Goal: Task Accomplishment & Management: Use online tool/utility

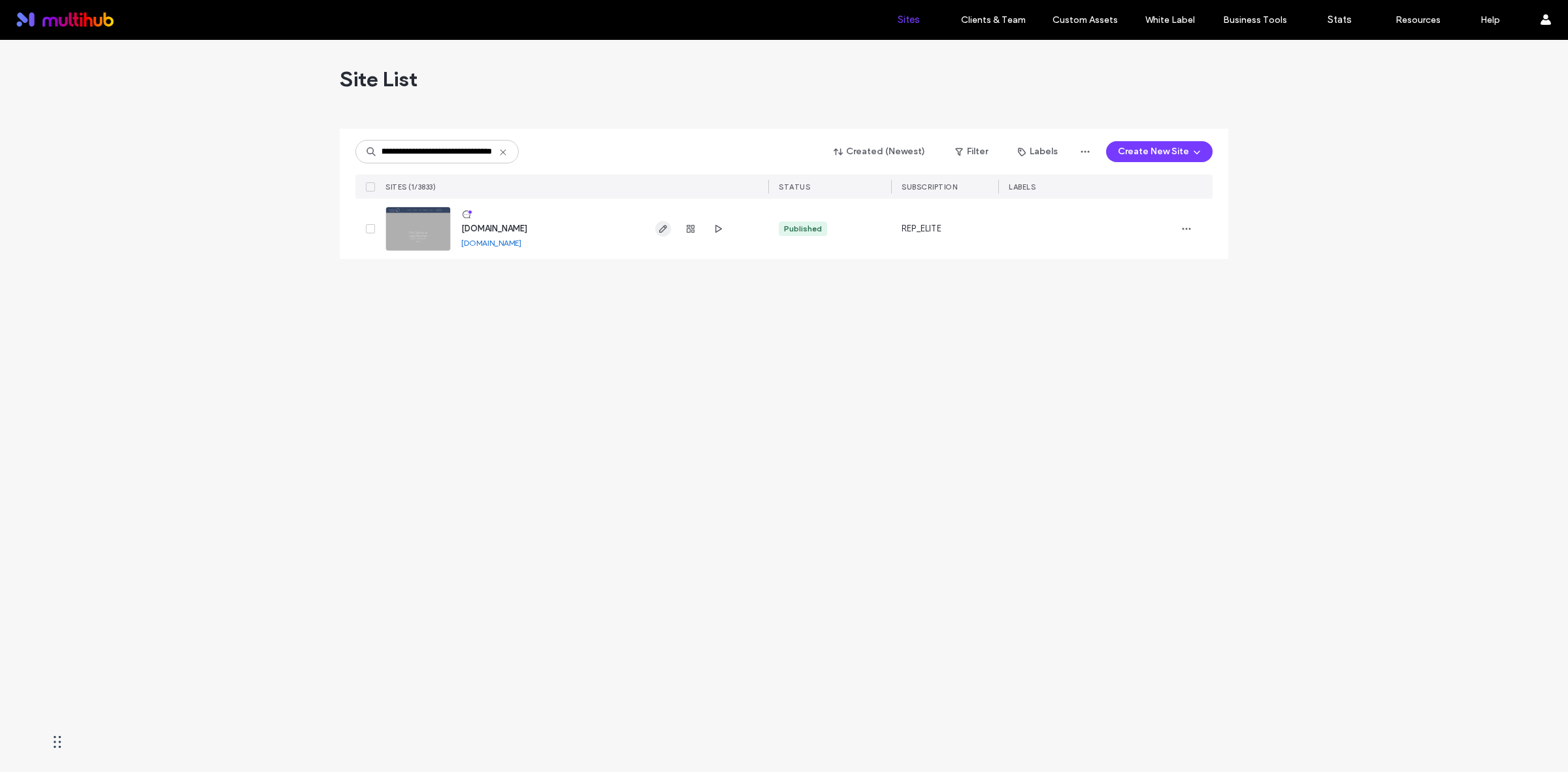
type input "**********"
click at [666, 229] on icon "button" at bounding box center [663, 228] width 10 height 10
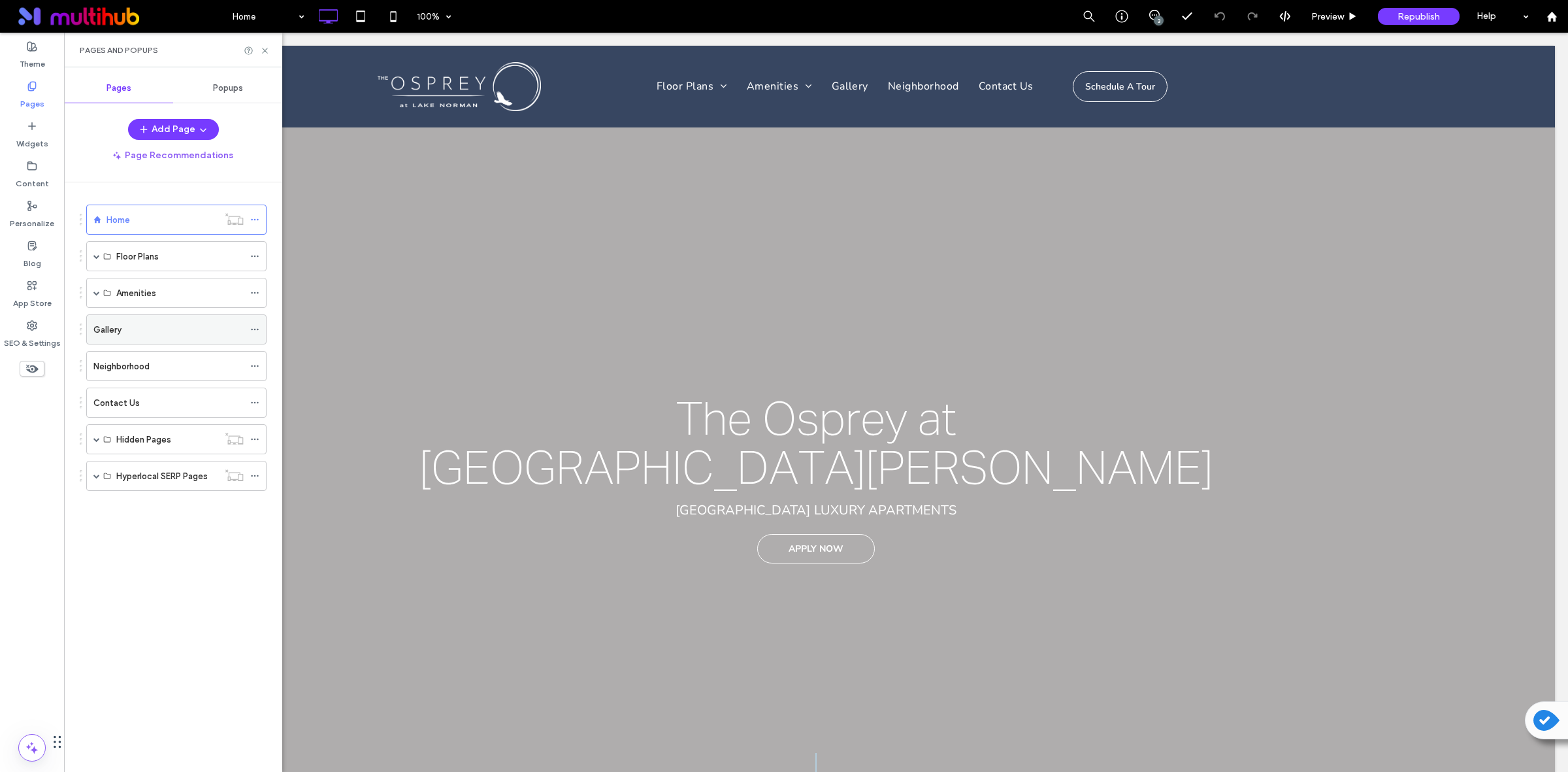
click at [165, 331] on div "Gallery" at bounding box center [168, 330] width 150 height 14
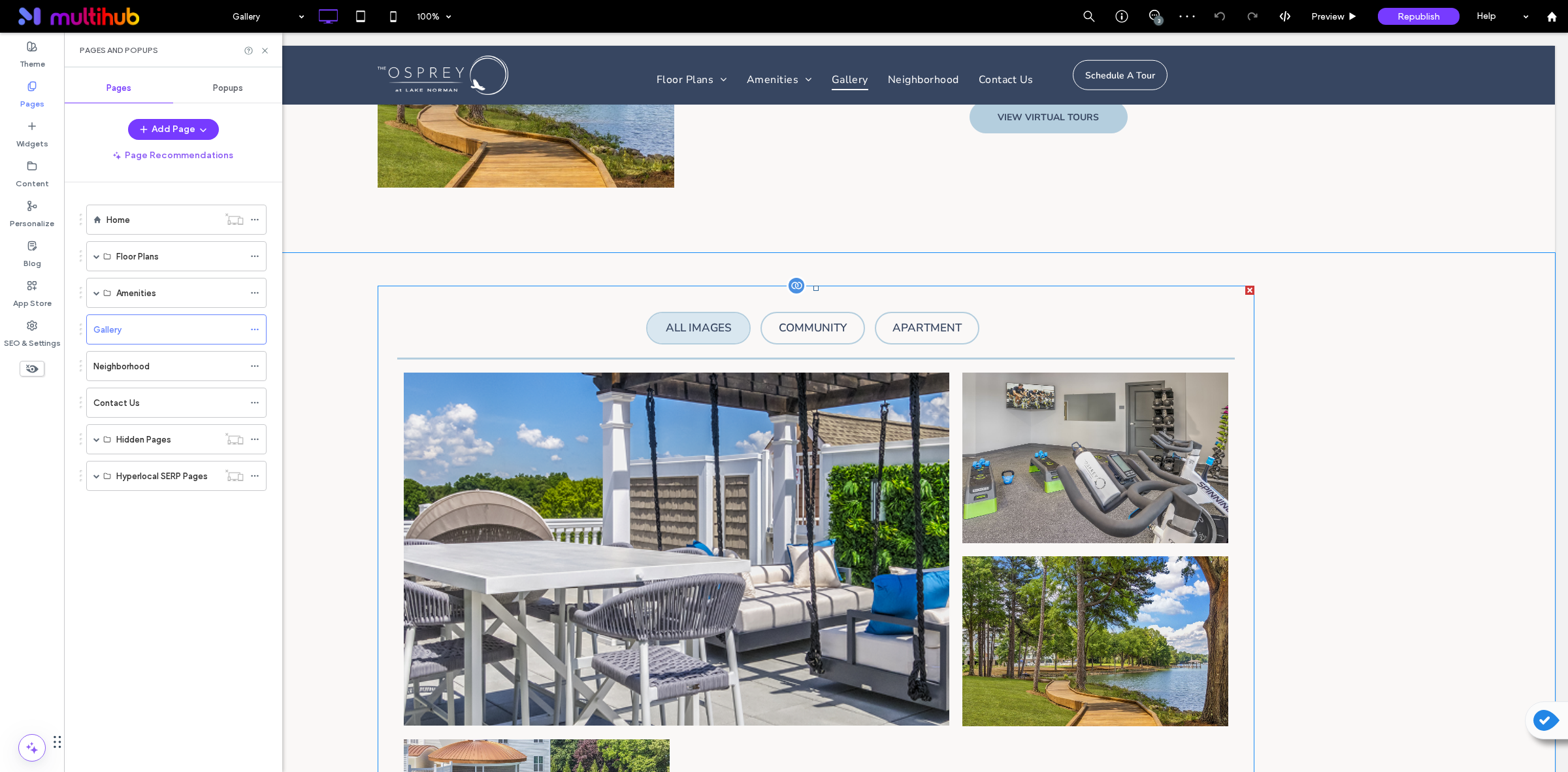
scroll to position [636, 0]
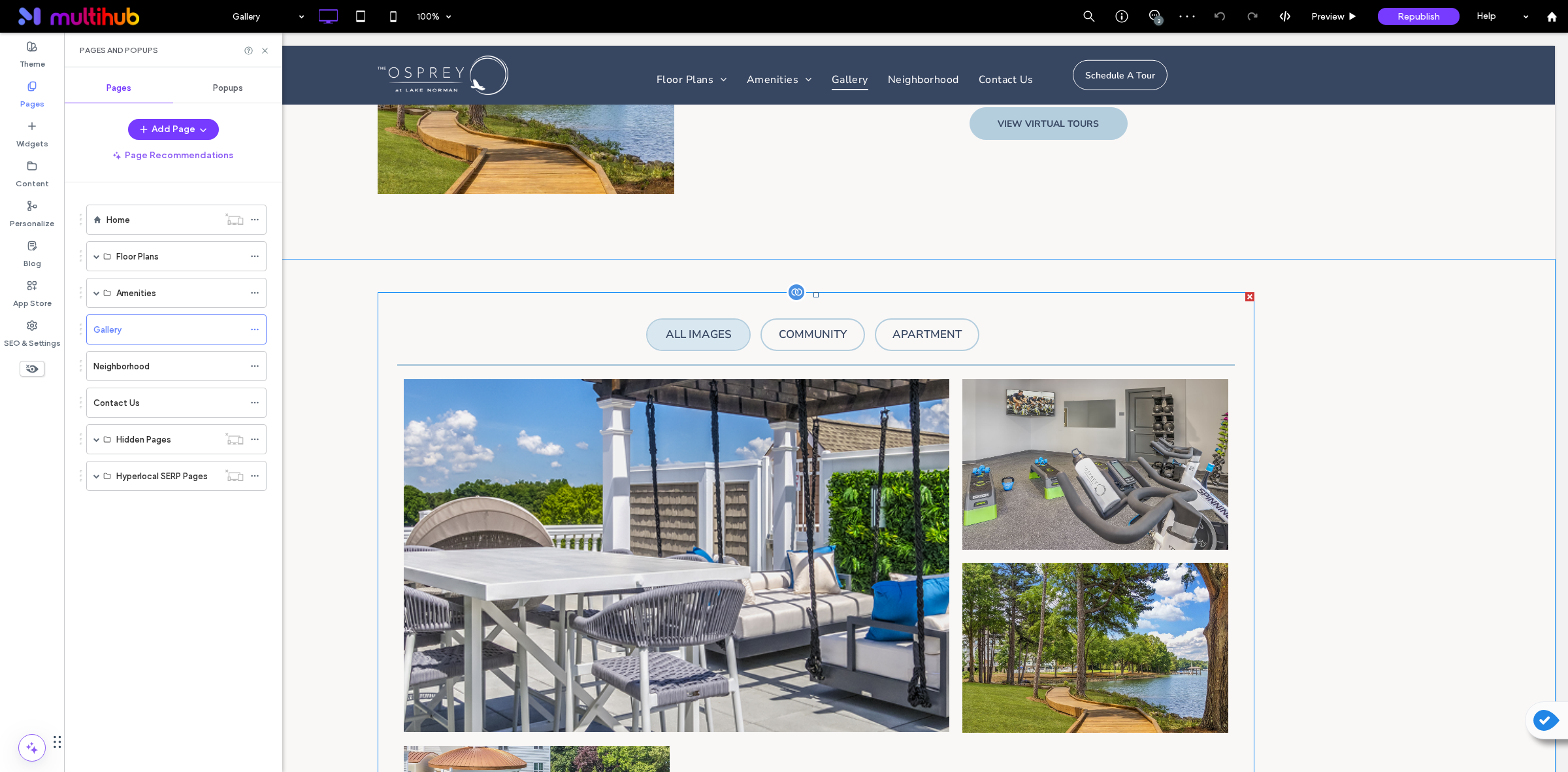
click at [787, 295] on div at bounding box center [796, 292] width 20 height 20
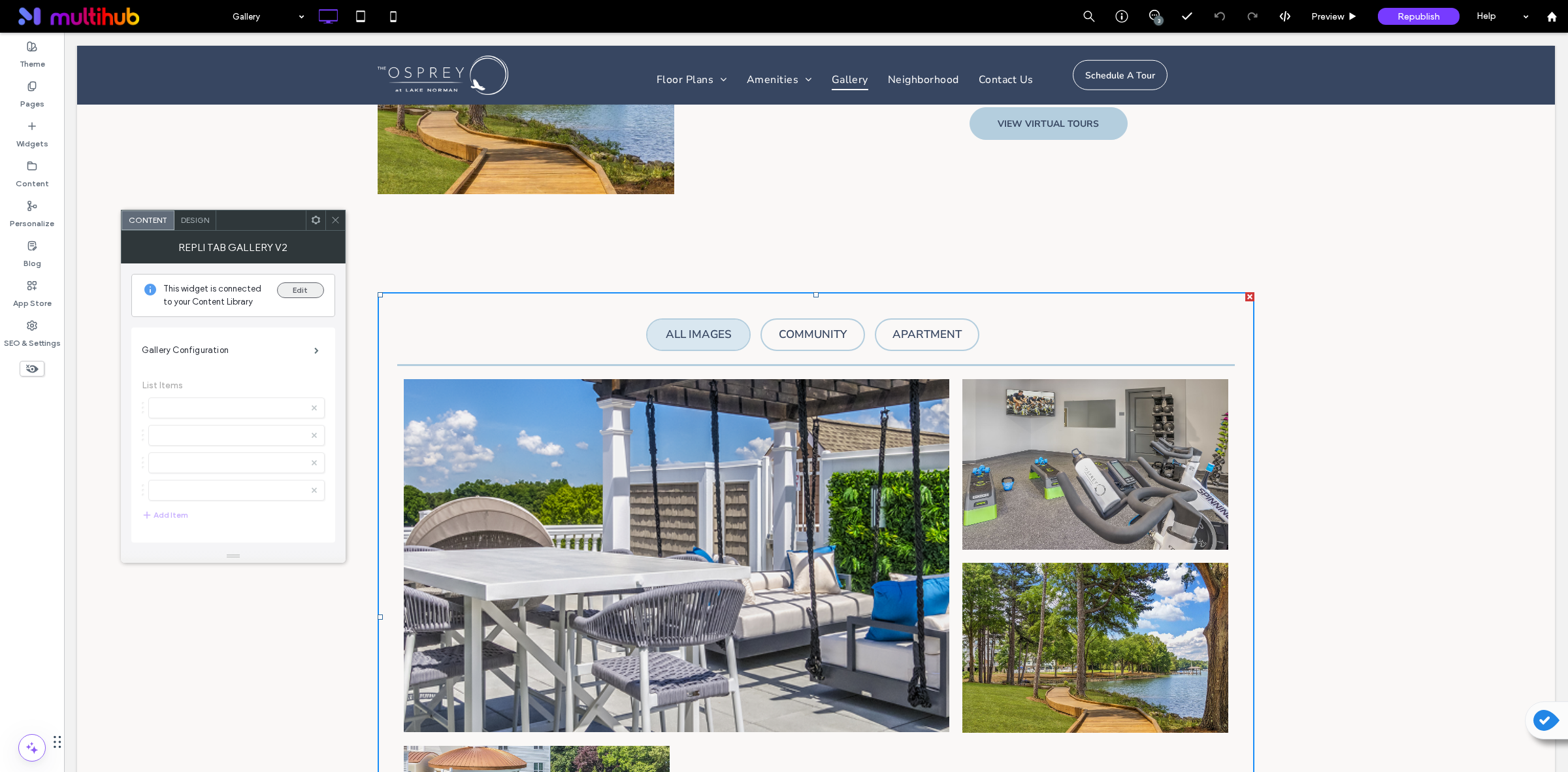
click at [295, 292] on button "Edit" at bounding box center [300, 290] width 47 height 15
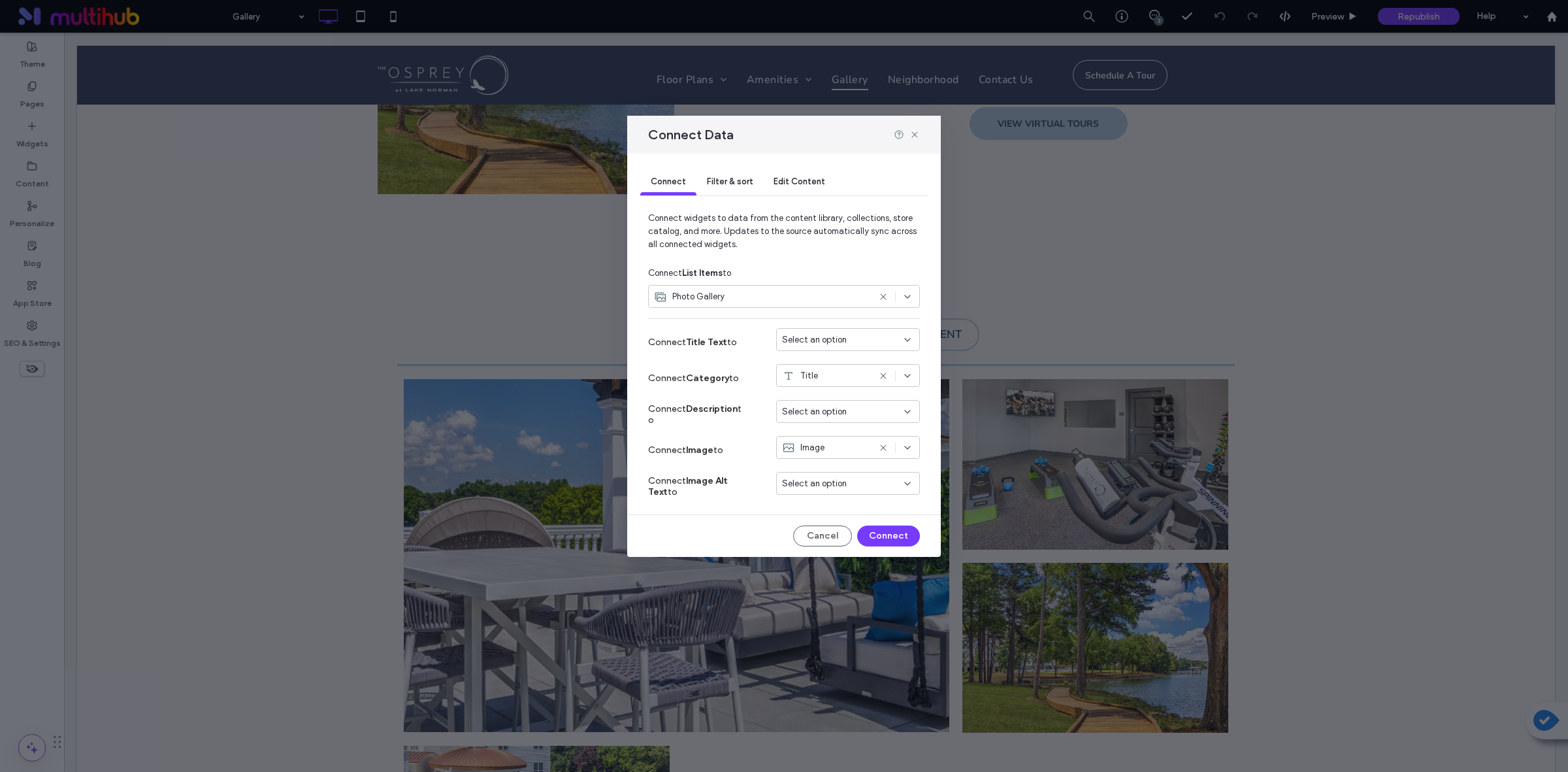
click at [803, 193] on div "Edit Content" at bounding box center [799, 182] width 72 height 26
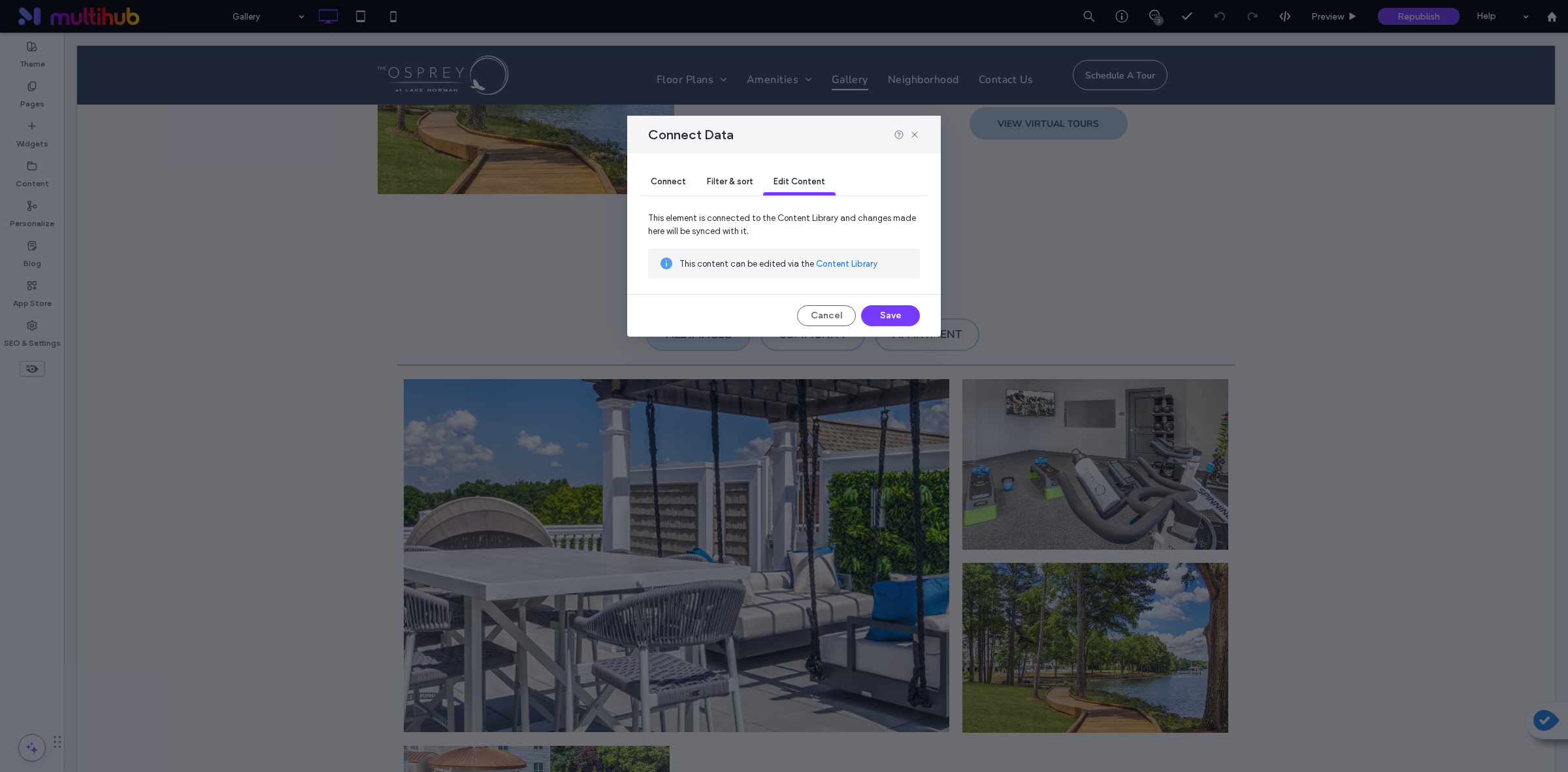
click at [850, 262] on link "Content Library" at bounding box center [847, 264] width 62 height 13
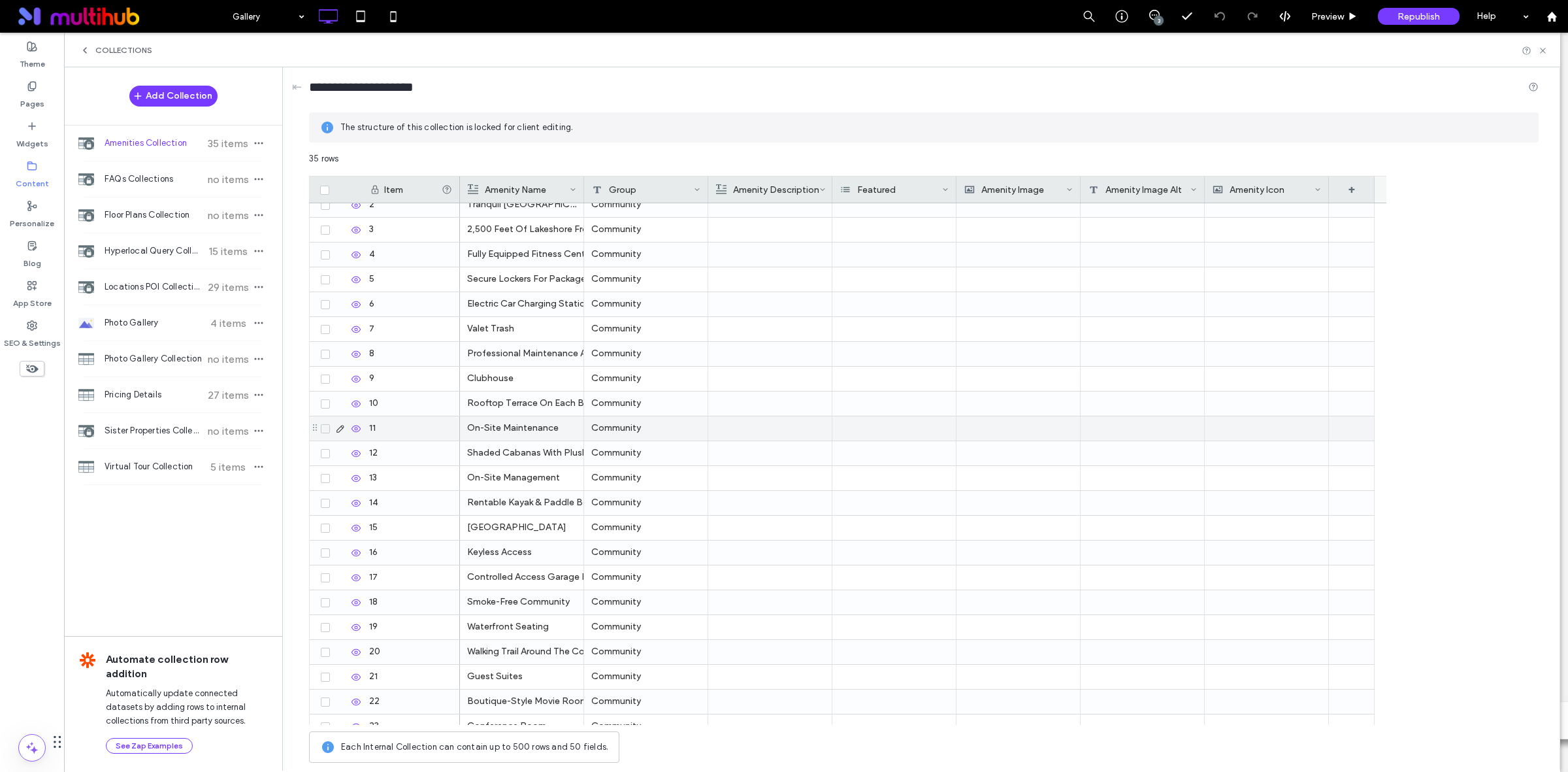
scroll to position [0, 0]
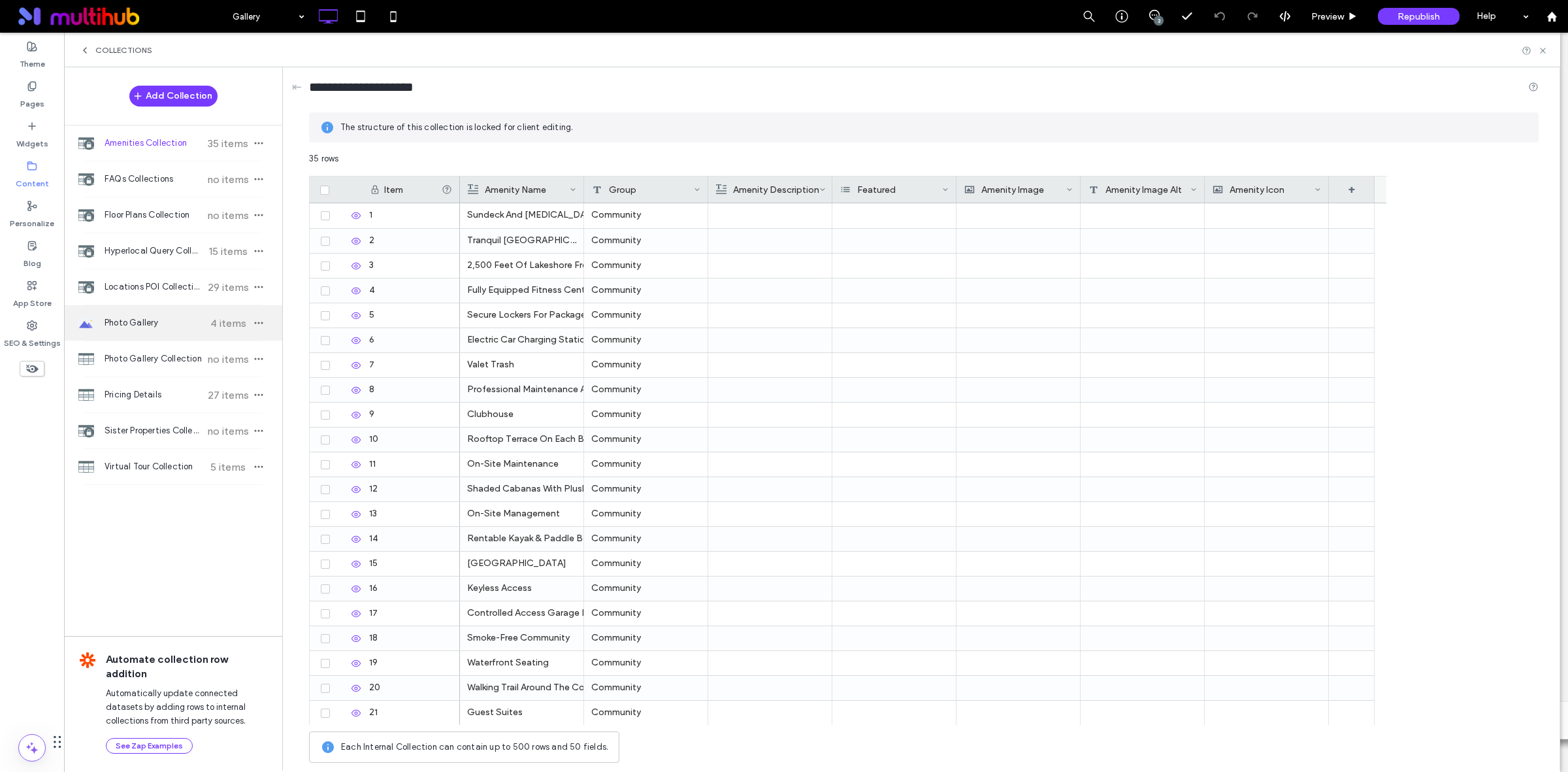
click at [154, 331] on div "Photo Gallery 4 items" at bounding box center [173, 322] width 218 height 35
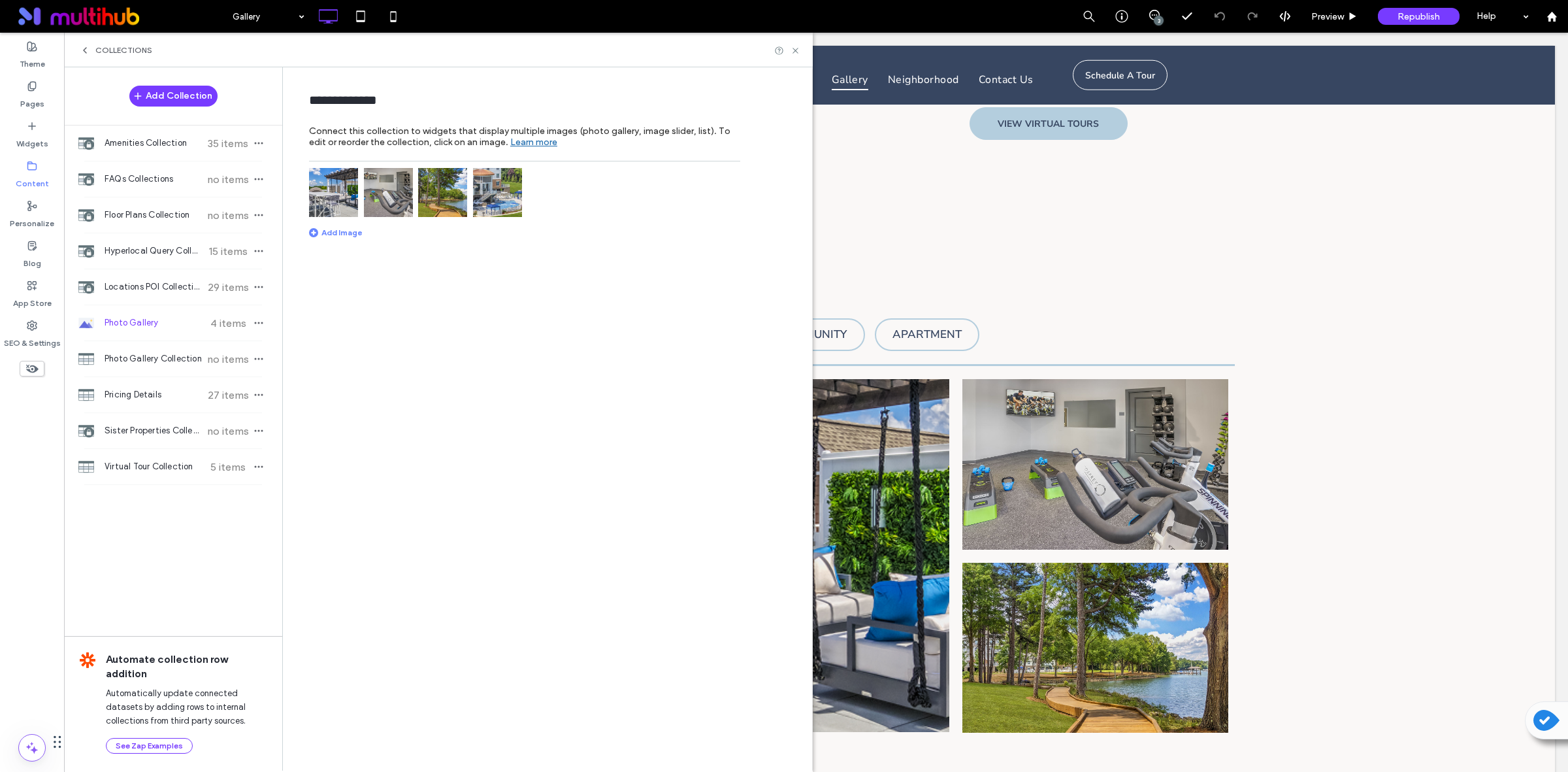
click at [332, 234] on div "Add Image" at bounding box center [336, 232] width 53 height 9
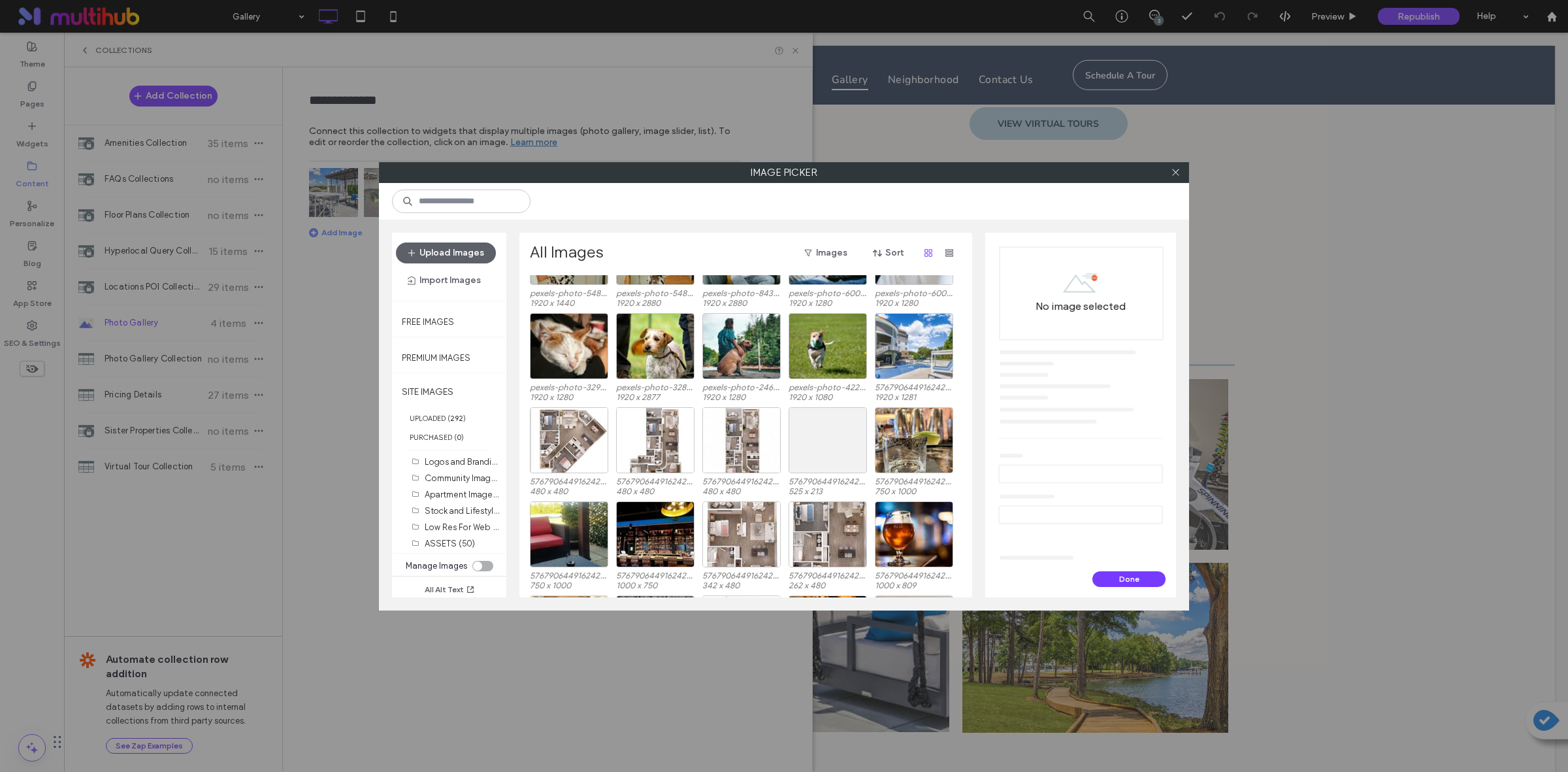
scroll to position [1267, 0]
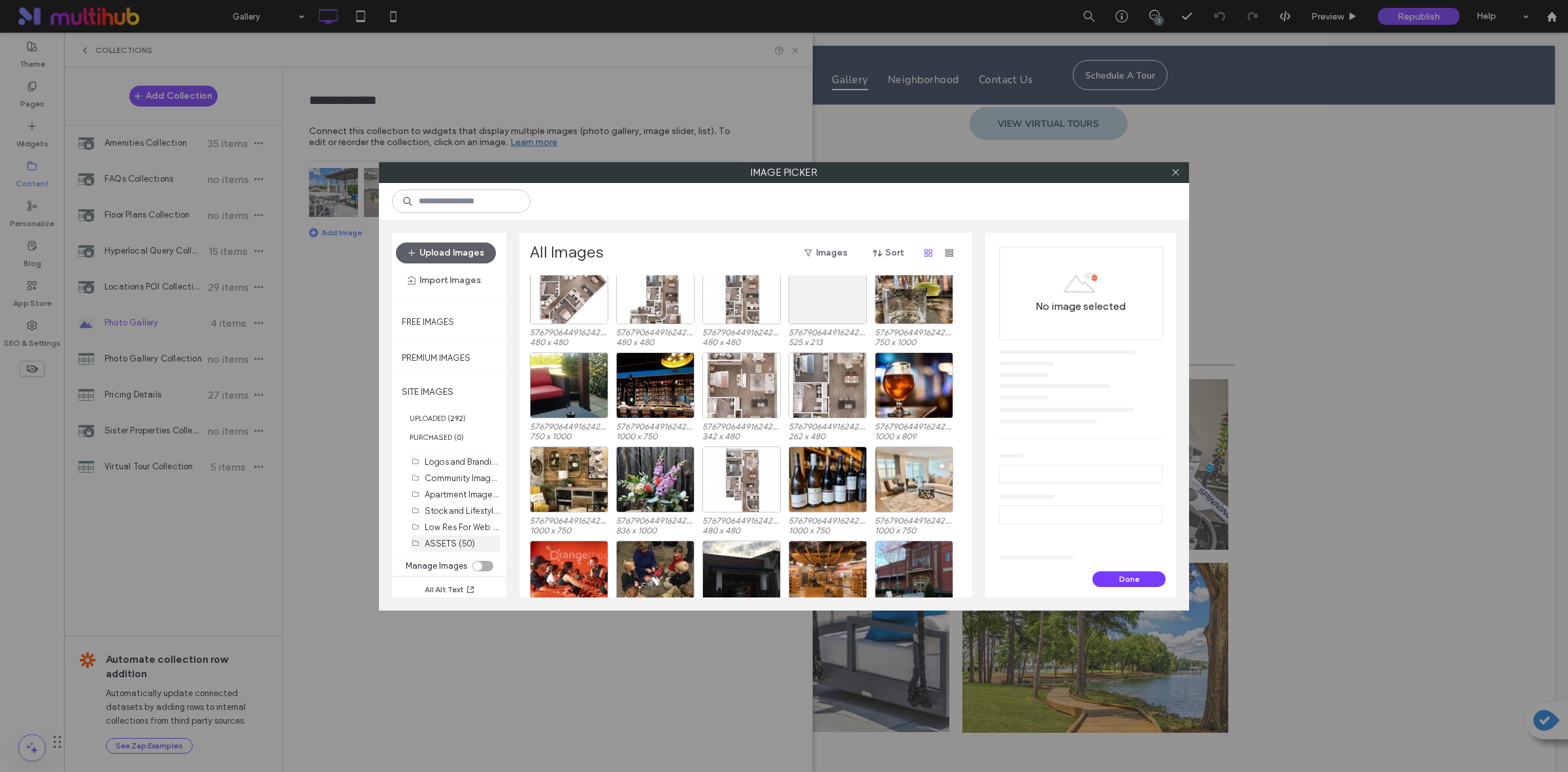
click at [434, 543] on label "ASSETS (50)" at bounding box center [450, 543] width 51 height 9
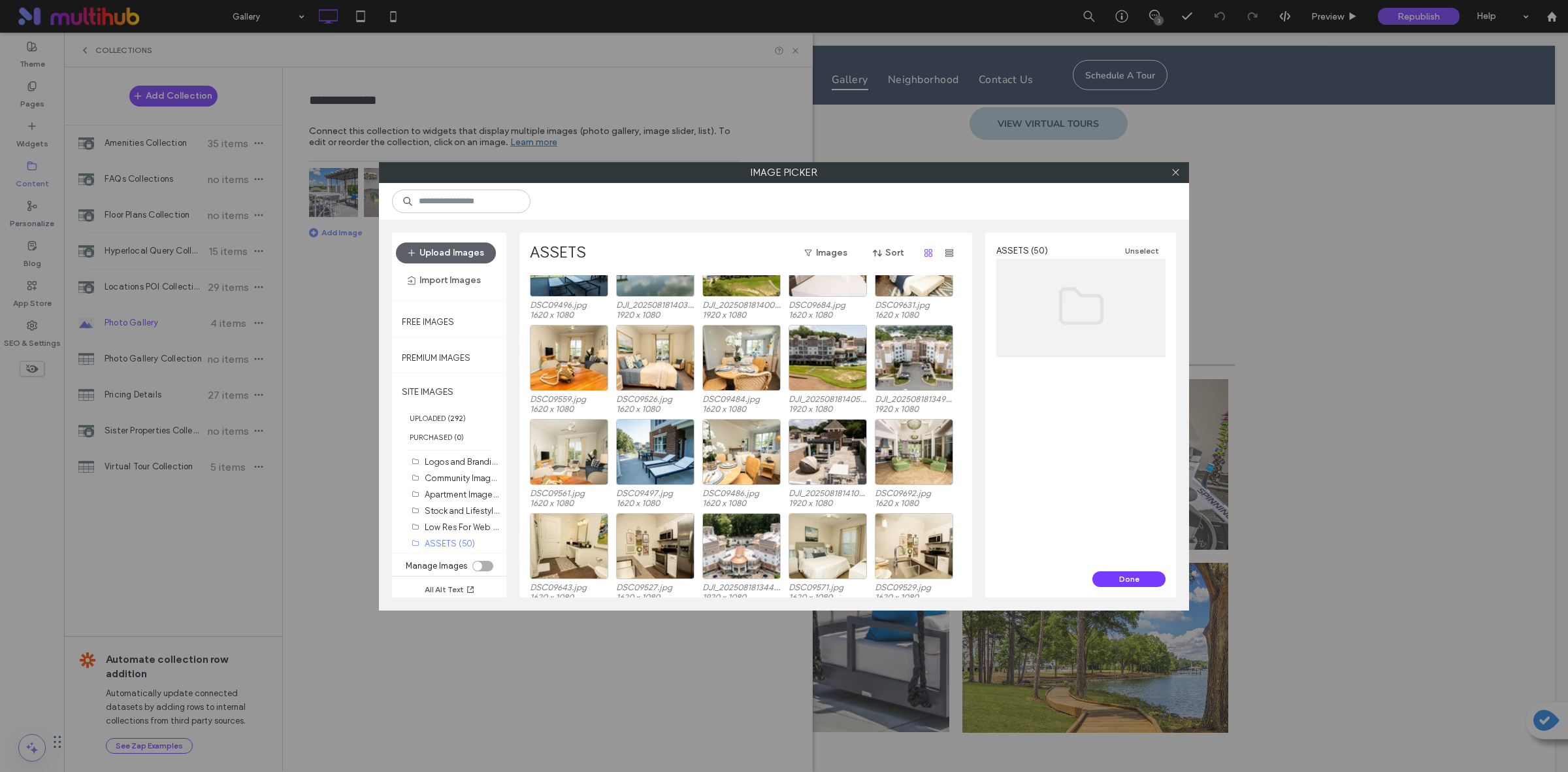
scroll to position [619, 0]
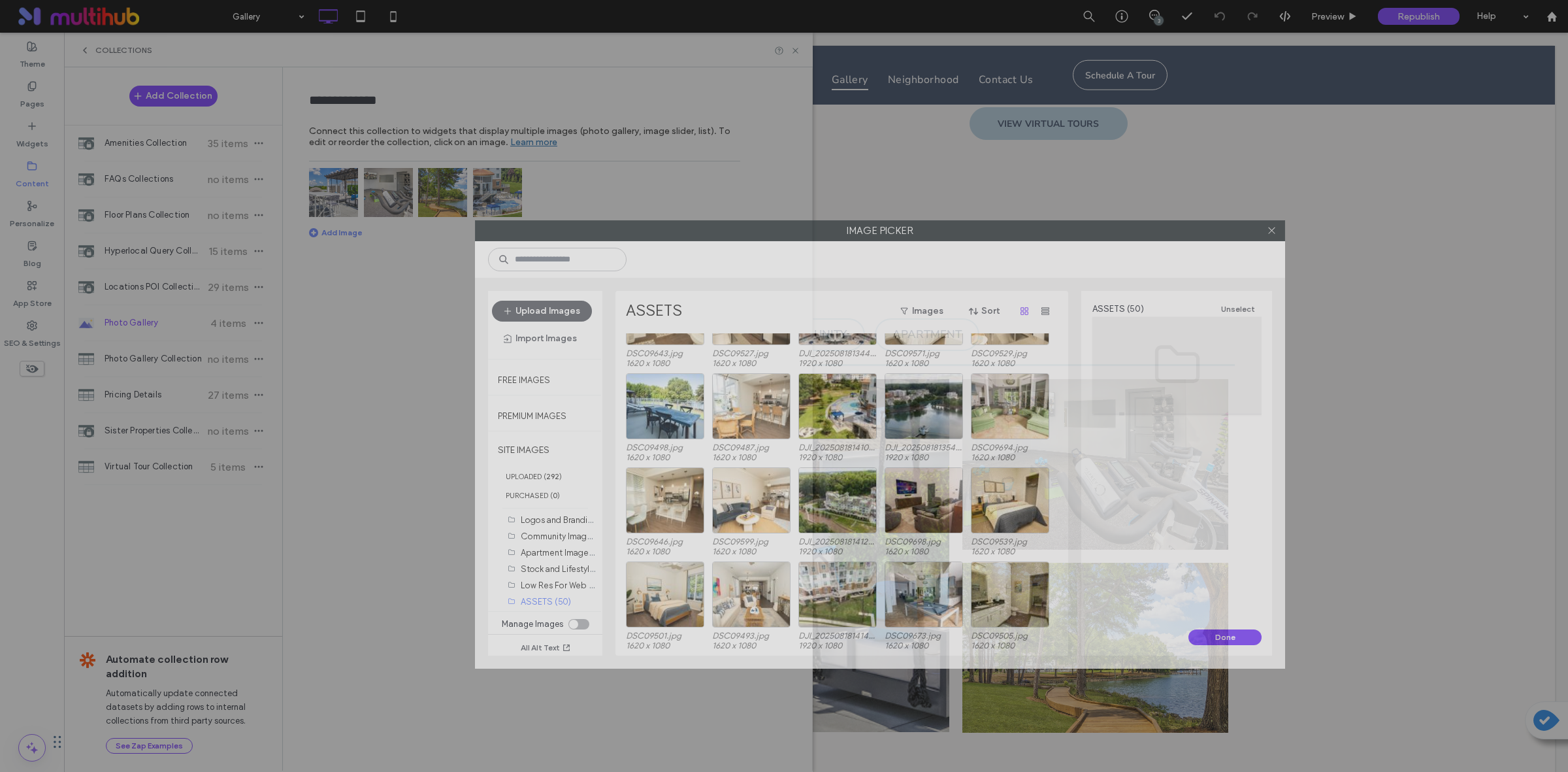
drag, startPoint x: 900, startPoint y: 171, endPoint x: 999, endPoint y: 229, distance: 114.7
click at [999, 229] on label "Image Picker" at bounding box center [880, 230] width 808 height 20
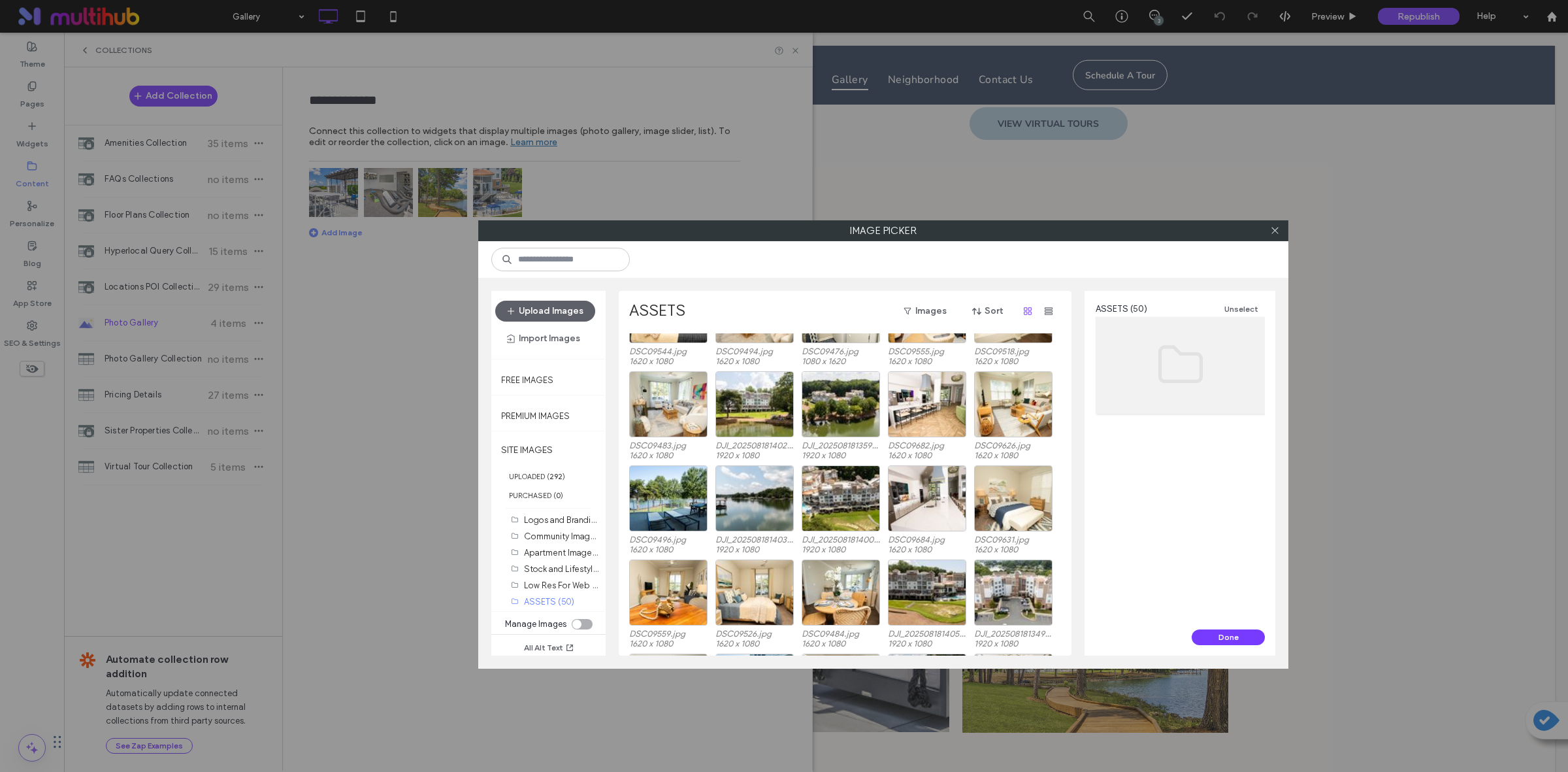
scroll to position [0, 0]
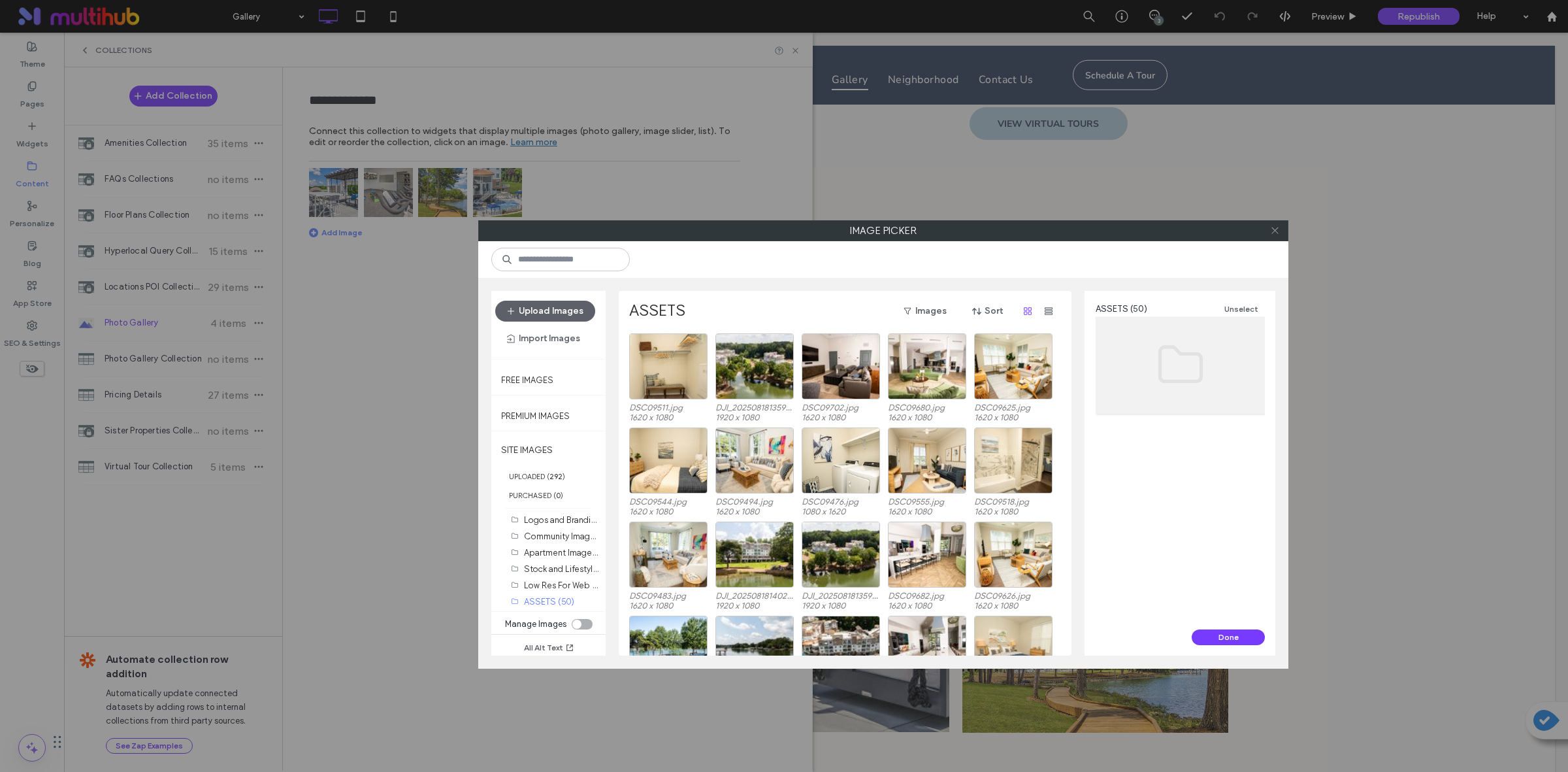
click at [1278, 222] on span at bounding box center [1274, 230] width 9 height 20
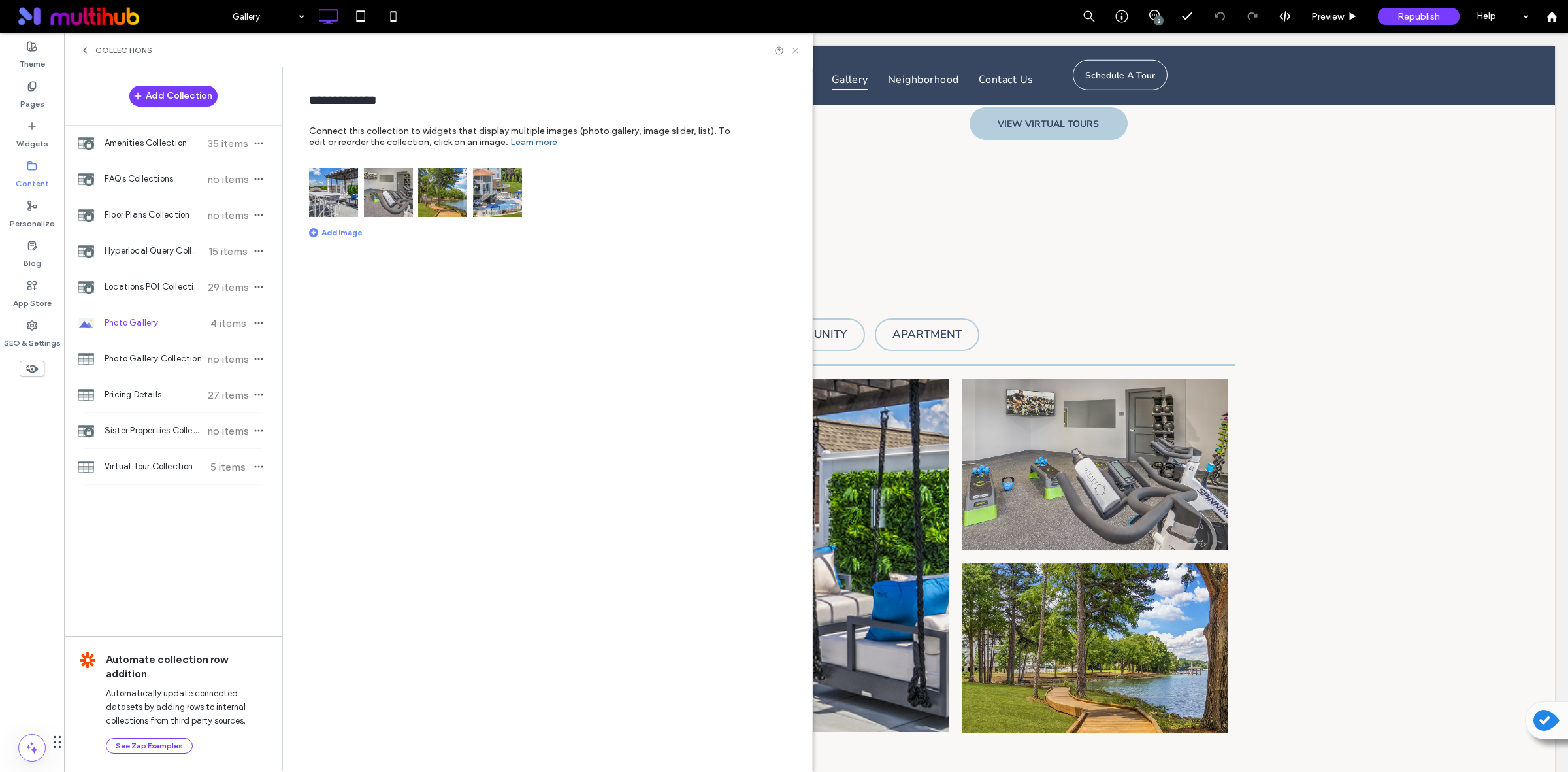
click at [791, 46] on icon at bounding box center [795, 50] width 9 height 9
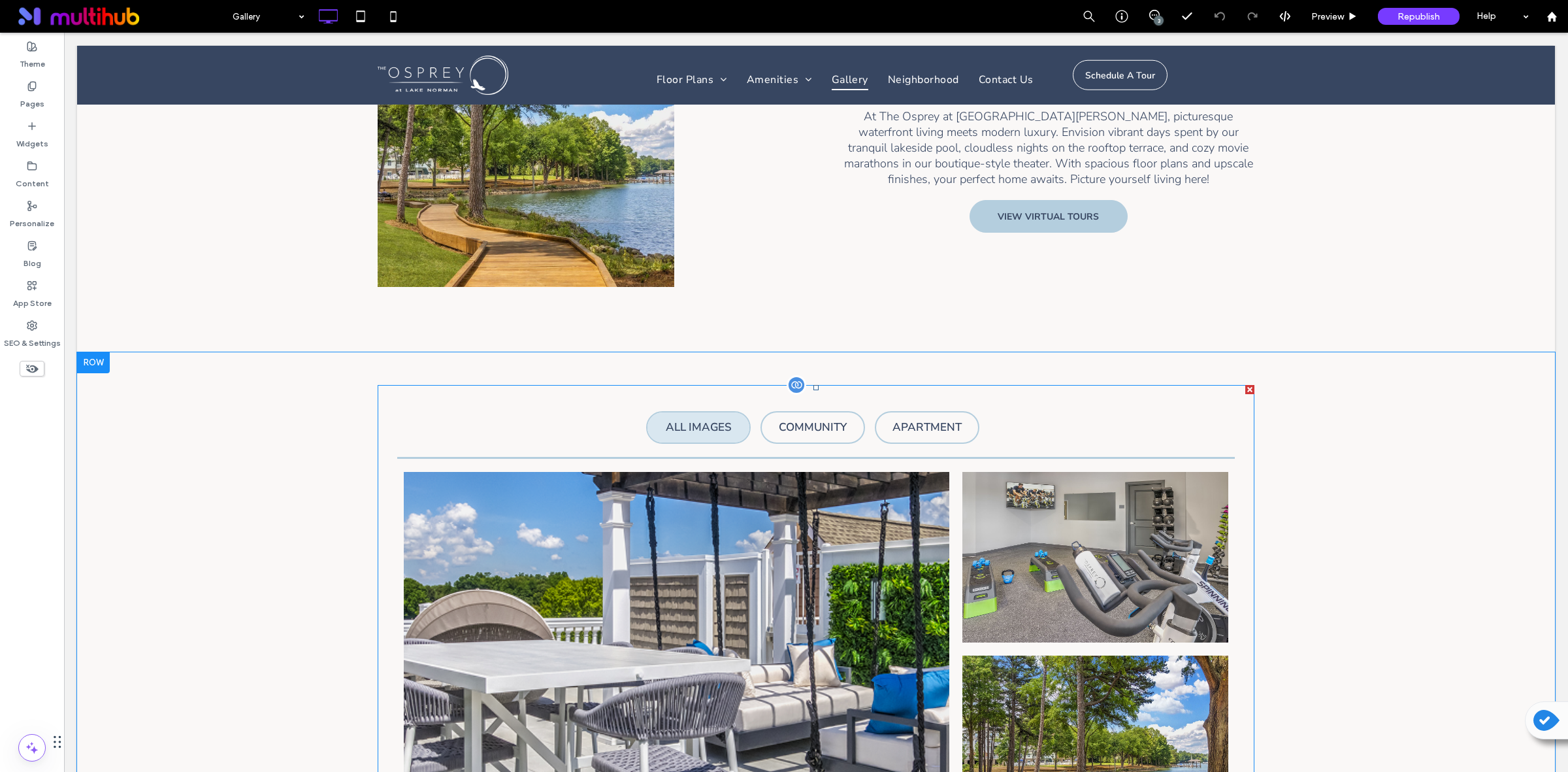
scroll to position [653, 0]
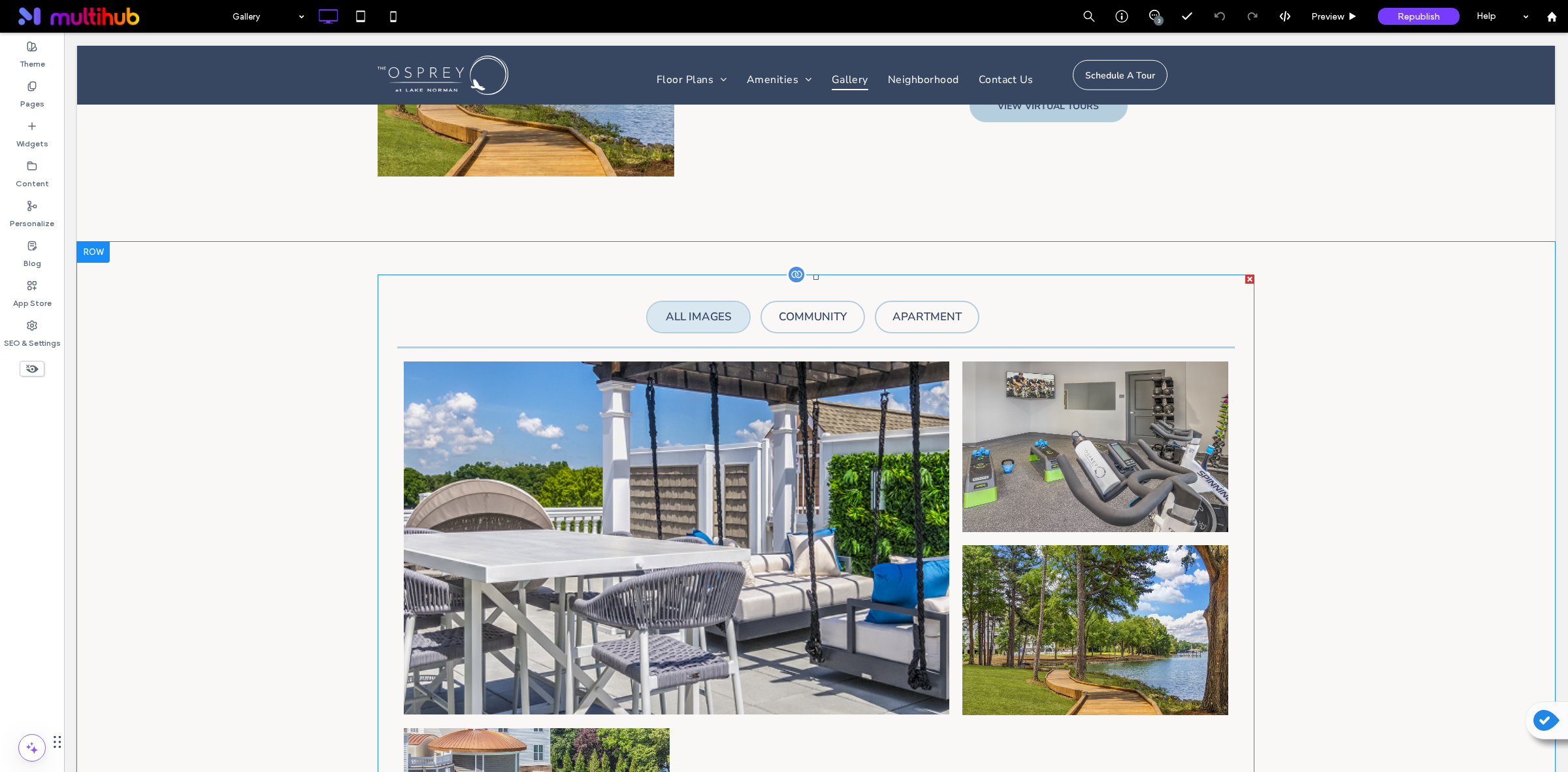
click at [788, 275] on div at bounding box center [796, 274] width 20 height 20
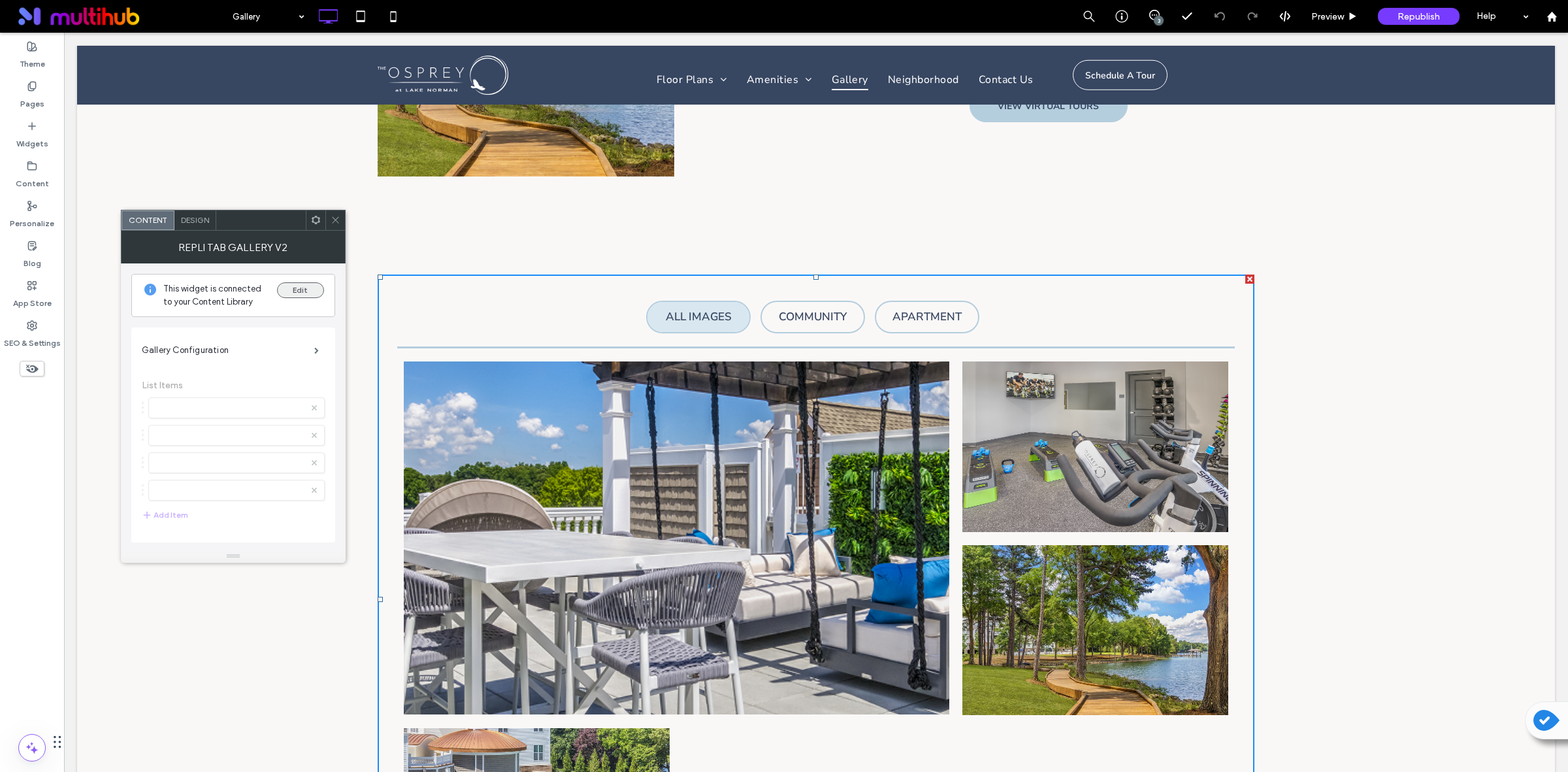
click at [302, 286] on button "Edit" at bounding box center [300, 290] width 47 height 15
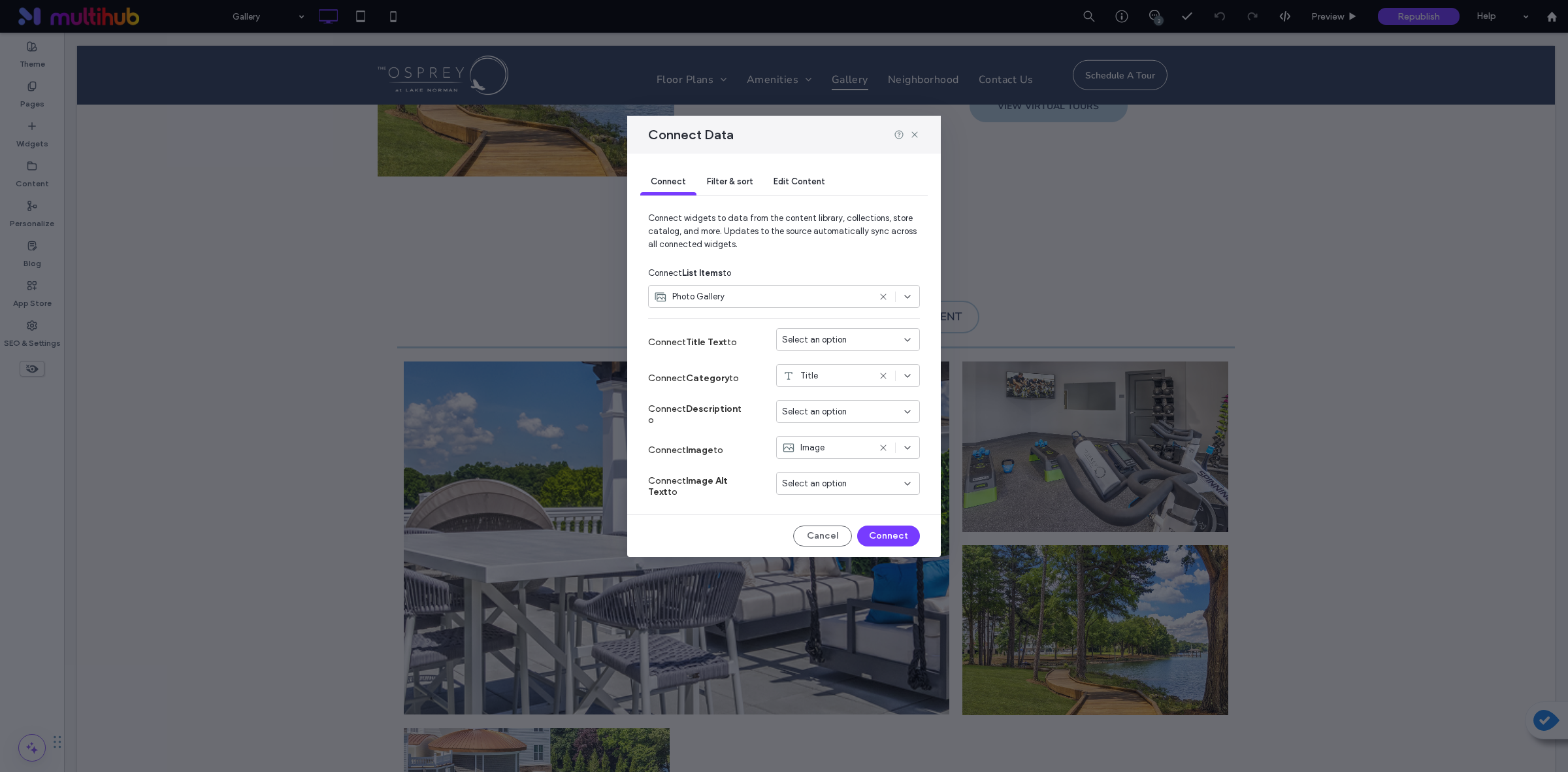
click at [792, 179] on span "Edit Content" at bounding box center [799, 180] width 51 height 9
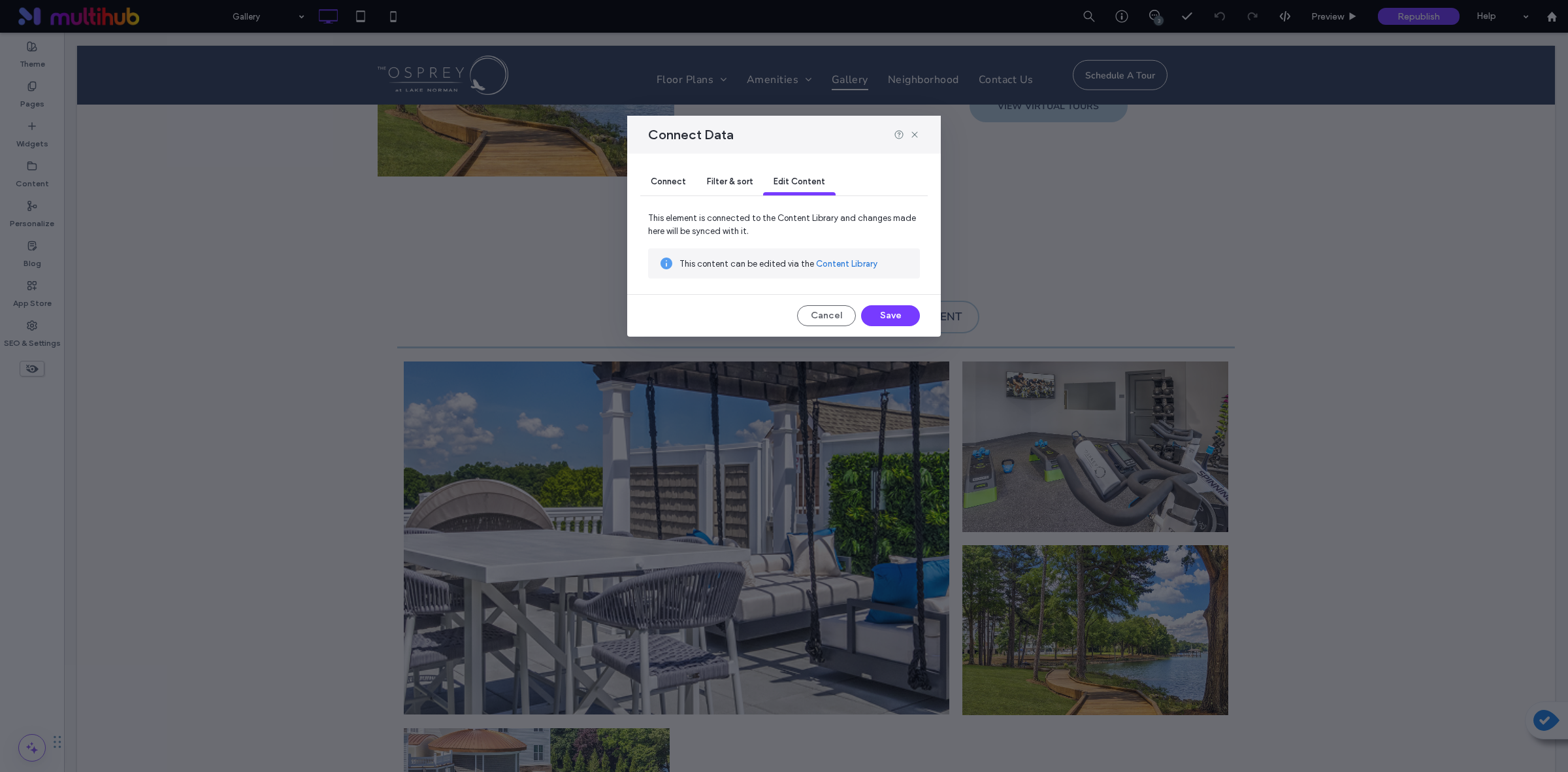
click at [854, 271] on div "This content can be edited via the Content Library" at bounding box center [795, 263] width 230 height 15
drag, startPoint x: 850, startPoint y: 263, endPoint x: 901, endPoint y: 237, distance: 57.2
click at [850, 263] on link "Content Library" at bounding box center [847, 264] width 62 height 13
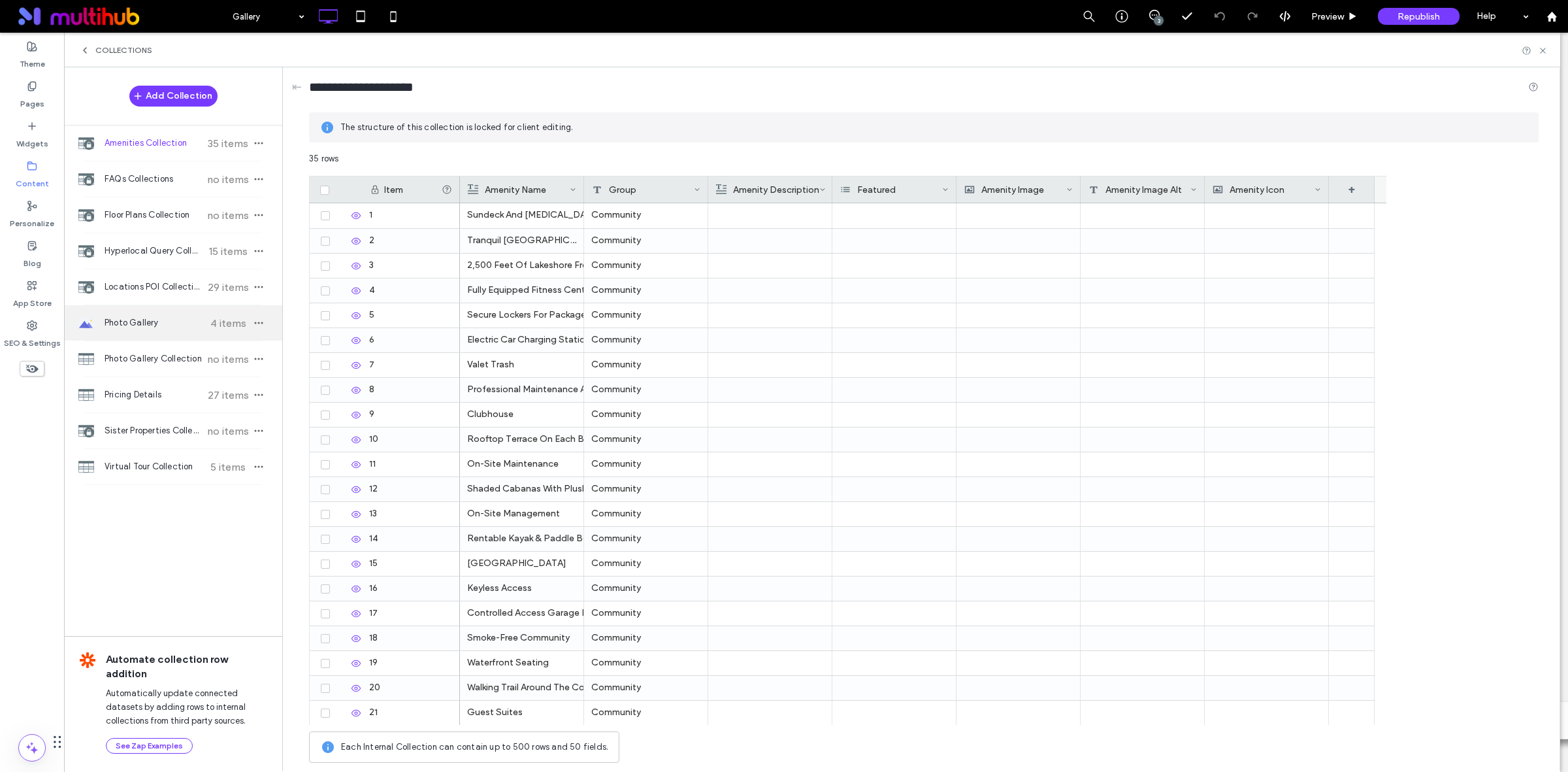
click at [154, 335] on div "Photo Gallery 4 items" at bounding box center [173, 322] width 218 height 35
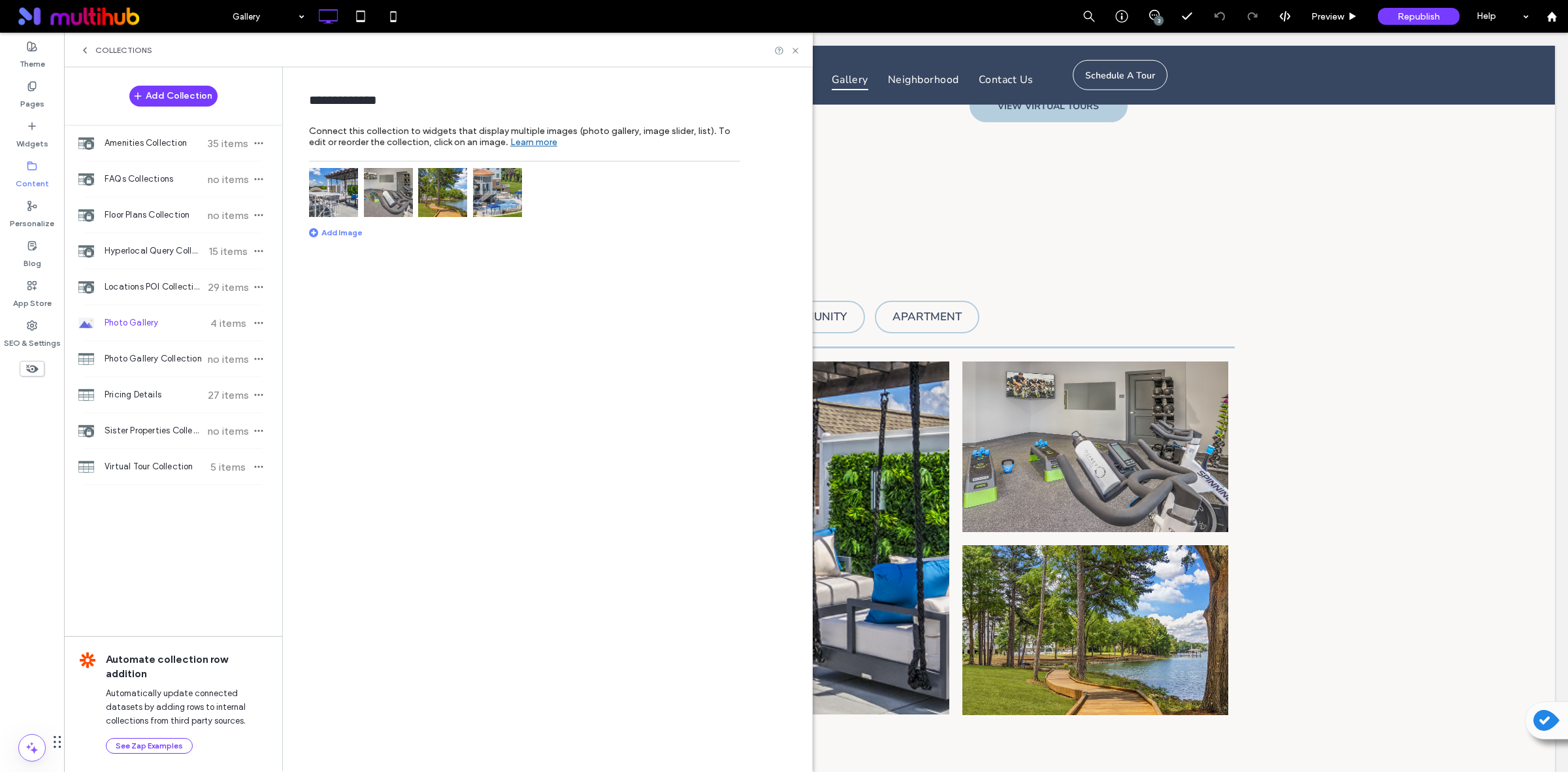
click at [345, 234] on div "Add Image" at bounding box center [336, 232] width 53 height 9
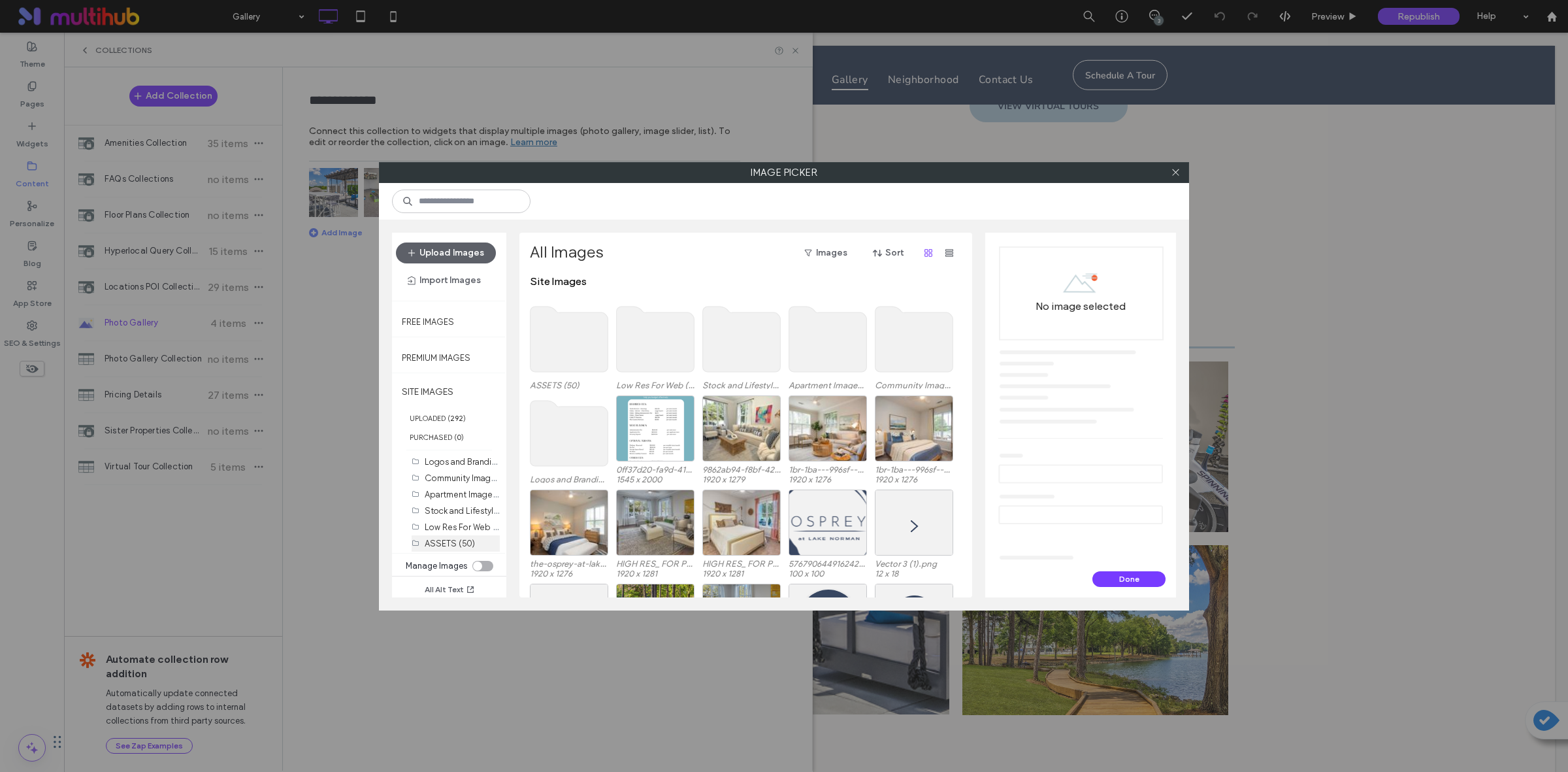
click at [452, 544] on label "ASSETS (50)" at bounding box center [450, 543] width 51 height 9
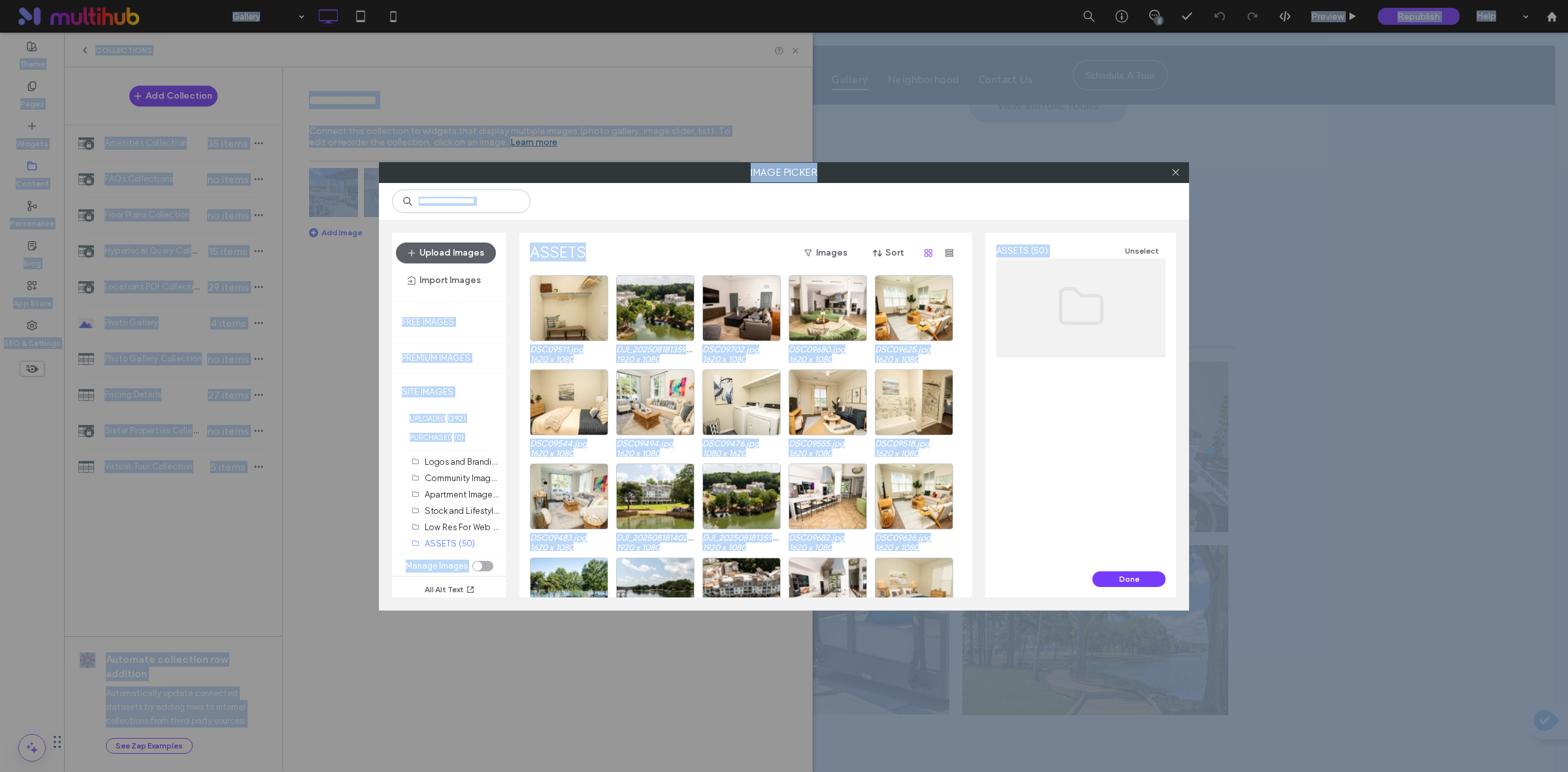
click at [1140, 414] on div "ASSETS (50) Unselect" at bounding box center [1081, 402] width 191 height 338
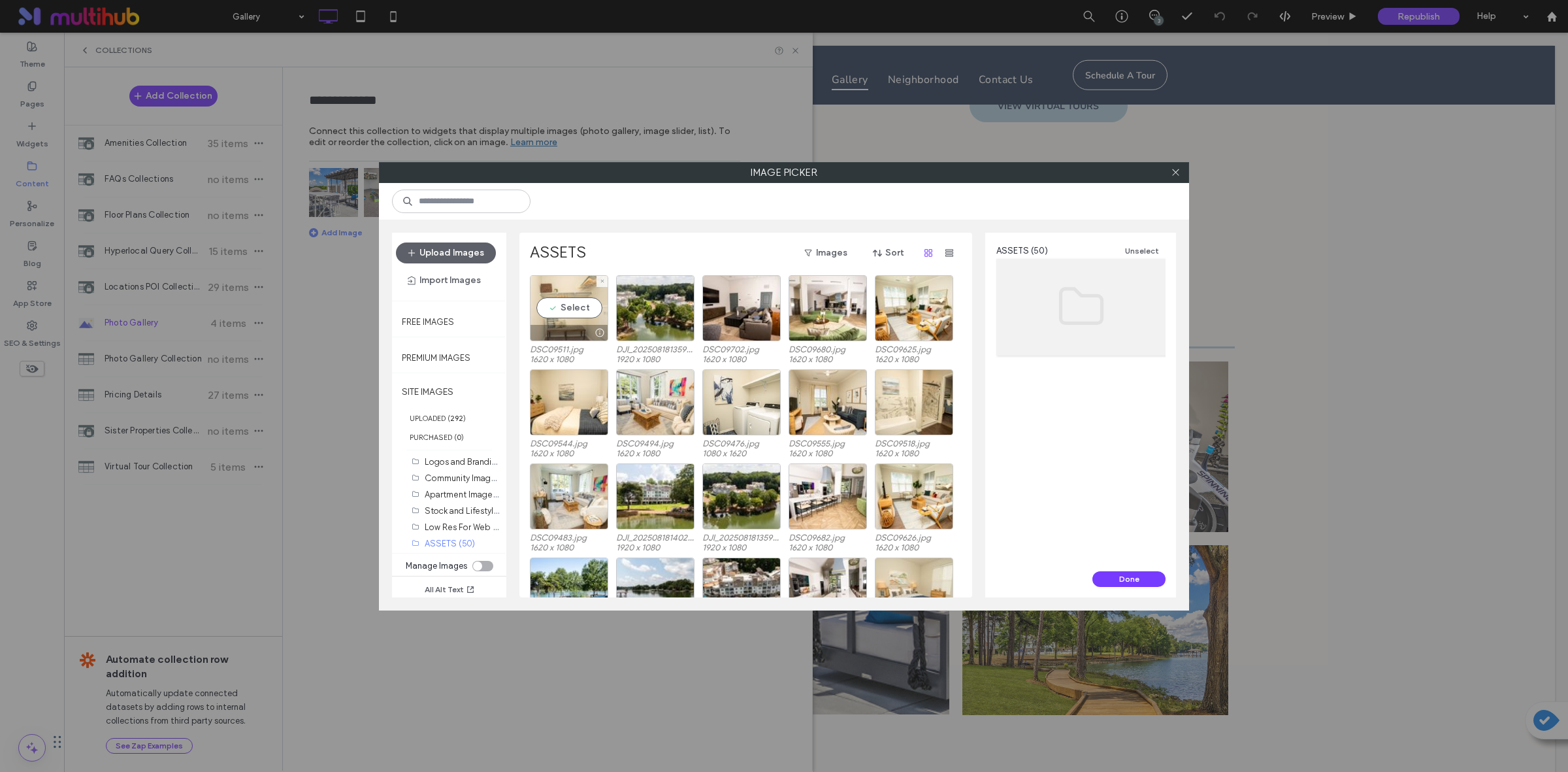
click at [599, 300] on div "Select" at bounding box center [568, 307] width 78 height 66
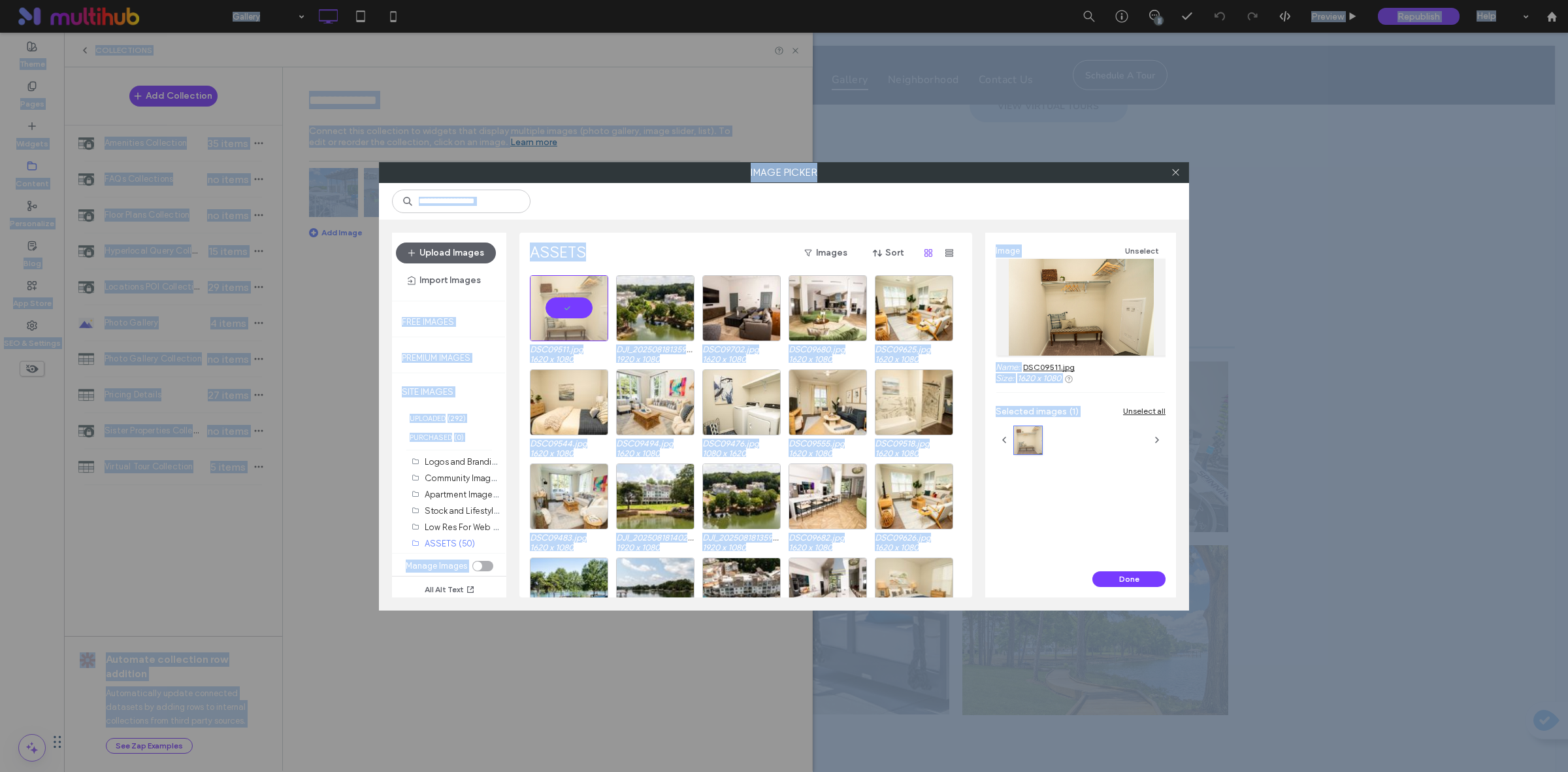
click at [1089, 515] on div "Image Unselect Name: DSC09511.jpg Size: 1620 x 1080 Selected images (1) Unselec…" at bounding box center [1081, 402] width 191 height 338
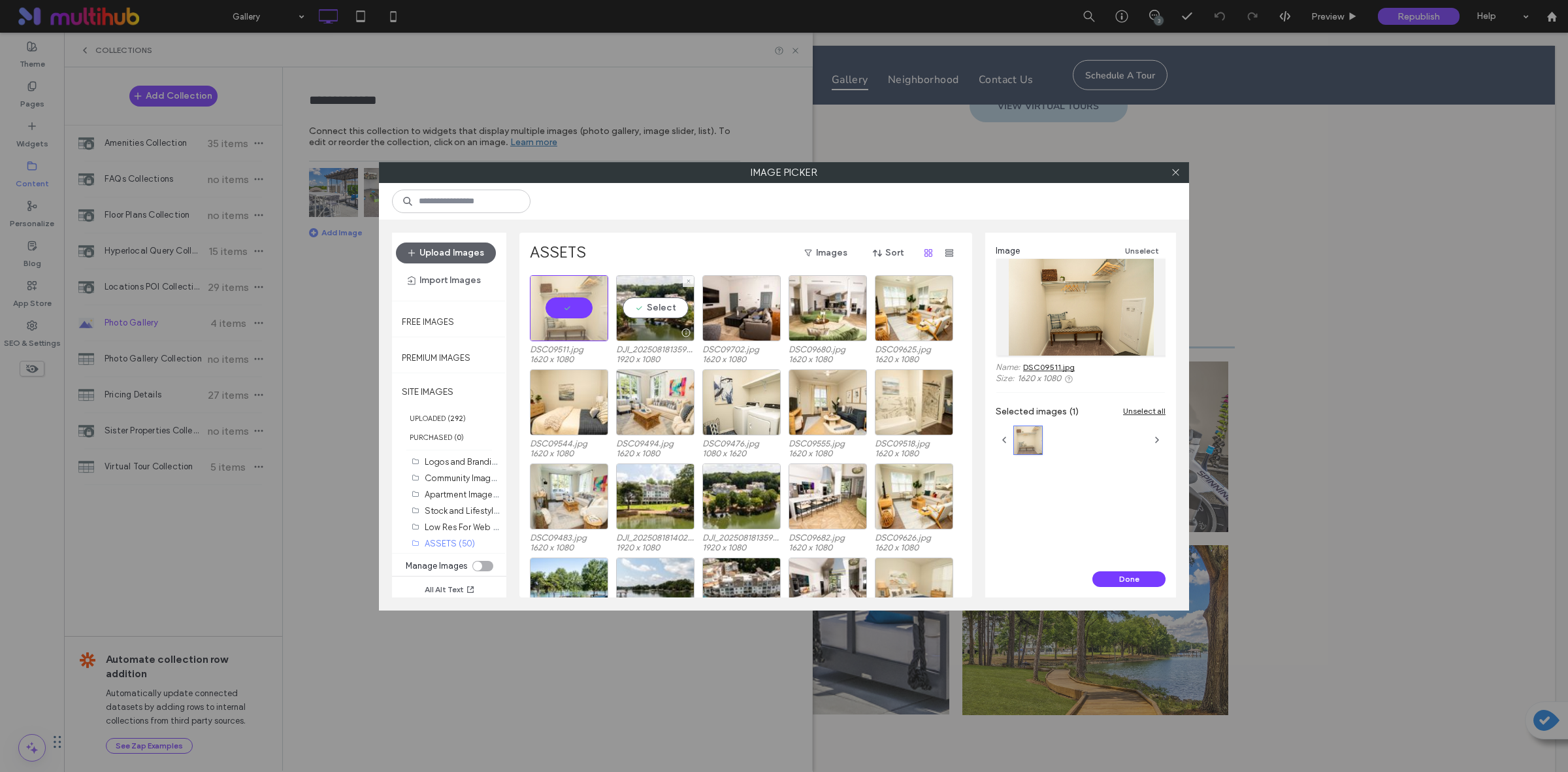
drag, startPoint x: 638, startPoint y: 307, endPoint x: 1088, endPoint y: 528, distance: 501.3
click at [1088, 528] on div "Image Unselect Name: DSC09511.jpg Size: 1620 x 1080 Selected images (1) Unselec…" at bounding box center [1081, 402] width 191 height 338
click at [650, 316] on div "Select" at bounding box center [655, 307] width 78 height 66
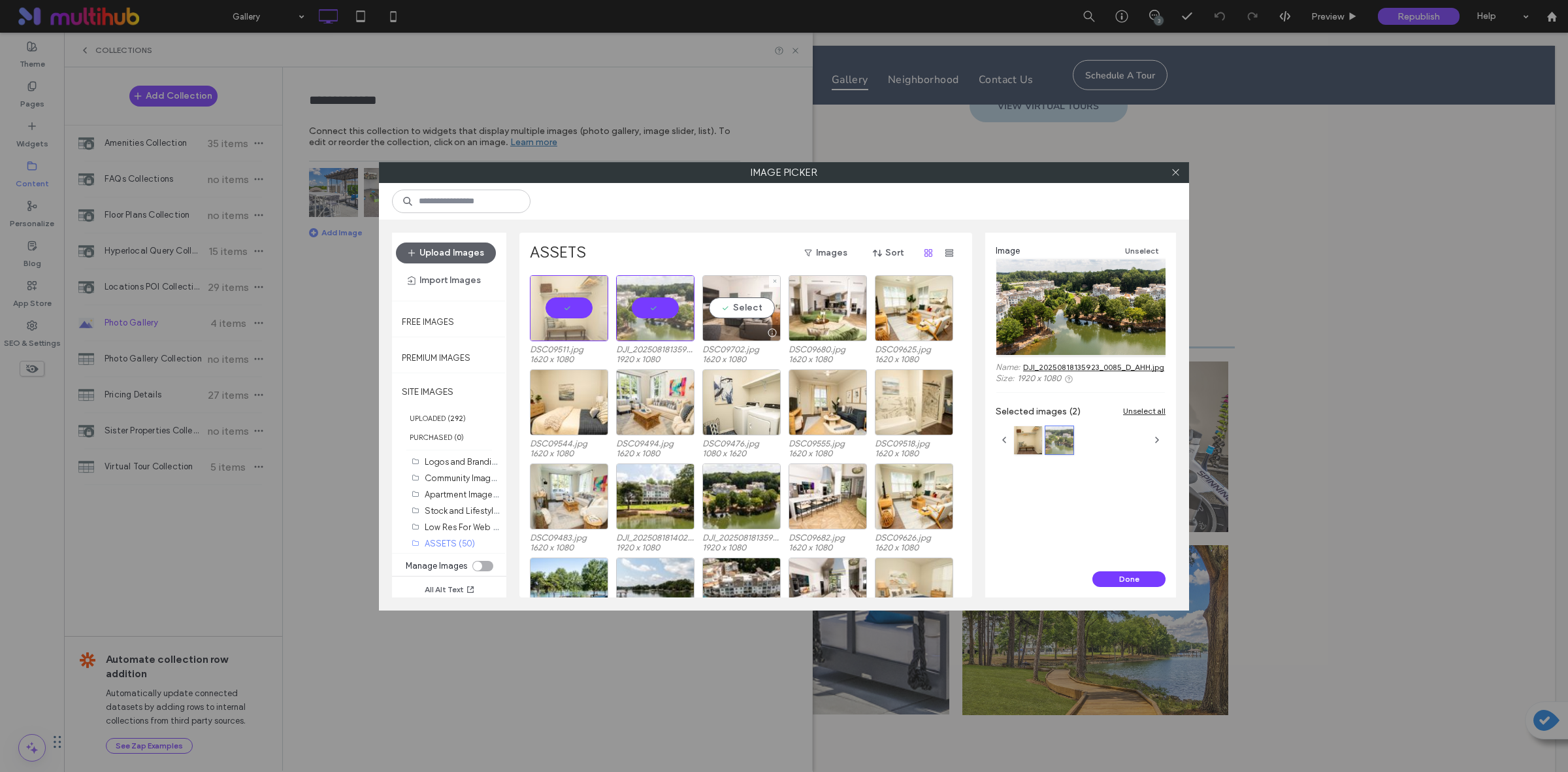
click at [752, 299] on div "Select" at bounding box center [741, 307] width 78 height 66
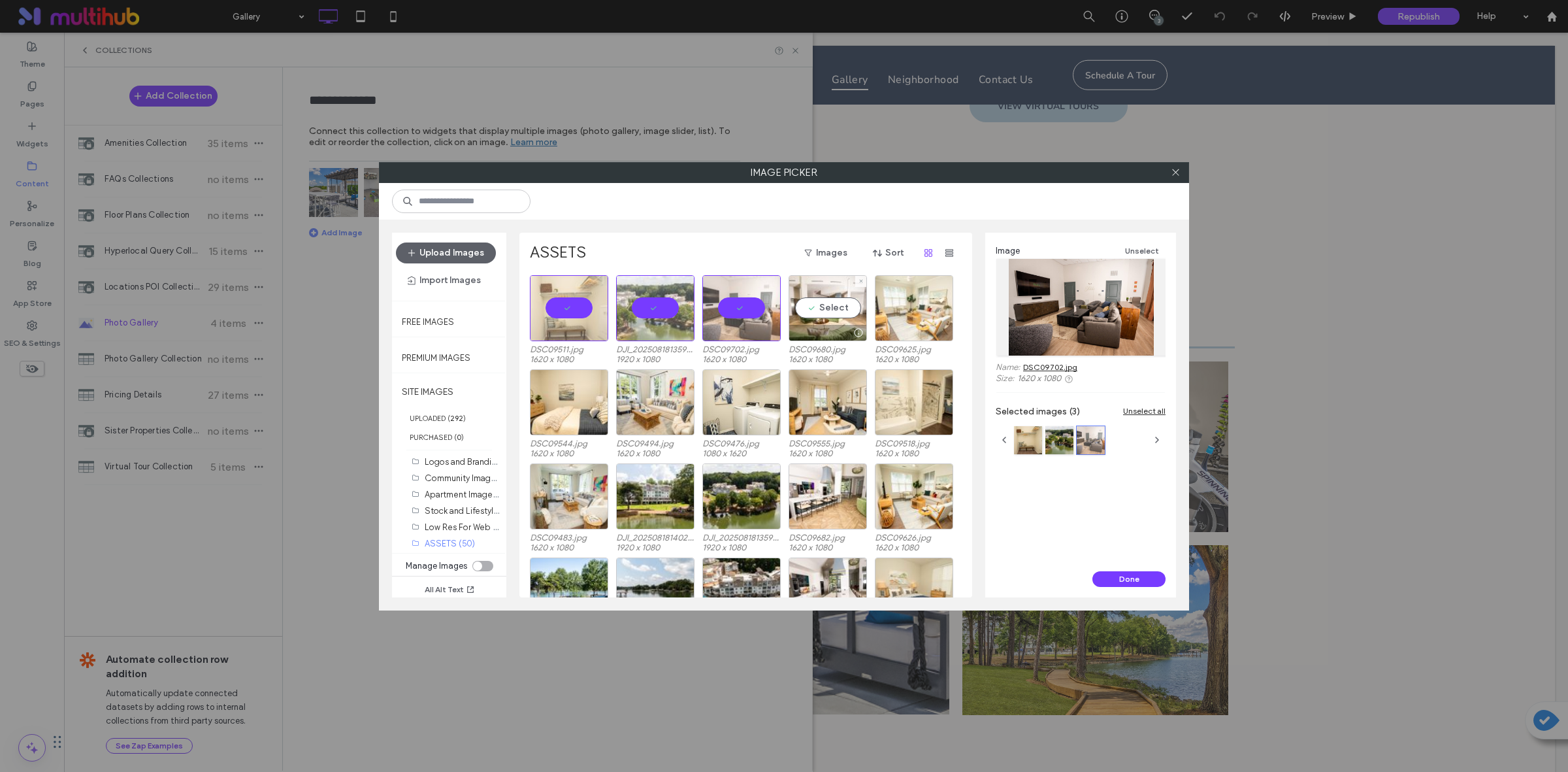
drag, startPoint x: 824, startPoint y: 301, endPoint x: 906, endPoint y: 306, distance: 82.2
click at [824, 301] on div "Select" at bounding box center [827, 307] width 78 height 66
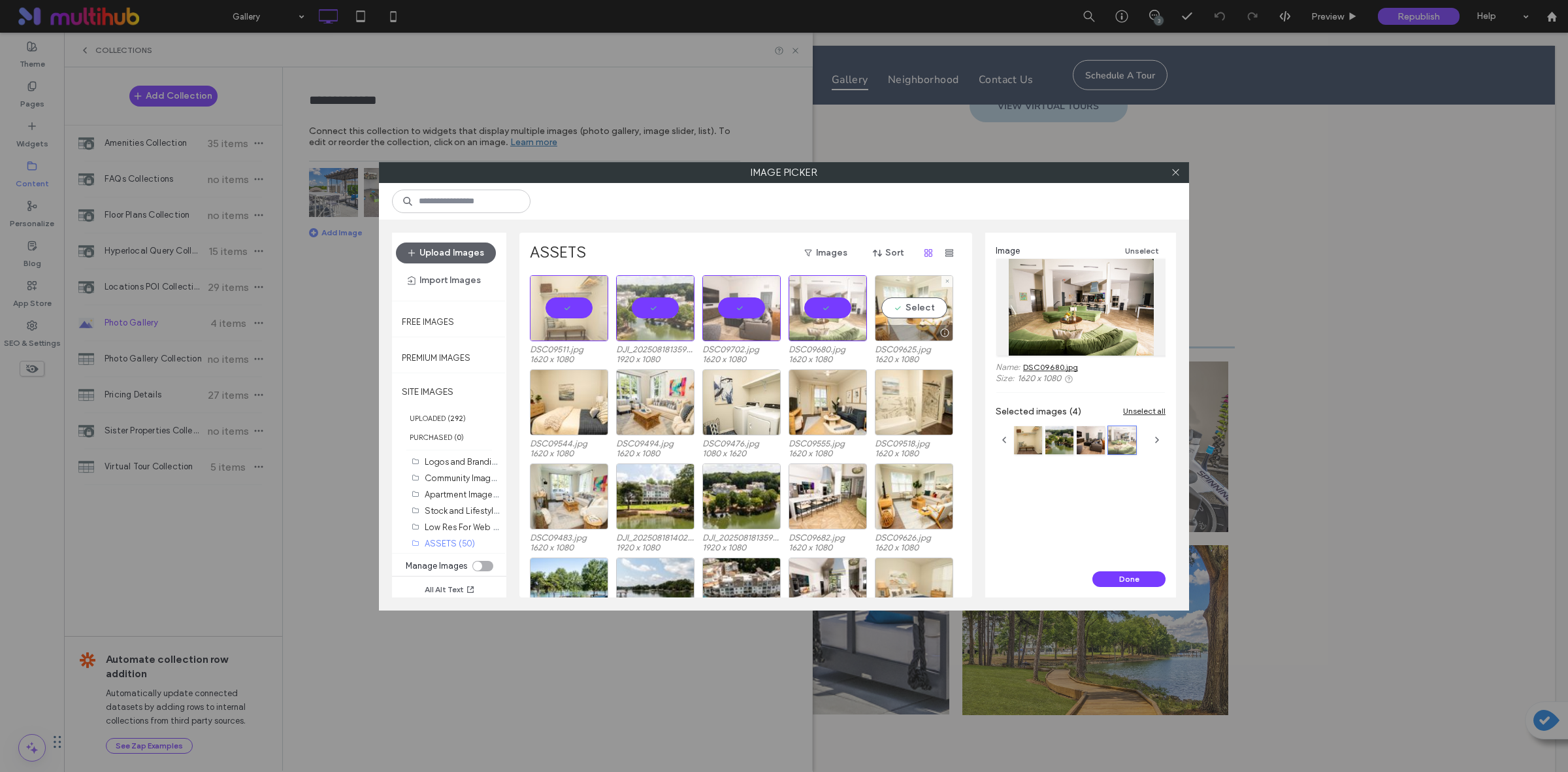
click at [917, 305] on div "Select" at bounding box center [913, 307] width 78 height 66
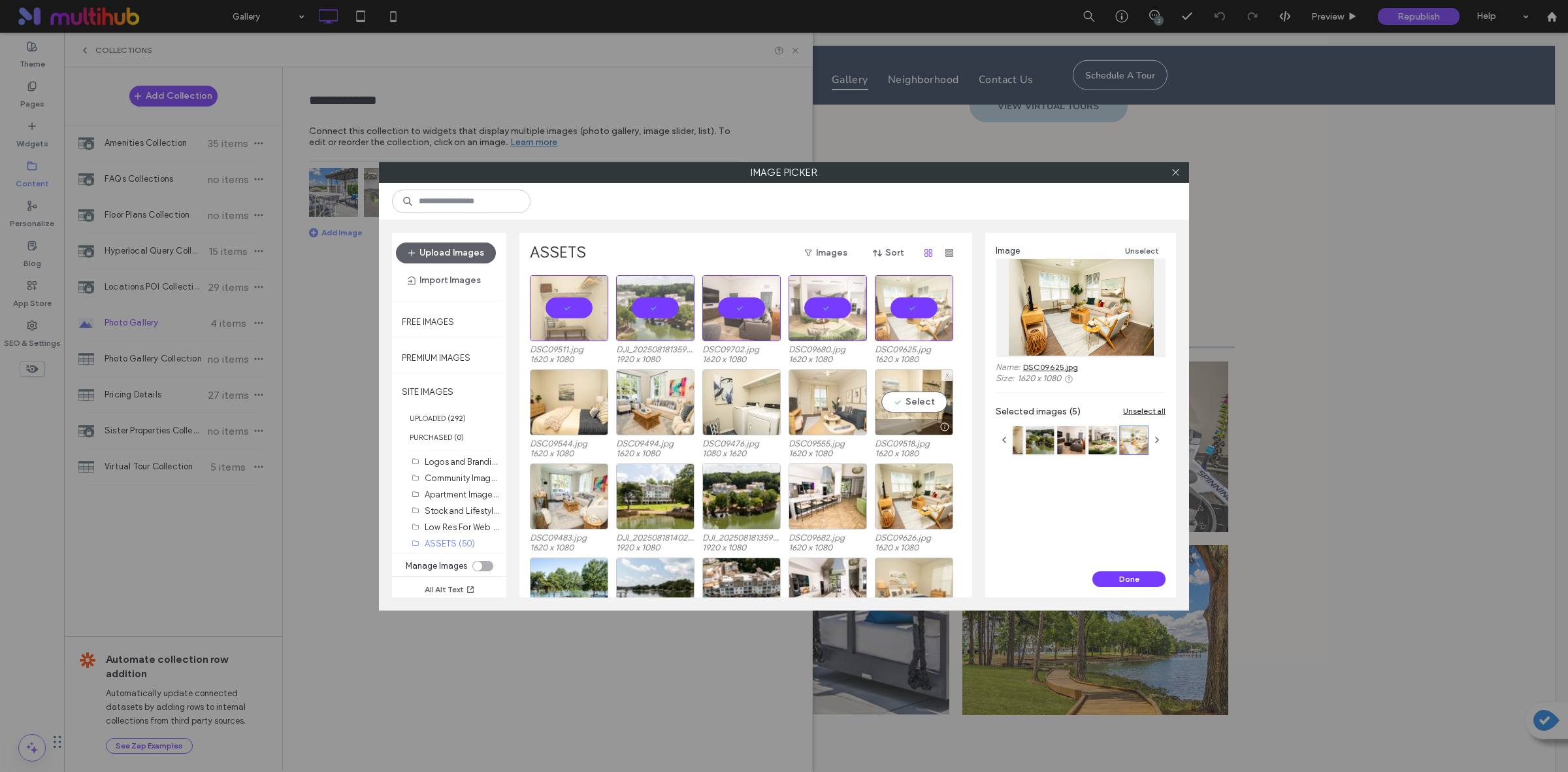
drag, startPoint x: 922, startPoint y: 404, endPoint x: 854, endPoint y: 404, distance: 68.0
click at [922, 404] on div "Select" at bounding box center [913, 402] width 78 height 66
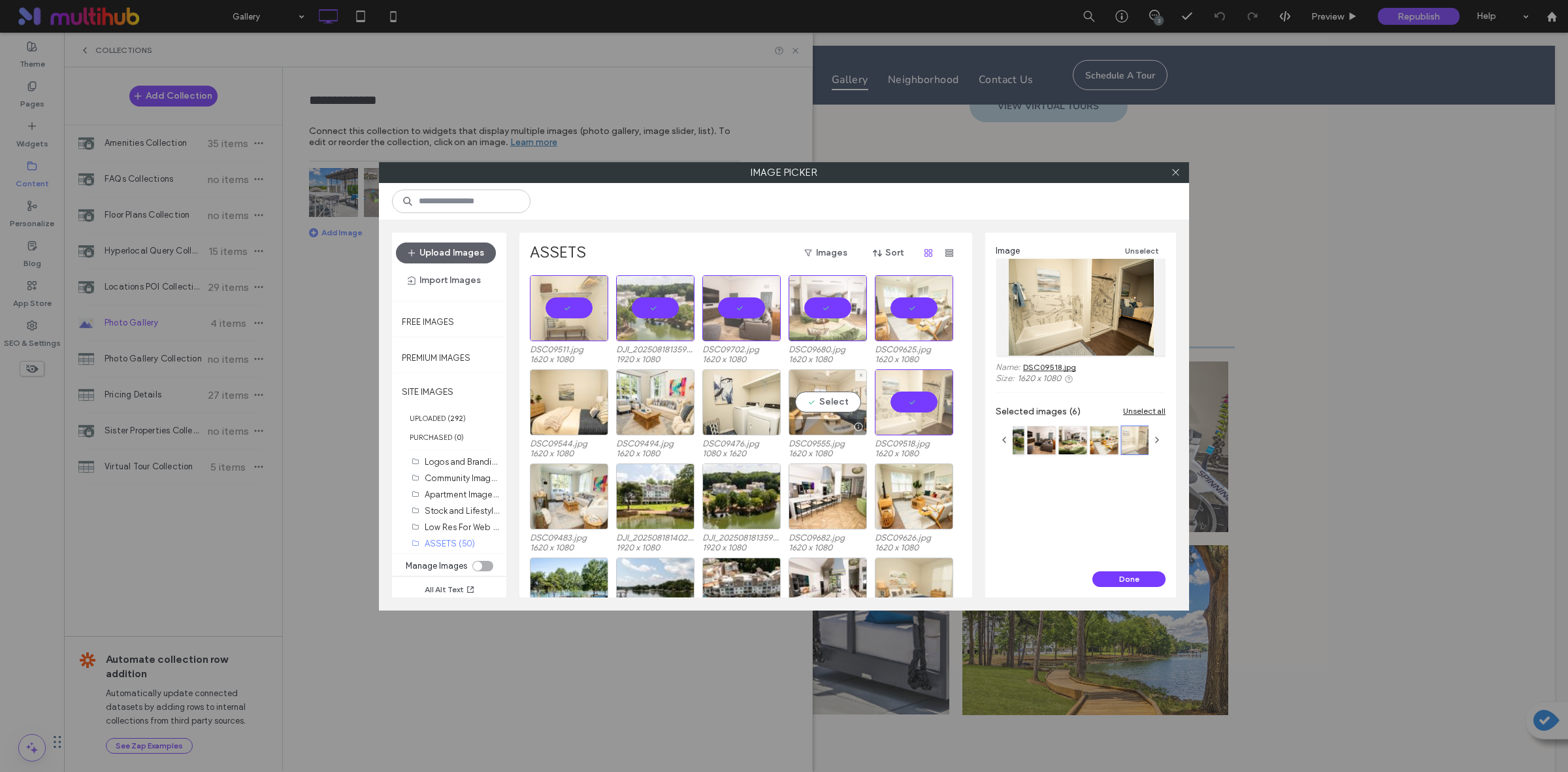
click at [836, 403] on div "Select" at bounding box center [827, 402] width 78 height 66
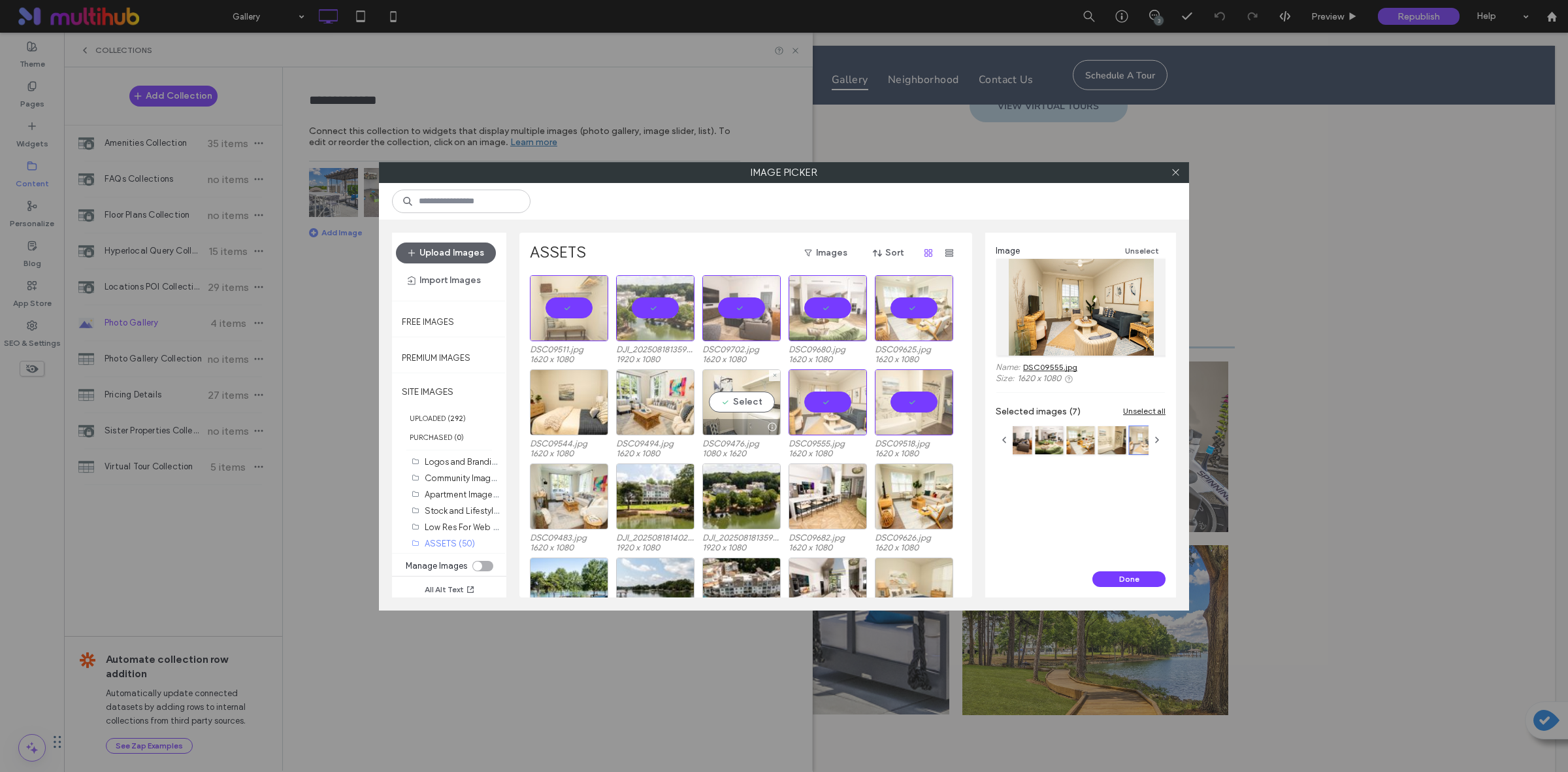
click at [754, 400] on div "Select" at bounding box center [741, 402] width 78 height 66
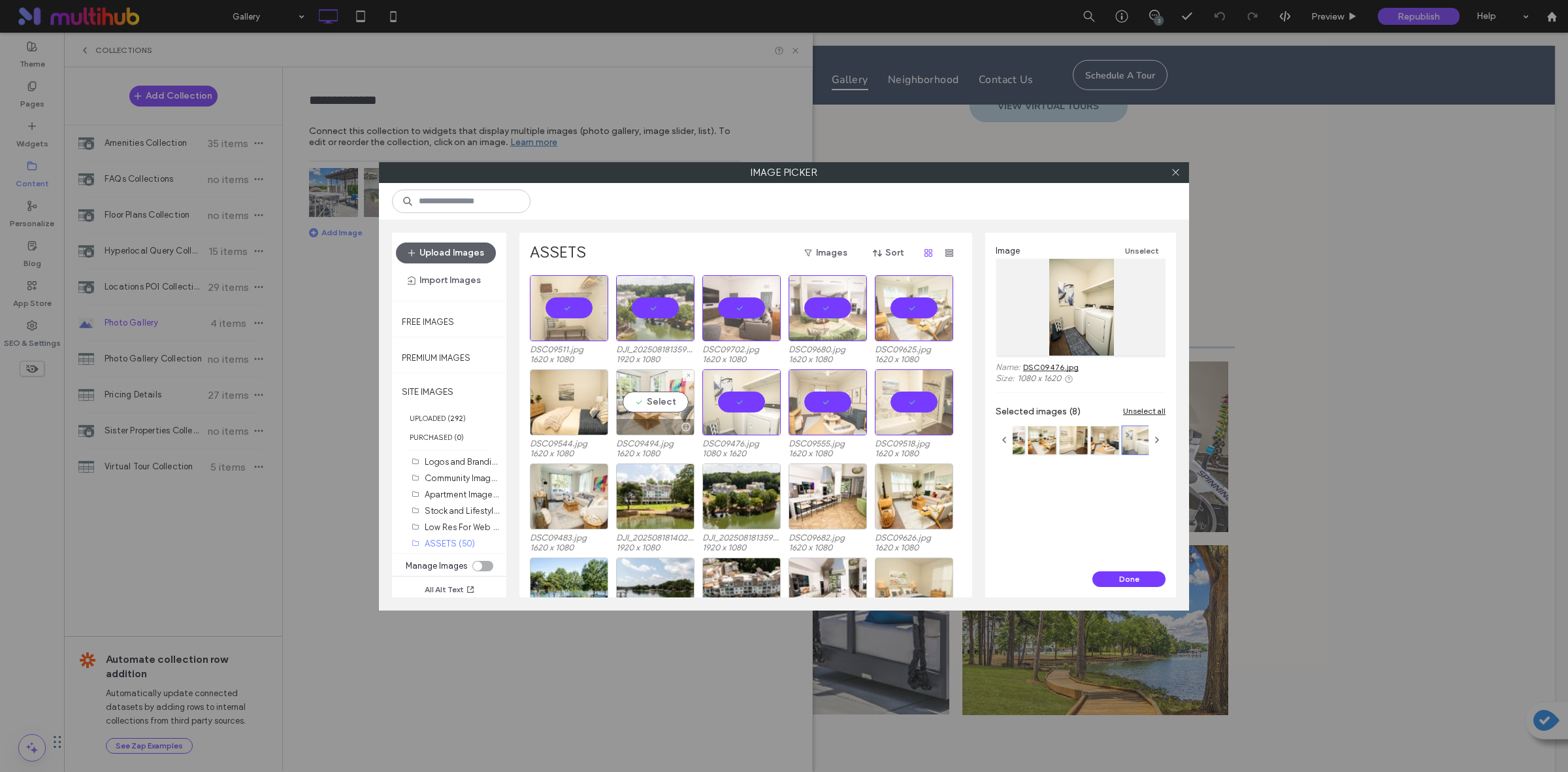
click at [664, 394] on div "Select" at bounding box center [655, 402] width 78 height 66
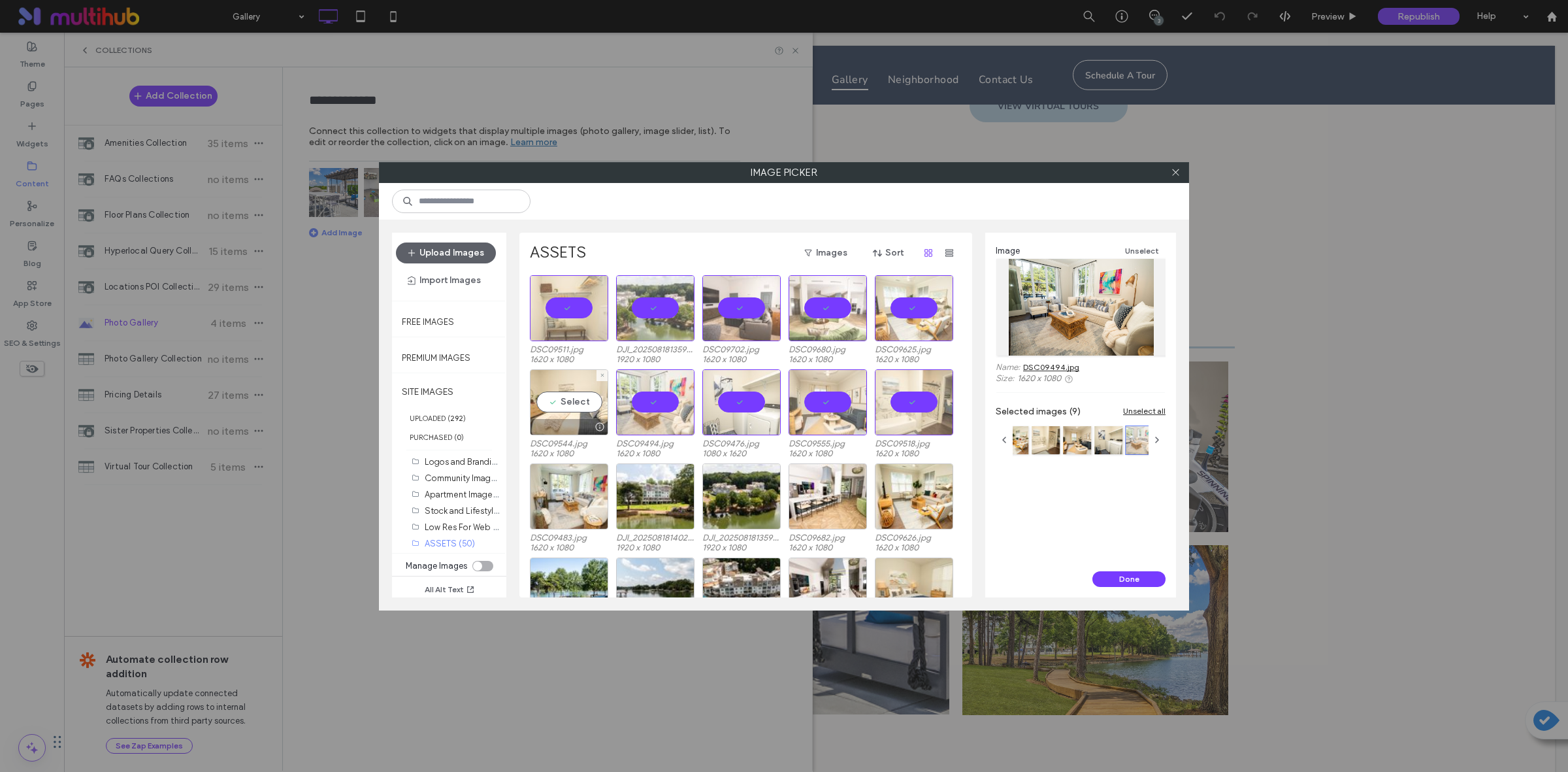
click at [566, 397] on div "Select" at bounding box center [568, 402] width 78 height 66
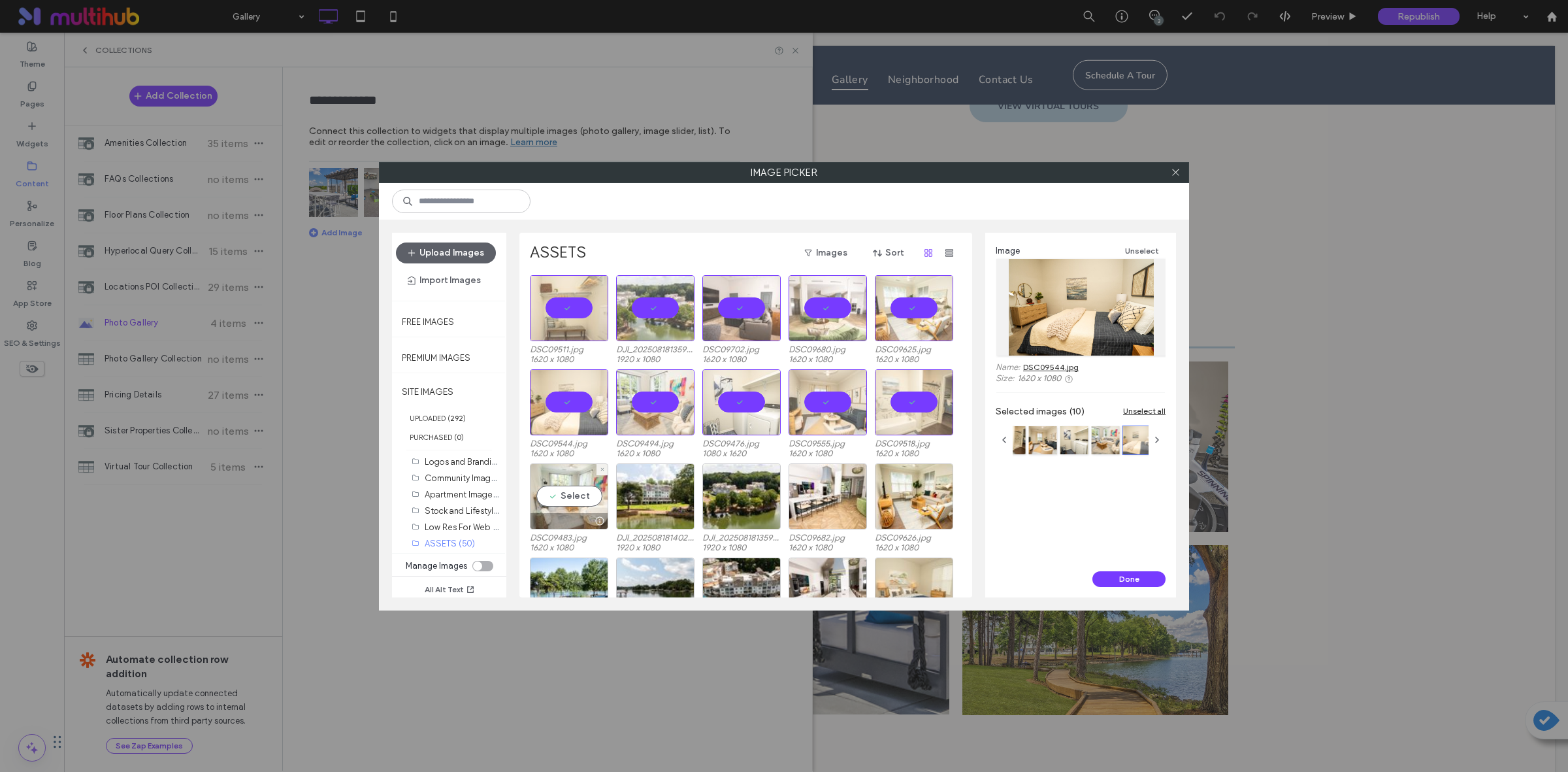
click at [580, 485] on div "Select" at bounding box center [568, 496] width 78 height 66
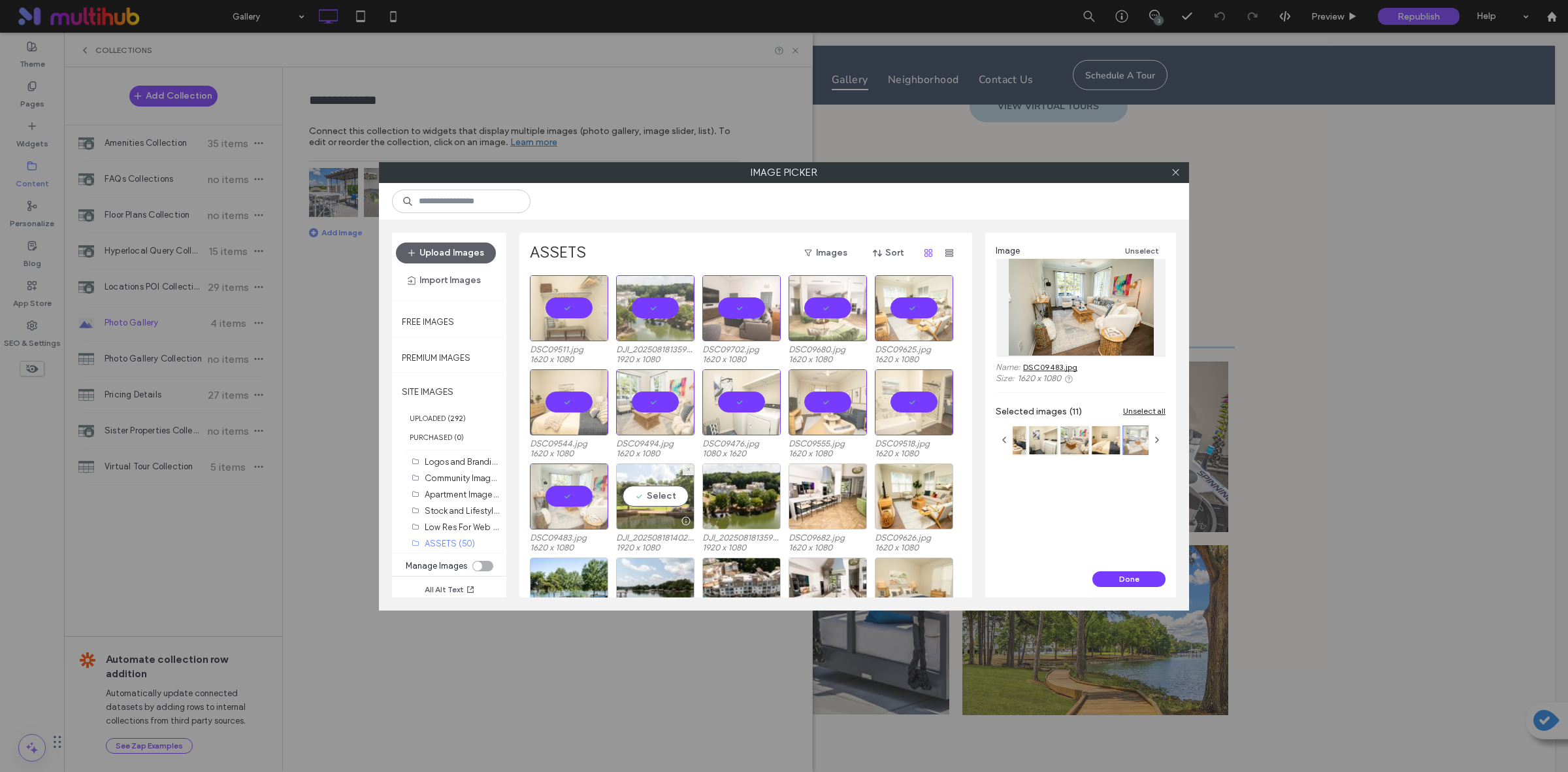
click at [664, 498] on div "Select" at bounding box center [655, 496] width 78 height 66
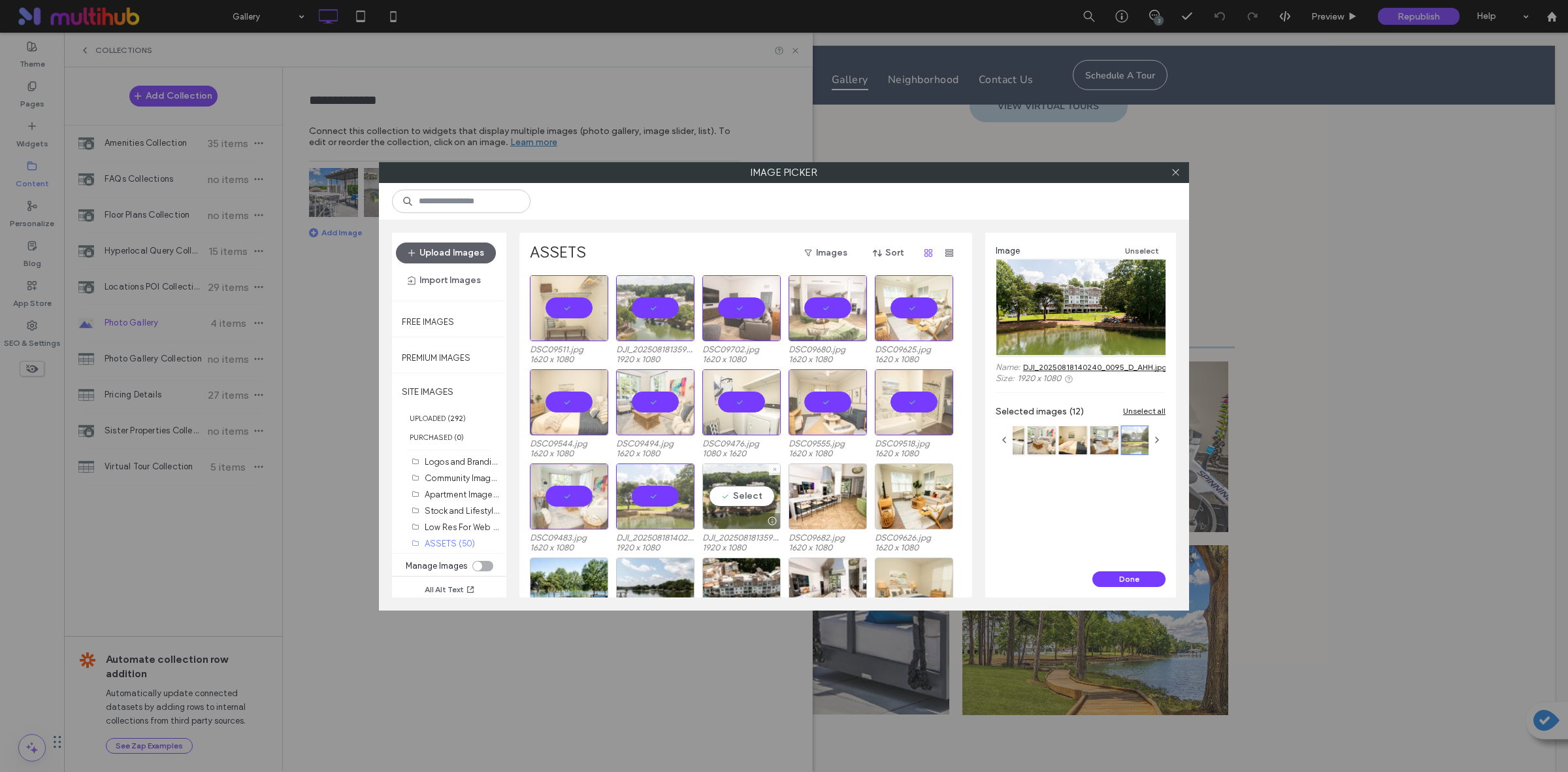
click at [743, 494] on div "Select" at bounding box center [741, 496] width 78 height 66
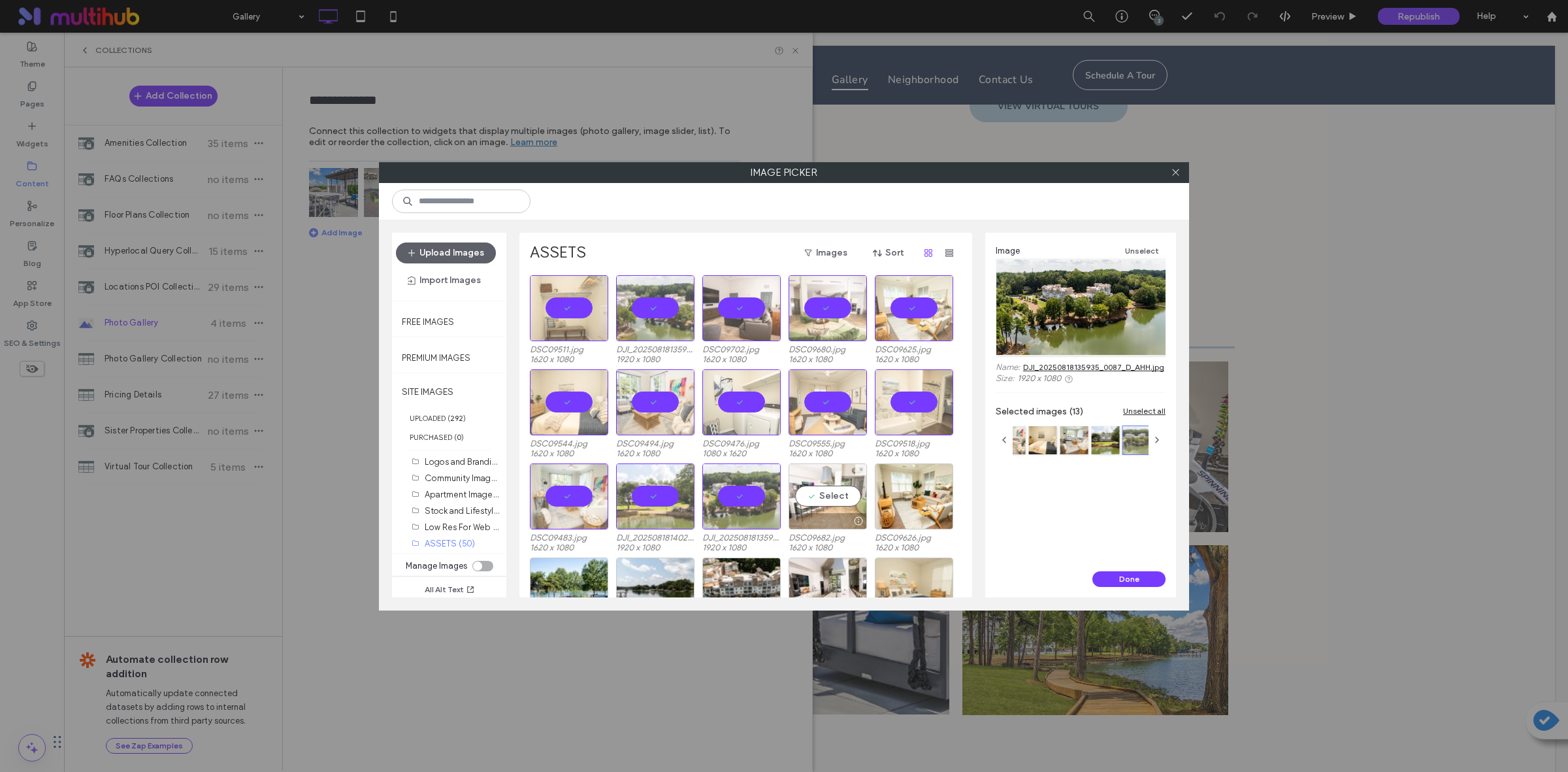
click at [825, 491] on div "Select" at bounding box center [827, 496] width 78 height 66
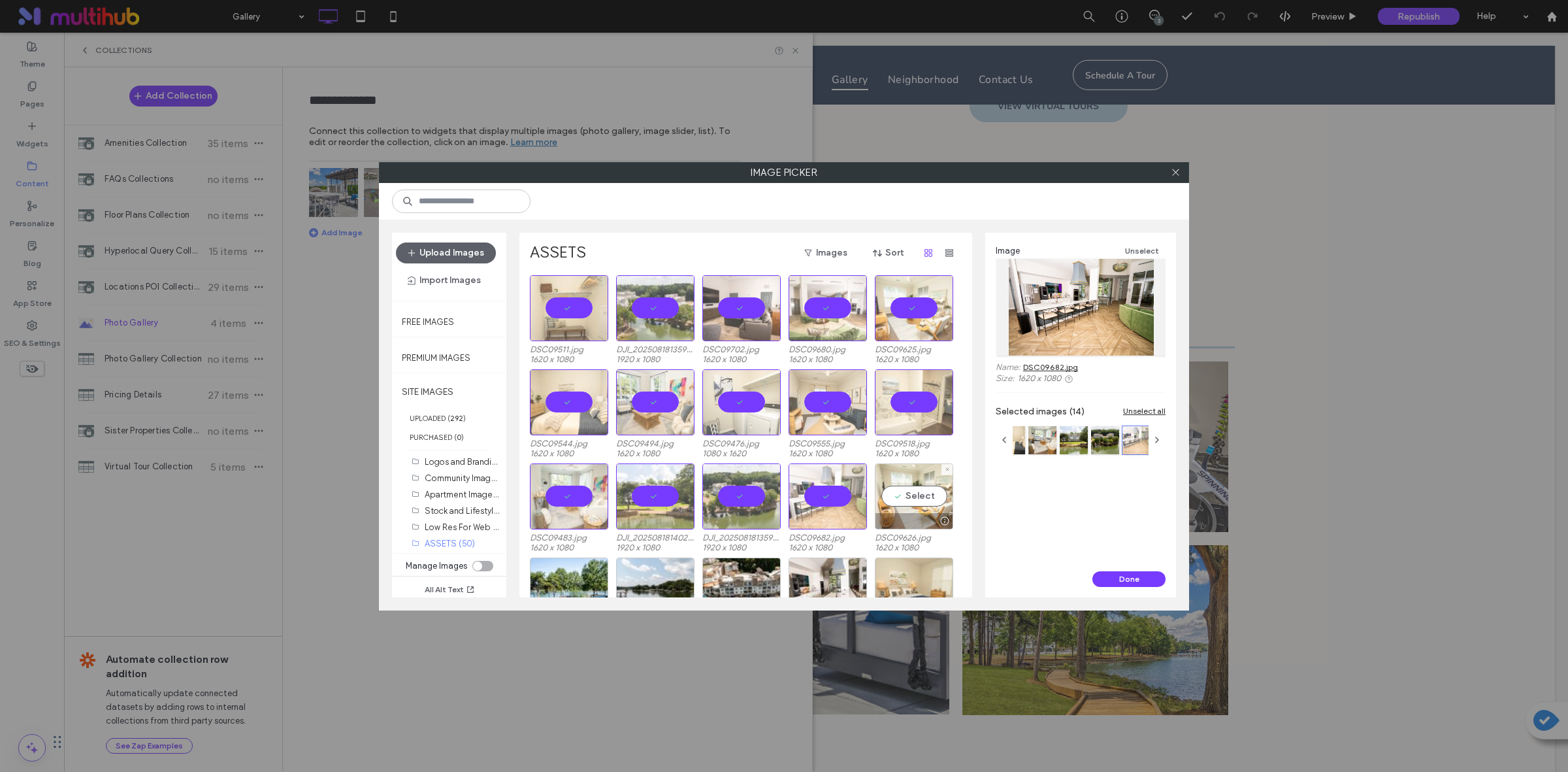
click at [917, 491] on div "Select" at bounding box center [913, 496] width 78 height 66
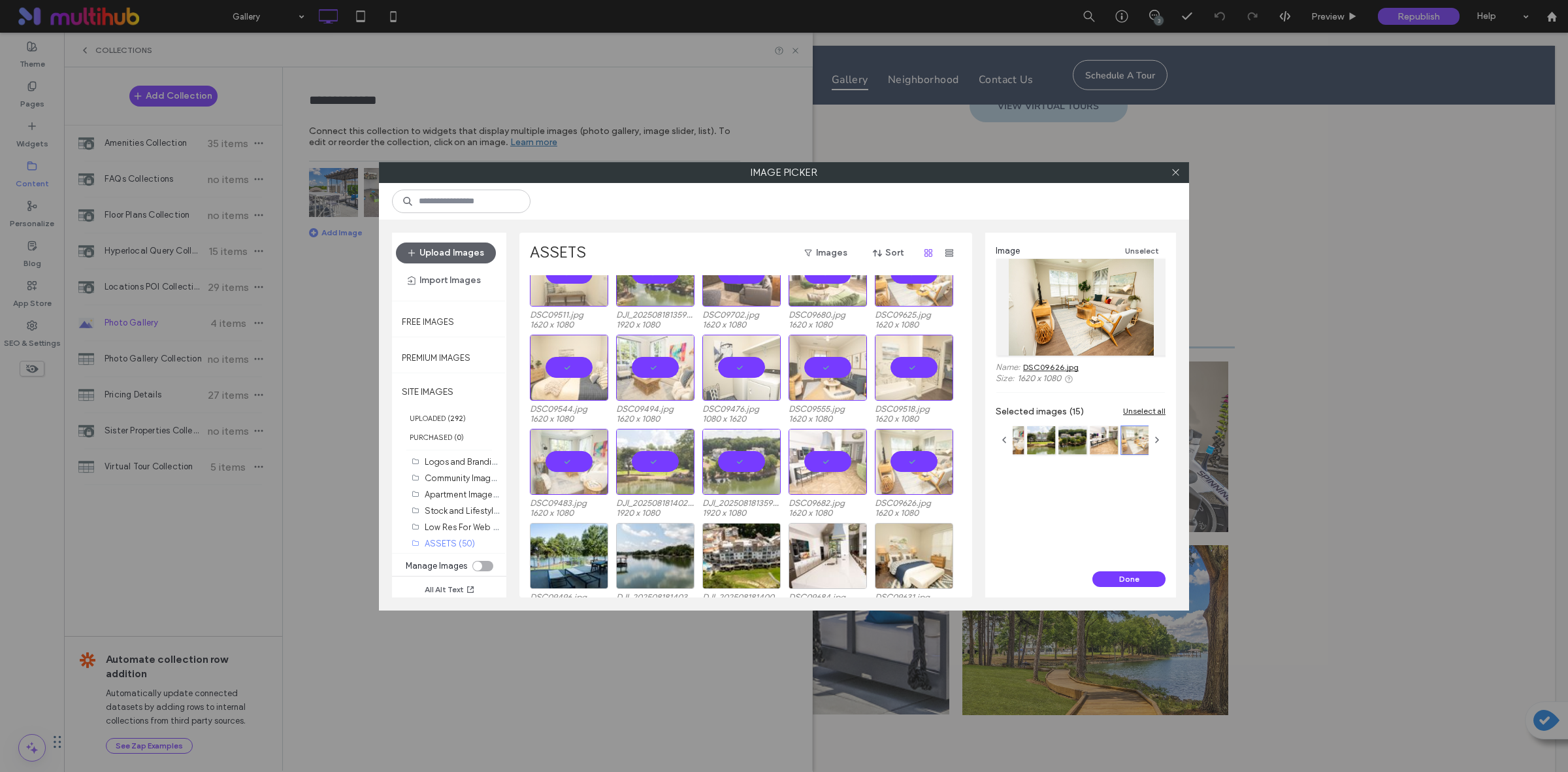
scroll to position [54, 0]
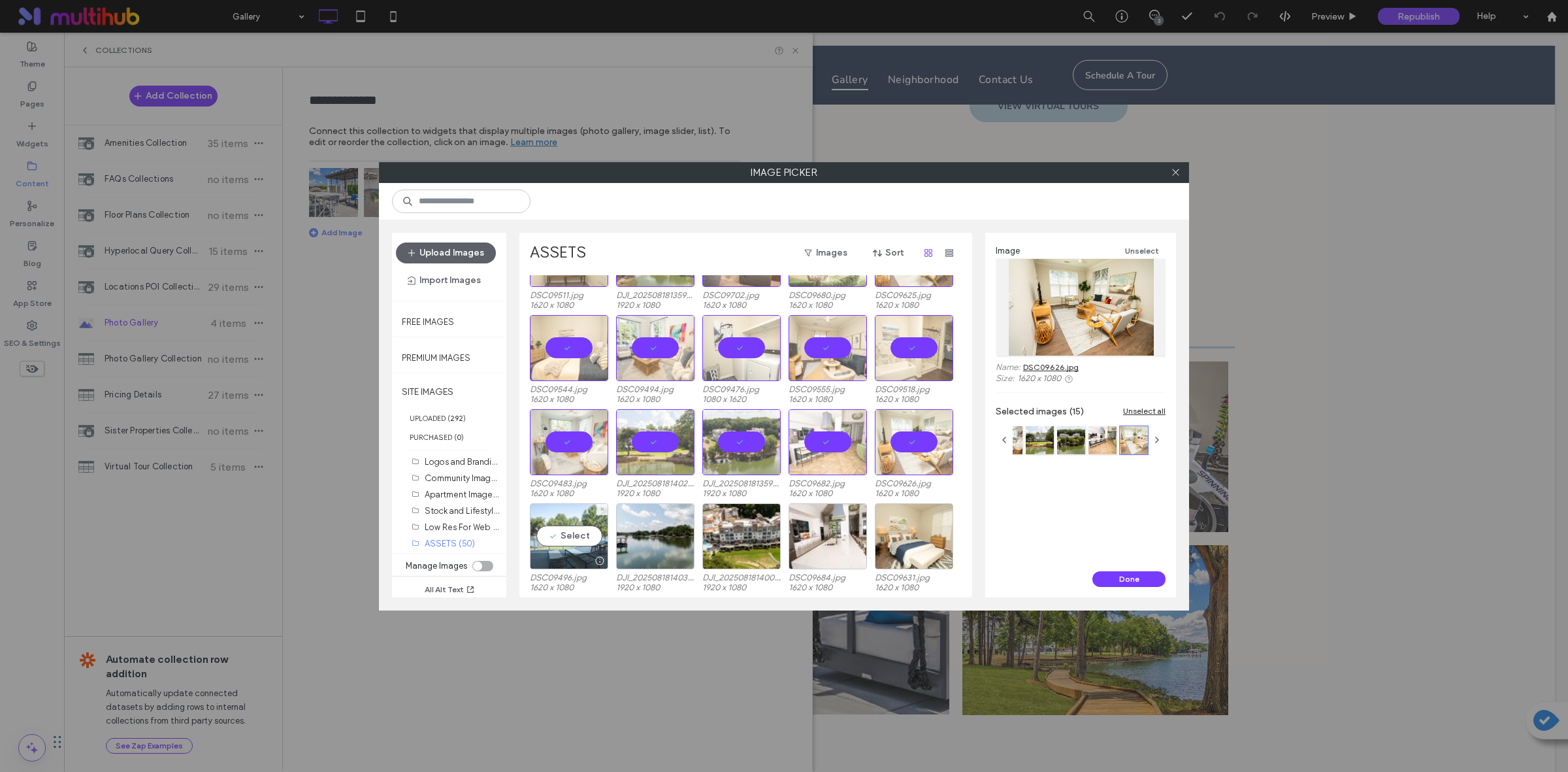
click at [572, 535] on div "Select" at bounding box center [568, 536] width 78 height 66
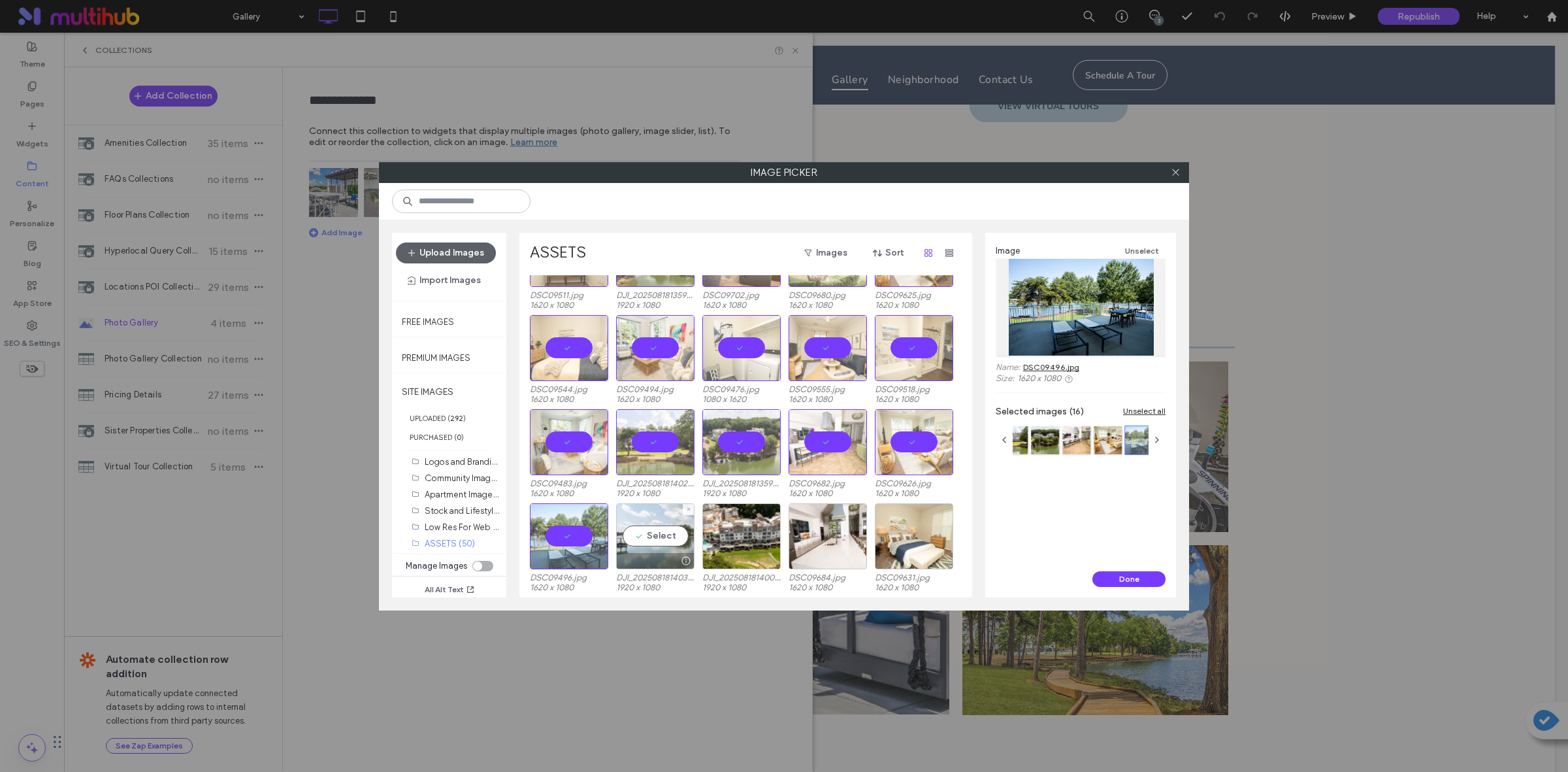
drag, startPoint x: 651, startPoint y: 532, endPoint x: 691, endPoint y: 533, distance: 40.0
click at [652, 532] on div "Select" at bounding box center [655, 536] width 78 height 66
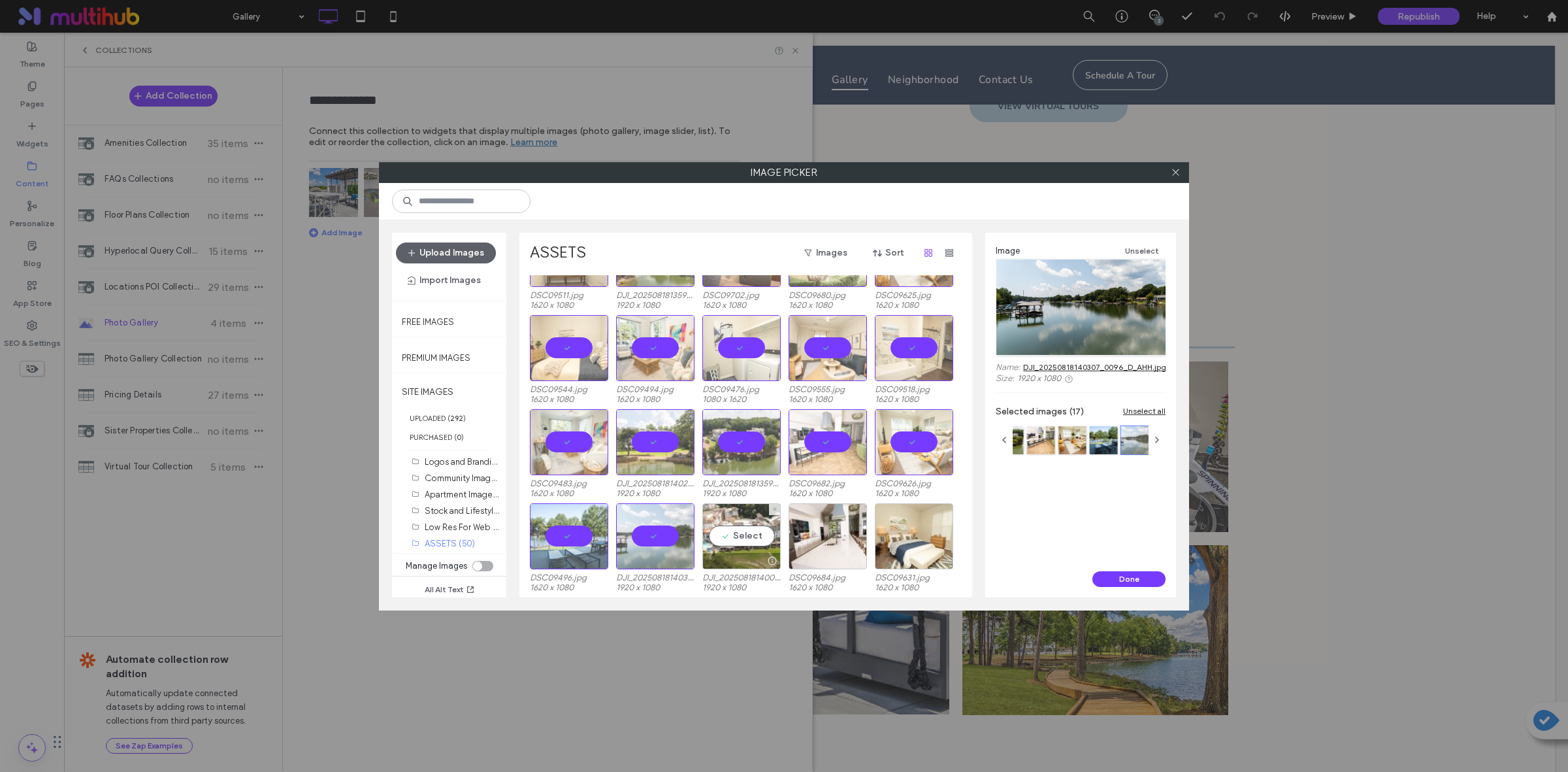
click at [756, 539] on div "Select" at bounding box center [741, 536] width 78 height 66
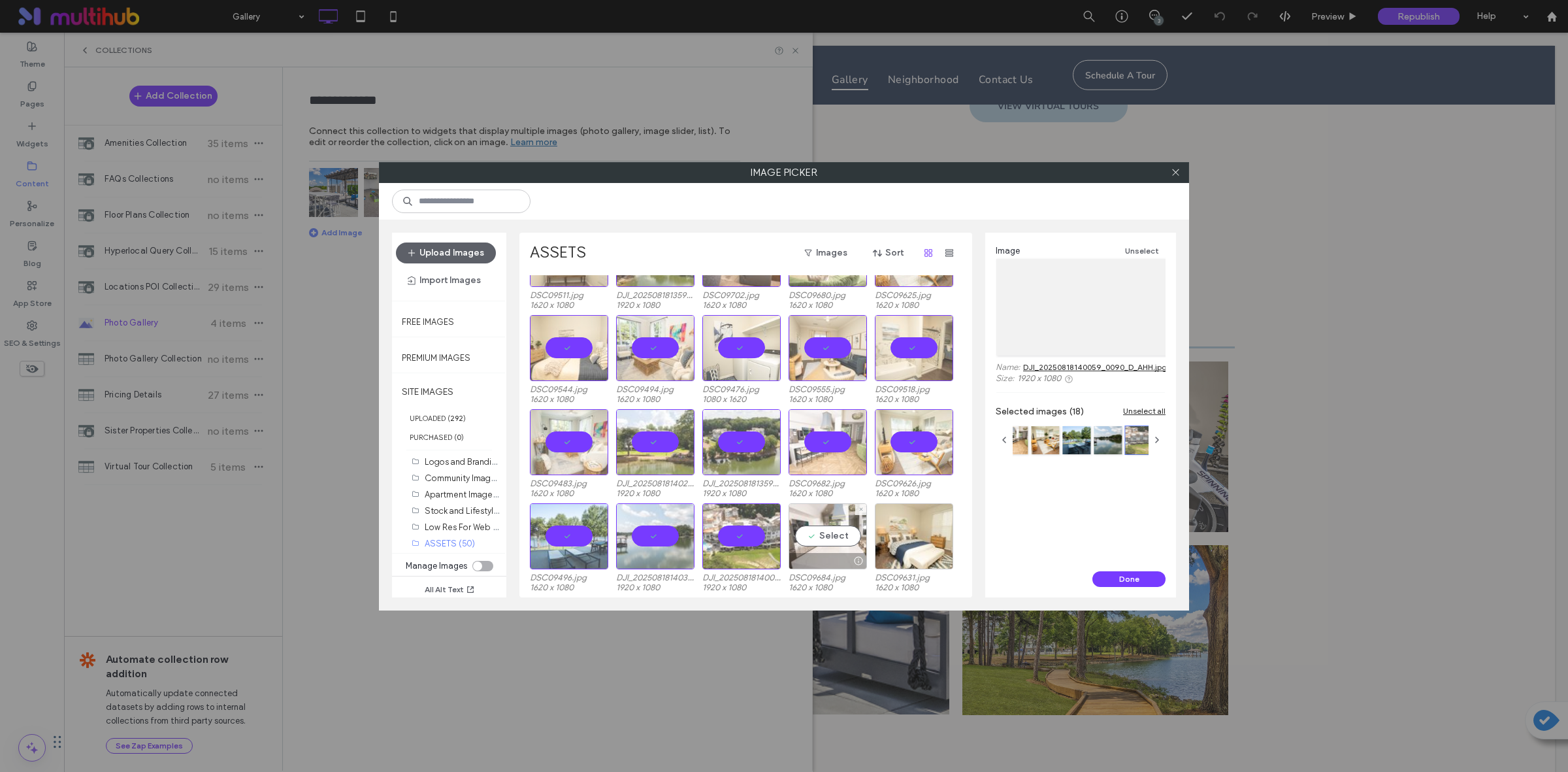
click at [840, 532] on div "Select" at bounding box center [827, 536] width 78 height 66
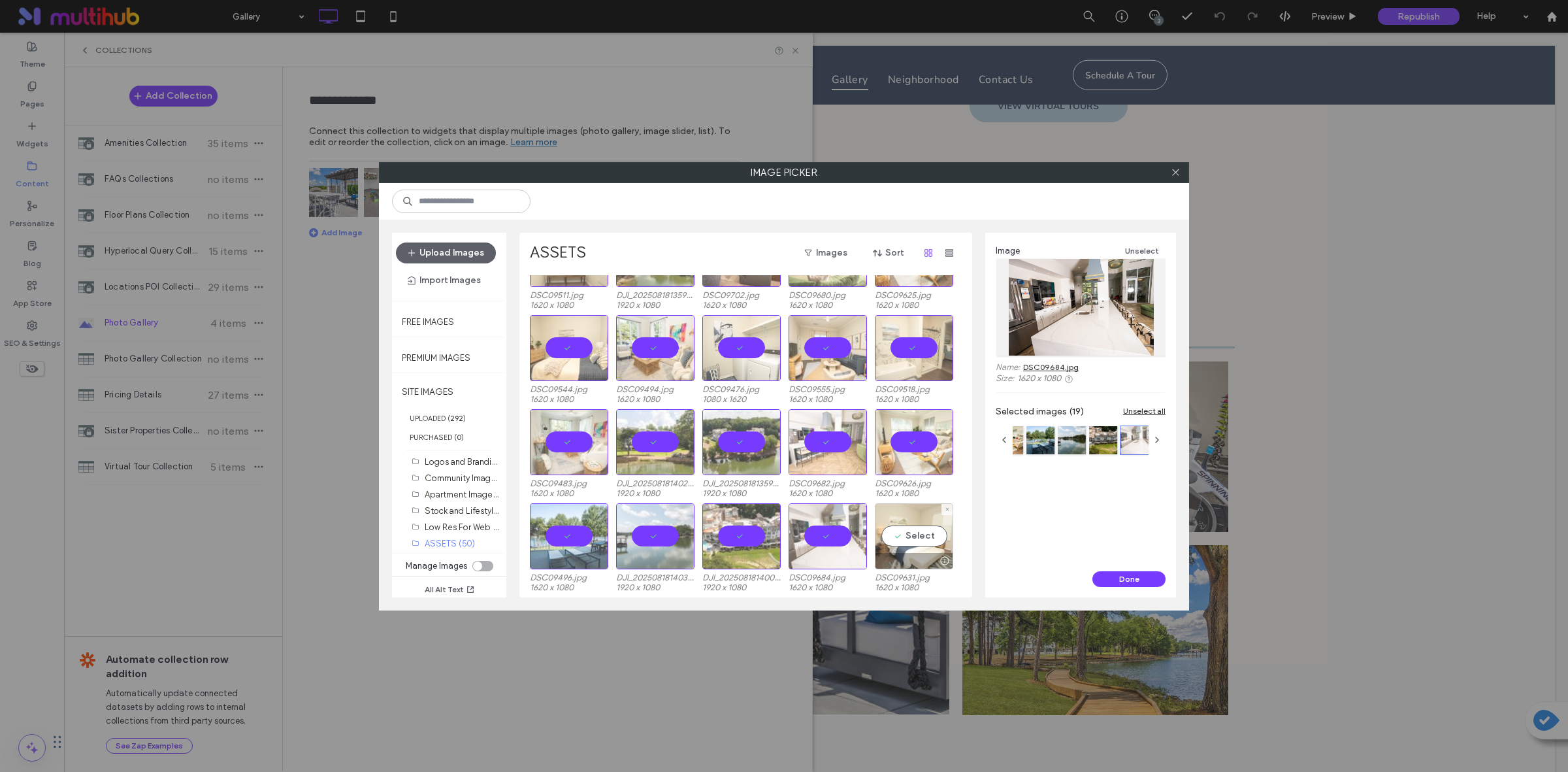
click at [920, 532] on div "Select" at bounding box center [913, 536] width 78 height 66
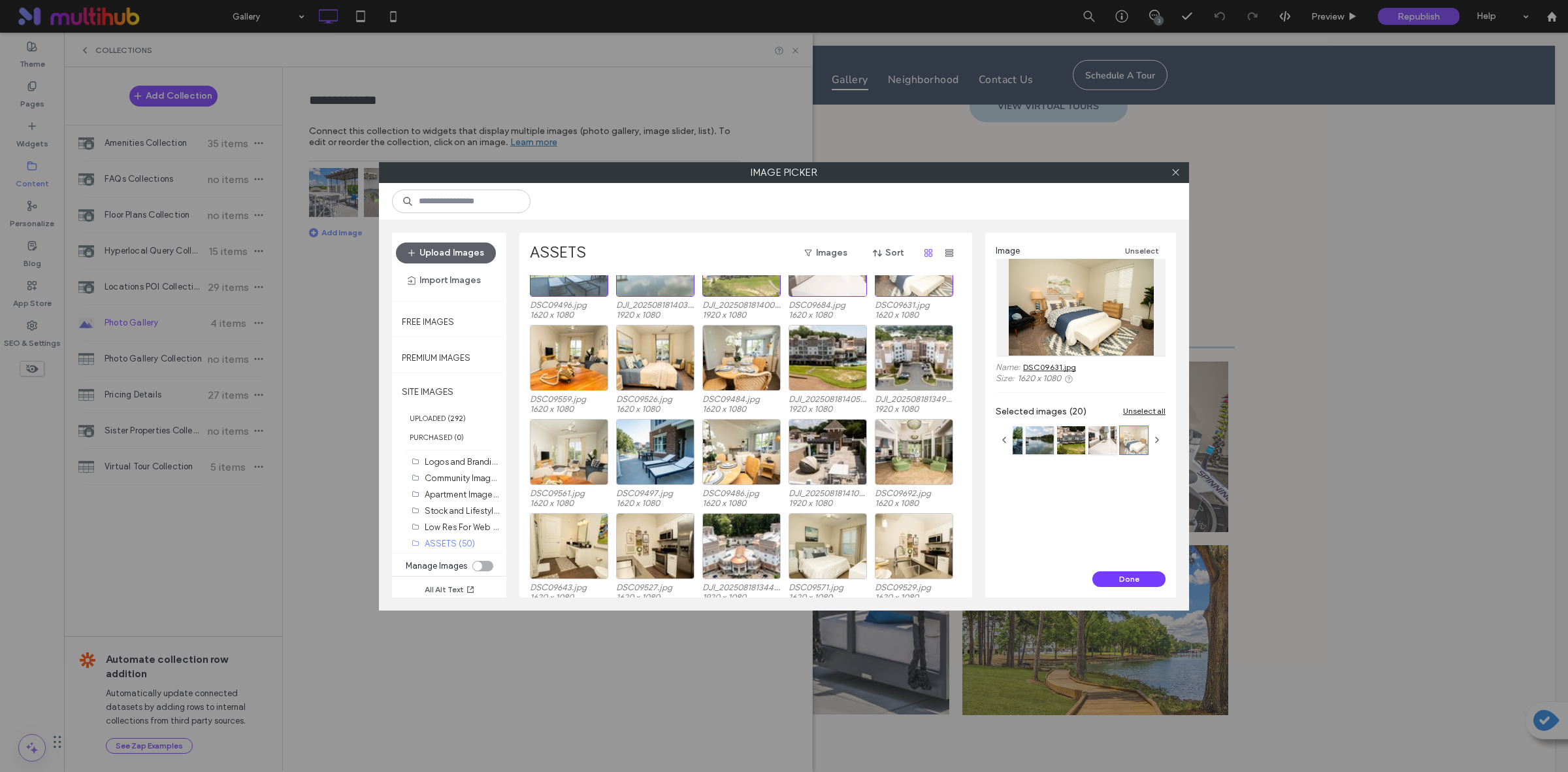
scroll to position [163, 0]
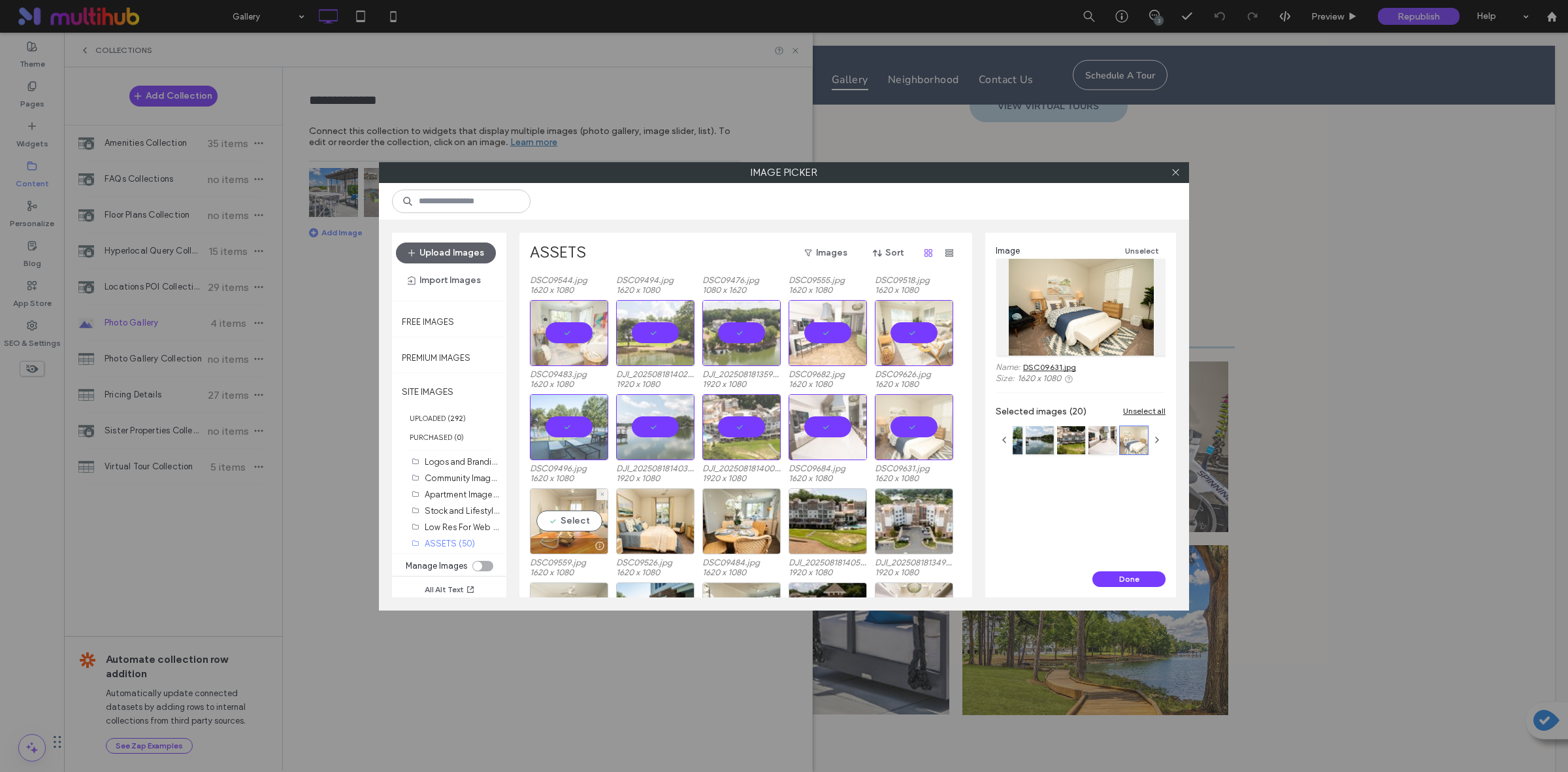
click at [567, 519] on div "Select" at bounding box center [568, 521] width 78 height 66
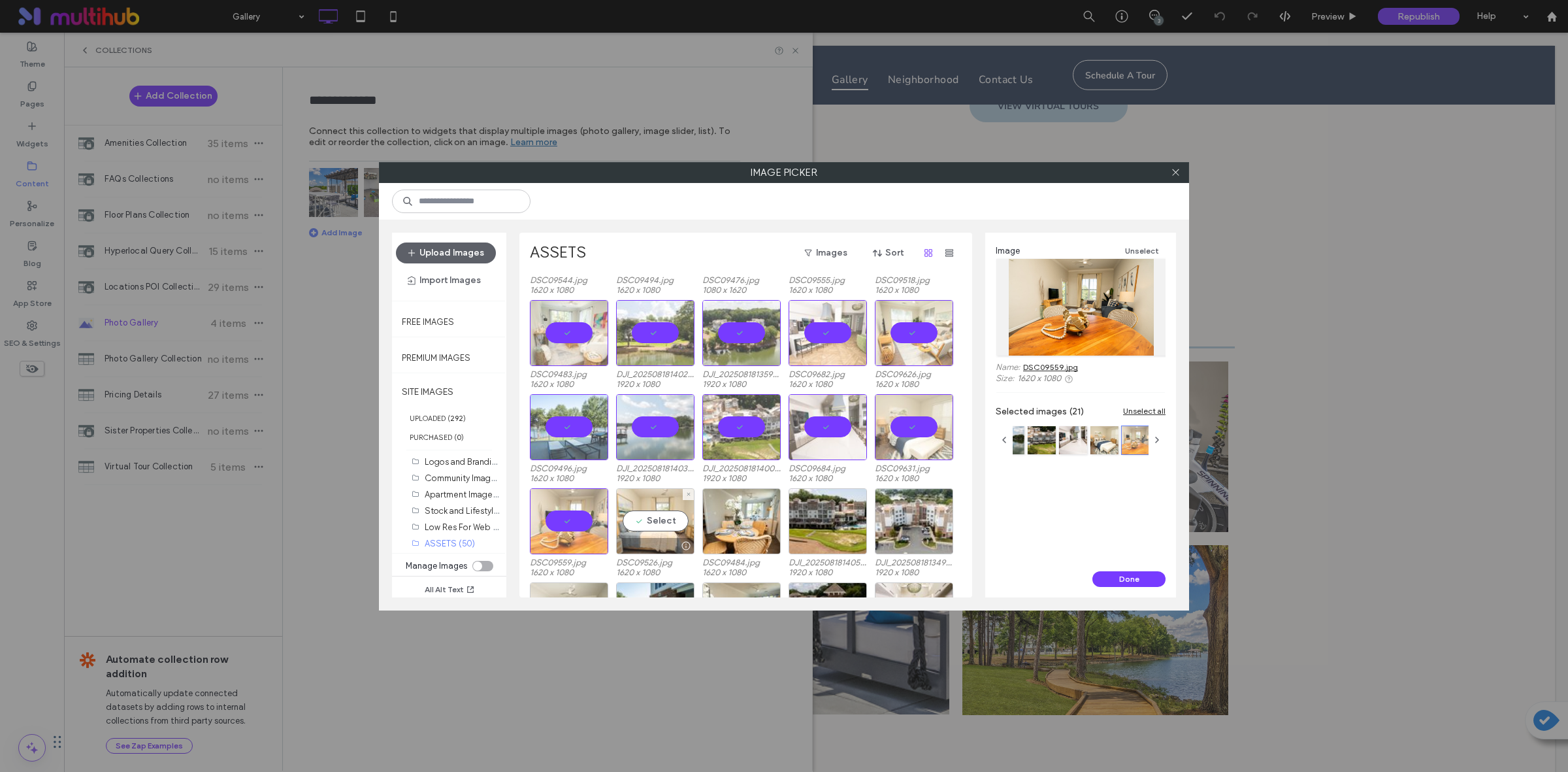
click at [655, 515] on div "Select" at bounding box center [655, 521] width 78 height 66
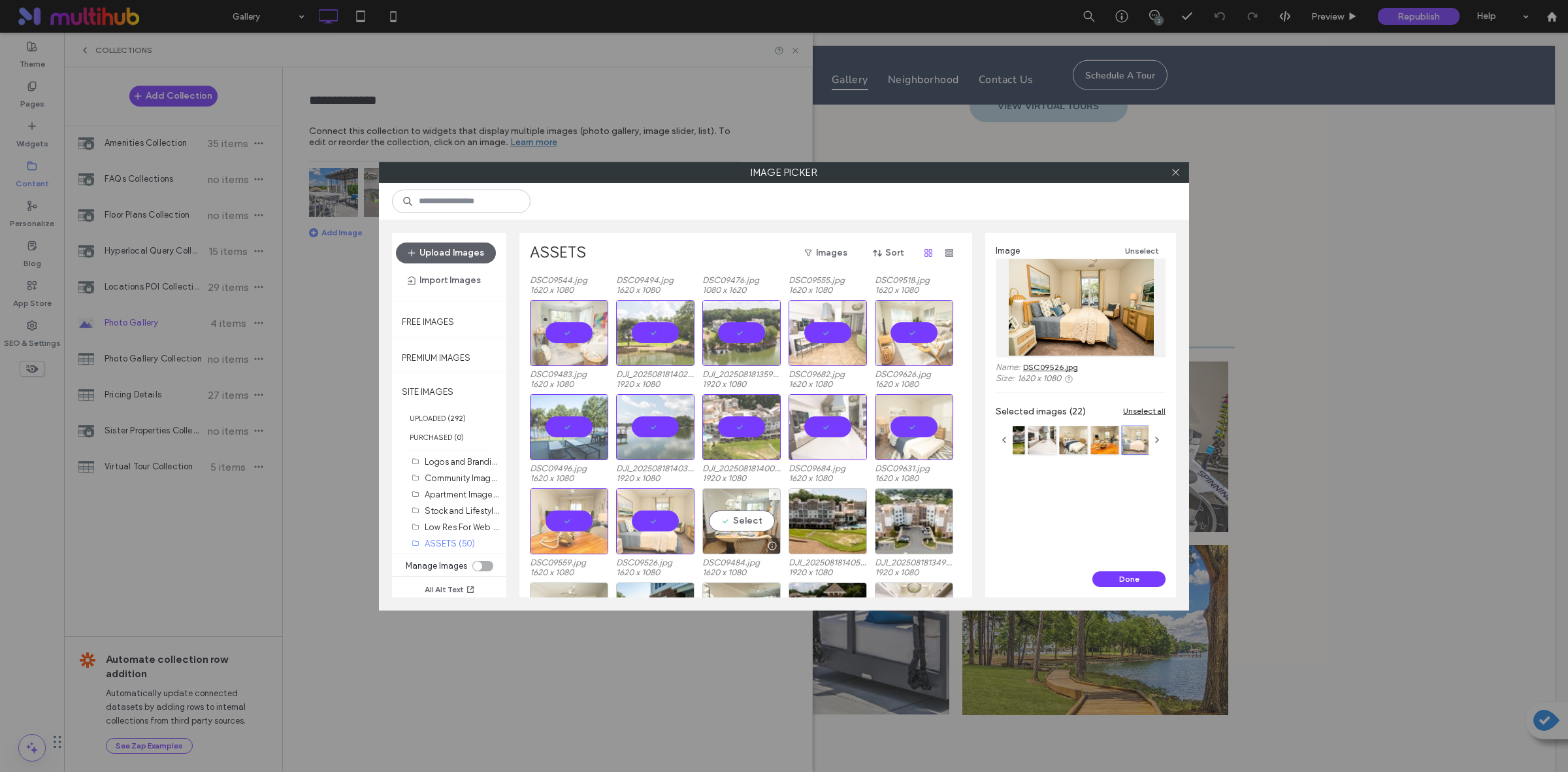
click at [736, 516] on div "Select" at bounding box center [741, 521] width 78 height 66
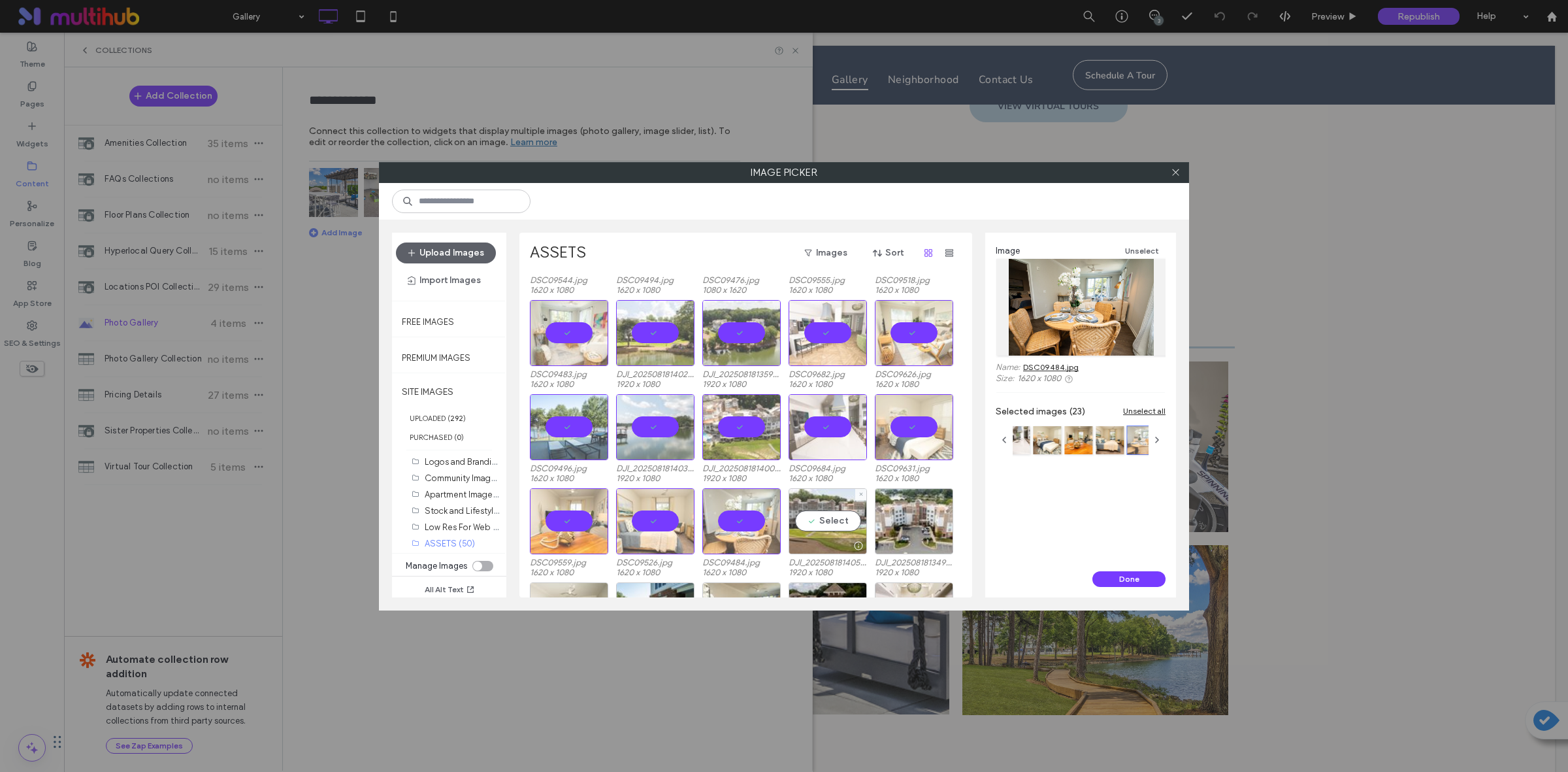
click at [821, 521] on div "Select" at bounding box center [827, 521] width 78 height 66
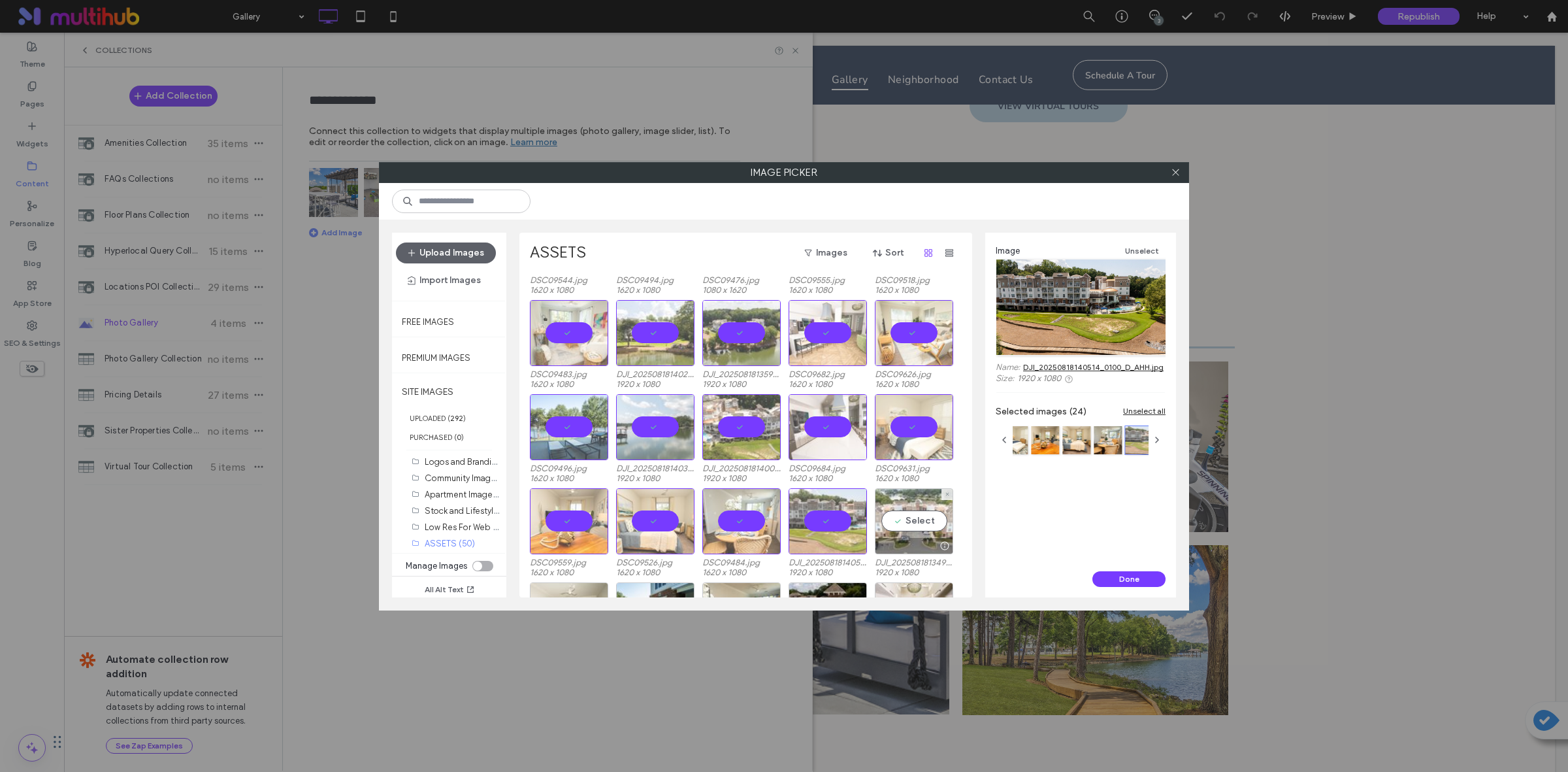
click at [911, 523] on div "Select" at bounding box center [913, 521] width 78 height 66
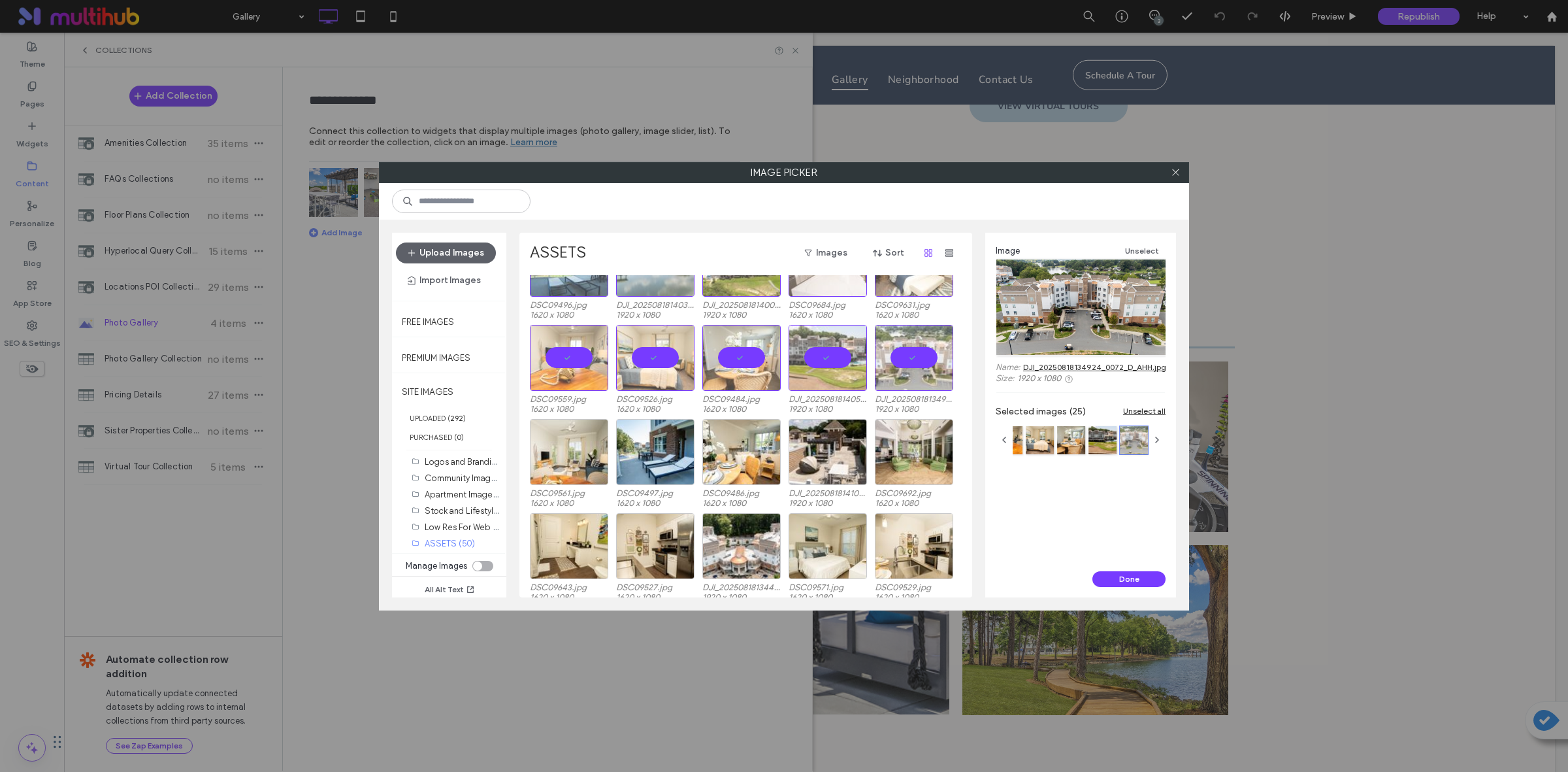
scroll to position [409, 0]
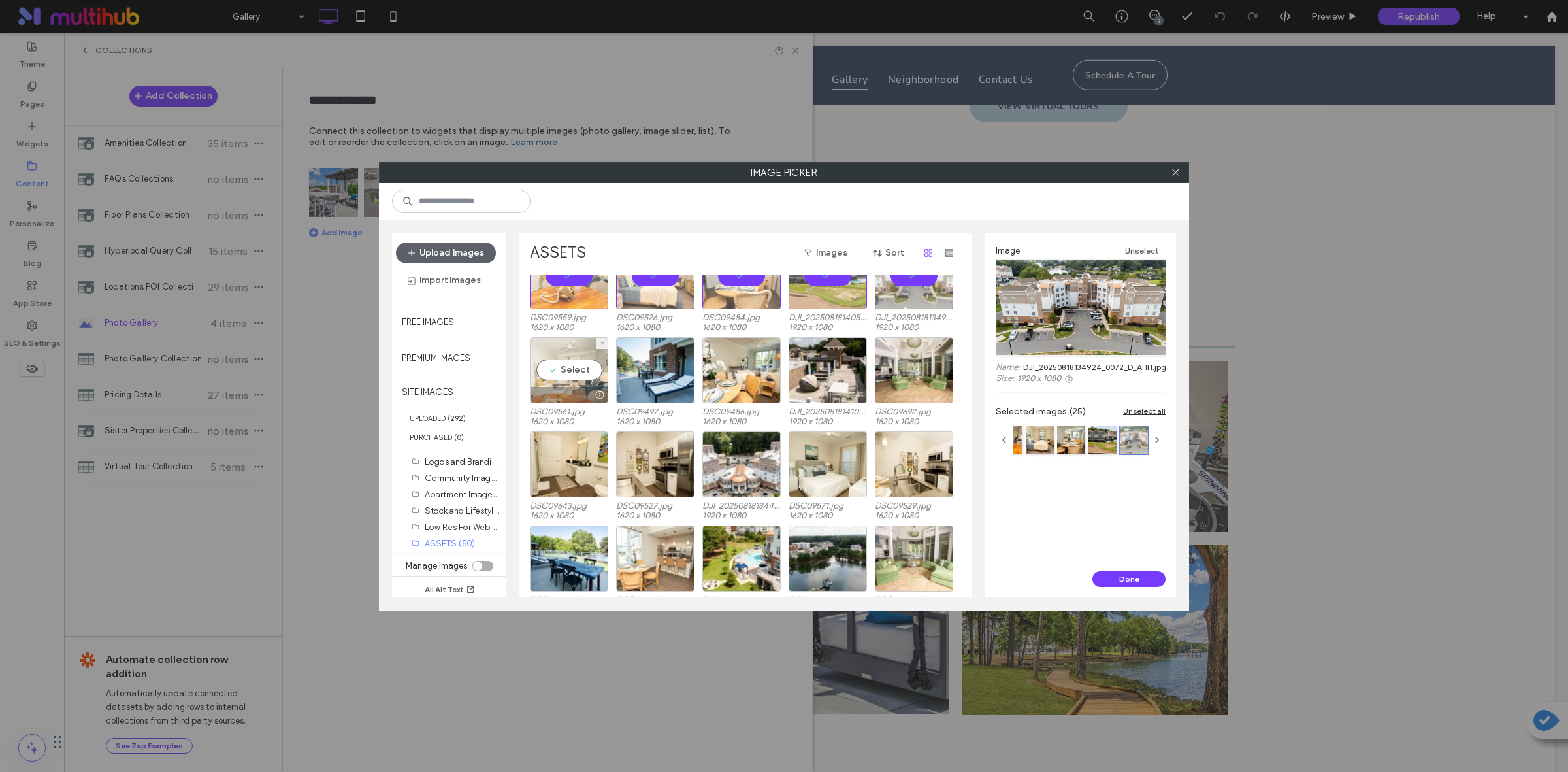
click at [568, 370] on div "Select" at bounding box center [568, 370] width 78 height 66
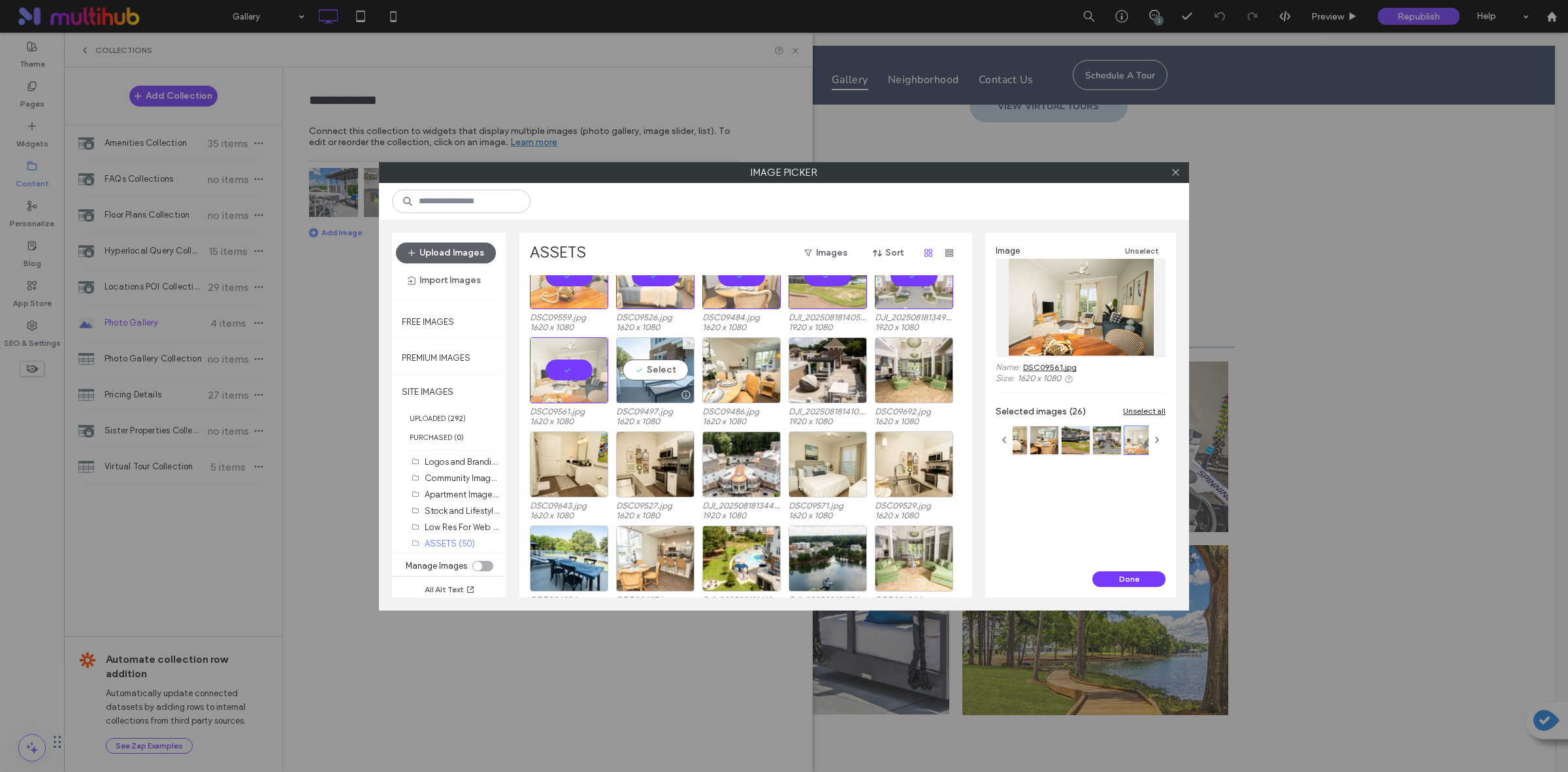
click at [657, 370] on div "Select" at bounding box center [655, 370] width 78 height 66
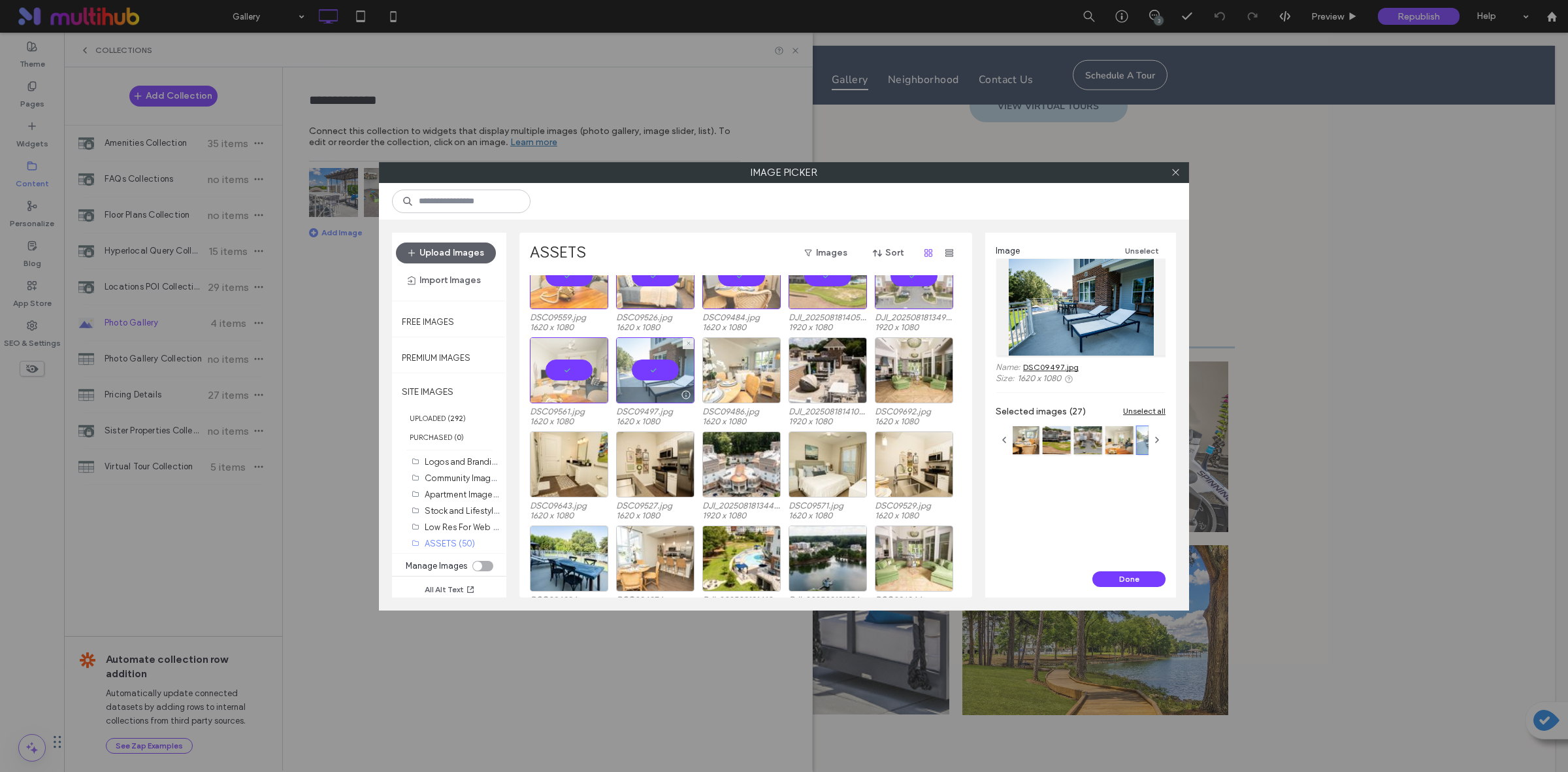
click at [756, 377] on div at bounding box center [741, 370] width 78 height 66
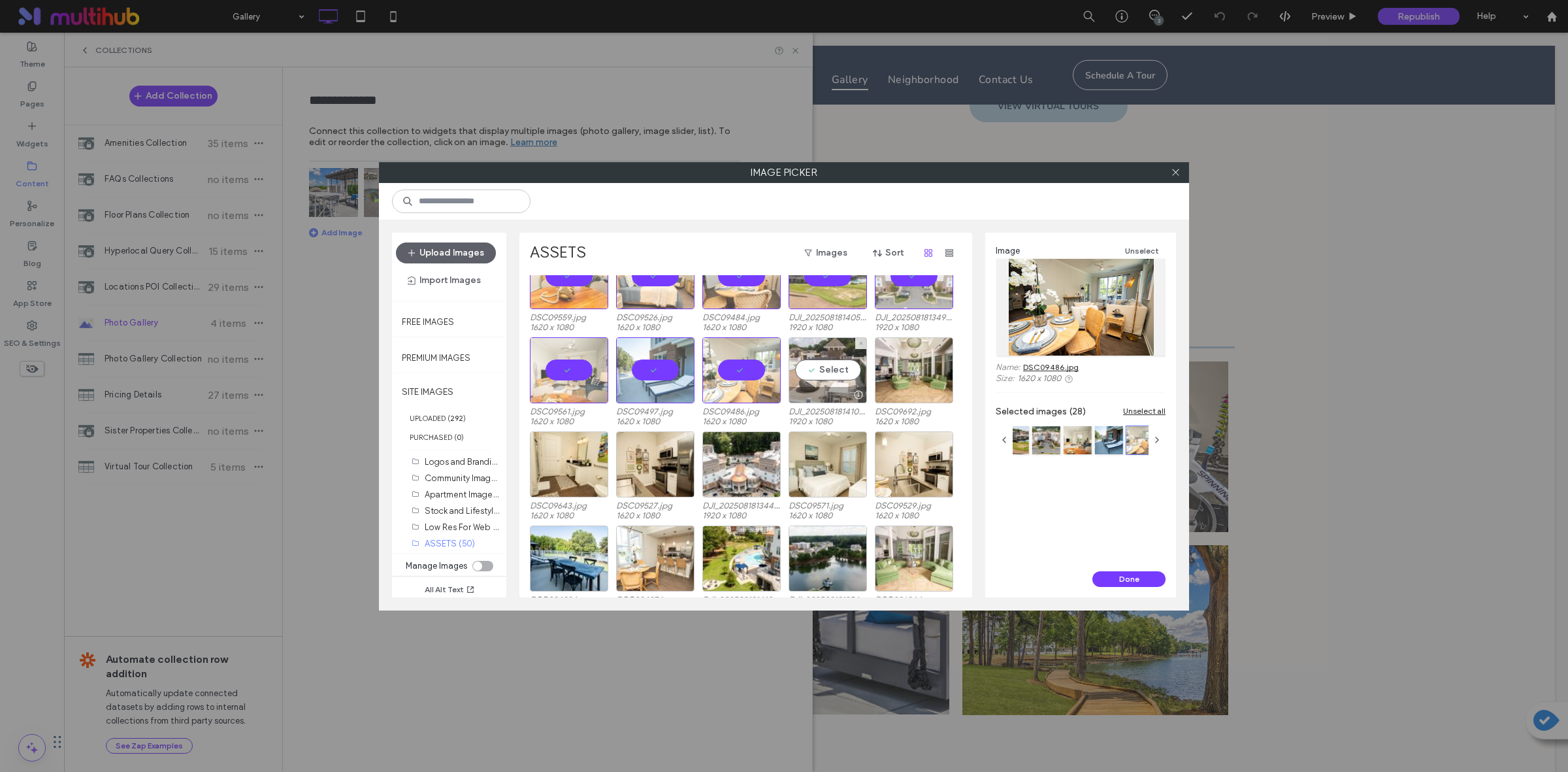
click at [812, 374] on div "Select" at bounding box center [827, 370] width 78 height 66
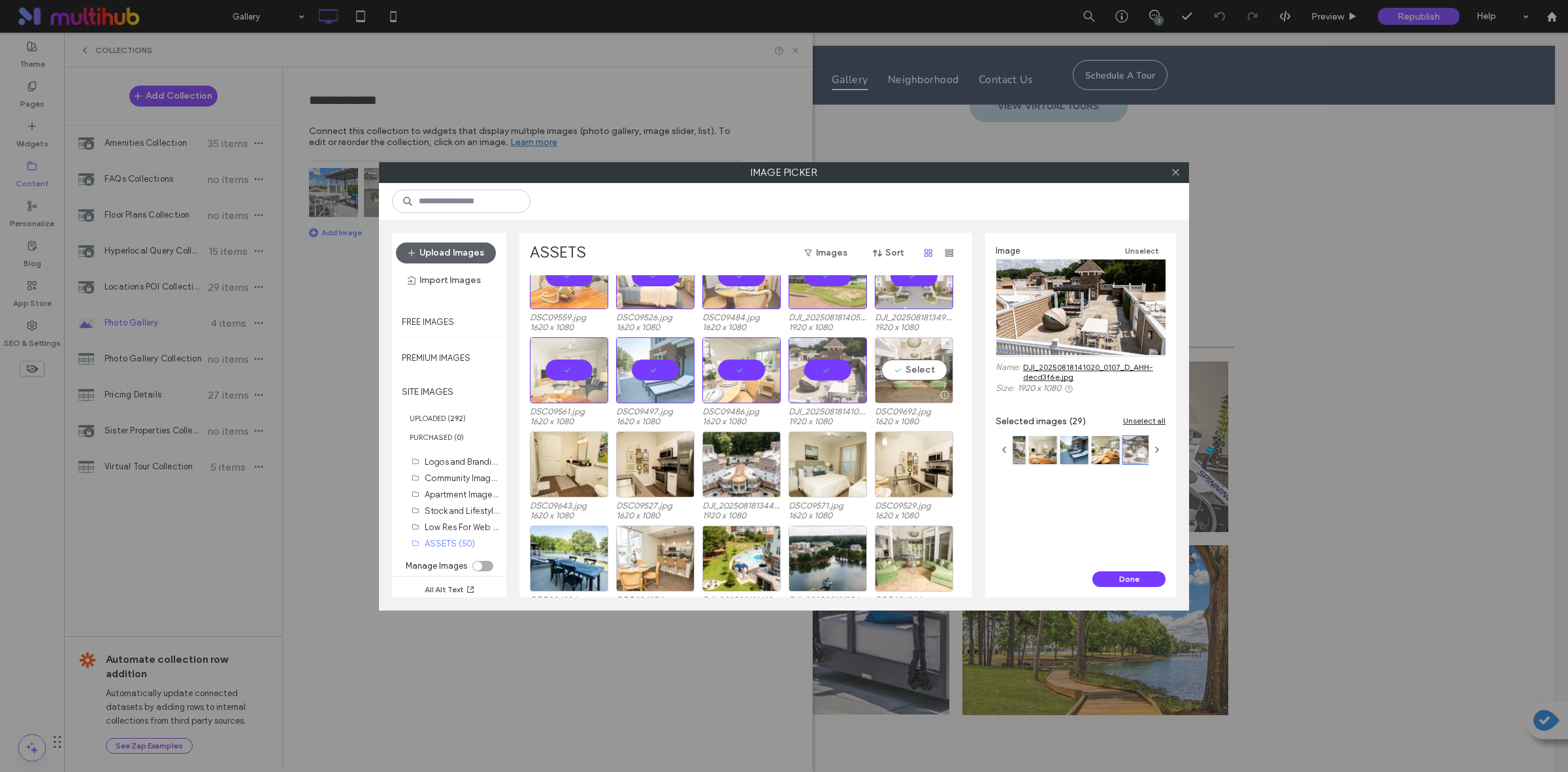
click at [922, 374] on div "Select" at bounding box center [913, 370] width 78 height 66
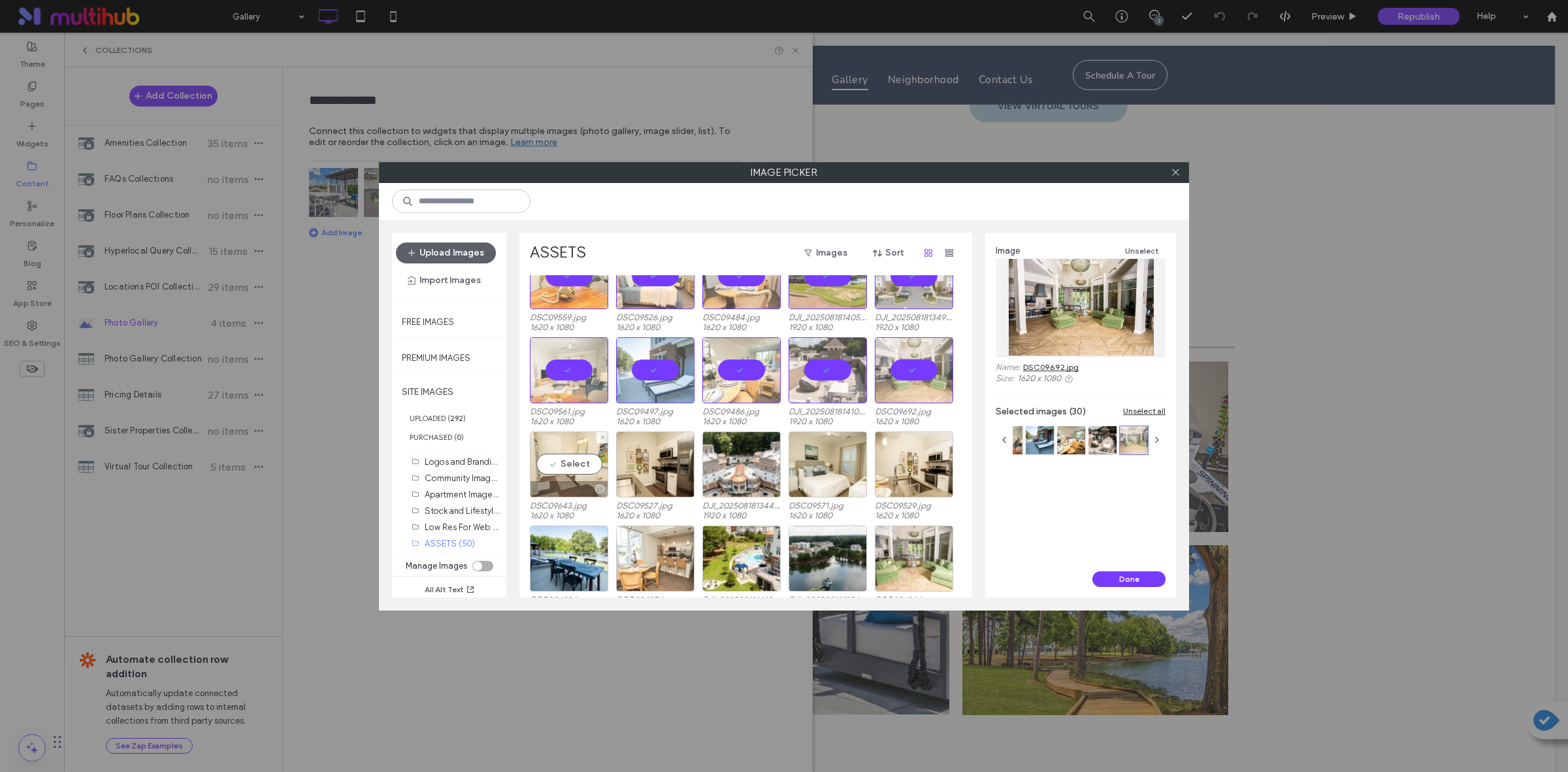
click at [569, 455] on div "Select" at bounding box center [568, 464] width 78 height 66
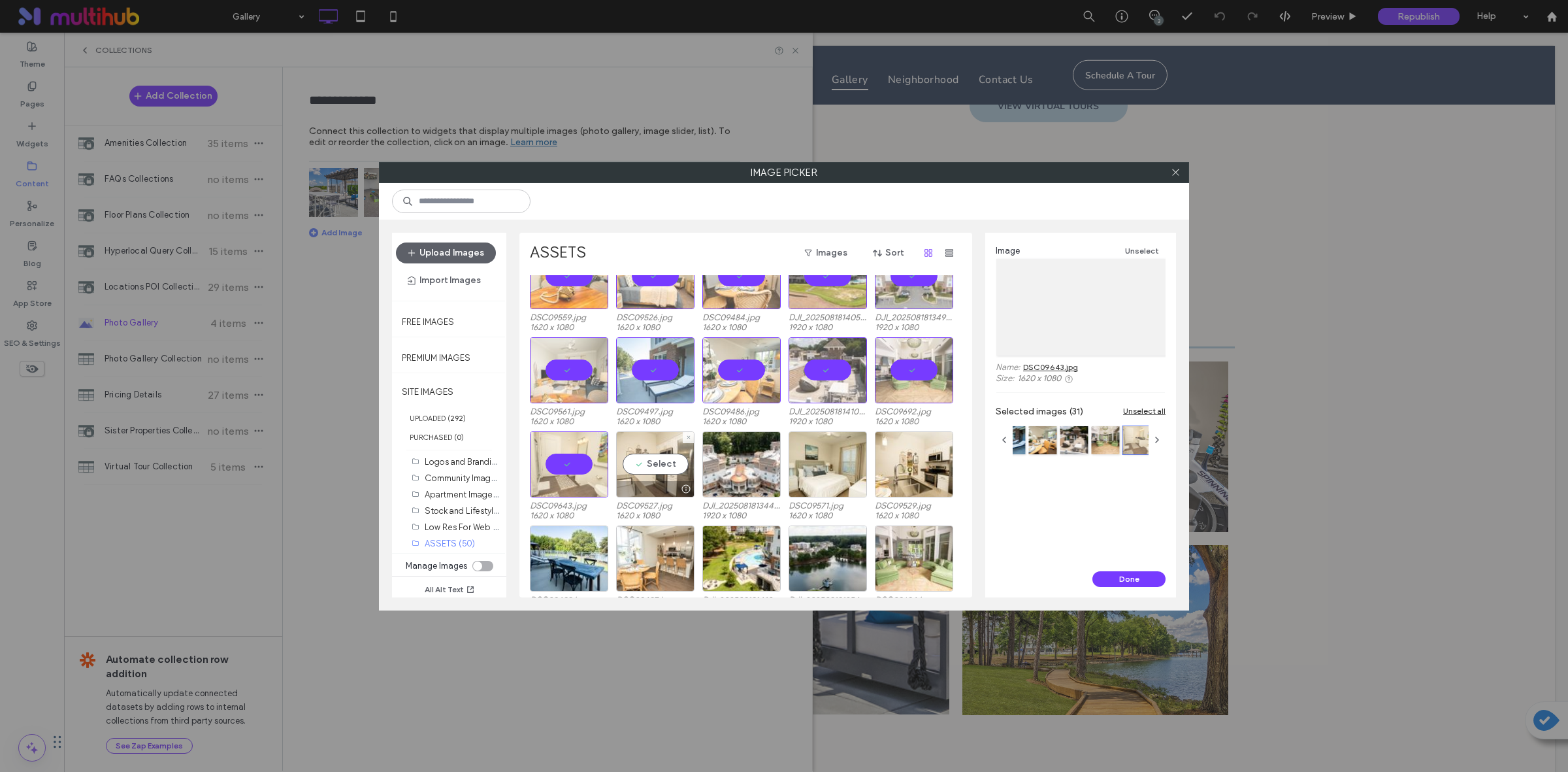
click at [657, 461] on div "Select" at bounding box center [655, 464] width 78 height 66
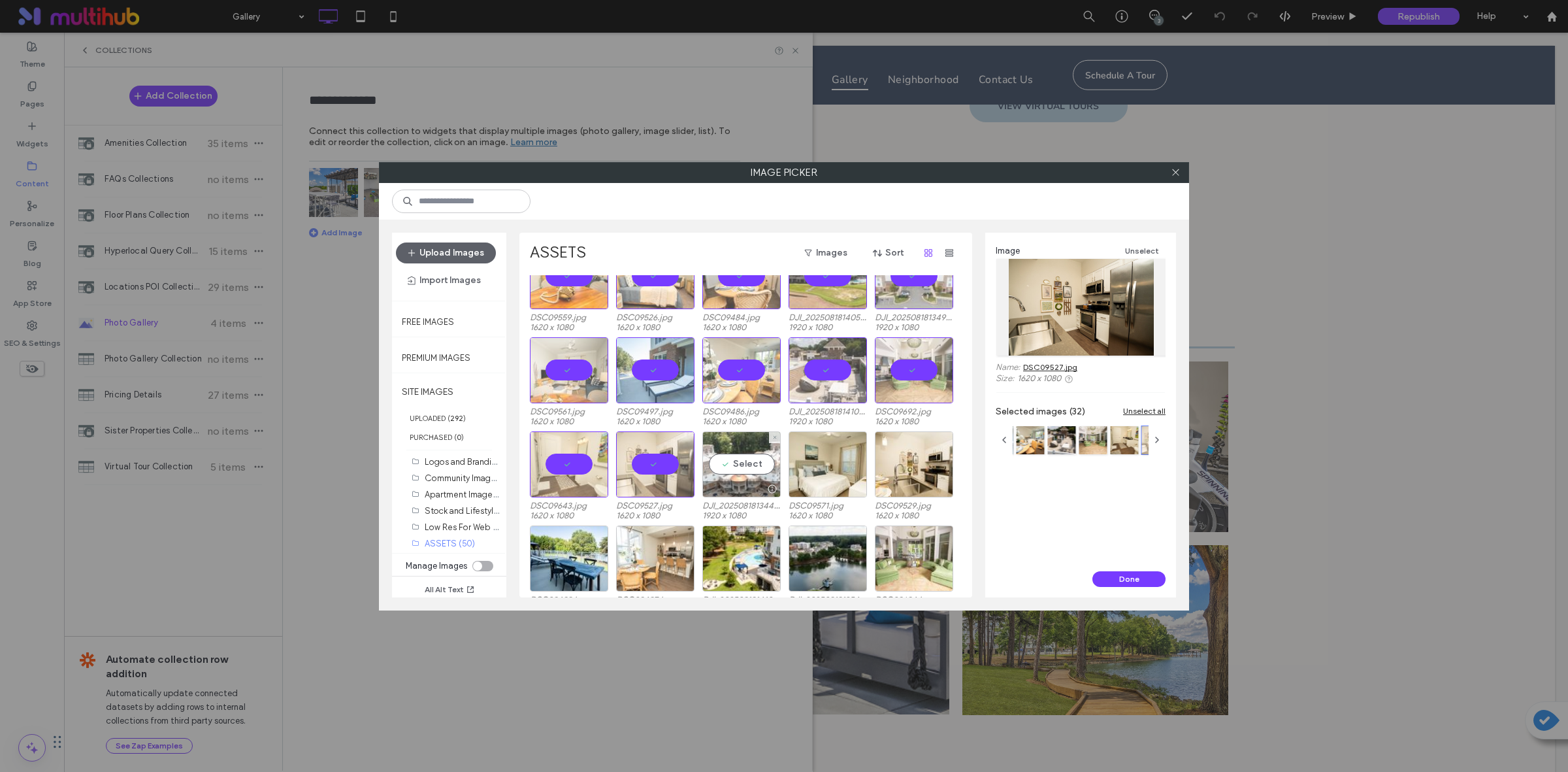
click at [742, 465] on div "Select" at bounding box center [741, 464] width 78 height 66
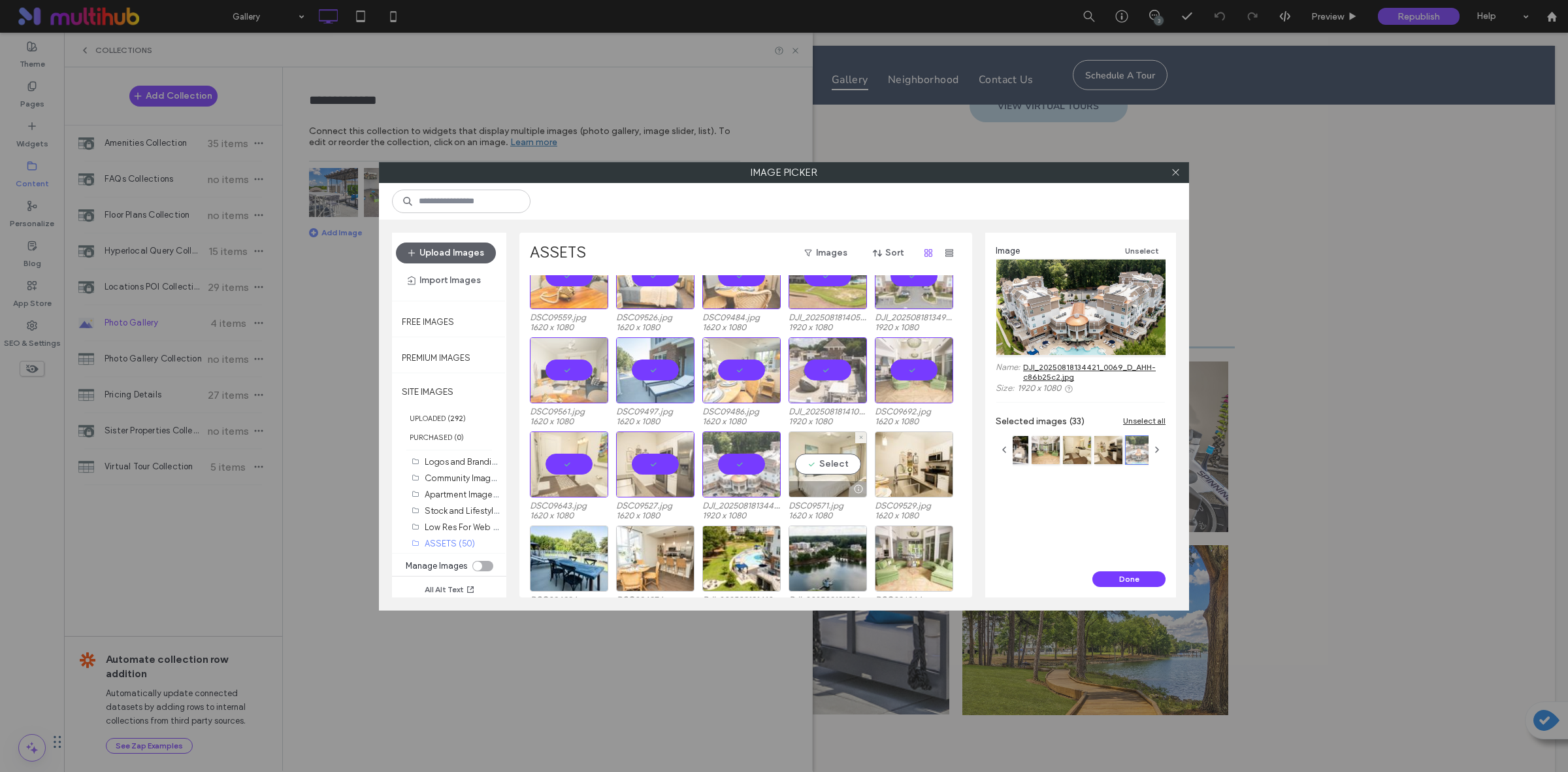
click at [830, 466] on div "Select" at bounding box center [827, 464] width 78 height 66
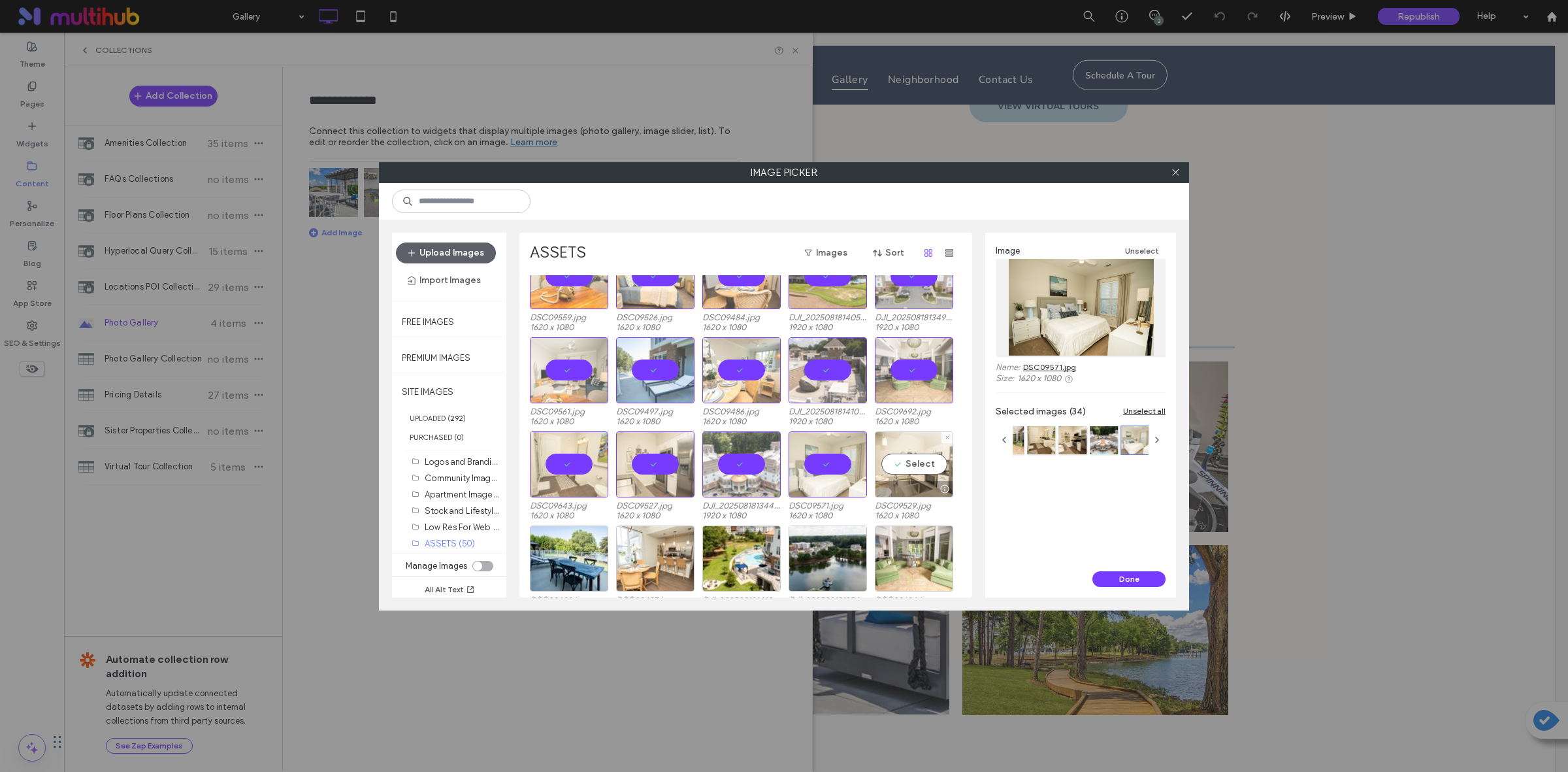
click at [931, 467] on div "Select" at bounding box center [913, 464] width 78 height 66
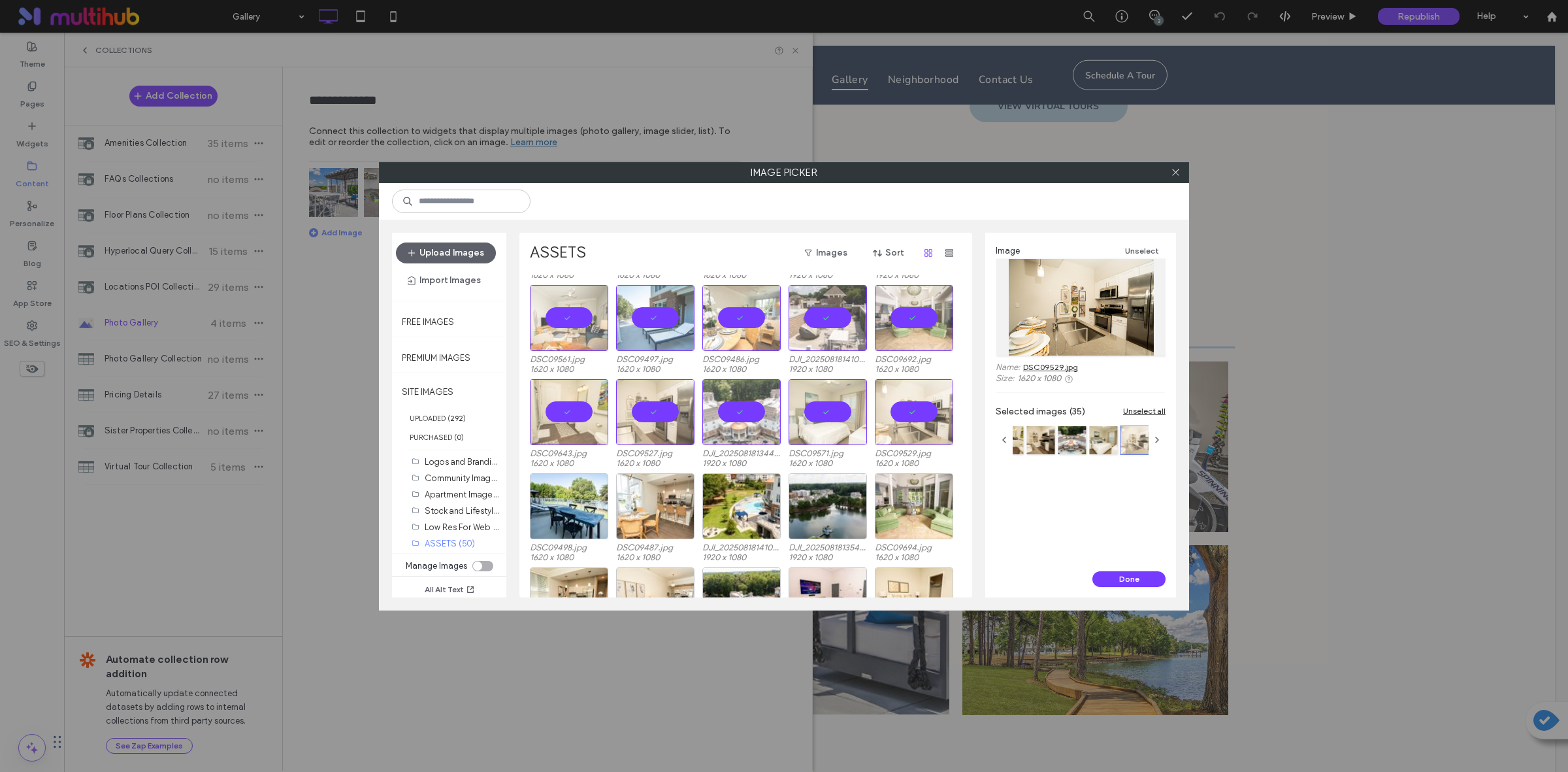
scroll to position [572, 0]
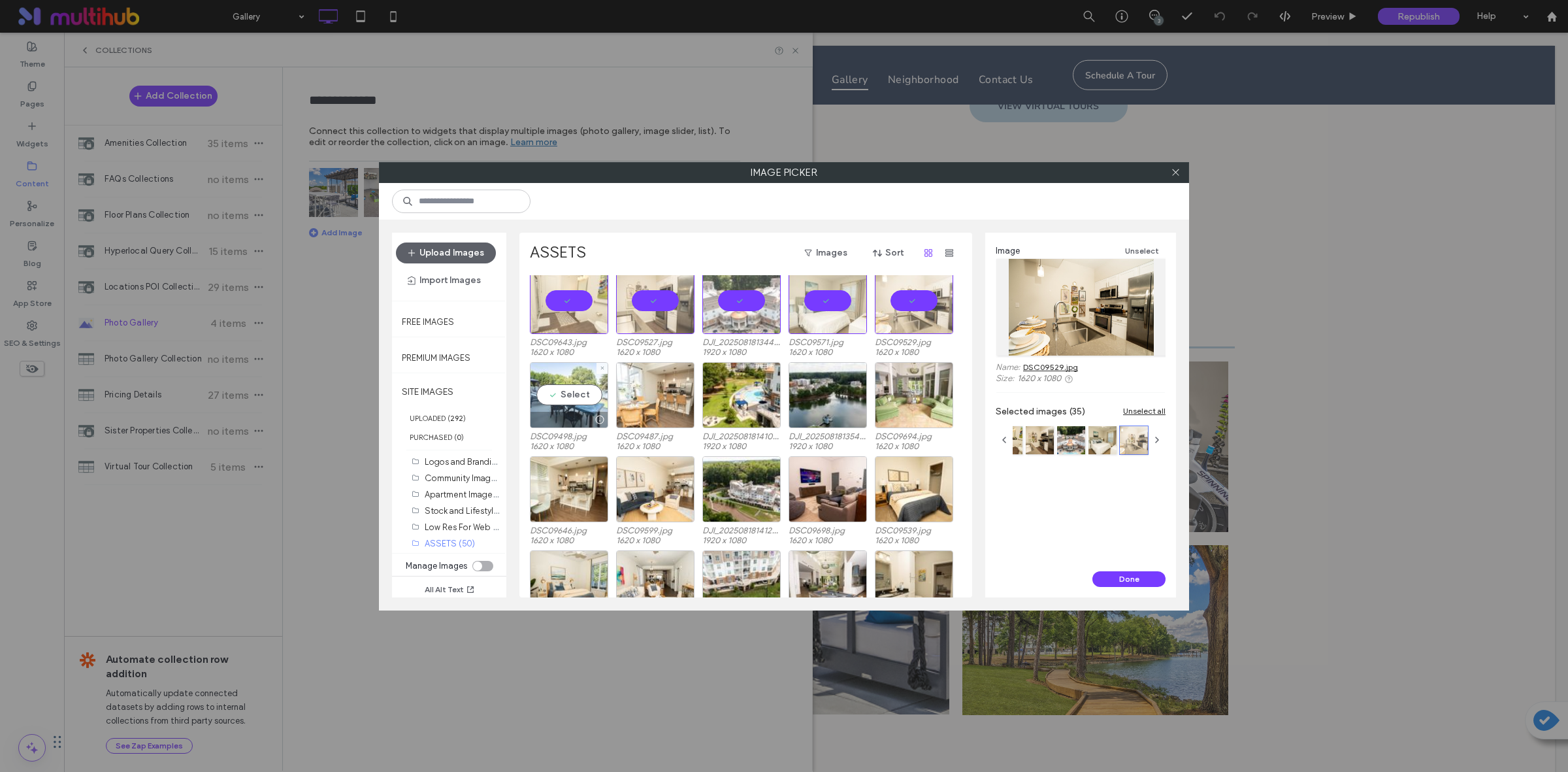
click at [575, 398] on div "Select" at bounding box center [568, 395] width 78 height 66
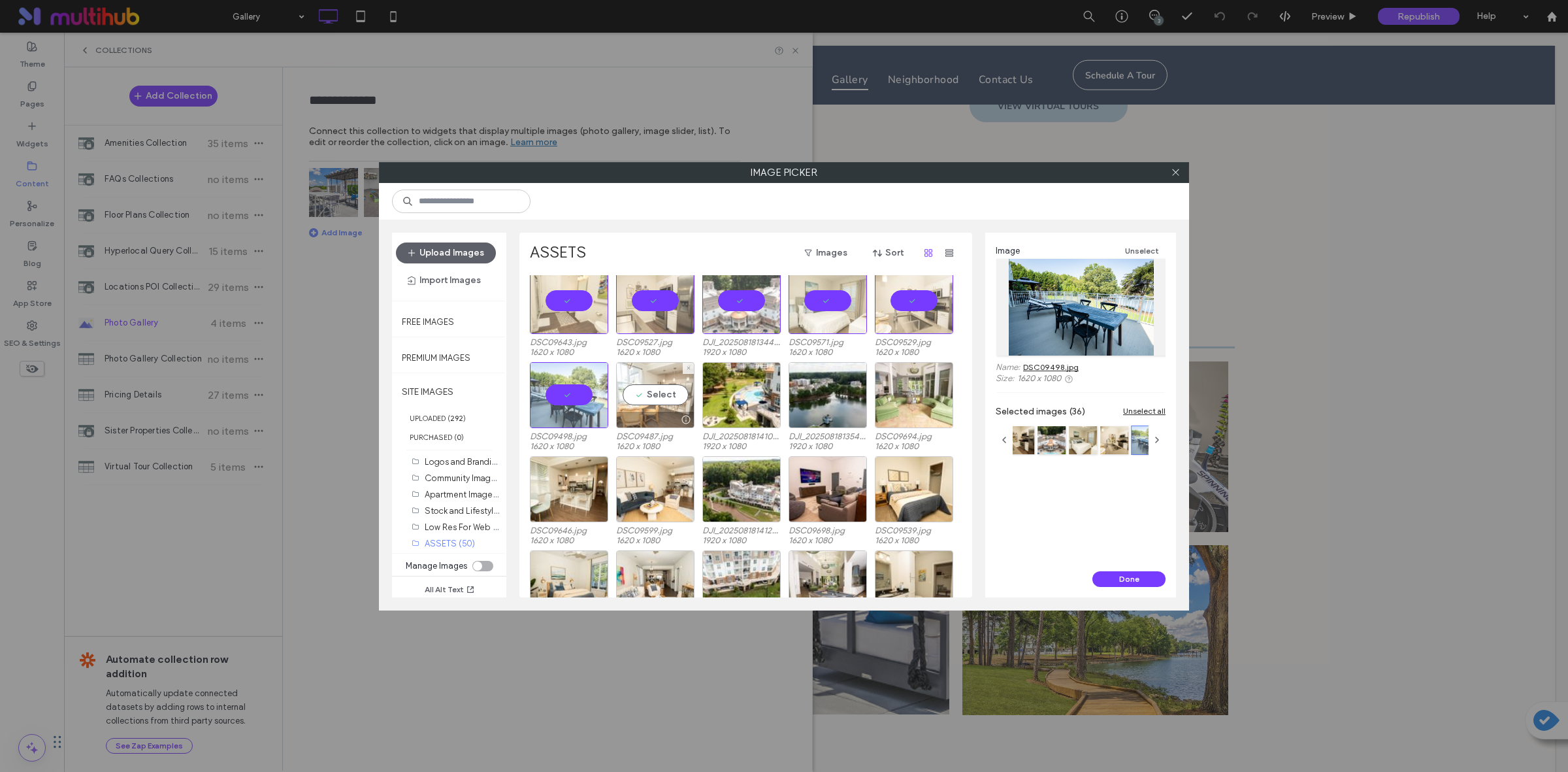
click at [657, 393] on div "Select" at bounding box center [655, 395] width 78 height 66
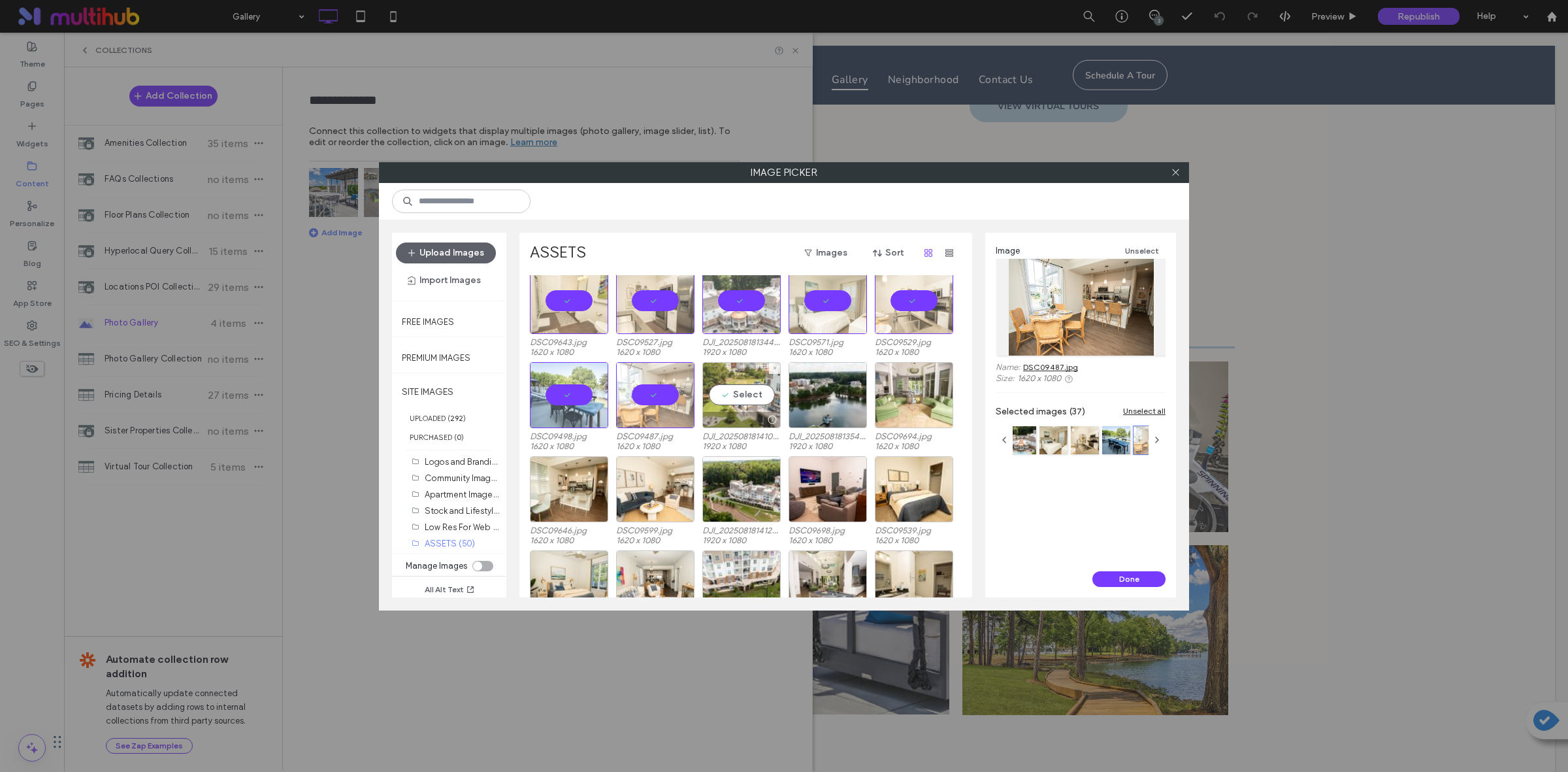
click at [751, 394] on div "Select" at bounding box center [741, 395] width 78 height 66
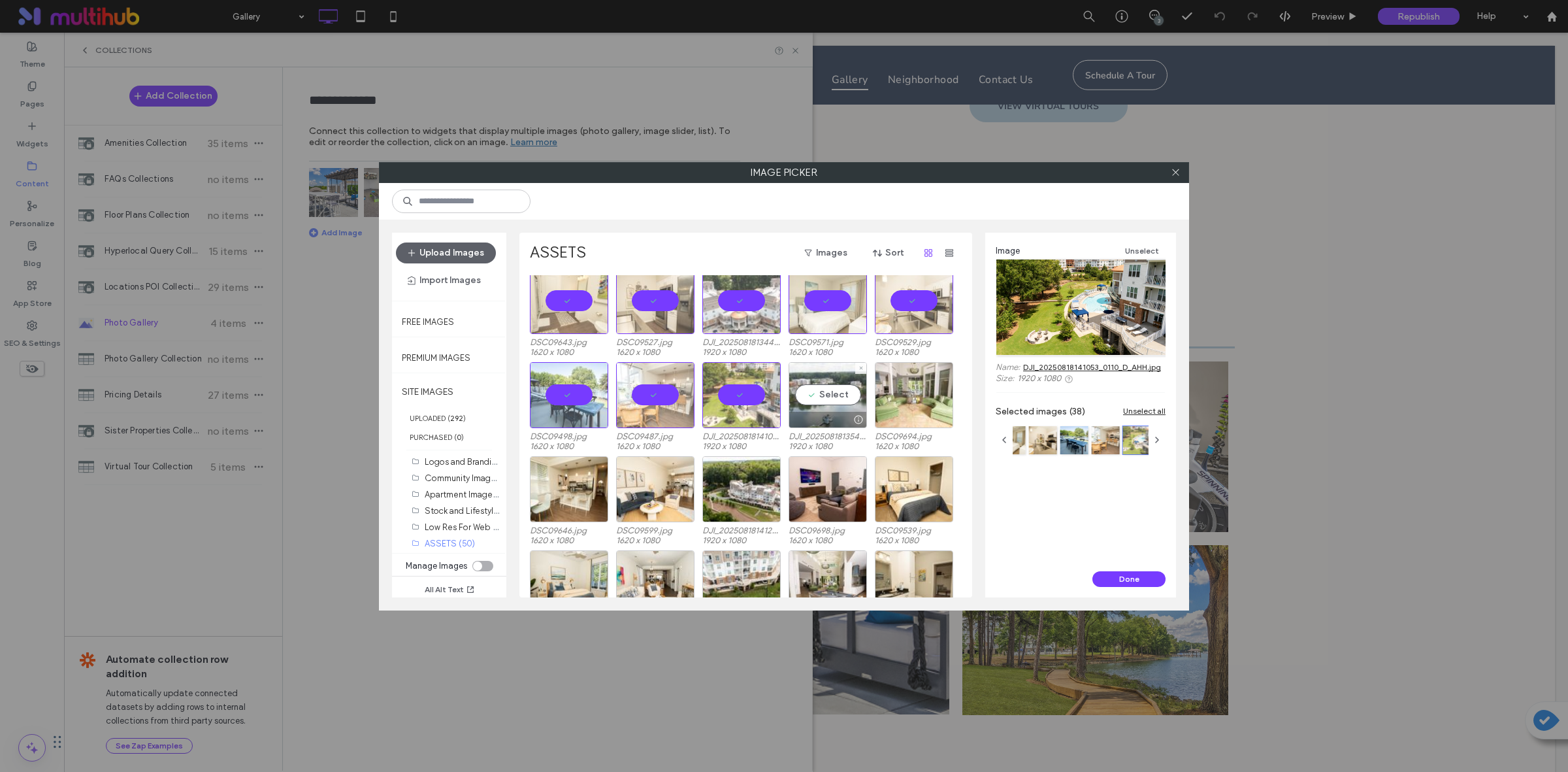
click at [836, 401] on div "Select" at bounding box center [827, 395] width 78 height 66
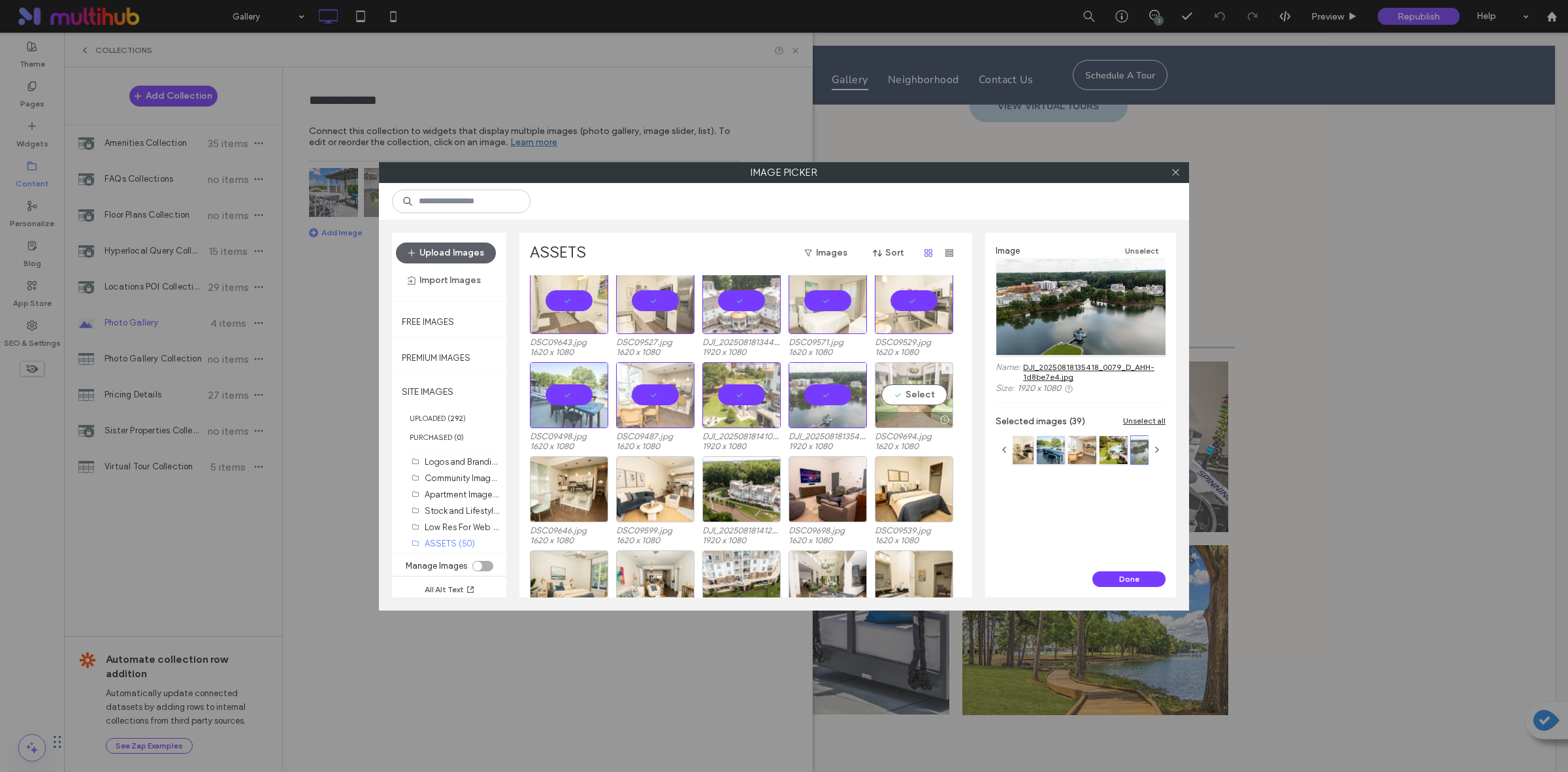
click at [938, 399] on div "Select" at bounding box center [913, 395] width 78 height 66
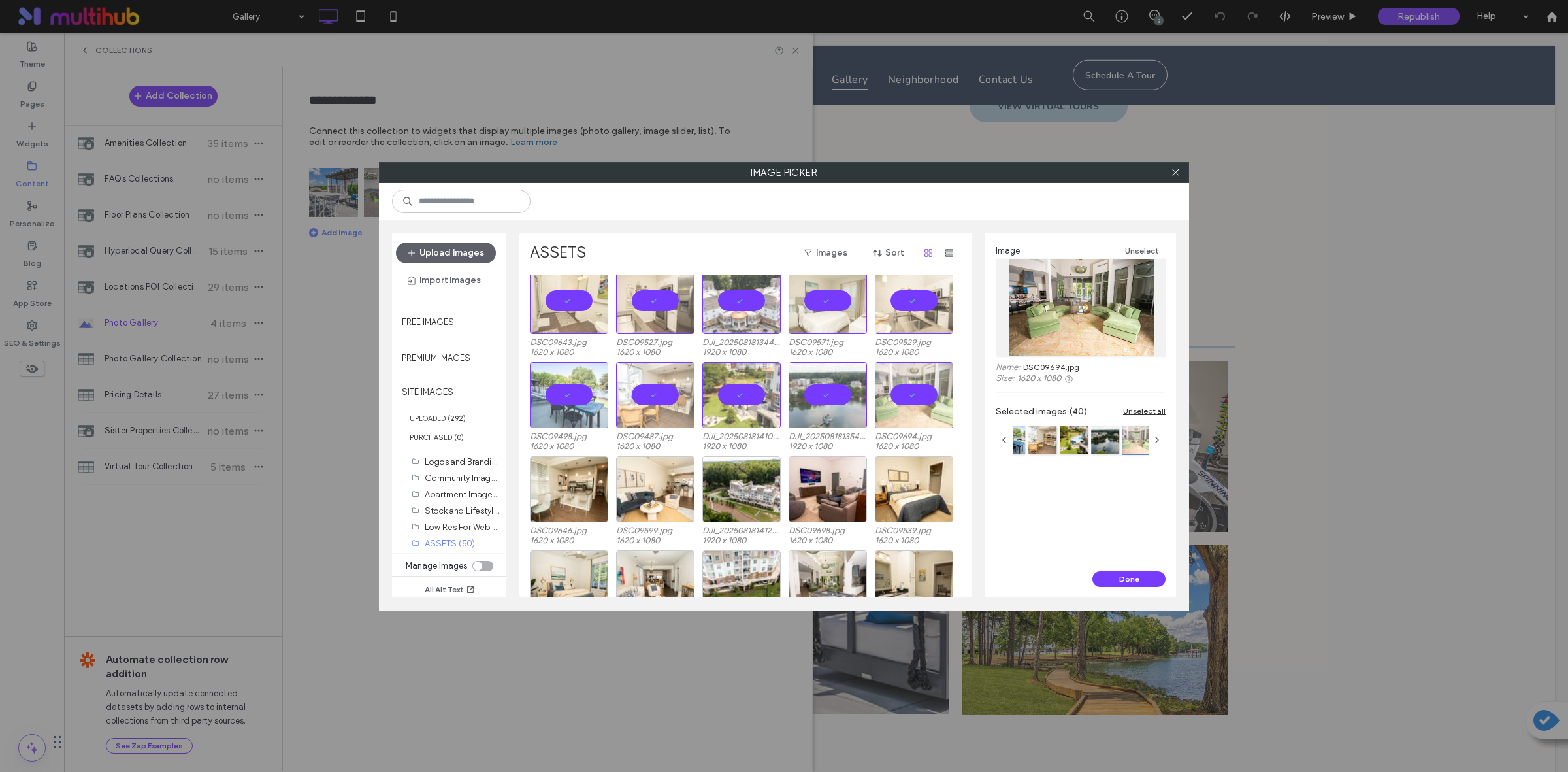
scroll to position [619, 0]
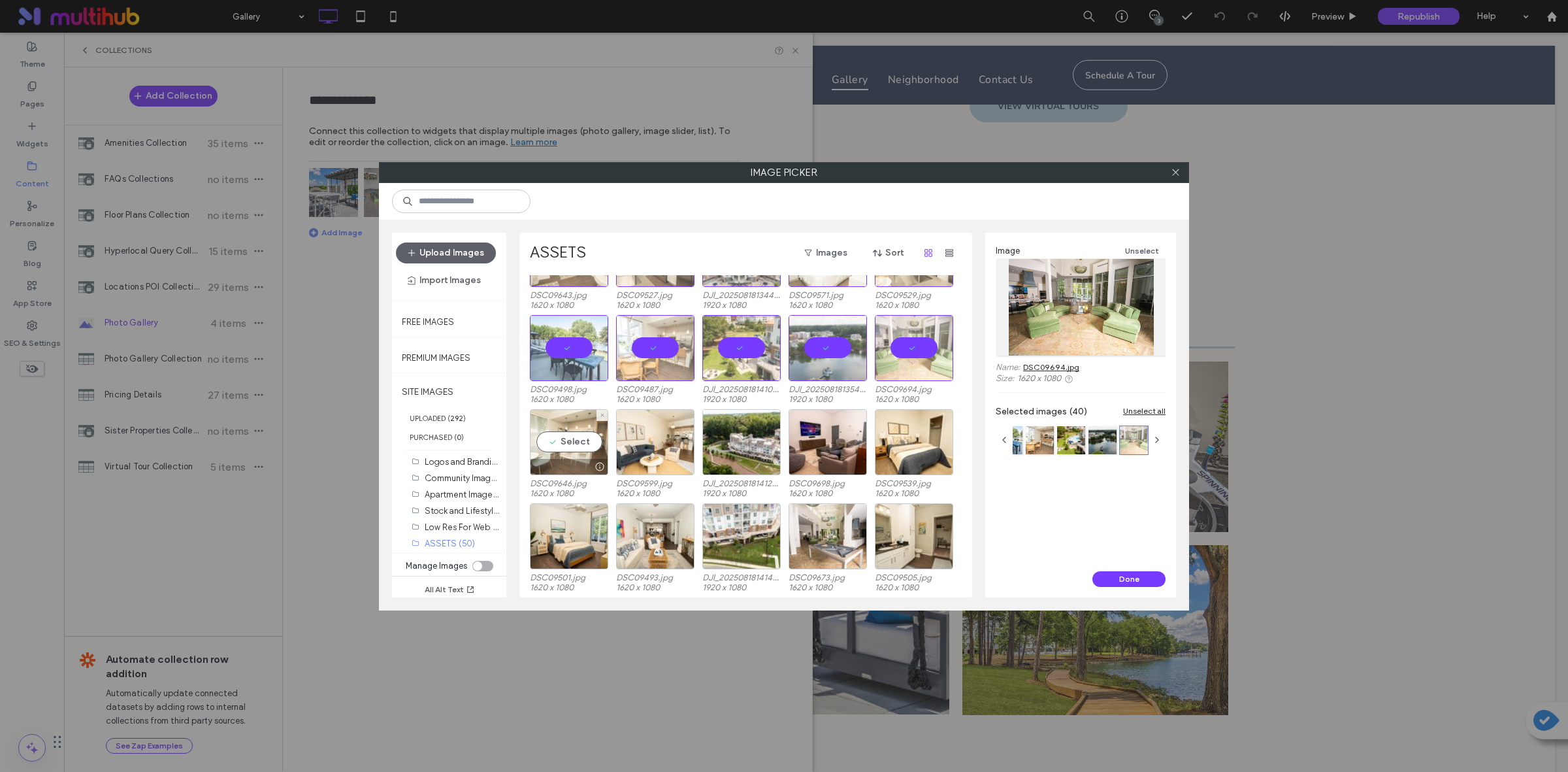
click at [575, 436] on div "Select" at bounding box center [568, 441] width 78 height 66
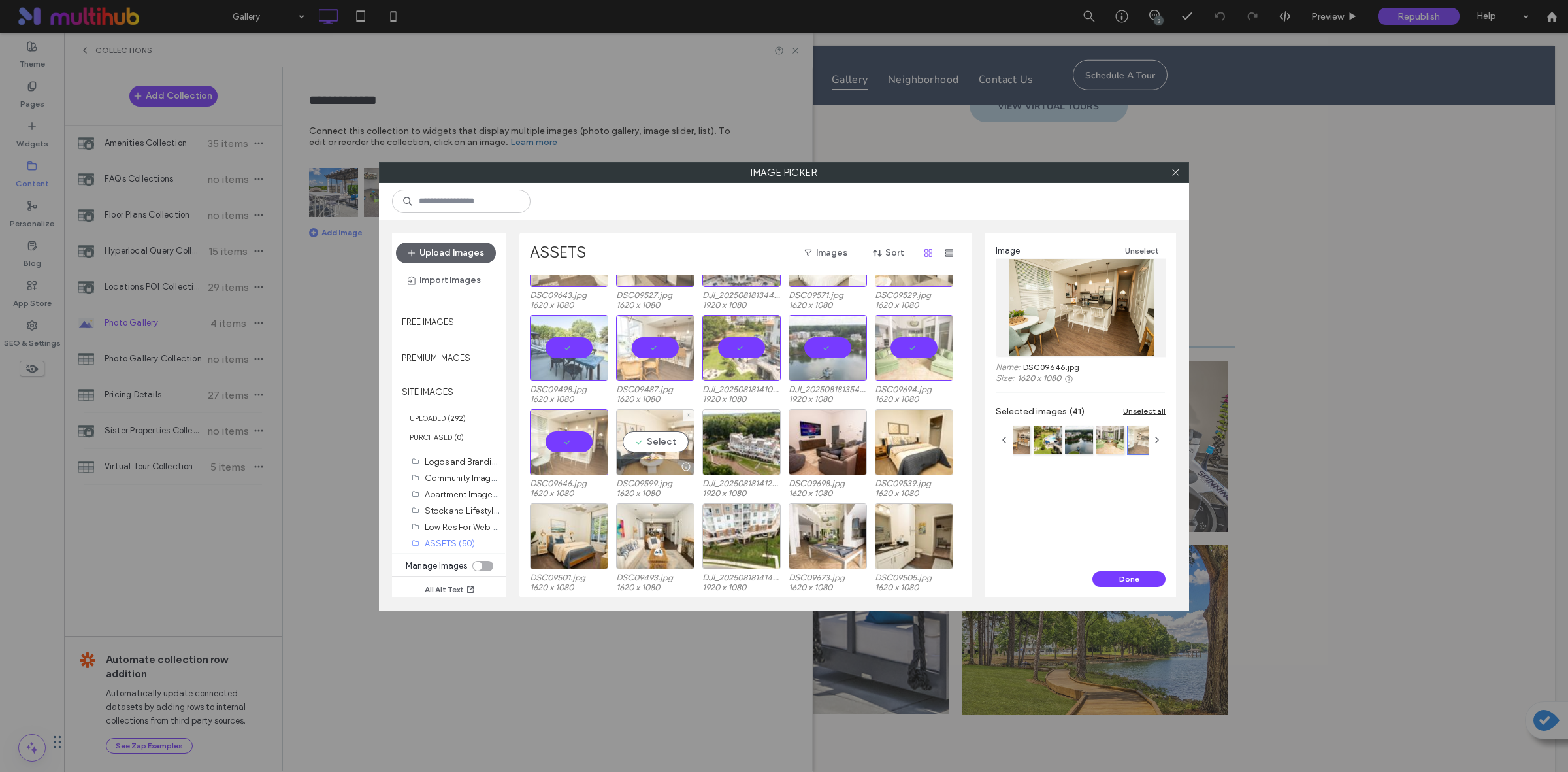
click at [655, 436] on div "Select" at bounding box center [655, 441] width 78 height 66
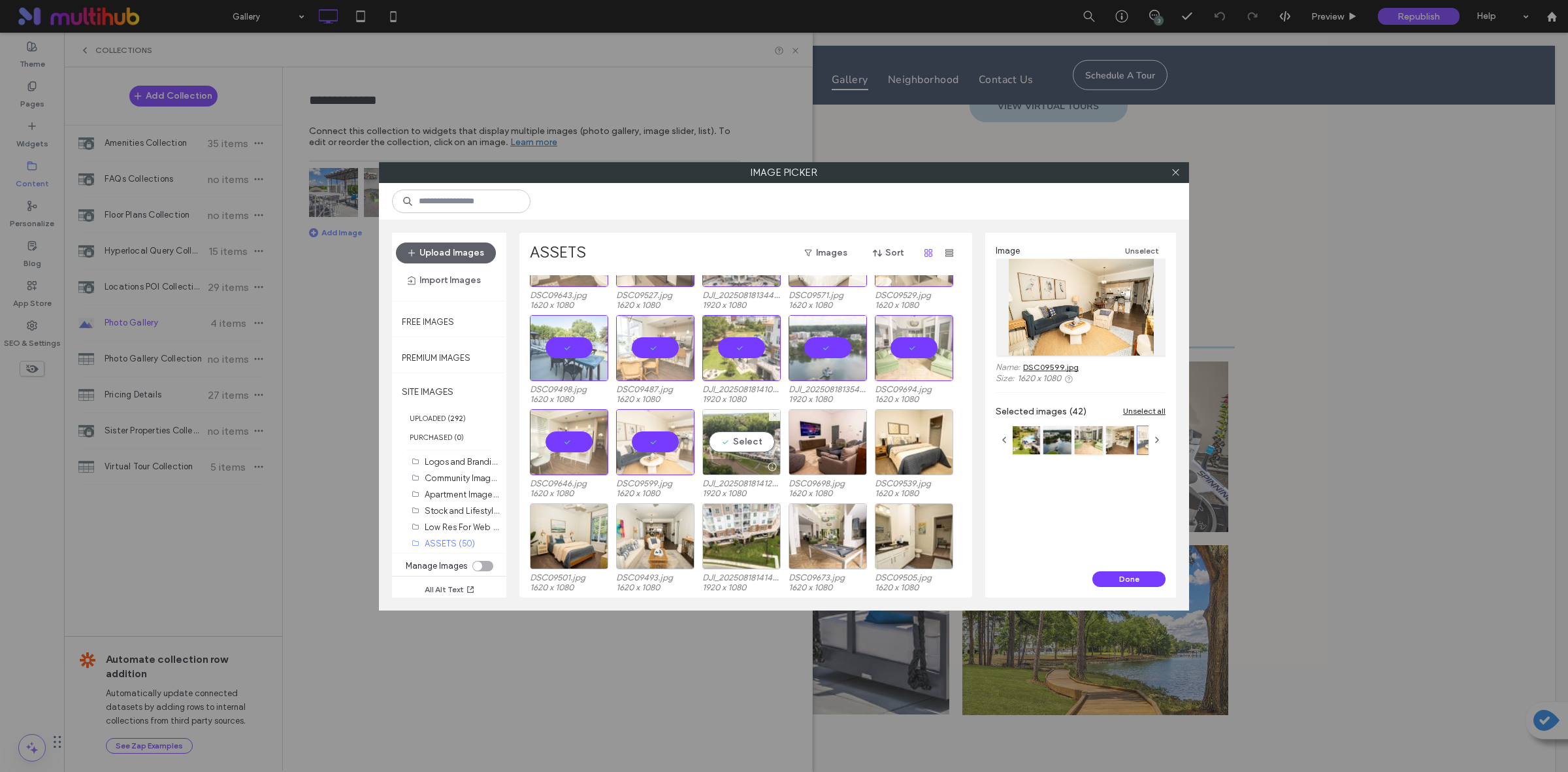
click at [750, 439] on div "Select" at bounding box center [741, 441] width 78 height 66
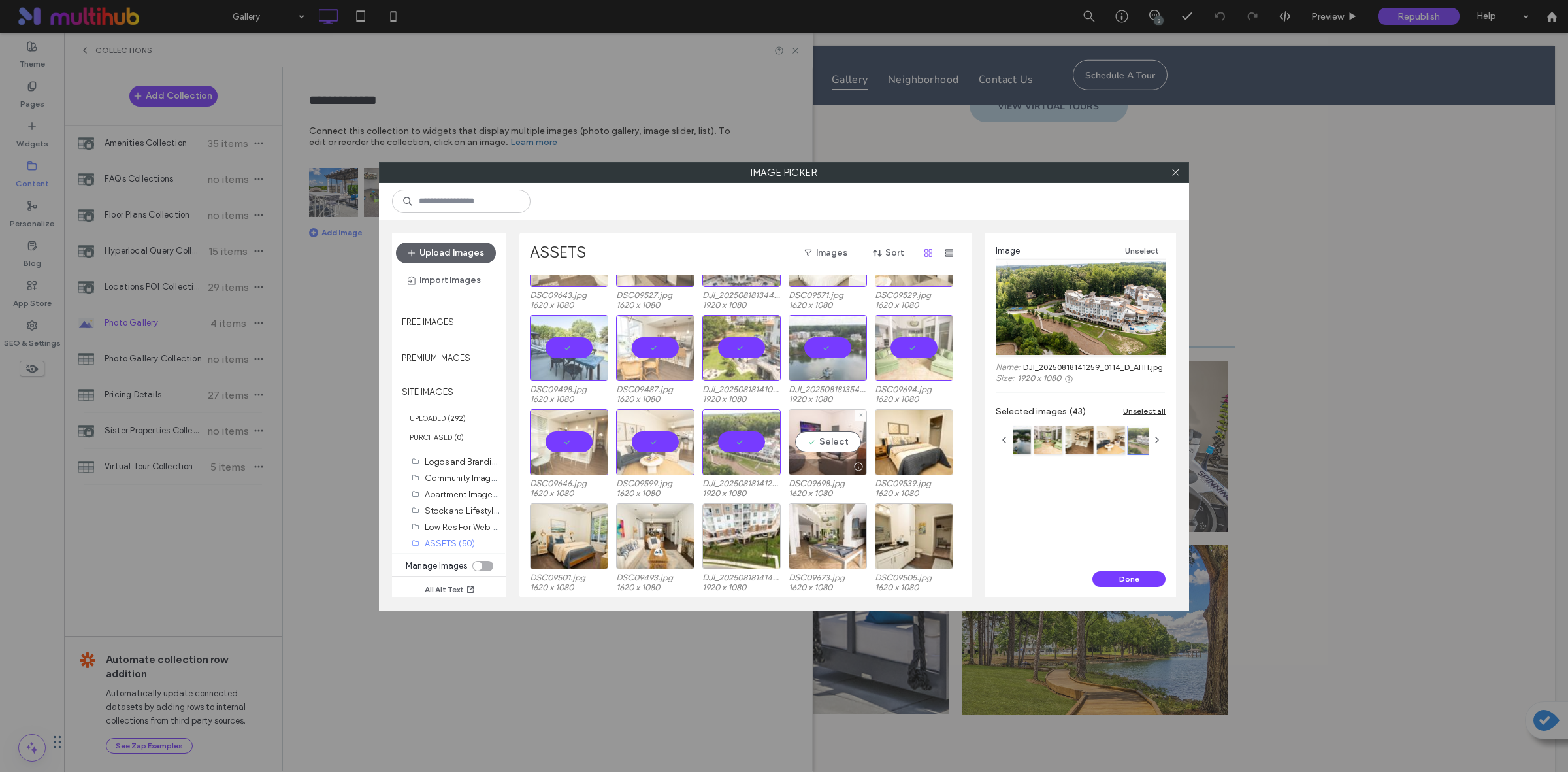
click at [830, 439] on div "Select" at bounding box center [827, 441] width 78 height 66
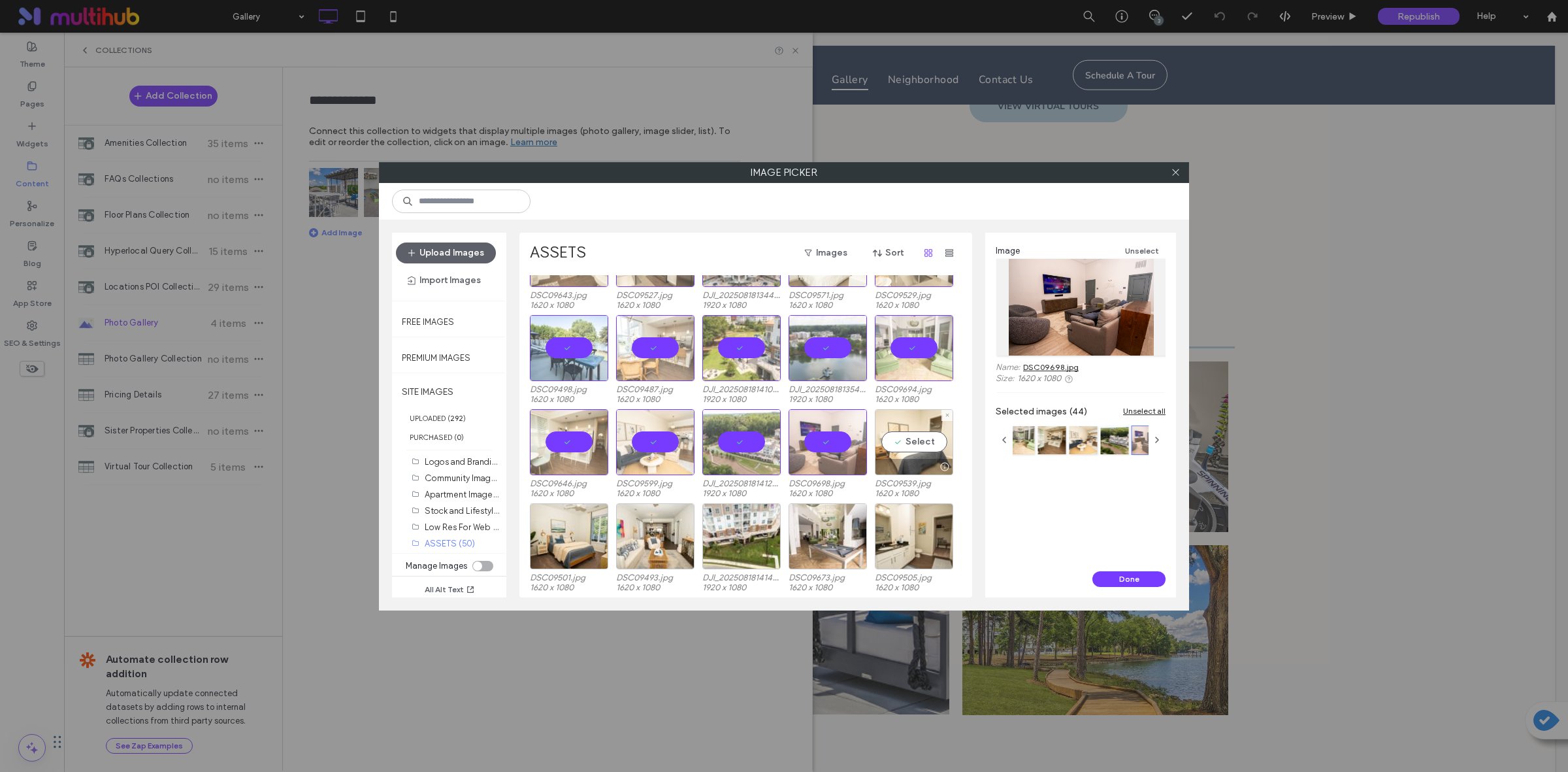
click at [942, 439] on div "Select" at bounding box center [913, 441] width 78 height 66
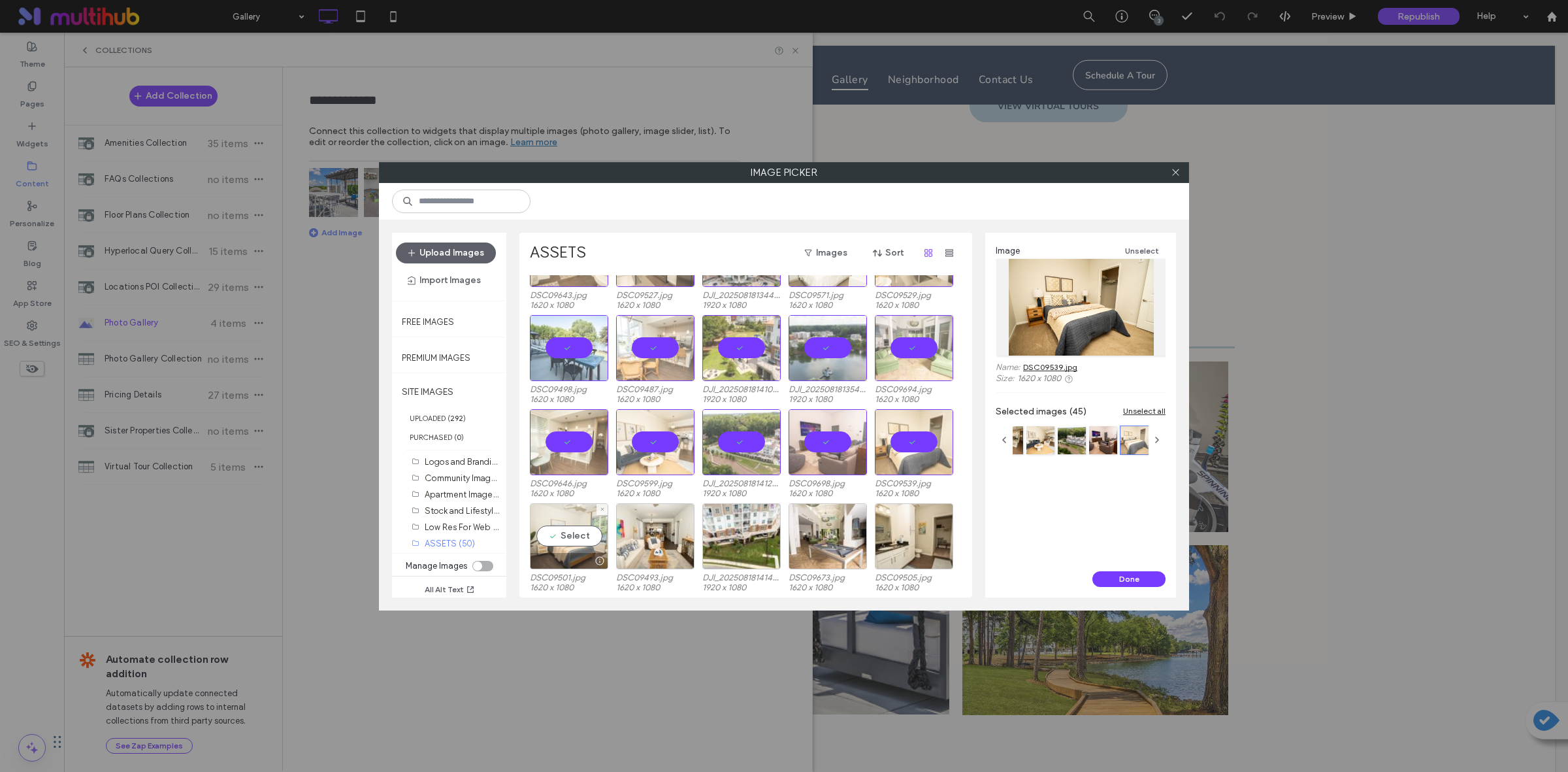
click at [570, 528] on div "Select" at bounding box center [568, 536] width 78 height 66
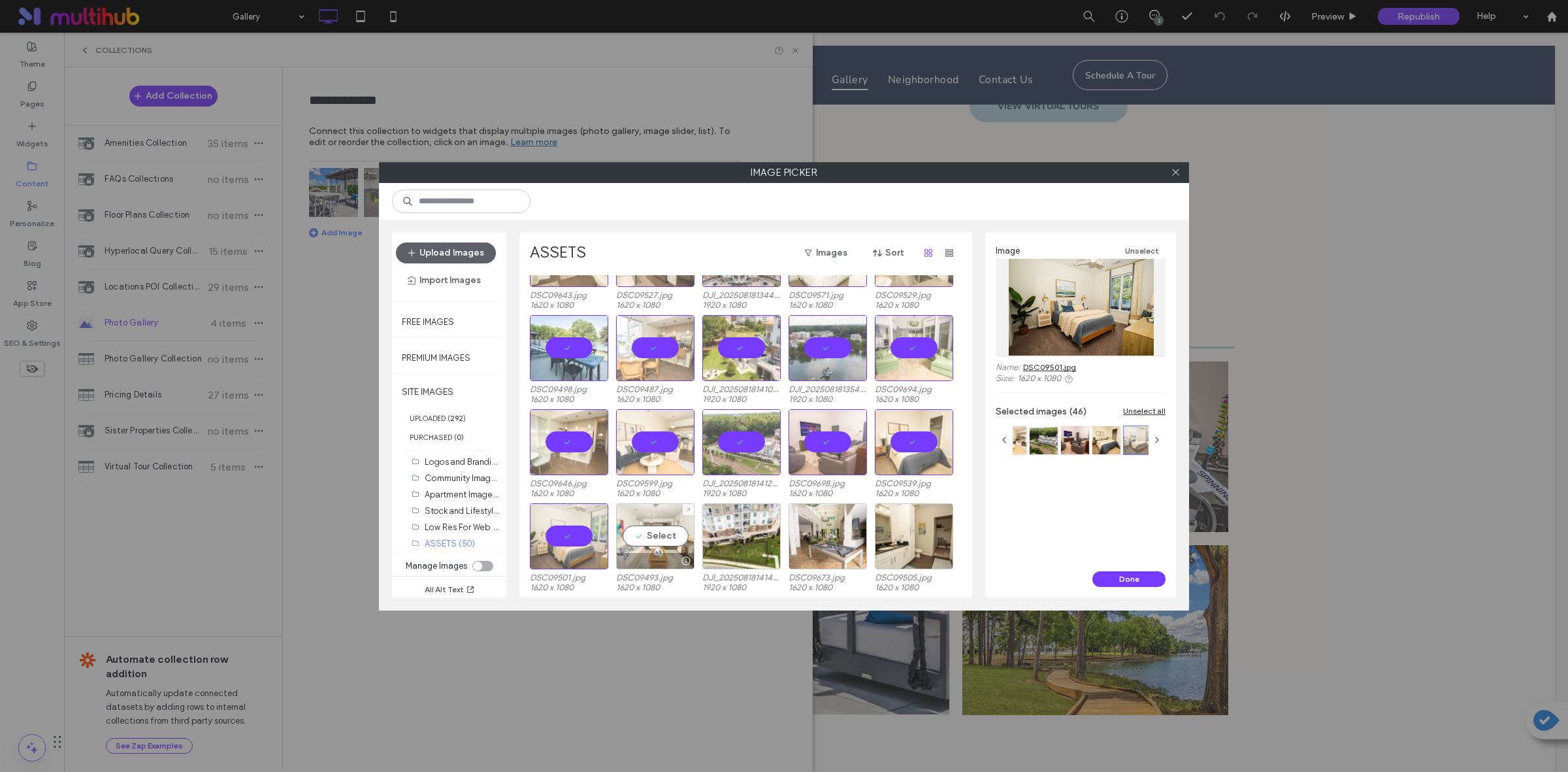
click at [645, 534] on div "Select" at bounding box center [655, 536] width 78 height 66
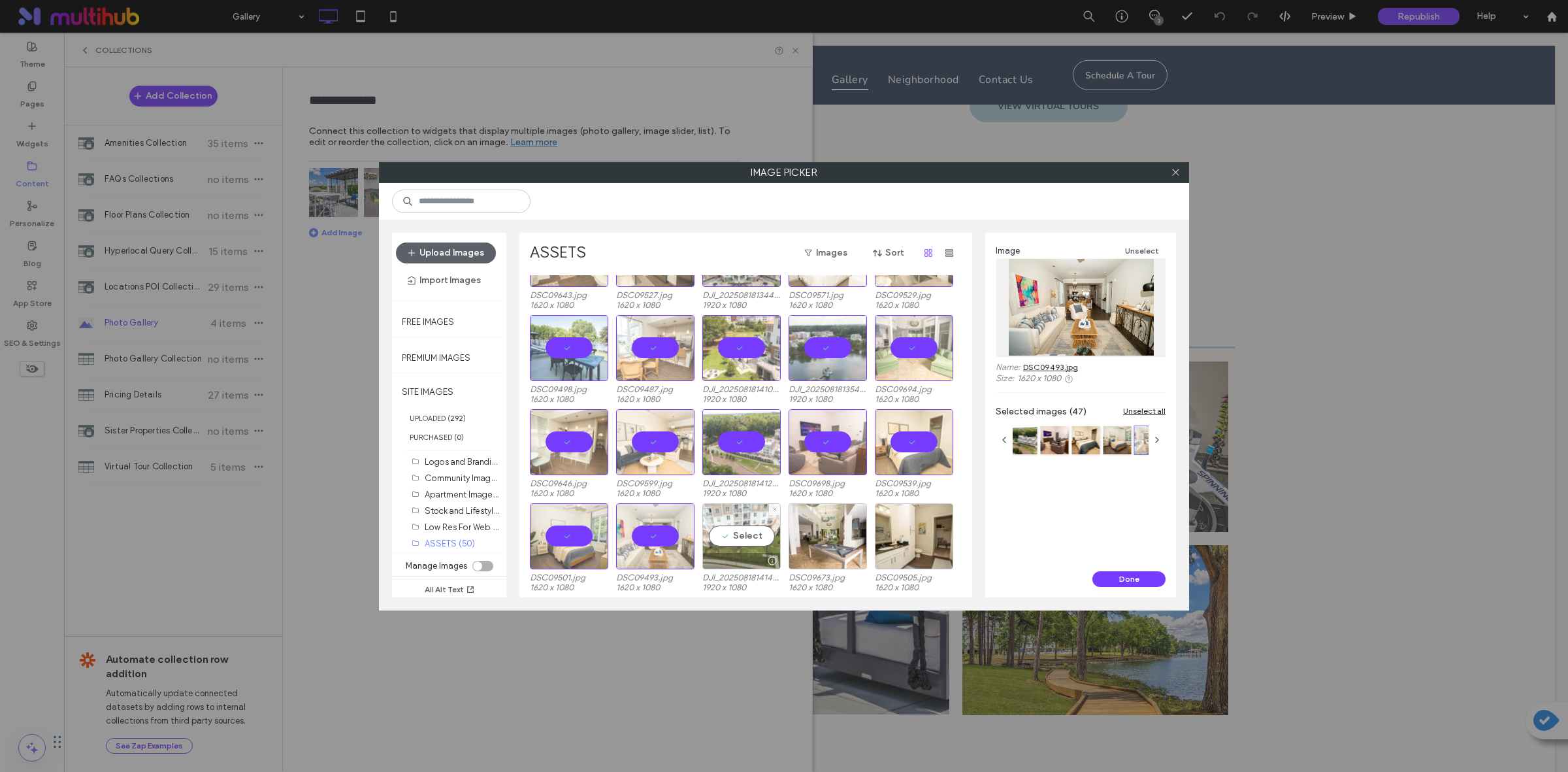
click at [774, 524] on div "Select" at bounding box center [741, 536] width 78 height 66
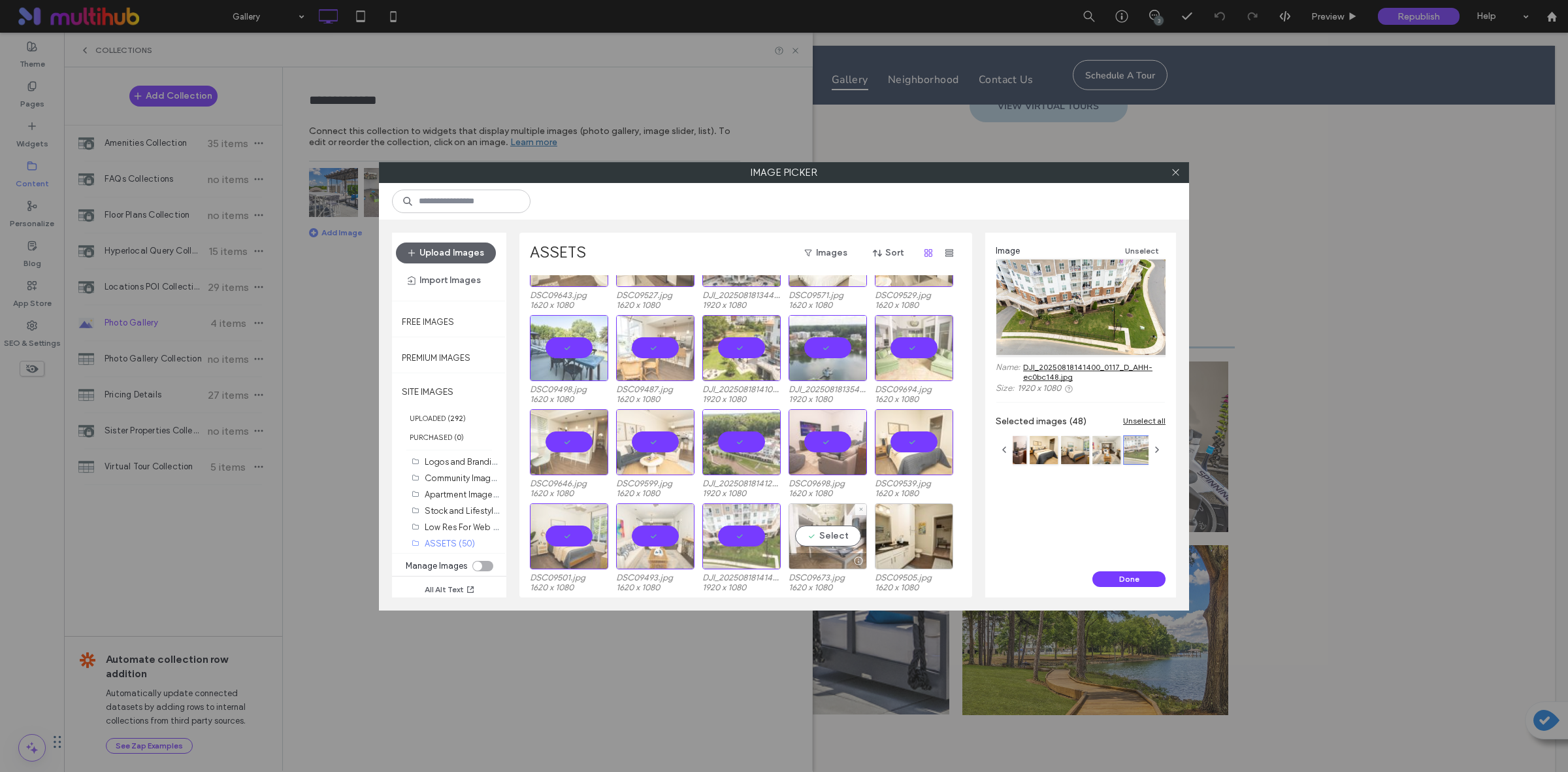
click at [840, 520] on div "Select" at bounding box center [827, 536] width 78 height 66
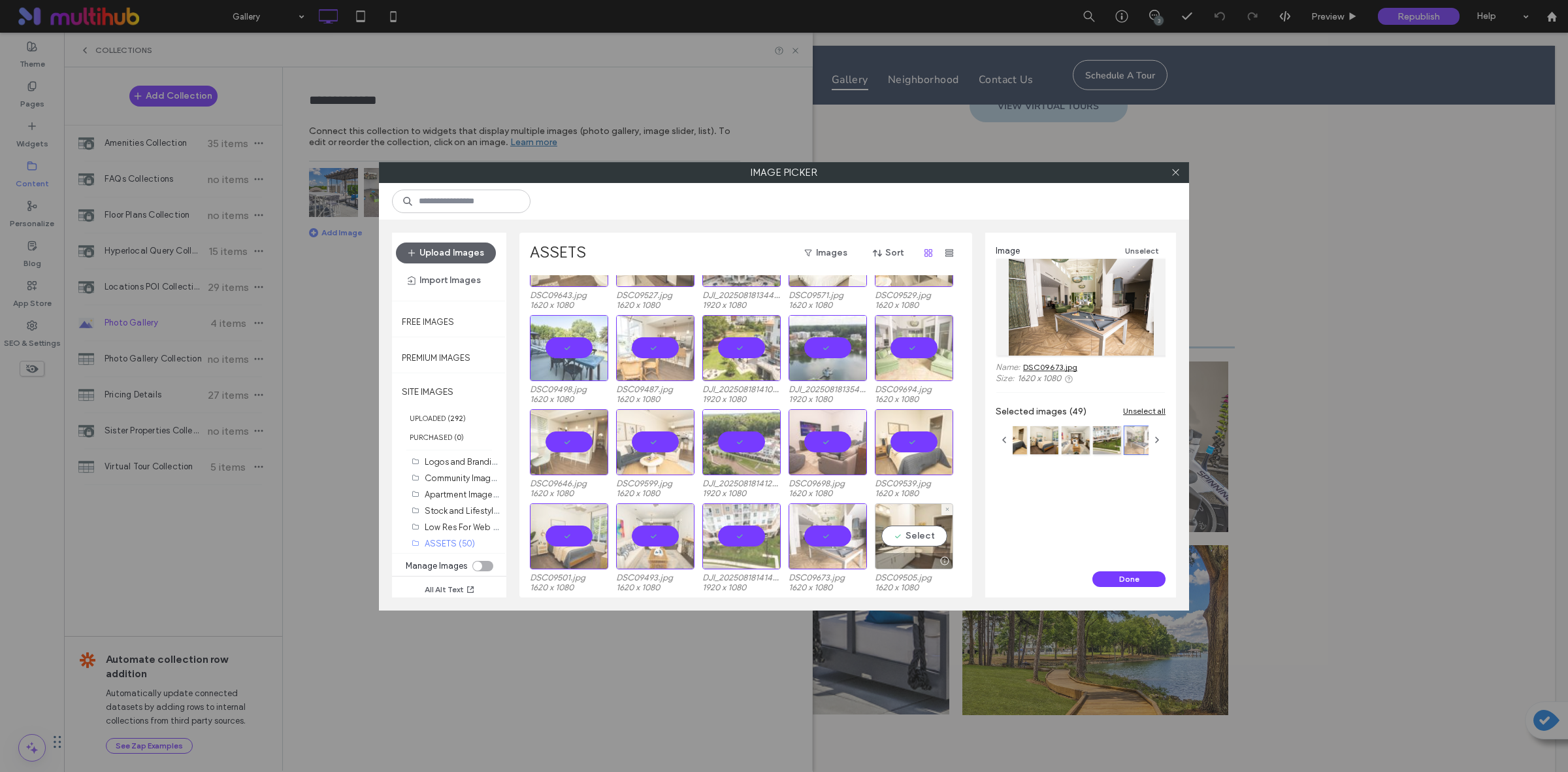
click at [918, 526] on div "Select" at bounding box center [913, 536] width 78 height 66
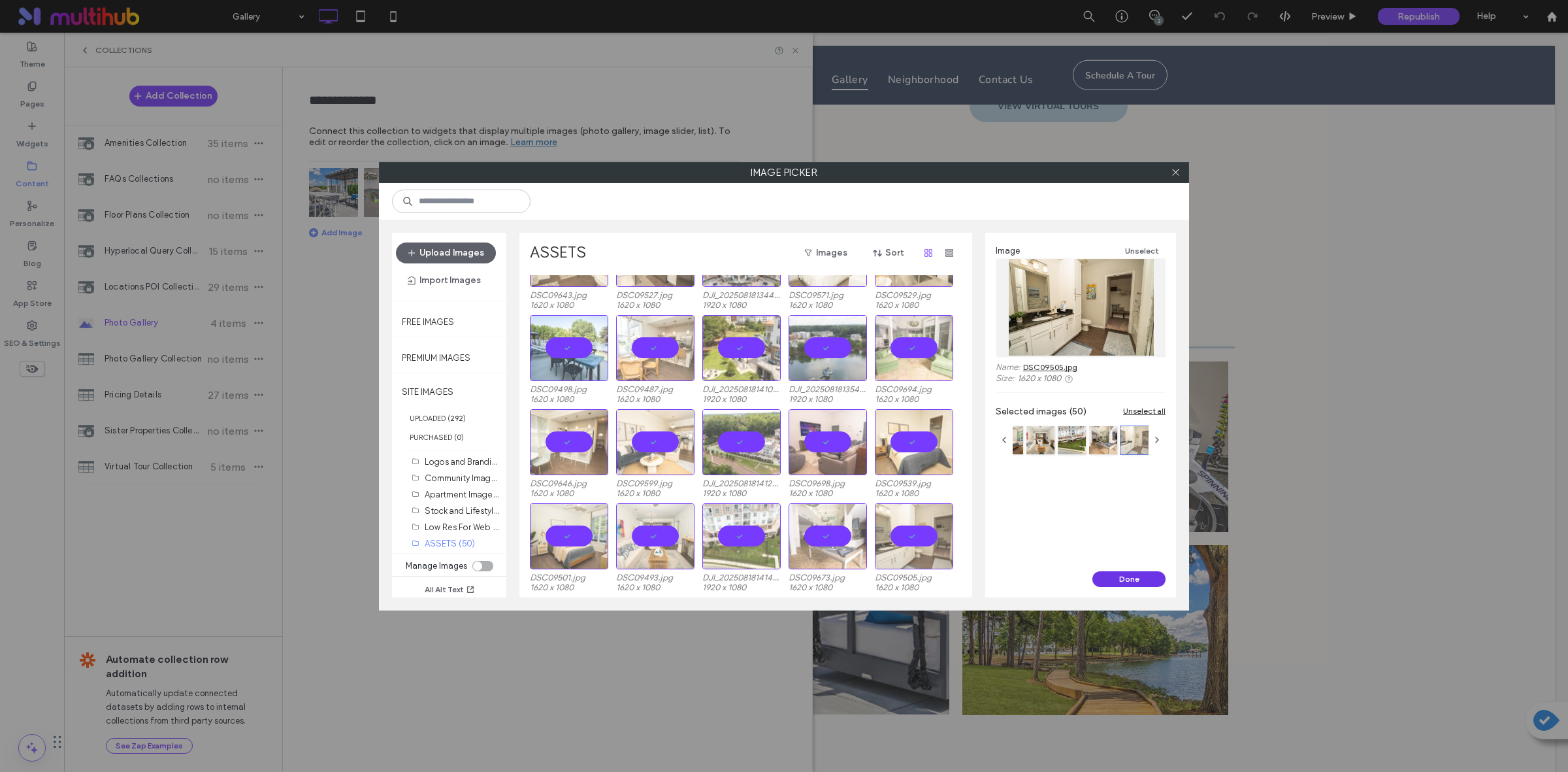
click at [1123, 579] on button "Done" at bounding box center [1128, 579] width 73 height 15
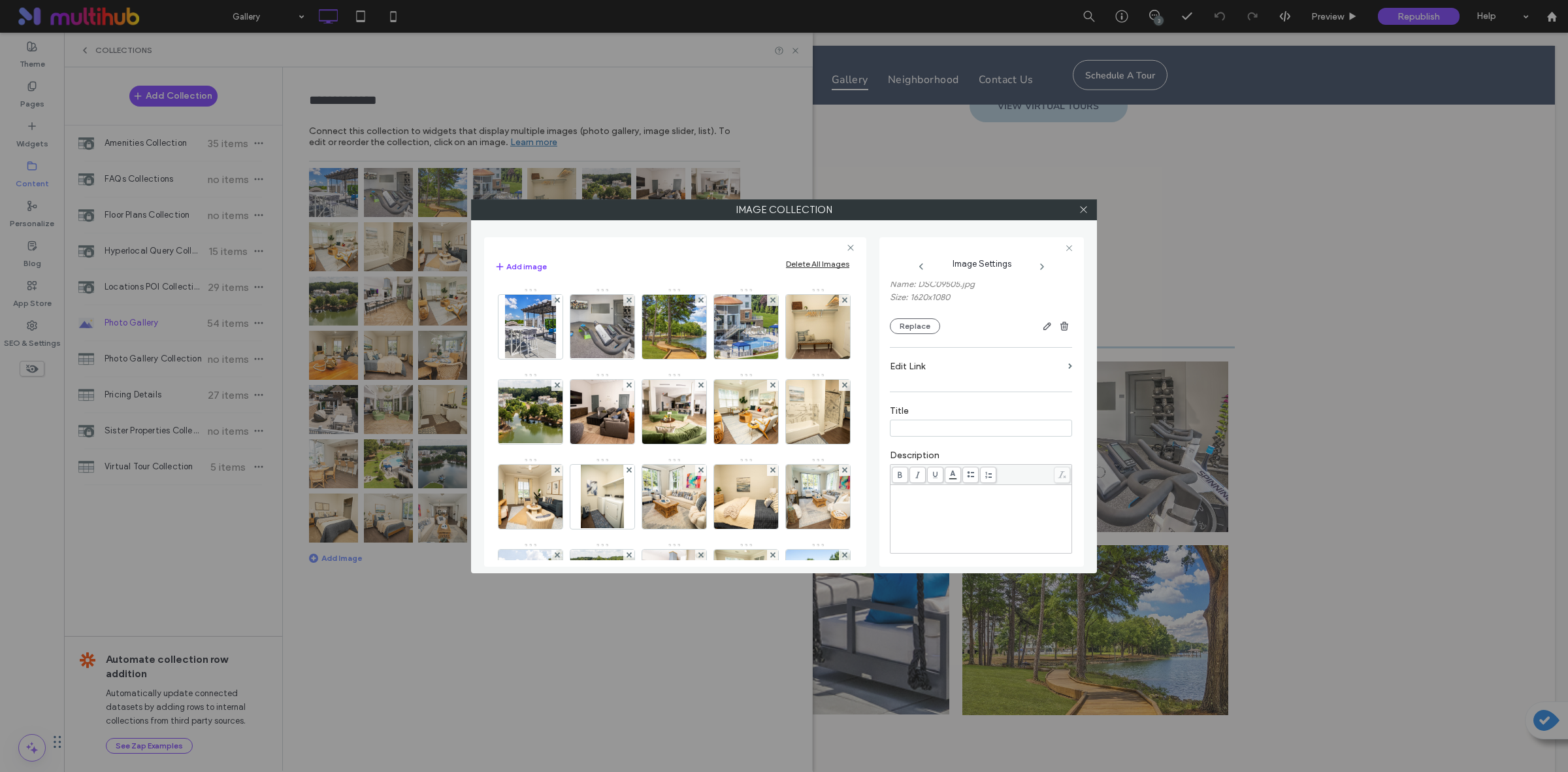
scroll to position [0, 0]
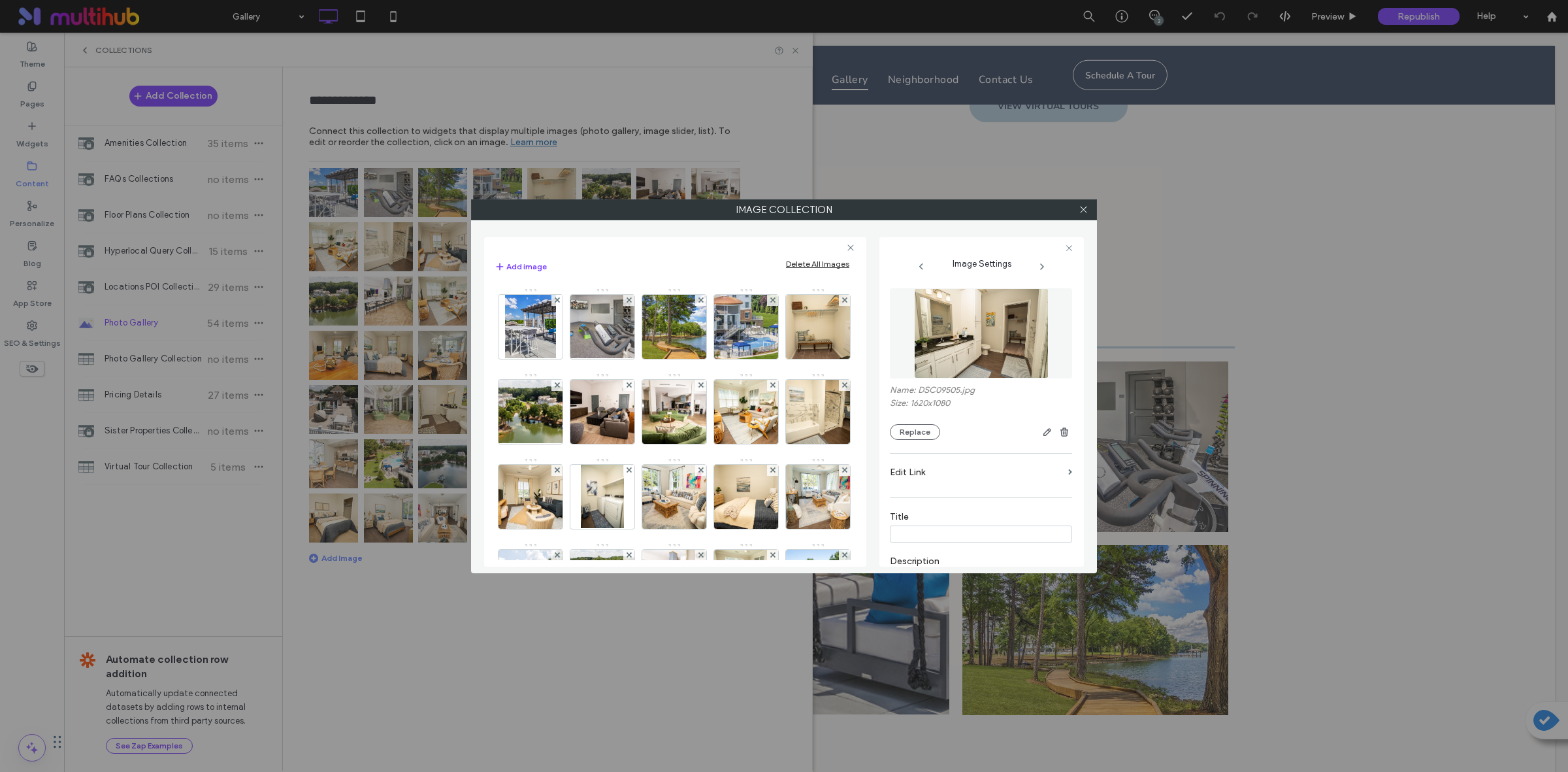
click at [720, 258] on div "Add image Delete All Images" at bounding box center [675, 266] width 361 height 15
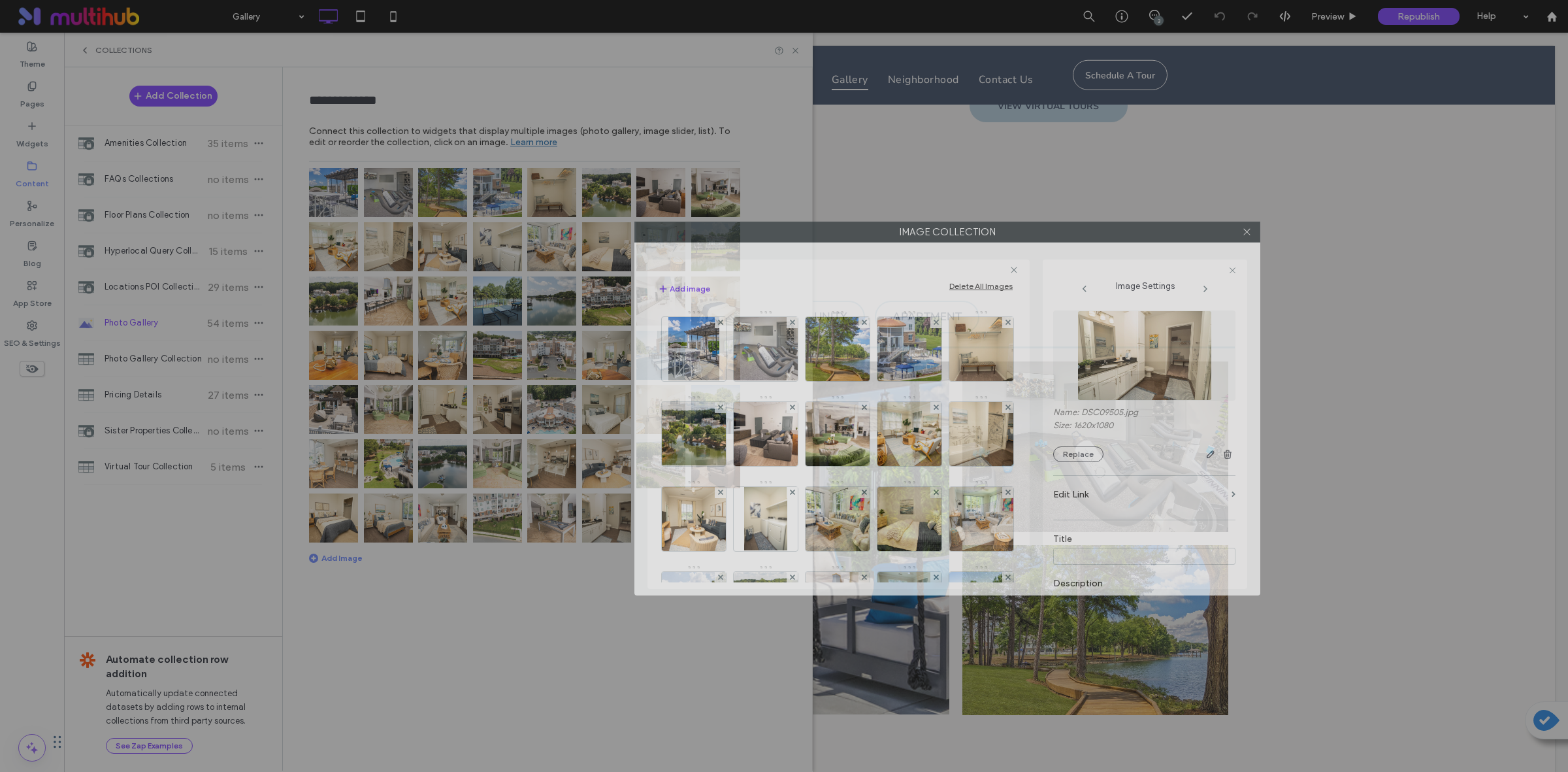
drag, startPoint x: 868, startPoint y: 214, endPoint x: 1046, endPoint y: 255, distance: 182.7
click at [1089, 240] on label "Image Collection" at bounding box center [947, 232] width 625 height 20
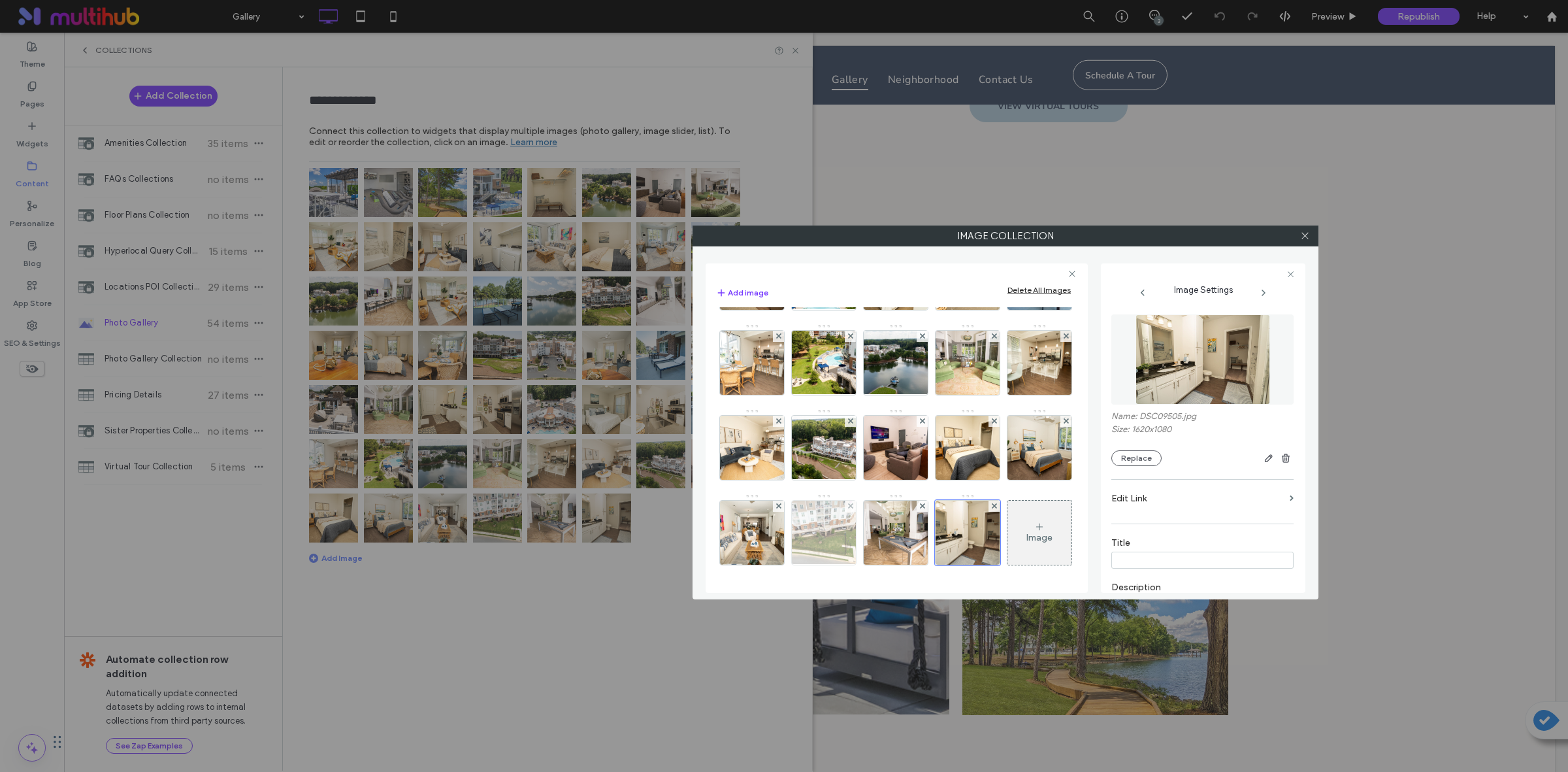
scroll to position [929, 0]
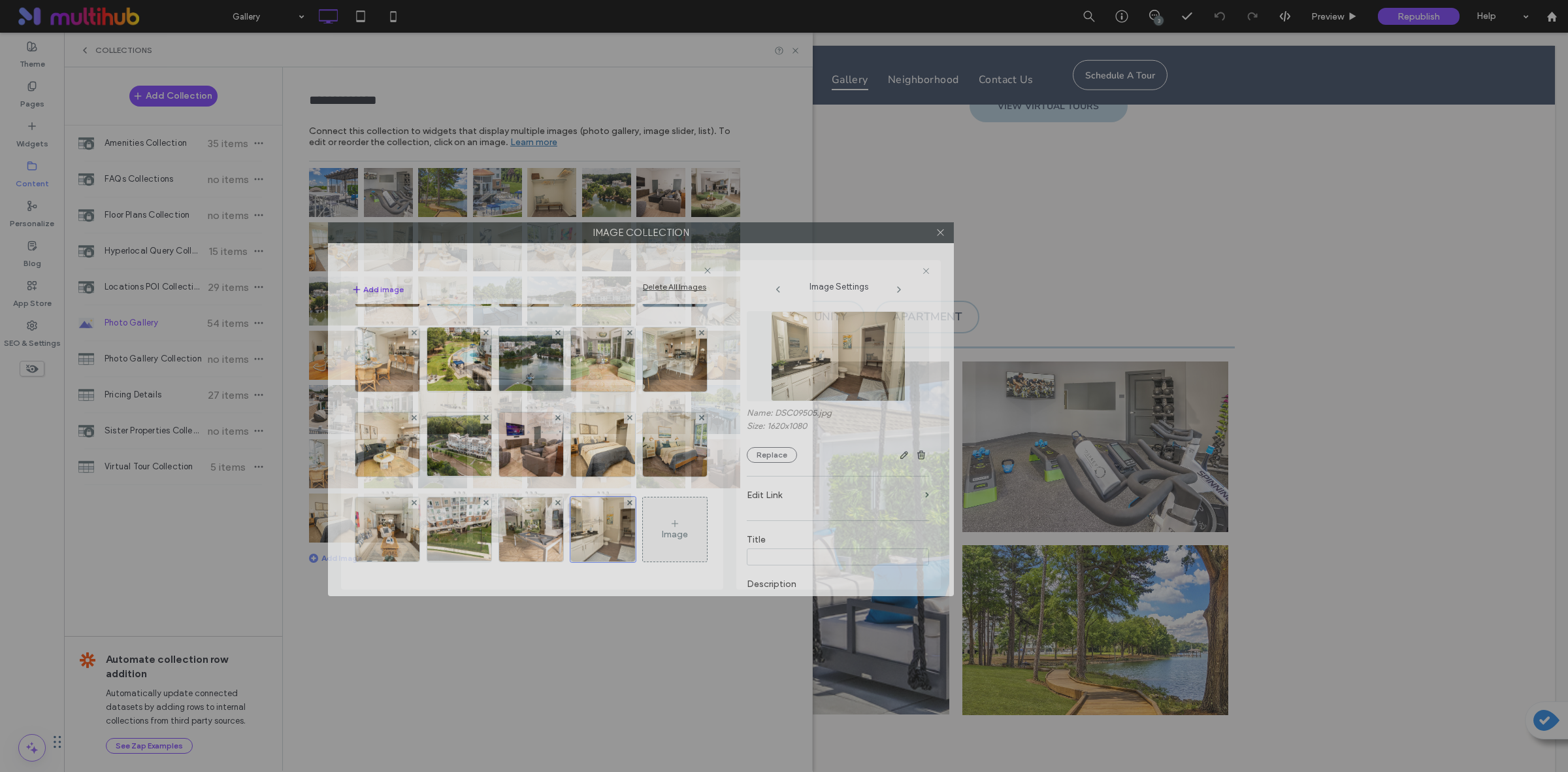
drag, startPoint x: 1088, startPoint y: 242, endPoint x: 727, endPoint y: 240, distance: 361.0
click at [709, 239] on label "Image Collection" at bounding box center [641, 233] width 625 height 20
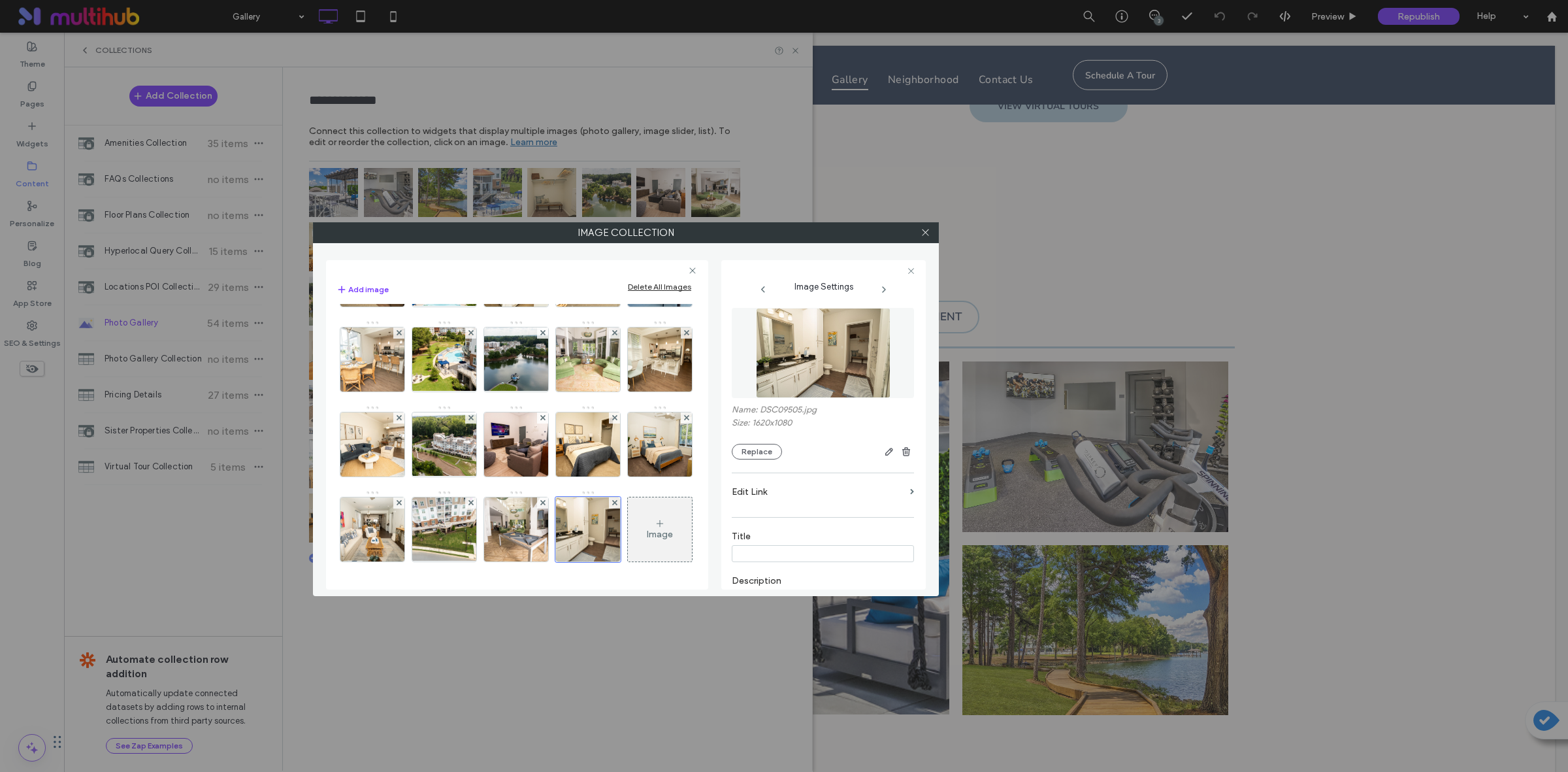
scroll to position [0, 0]
click at [445, 327] on img at bounding box center [444, 359] width 113 height 64
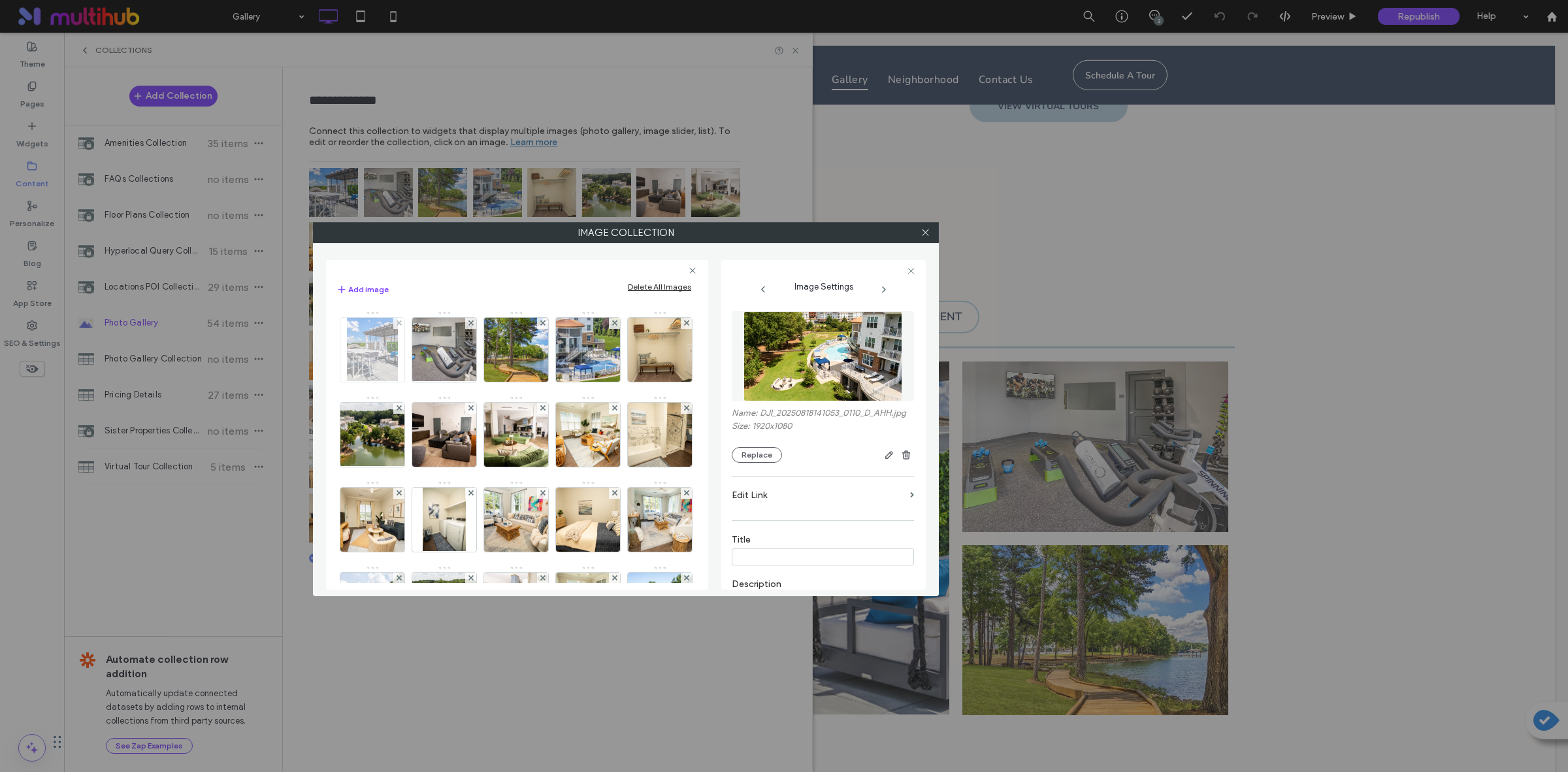
click at [381, 364] on img at bounding box center [372, 350] width 51 height 64
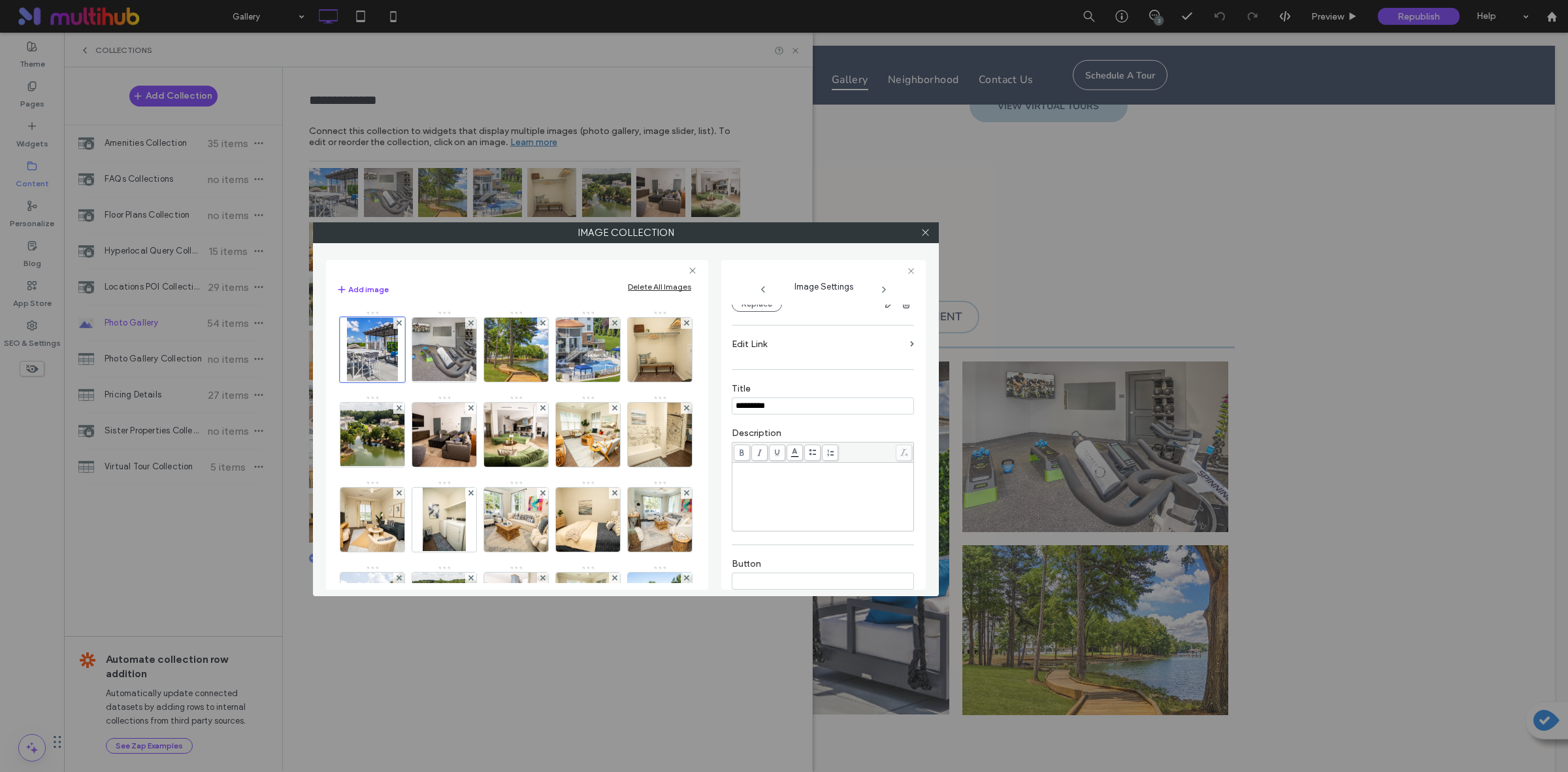
scroll to position [163, 0]
click at [435, 355] on img at bounding box center [445, 350] width 96 height 64
click at [503, 356] on img at bounding box center [517, 350] width 96 height 64
click at [582, 346] on img at bounding box center [588, 350] width 96 height 64
click at [612, 381] on img at bounding box center [660, 350] width 96 height 64
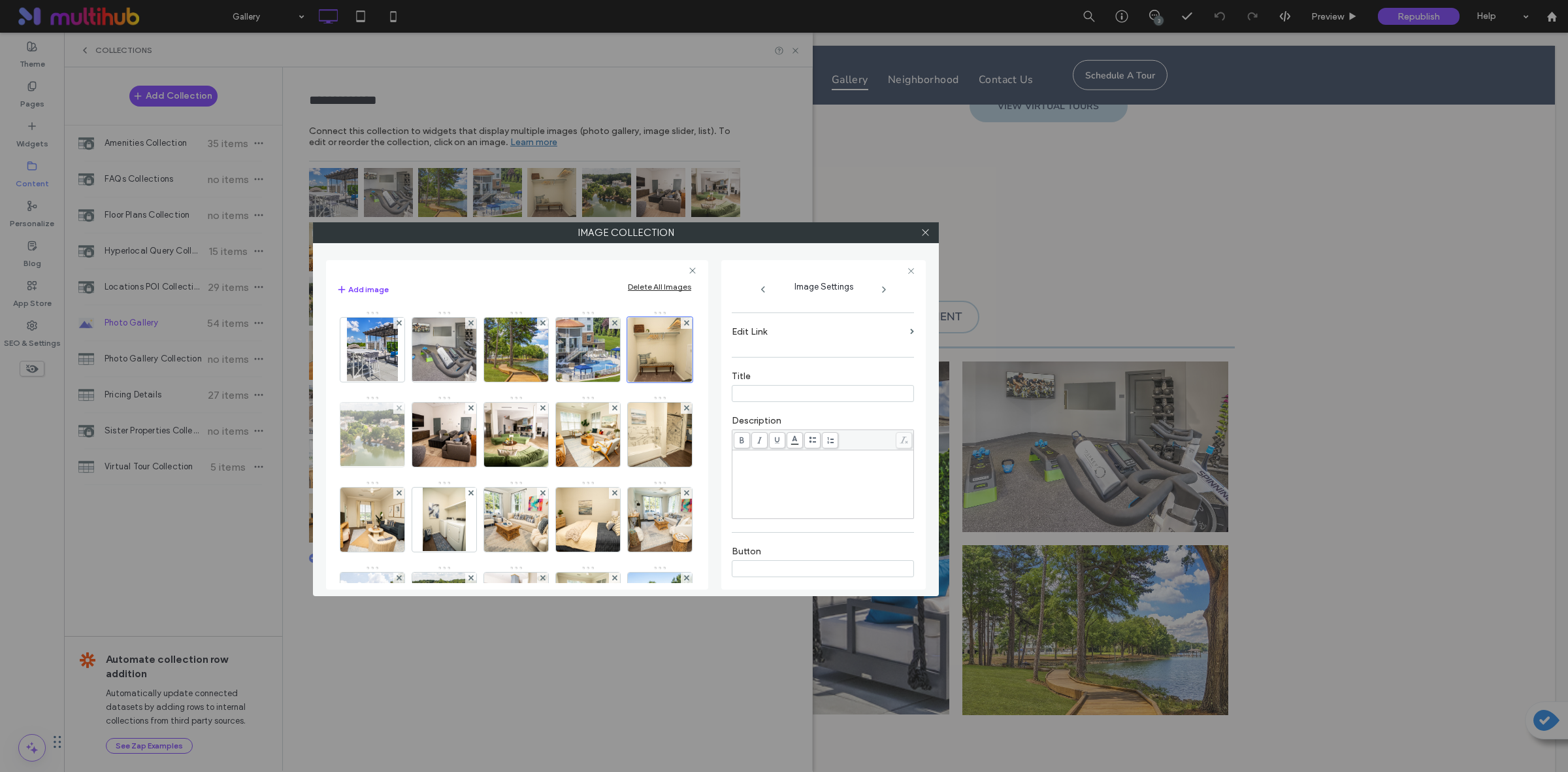
scroll to position [142, 0]
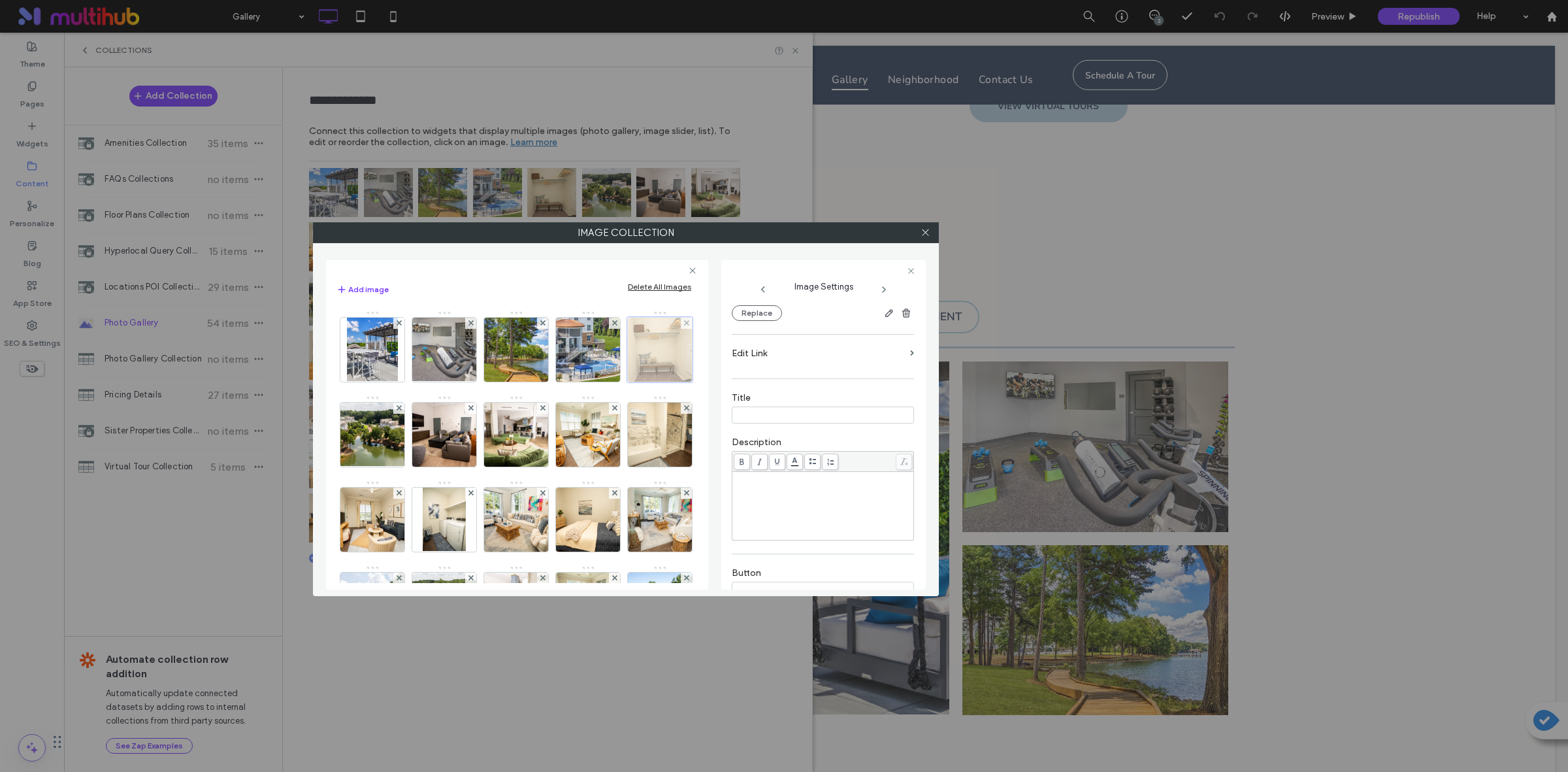
click at [627, 382] on div at bounding box center [660, 350] width 65 height 65
click at [455, 360] on img at bounding box center [445, 350] width 96 height 64
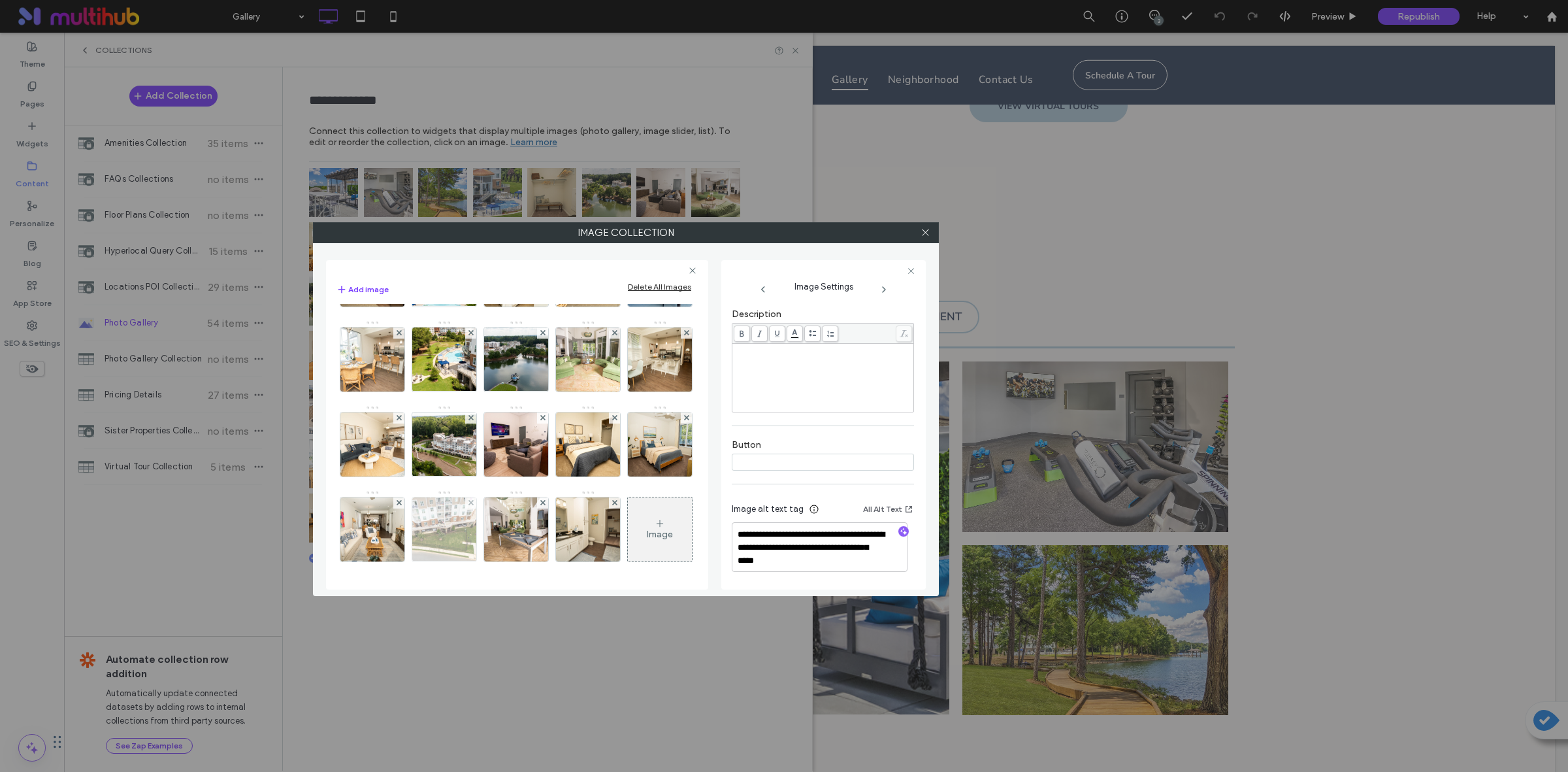
scroll to position [929, 0]
drag, startPoint x: 922, startPoint y: 302, endPoint x: 924, endPoint y: 355, distance: 53.0
click at [924, 355] on div "**********" at bounding box center [823, 425] width 204 height 330
click at [929, 239] on span at bounding box center [924, 233] width 9 height 20
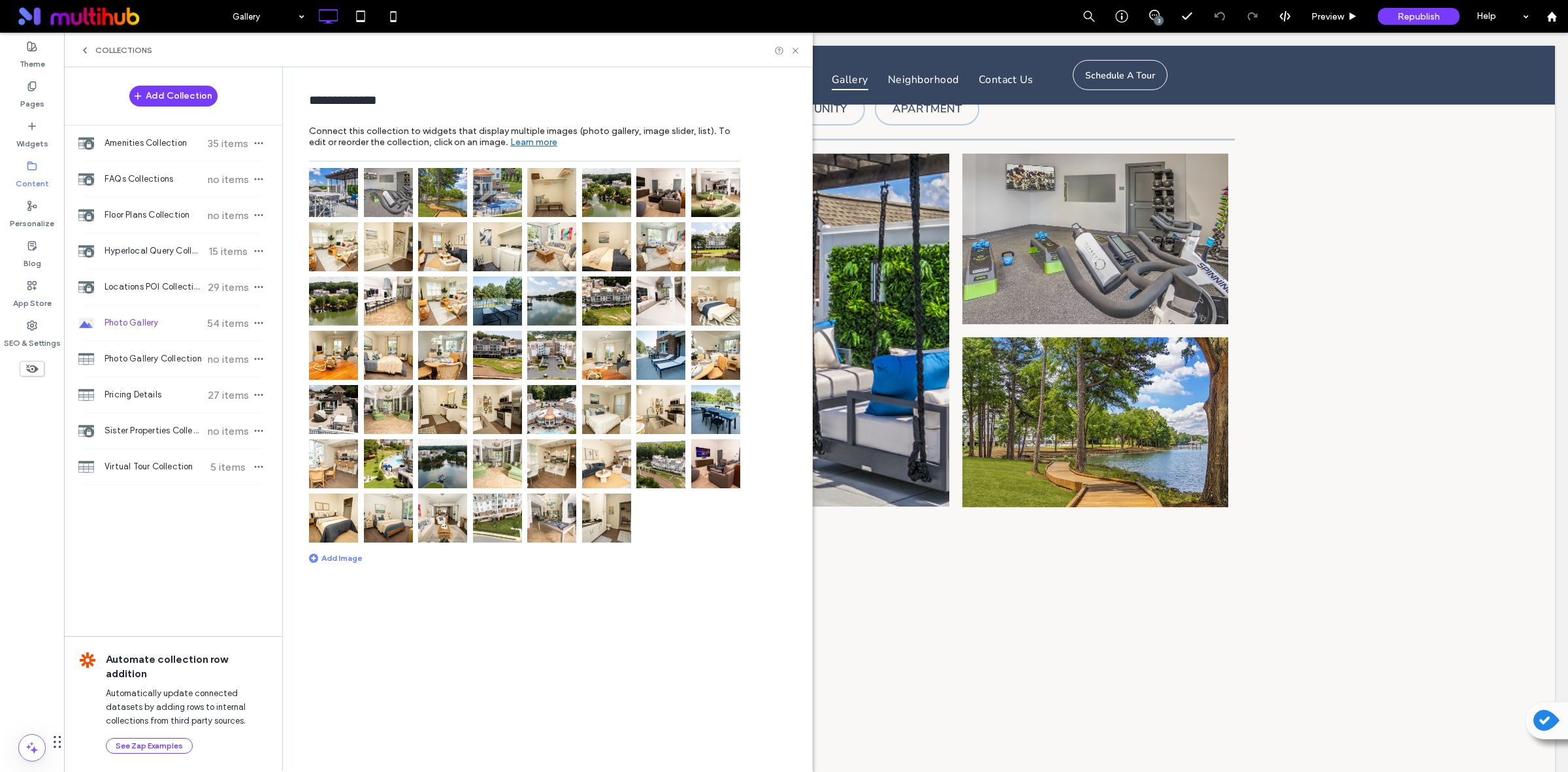
scroll to position [898, 0]
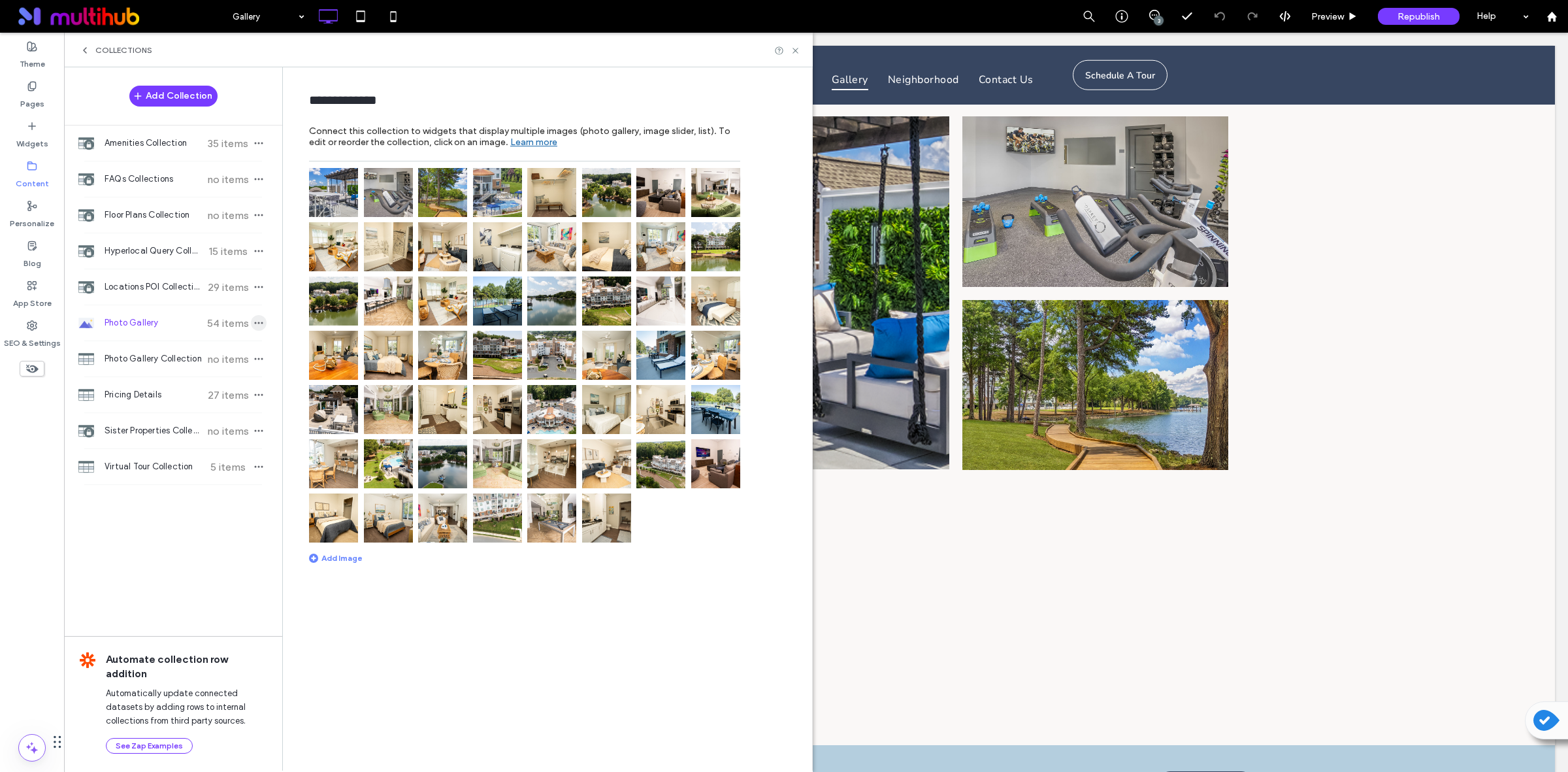
click at [261, 320] on icon "button" at bounding box center [258, 323] width 10 height 10
click at [291, 320] on use at bounding box center [288, 323] width 8 height 8
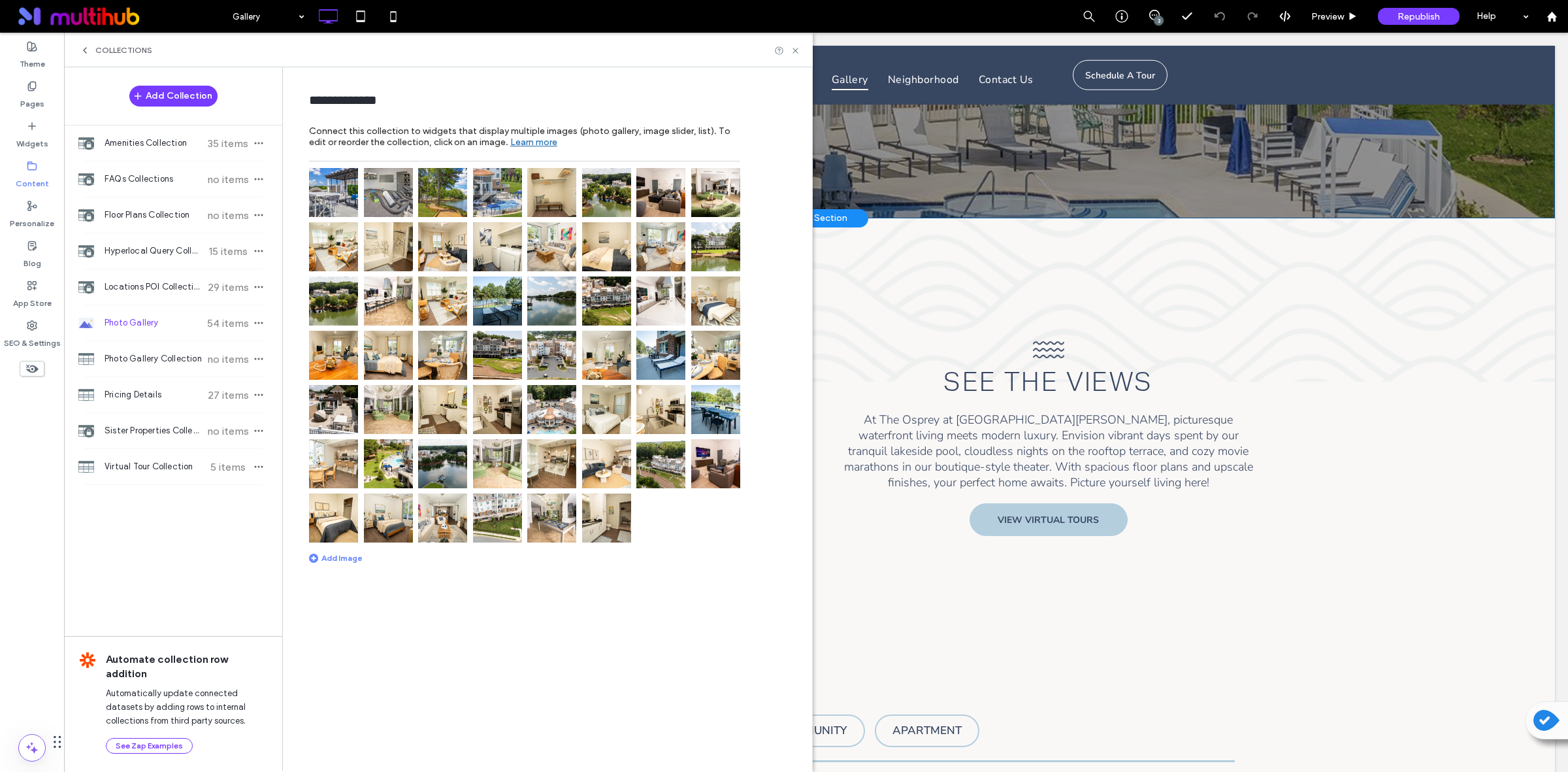
scroll to position [228, 0]
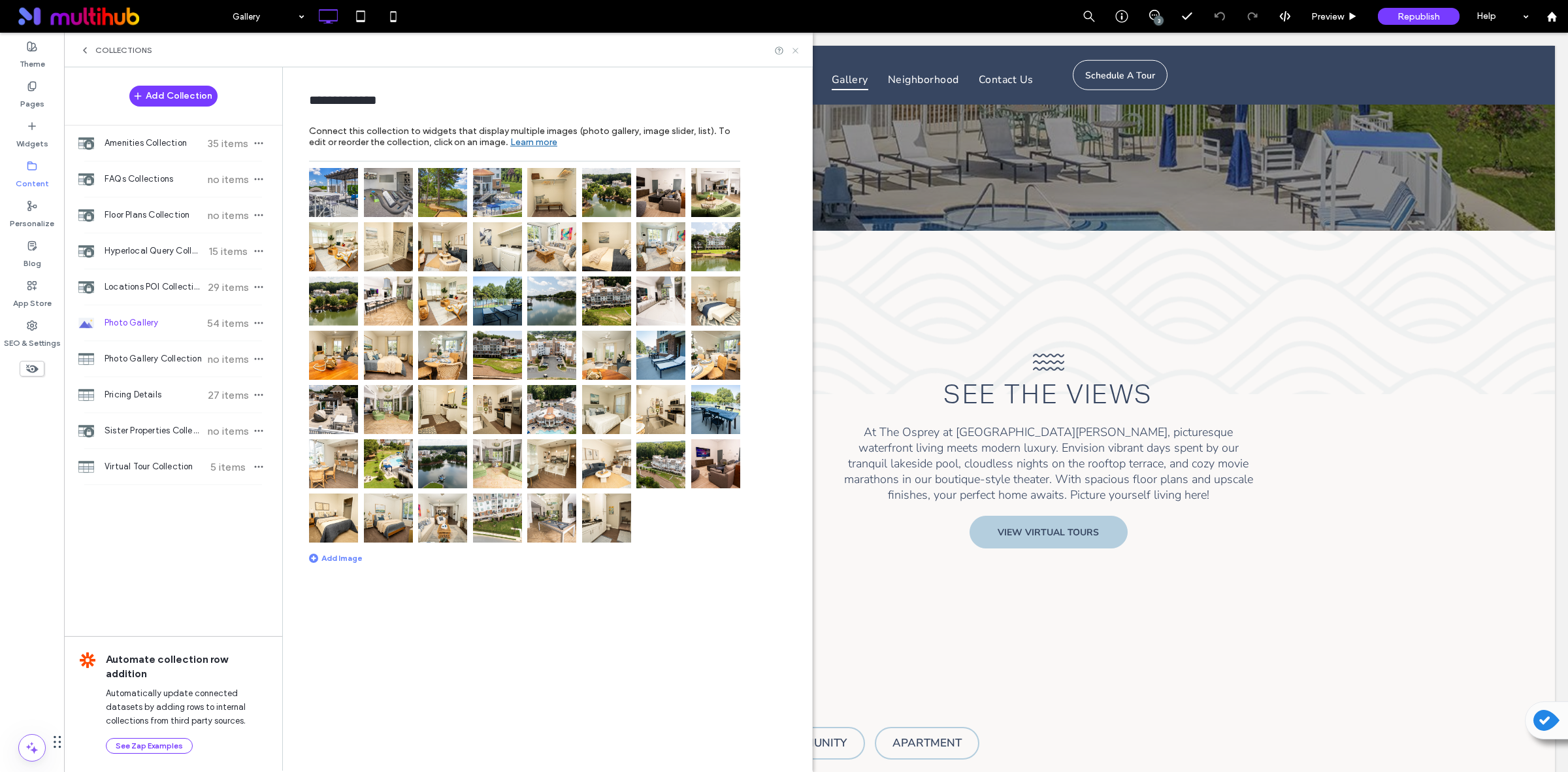
click at [791, 48] on icon at bounding box center [795, 50] width 9 height 9
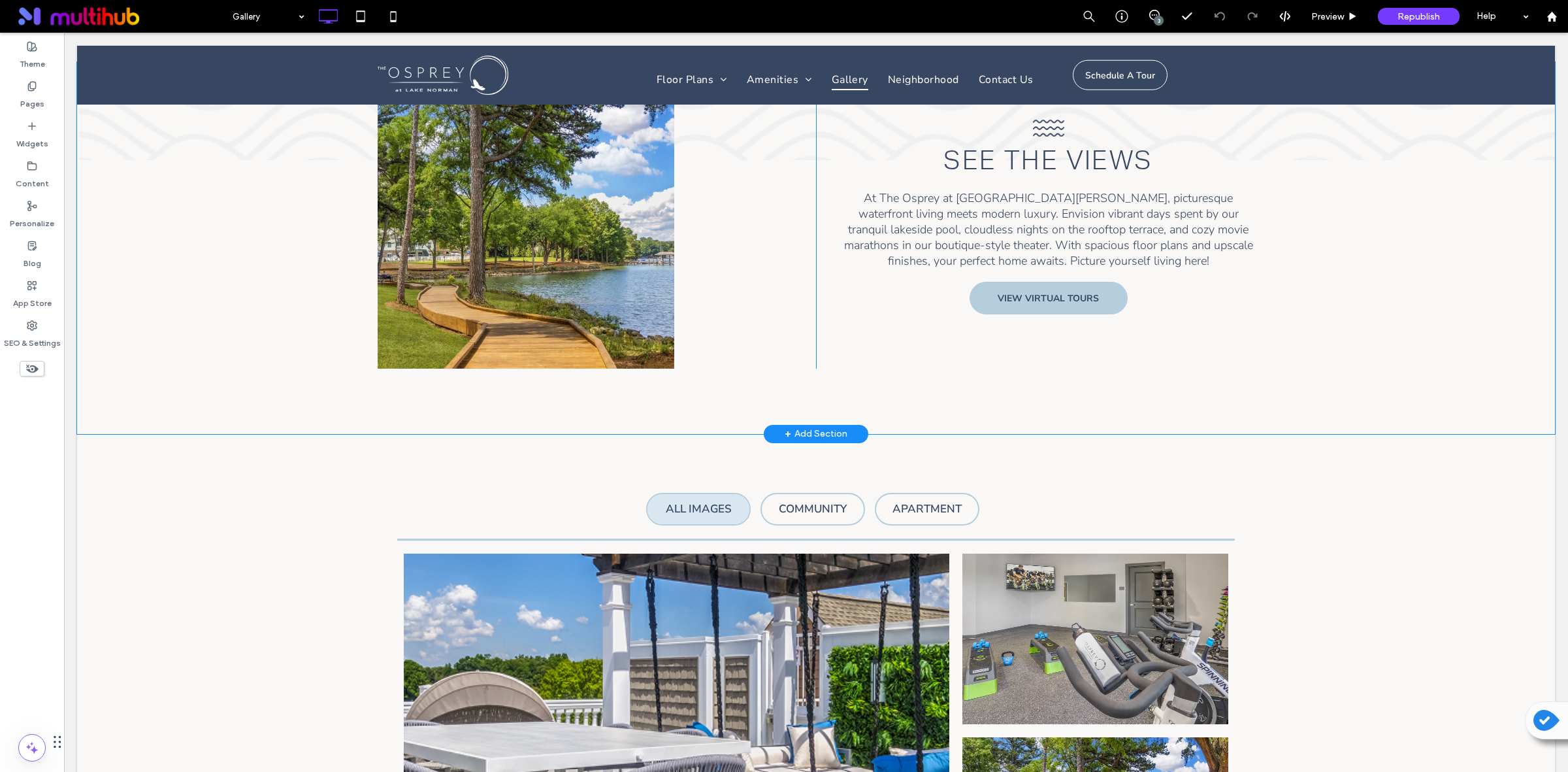
scroll to position [788, 0]
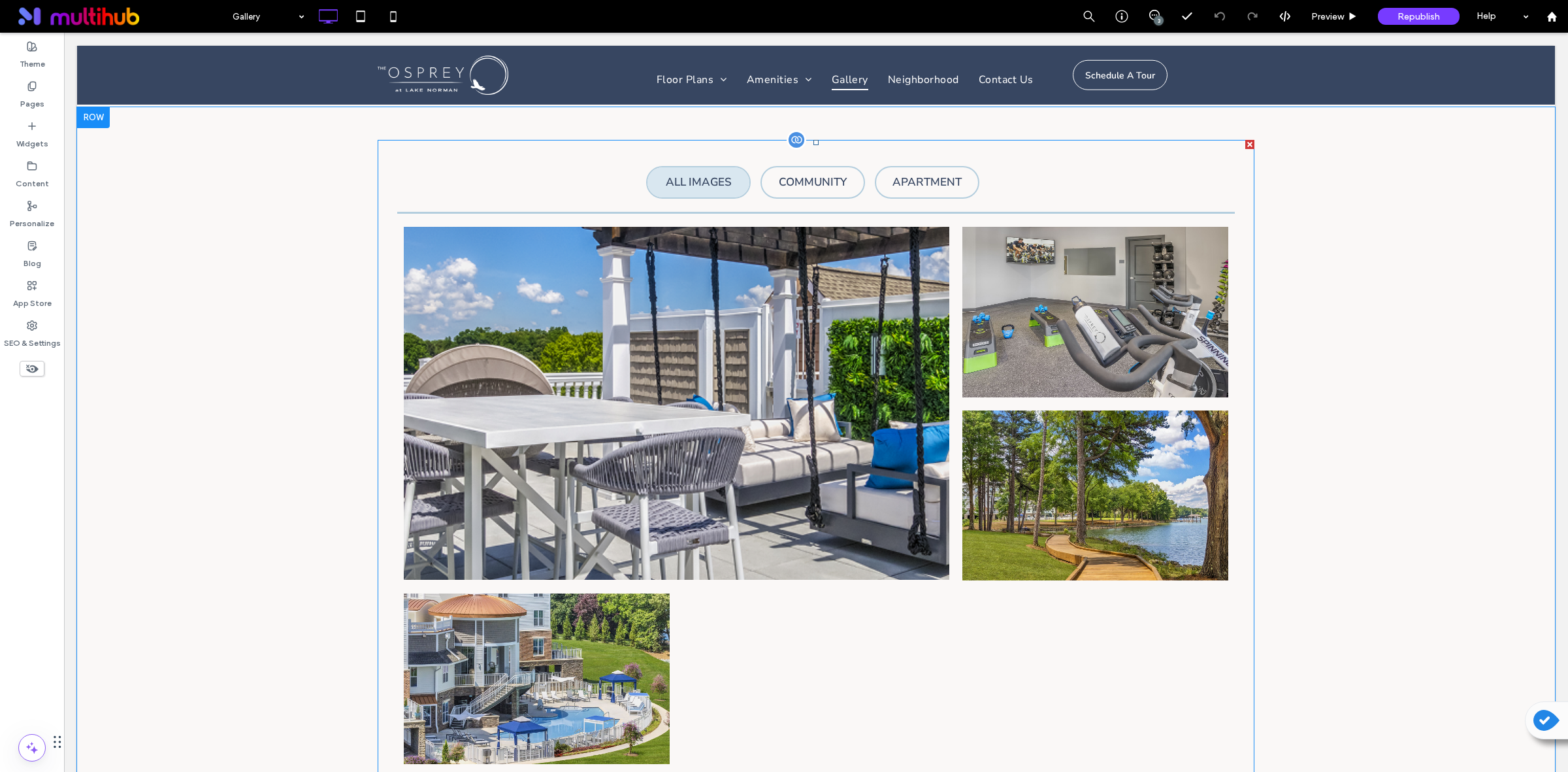
click at [796, 146] on span at bounding box center [815, 465] width 876 height 650
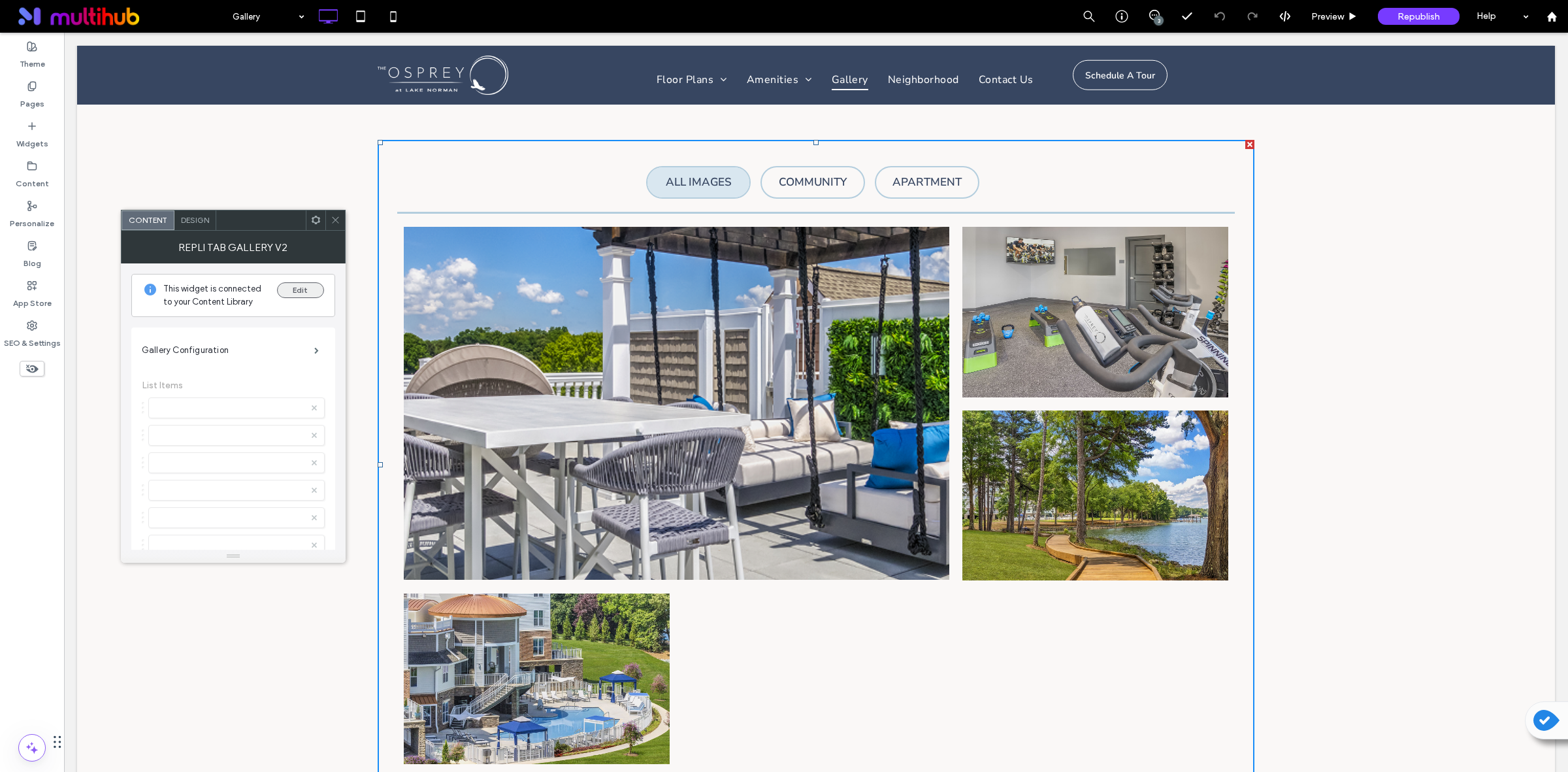
click at [296, 293] on button "Edit" at bounding box center [300, 290] width 47 height 15
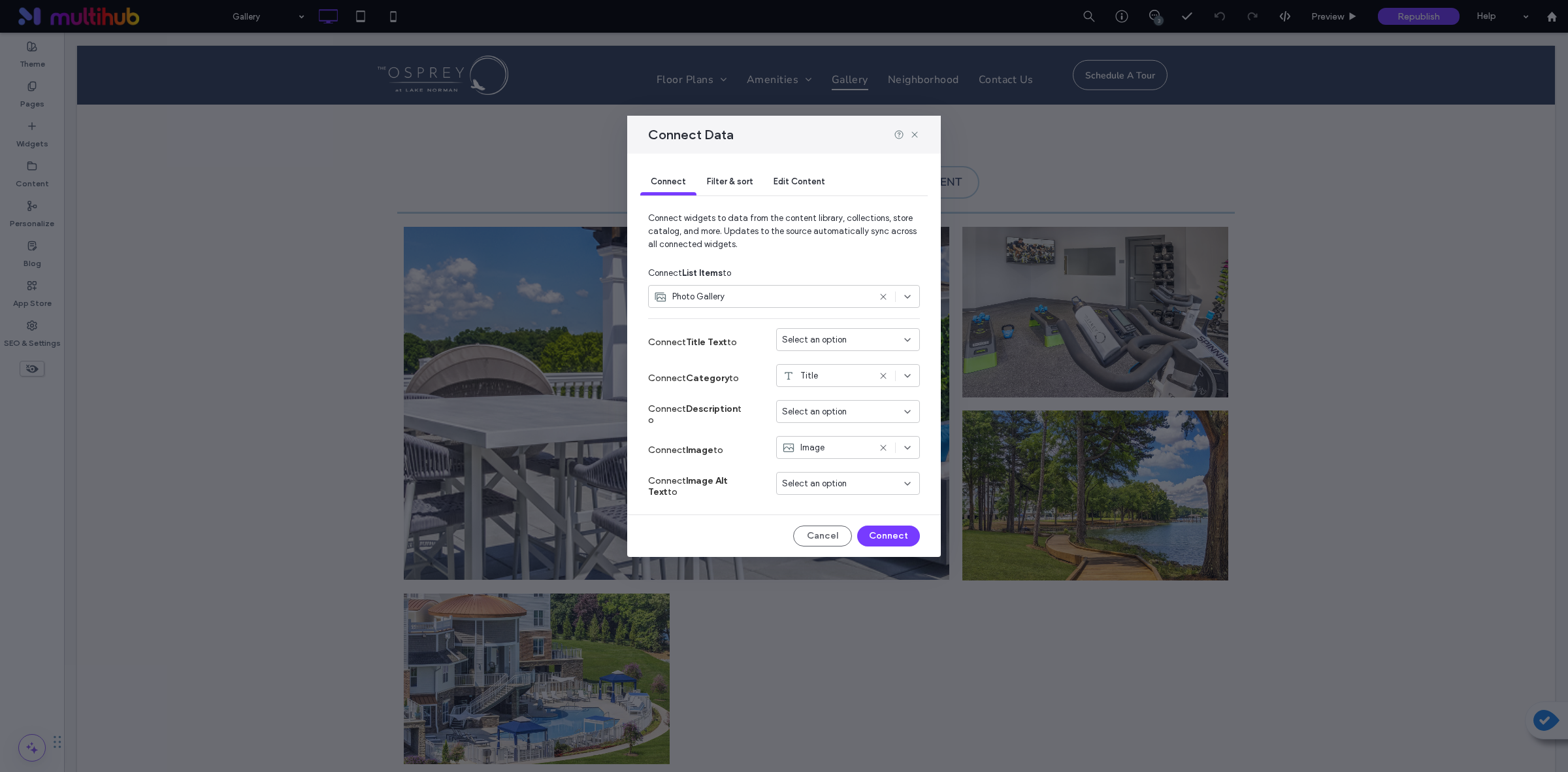
click at [810, 188] on div "Edit Content" at bounding box center [799, 182] width 72 height 26
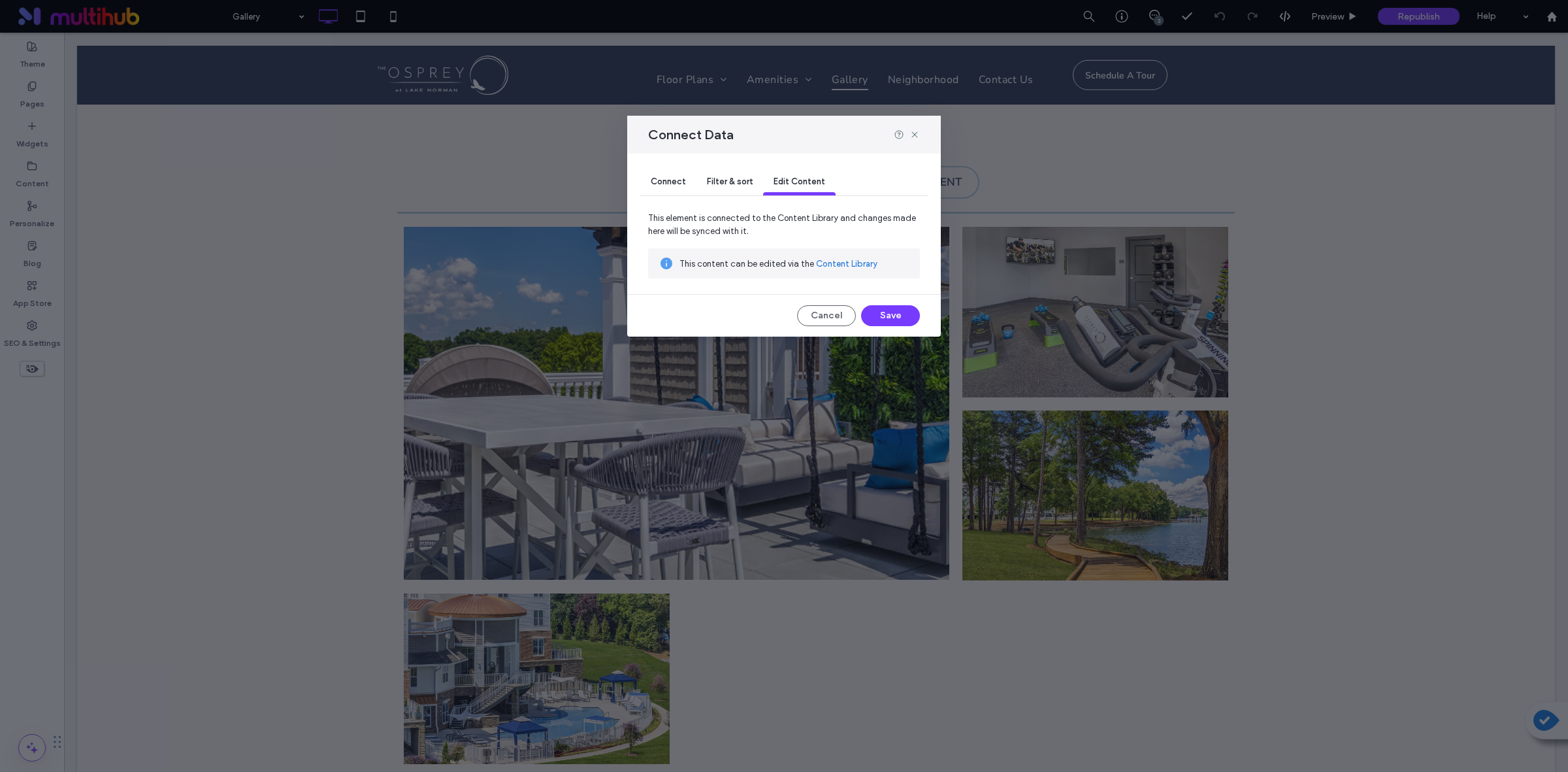
click at [848, 270] on link "Content Library" at bounding box center [847, 264] width 62 height 13
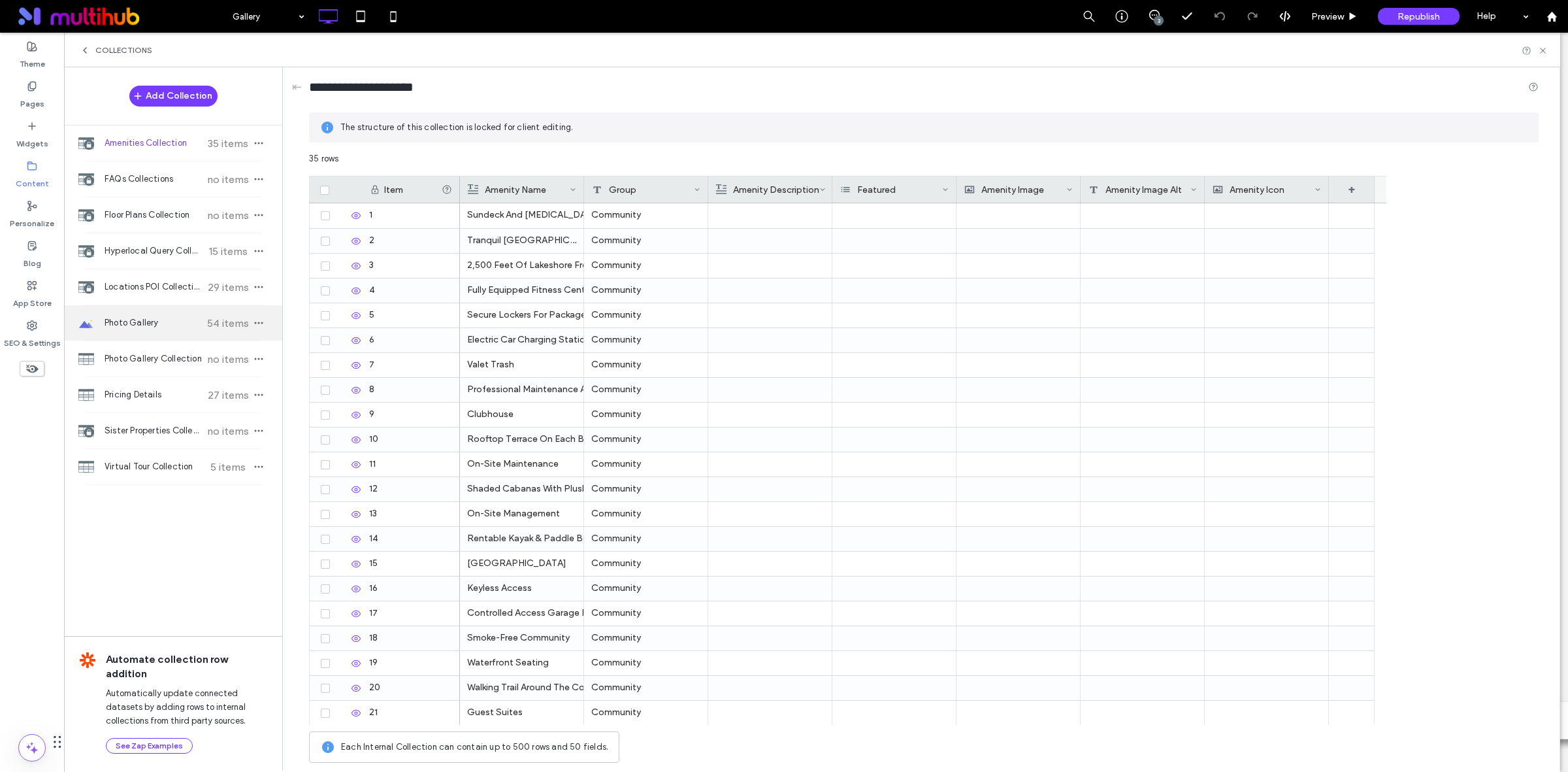
click at [142, 322] on span "Photo Gallery" at bounding box center [153, 322] width 97 height 13
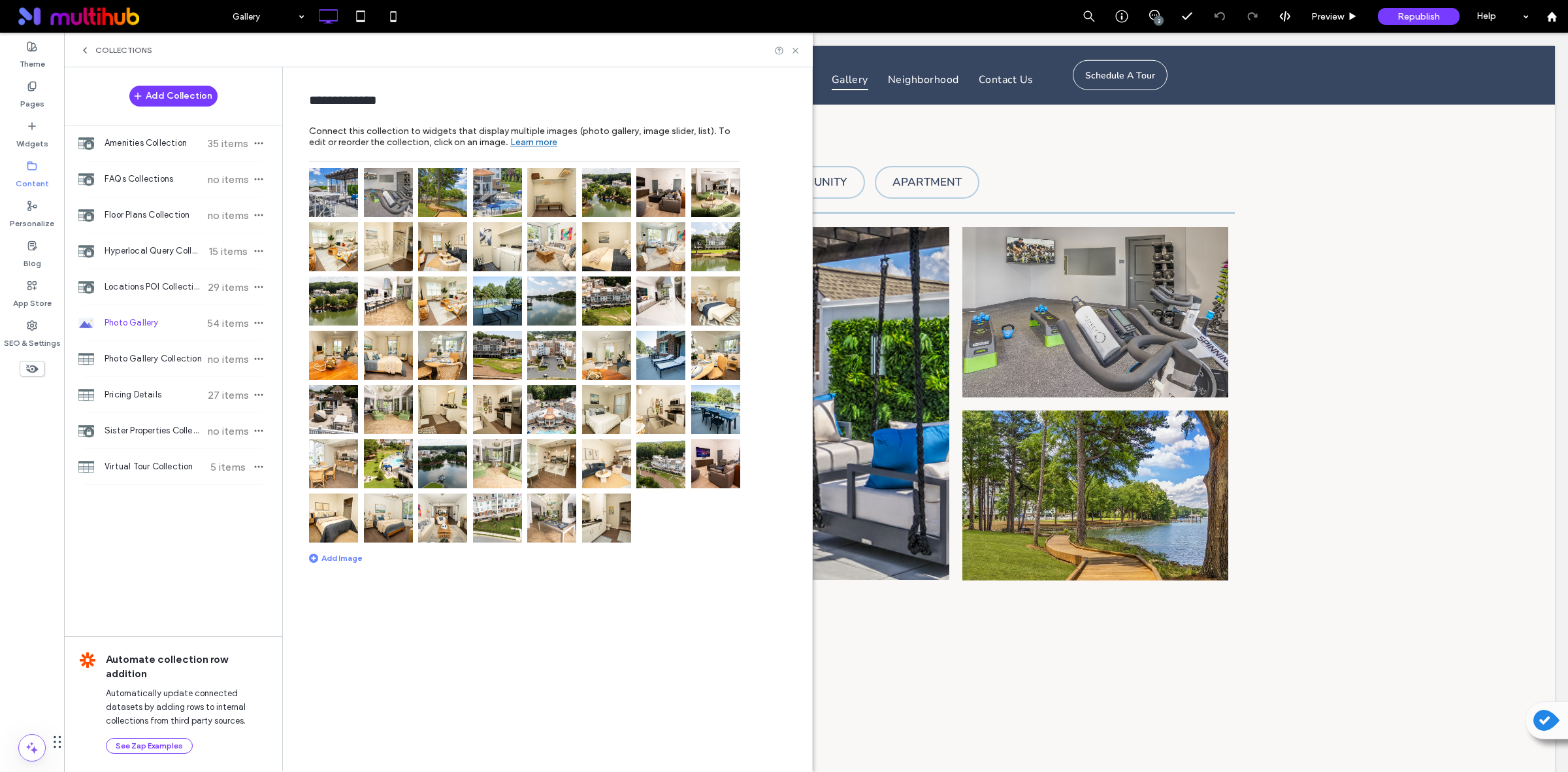
click at [684, 628] on div "**********" at bounding box center [550, 417] width 523 height 702
click at [596, 525] on img at bounding box center [606, 518] width 49 height 49
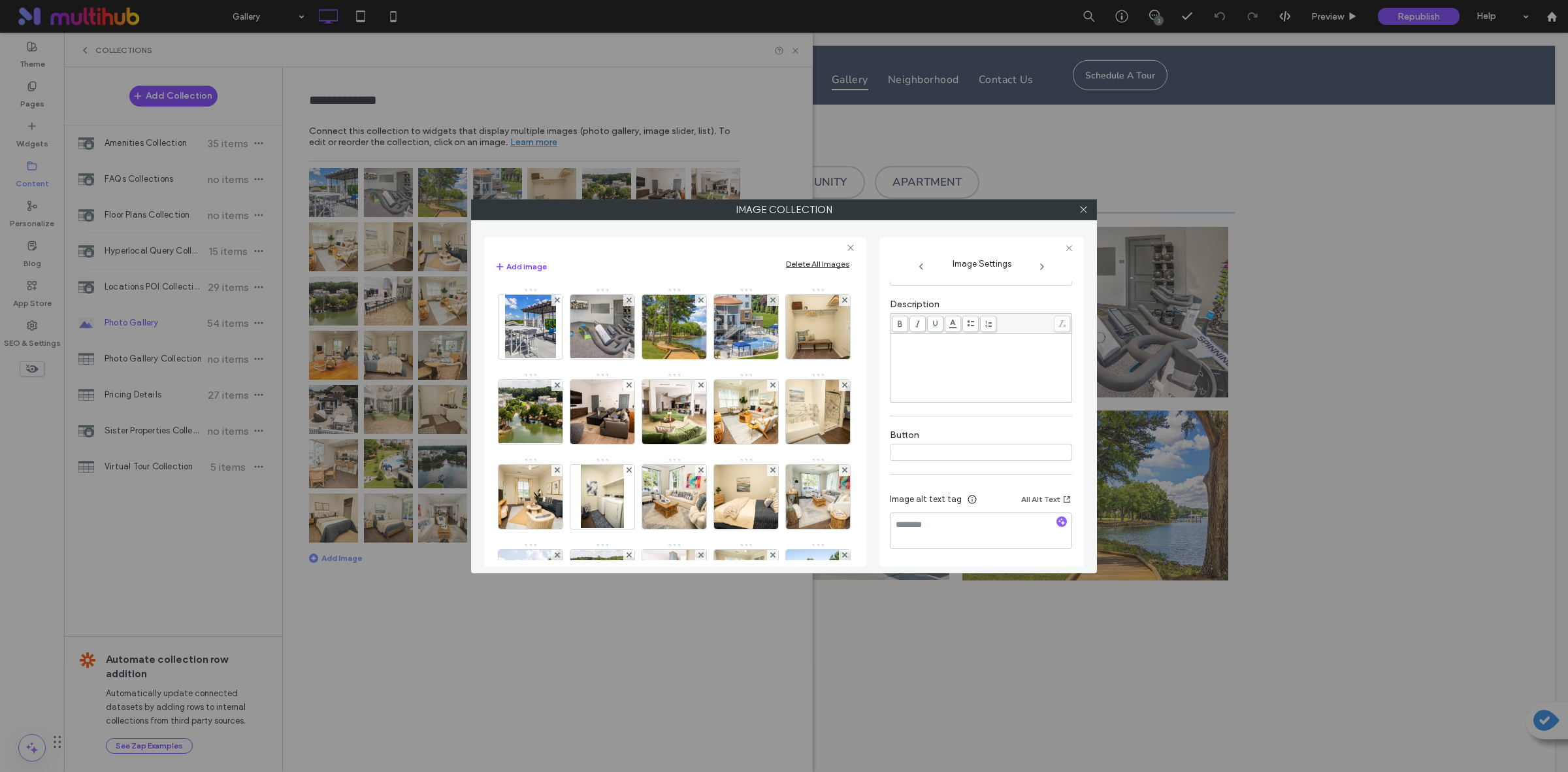
scroll to position [264, 0]
click at [510, 327] on img at bounding box center [530, 326] width 51 height 64
click at [971, 423] on input "*********" at bounding box center [981, 419] width 182 height 17
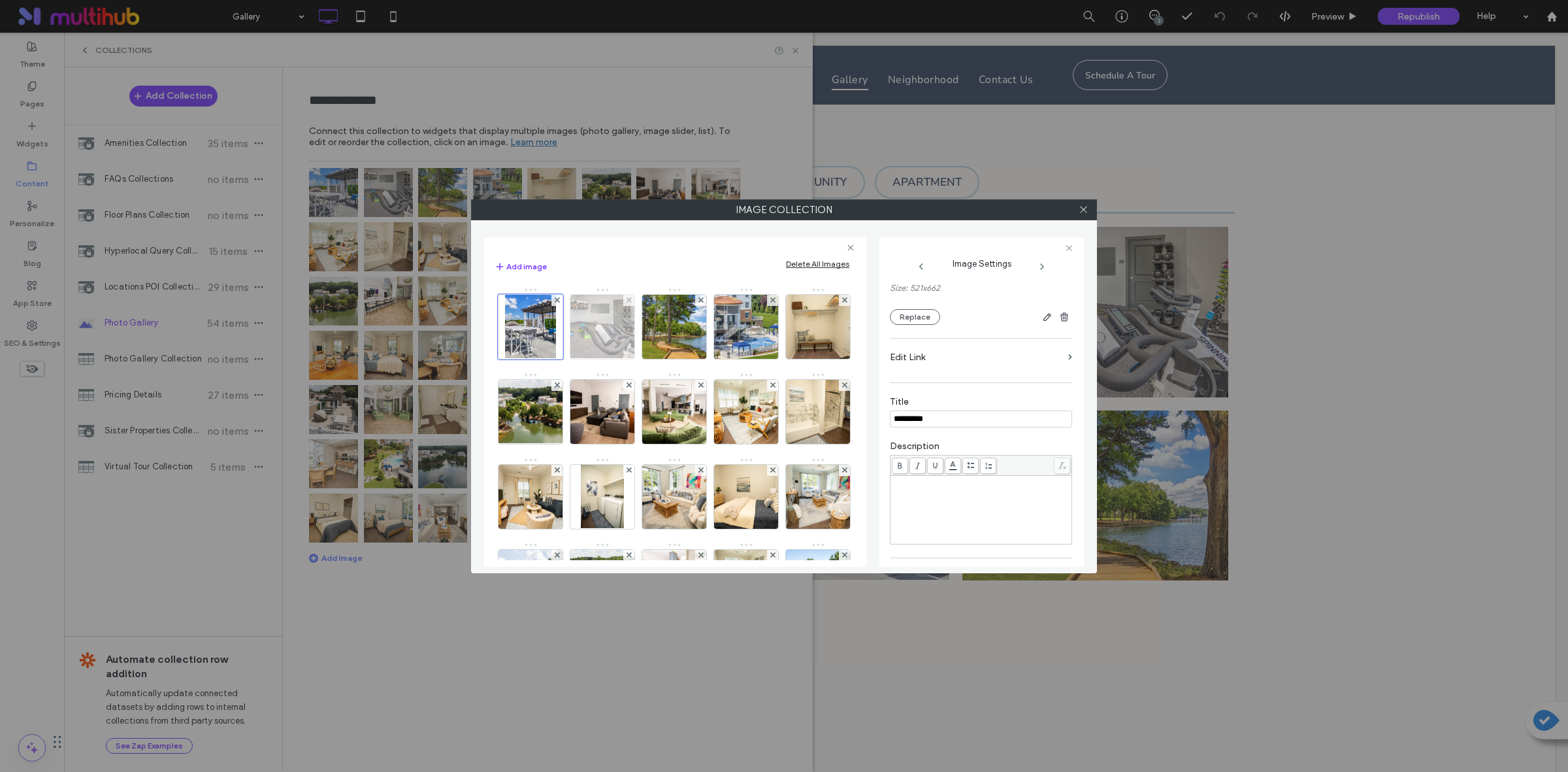
click at [608, 343] on img at bounding box center [602, 326] width 96 height 64
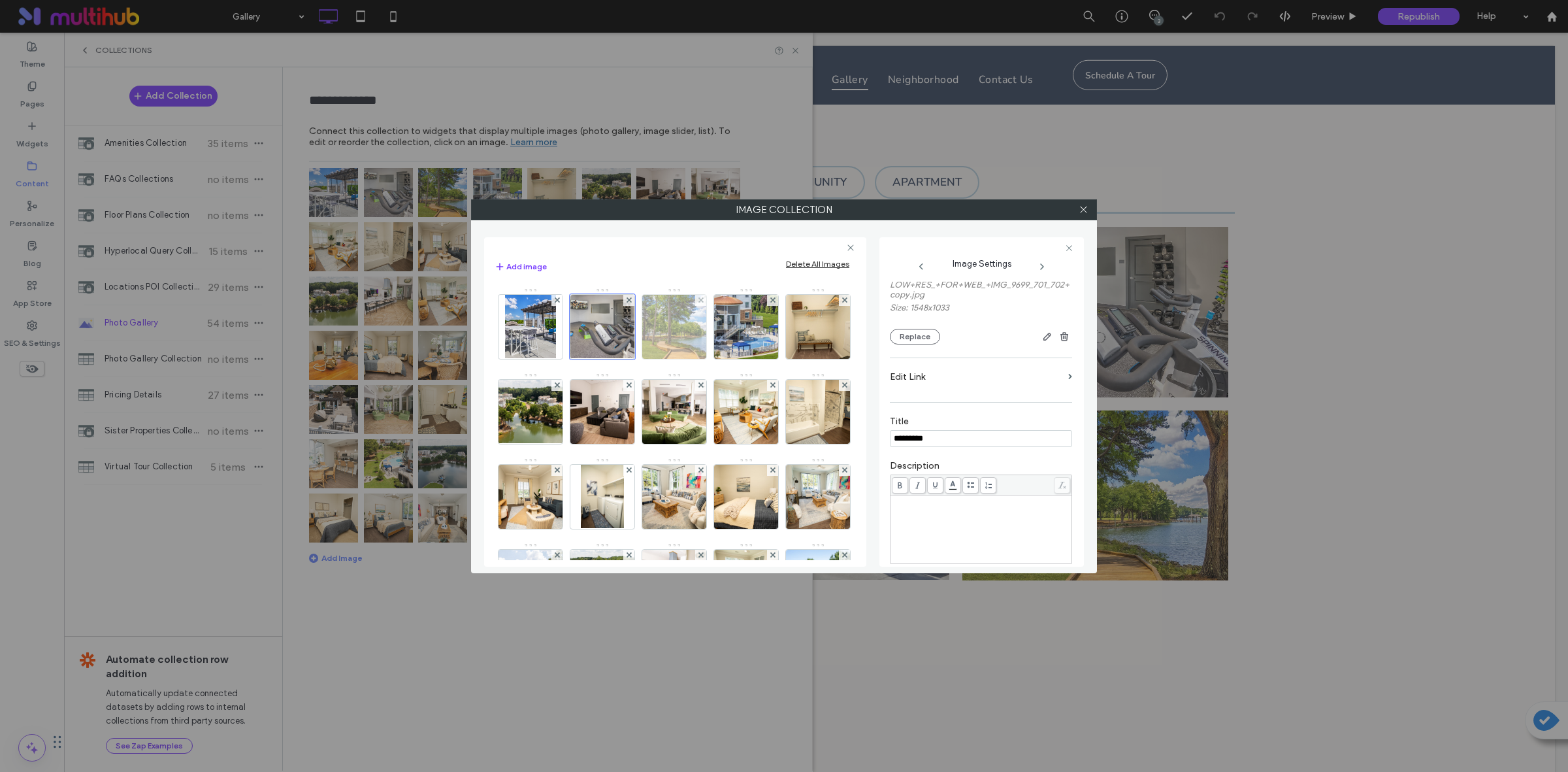
click at [693, 335] on img at bounding box center [675, 326] width 96 height 64
click at [775, 337] on img at bounding box center [747, 326] width 96 height 64
click at [770, 359] on img at bounding box center [818, 326] width 96 height 64
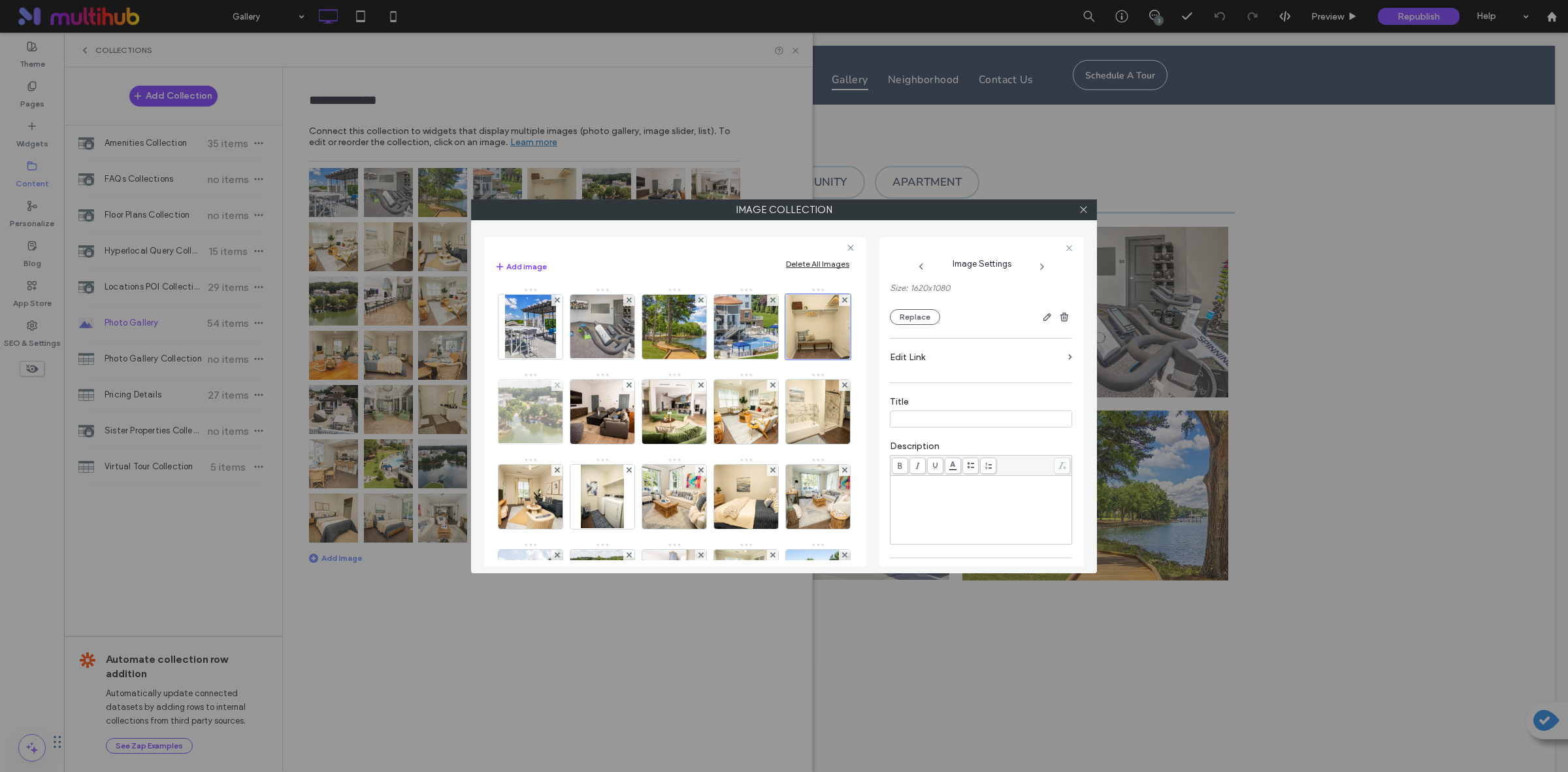
click at [587, 431] on img at bounding box center [530, 411] width 113 height 64
type input "*********"
click at [604, 341] on img at bounding box center [602, 326] width 96 height 64
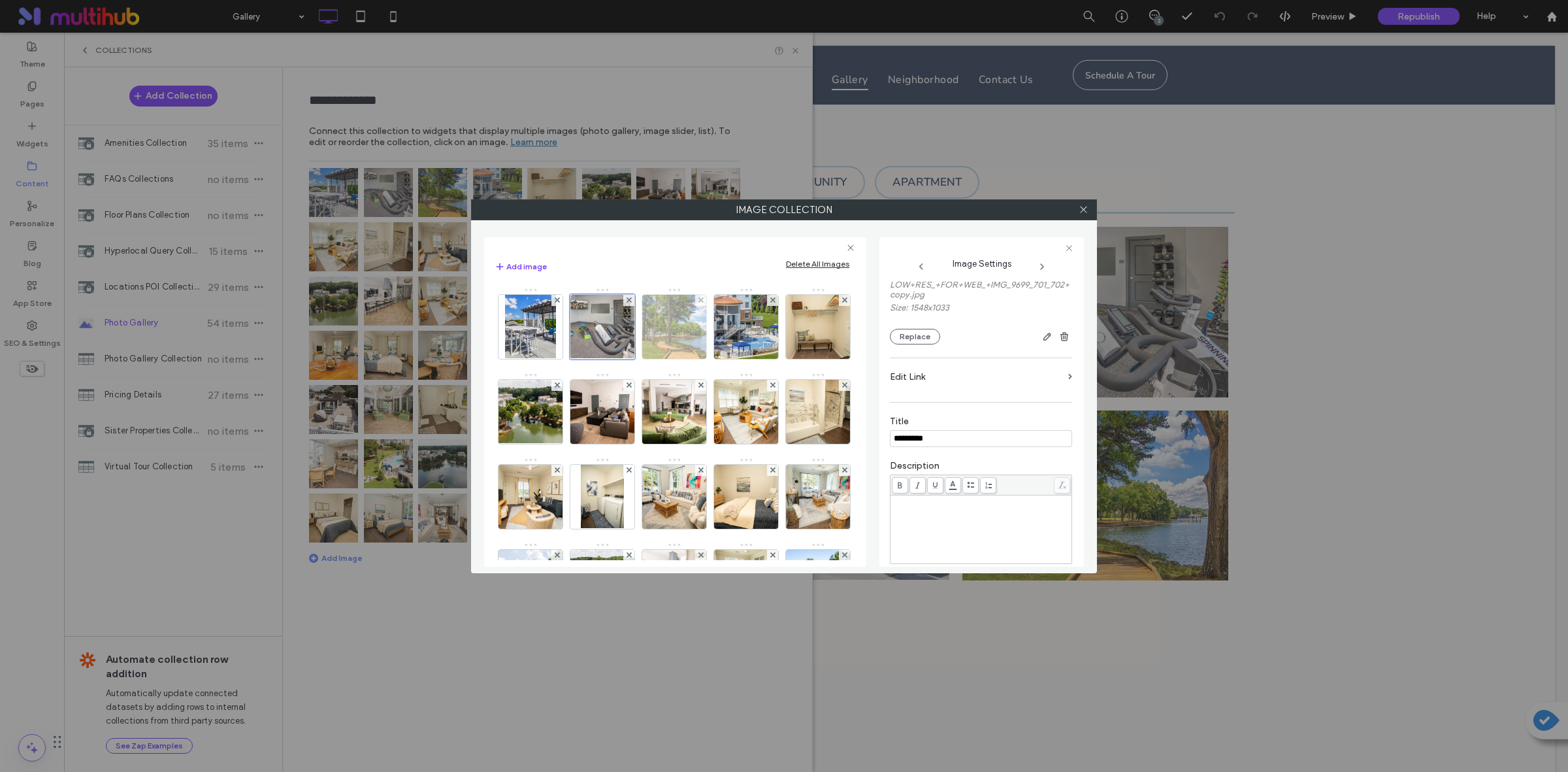
click at [681, 318] on img at bounding box center [675, 326] width 96 height 64
click at [772, 337] on img at bounding box center [747, 326] width 96 height 64
click at [952, 437] on input "*********" at bounding box center [981, 429] width 182 height 17
click at [681, 341] on img at bounding box center [675, 326] width 96 height 64
click at [975, 447] on input "*********" at bounding box center [981, 439] width 182 height 17
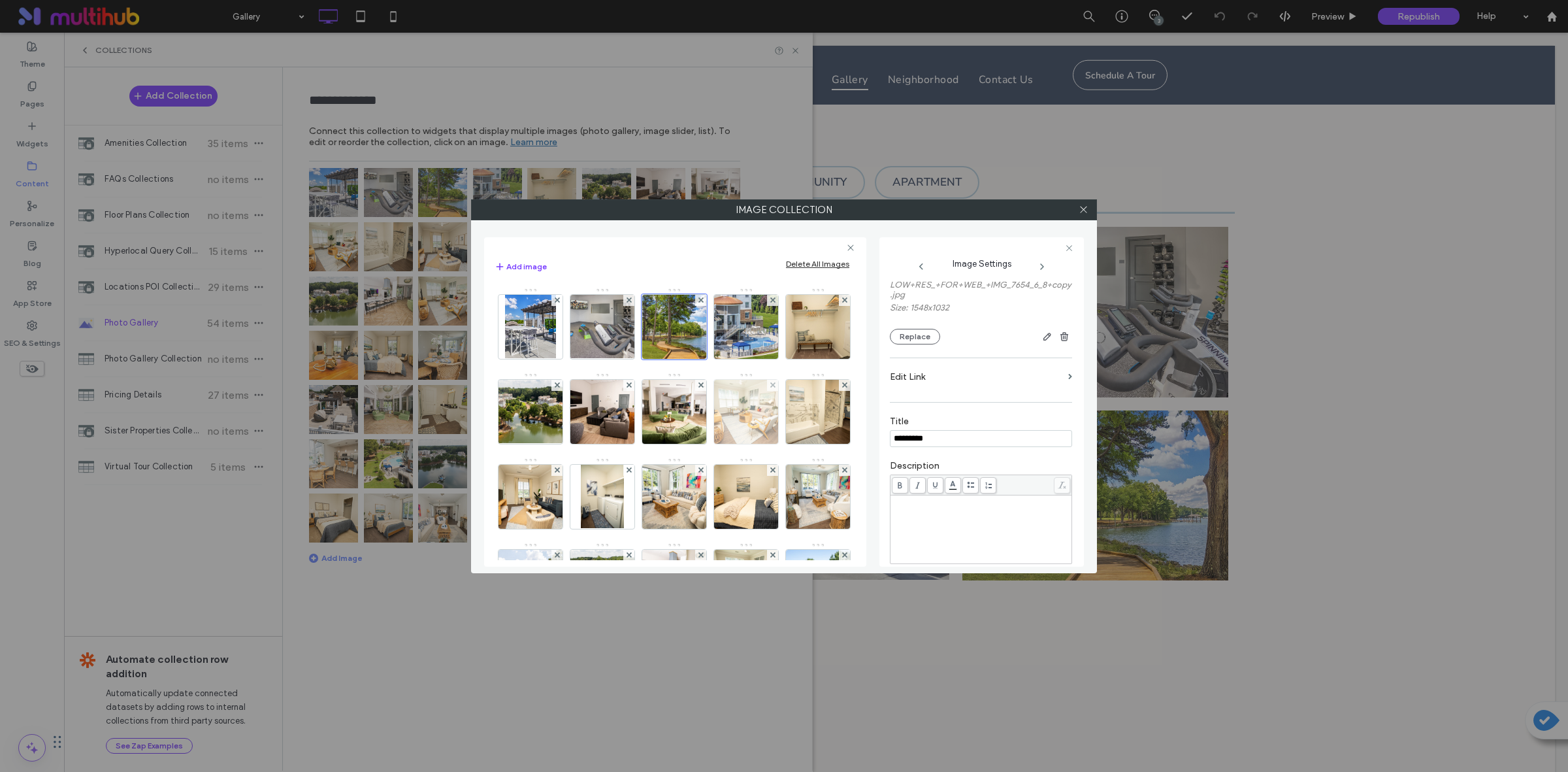
click at [699, 444] on img at bounding box center [747, 411] width 96 height 64
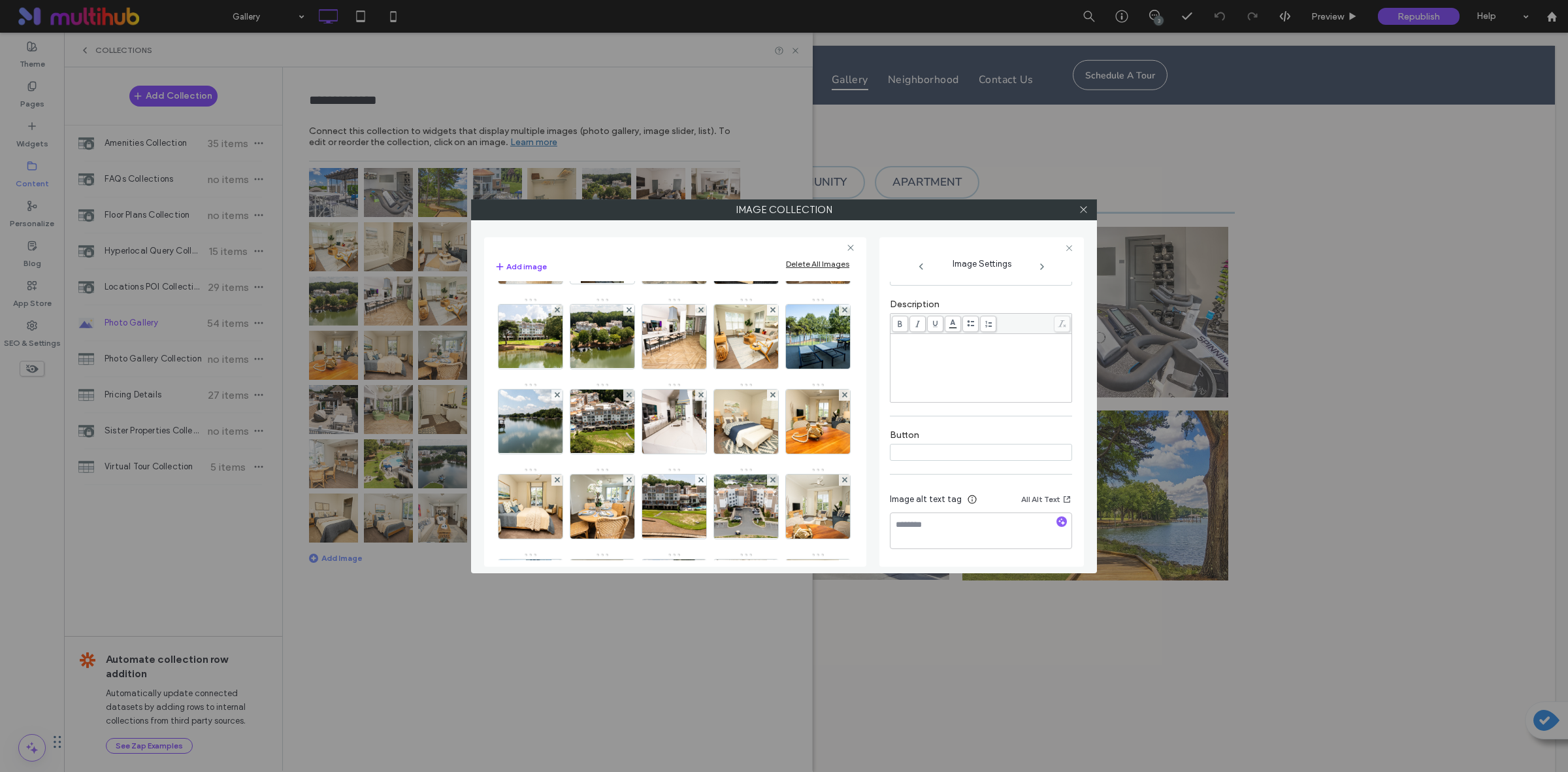
scroll to position [246, 0]
click at [933, 534] on textarea at bounding box center [981, 541] width 182 height 37
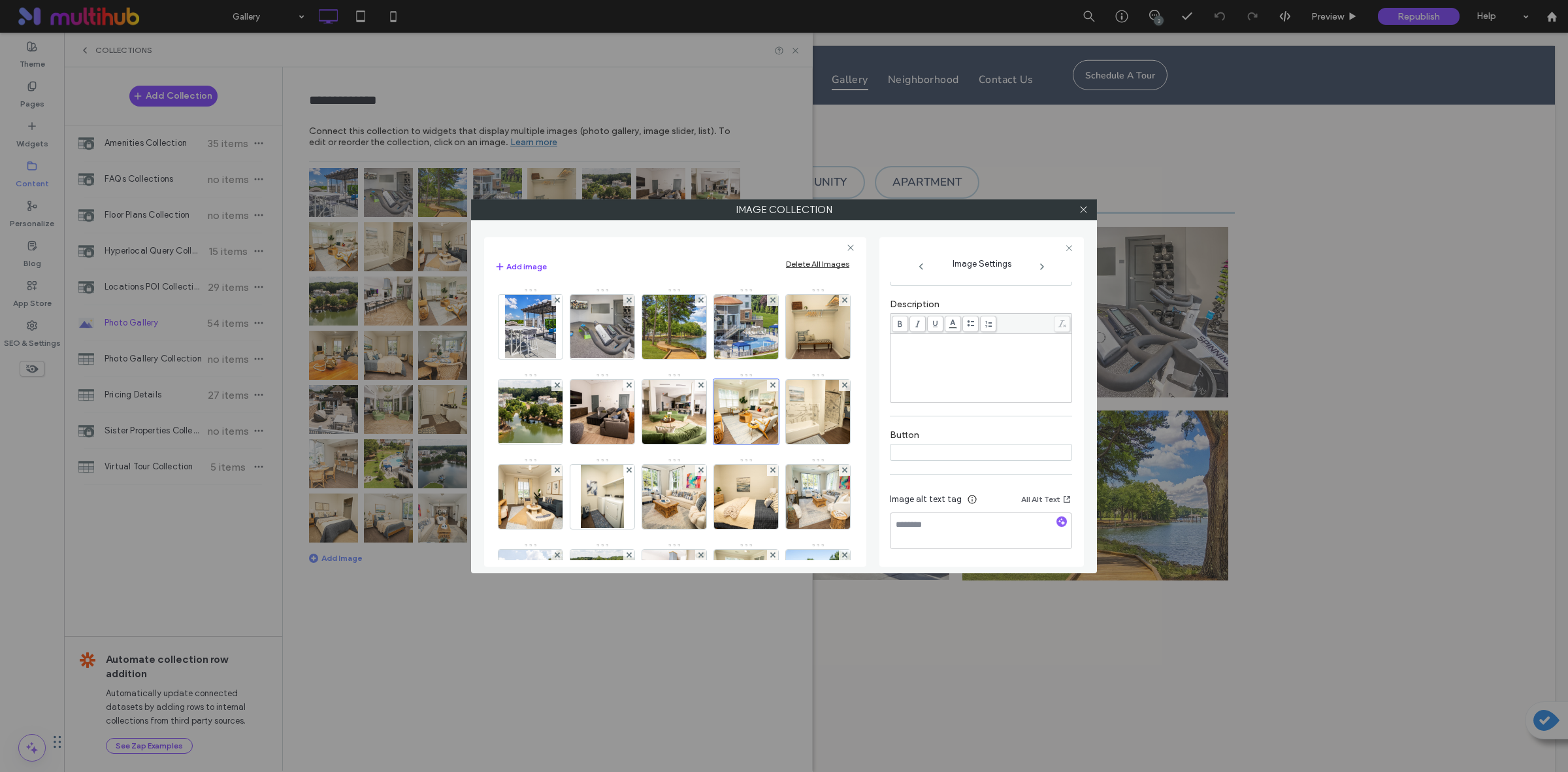
scroll to position [264, 0]
click at [967, 535] on textarea at bounding box center [981, 531] width 182 height 37
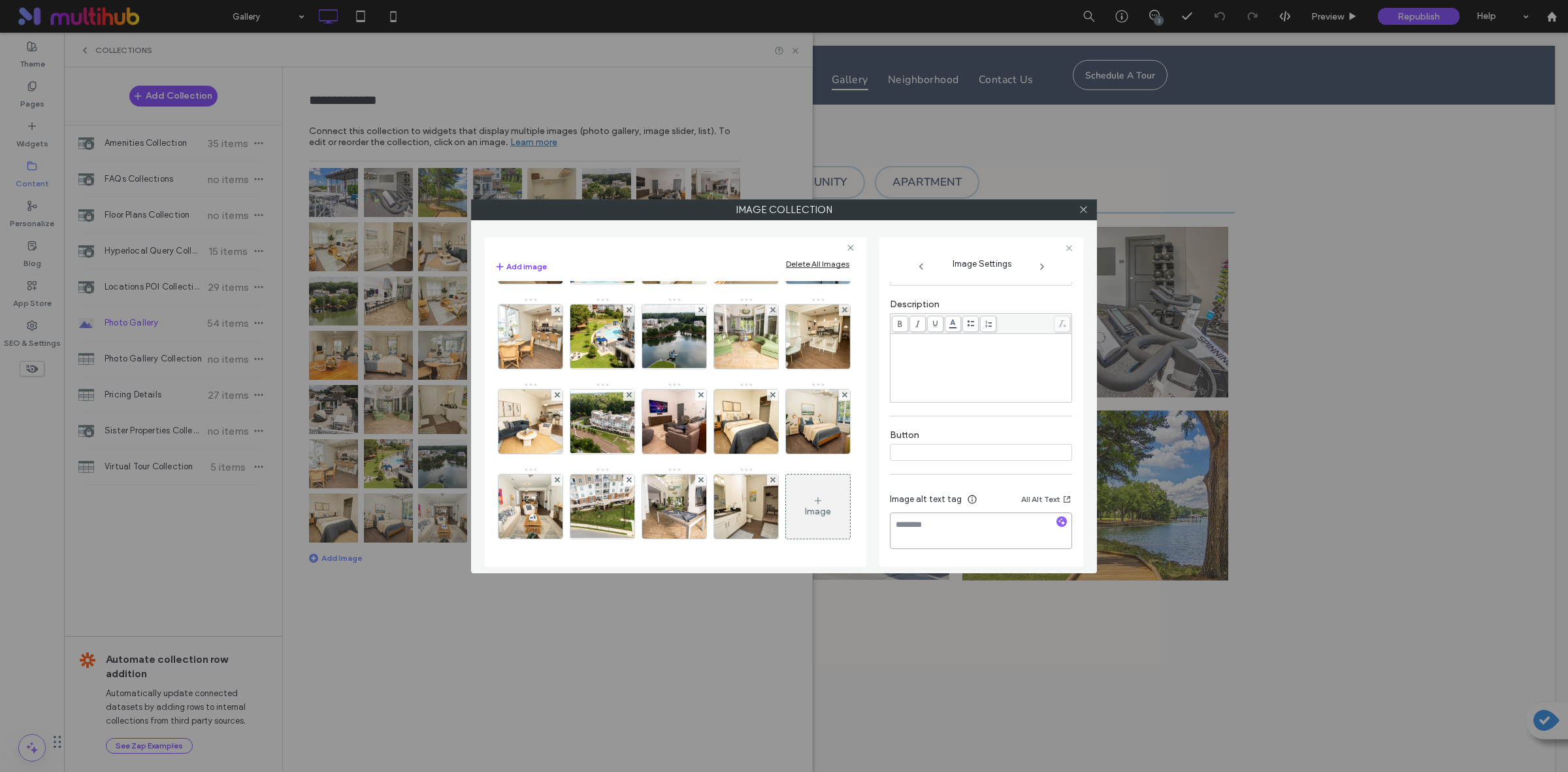
scroll to position [929, 0]
click at [627, 510] on img at bounding box center [675, 507] width 96 height 64
click at [972, 377] on input at bounding box center [981, 369] width 182 height 17
type input "*********"
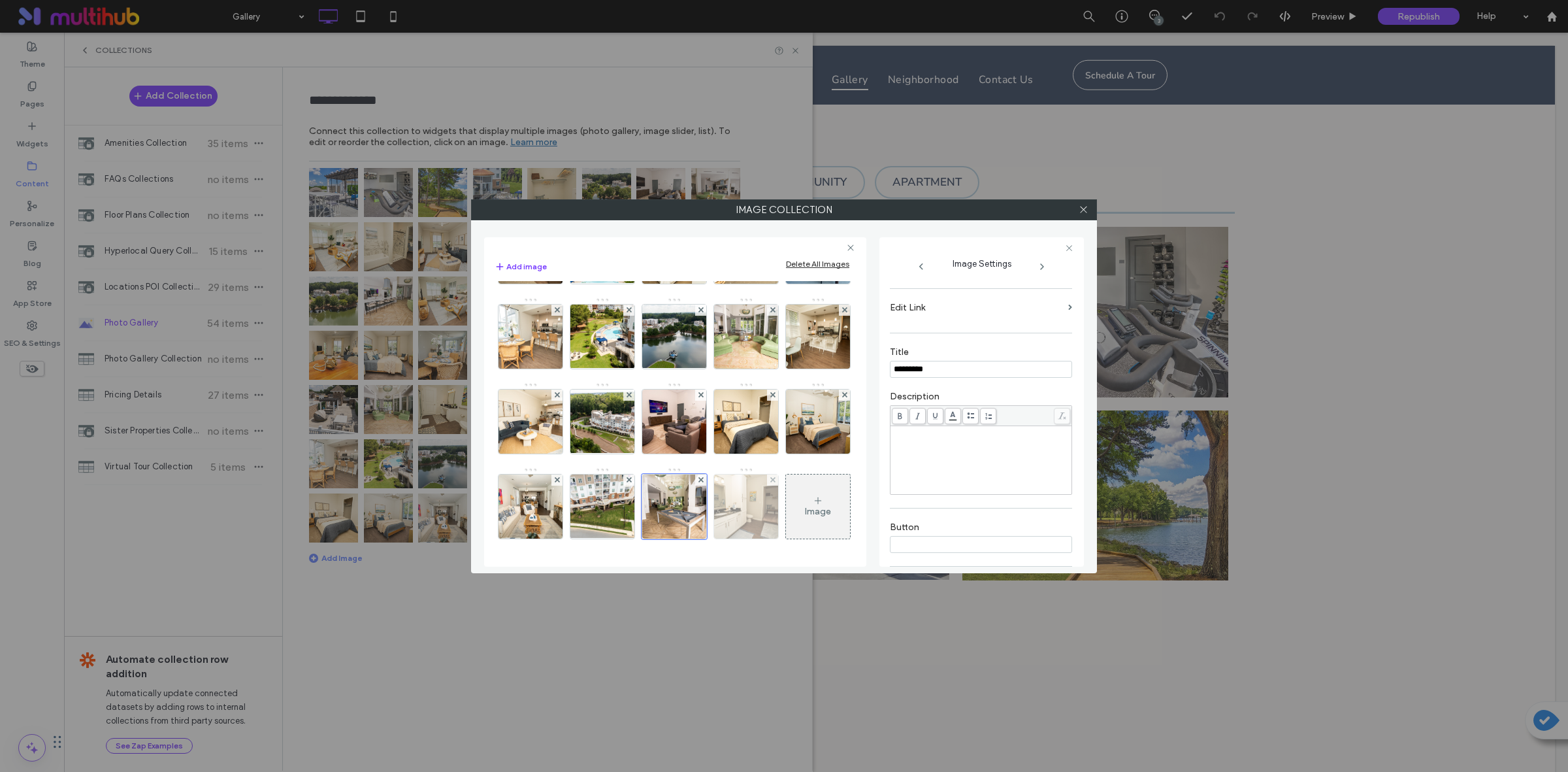
click at [699, 494] on img at bounding box center [747, 507] width 96 height 64
type input "*********"
click at [699, 420] on img at bounding box center [747, 422] width 96 height 64
type input "*********"
click at [659, 475] on img at bounding box center [602, 507] width 113 height 64
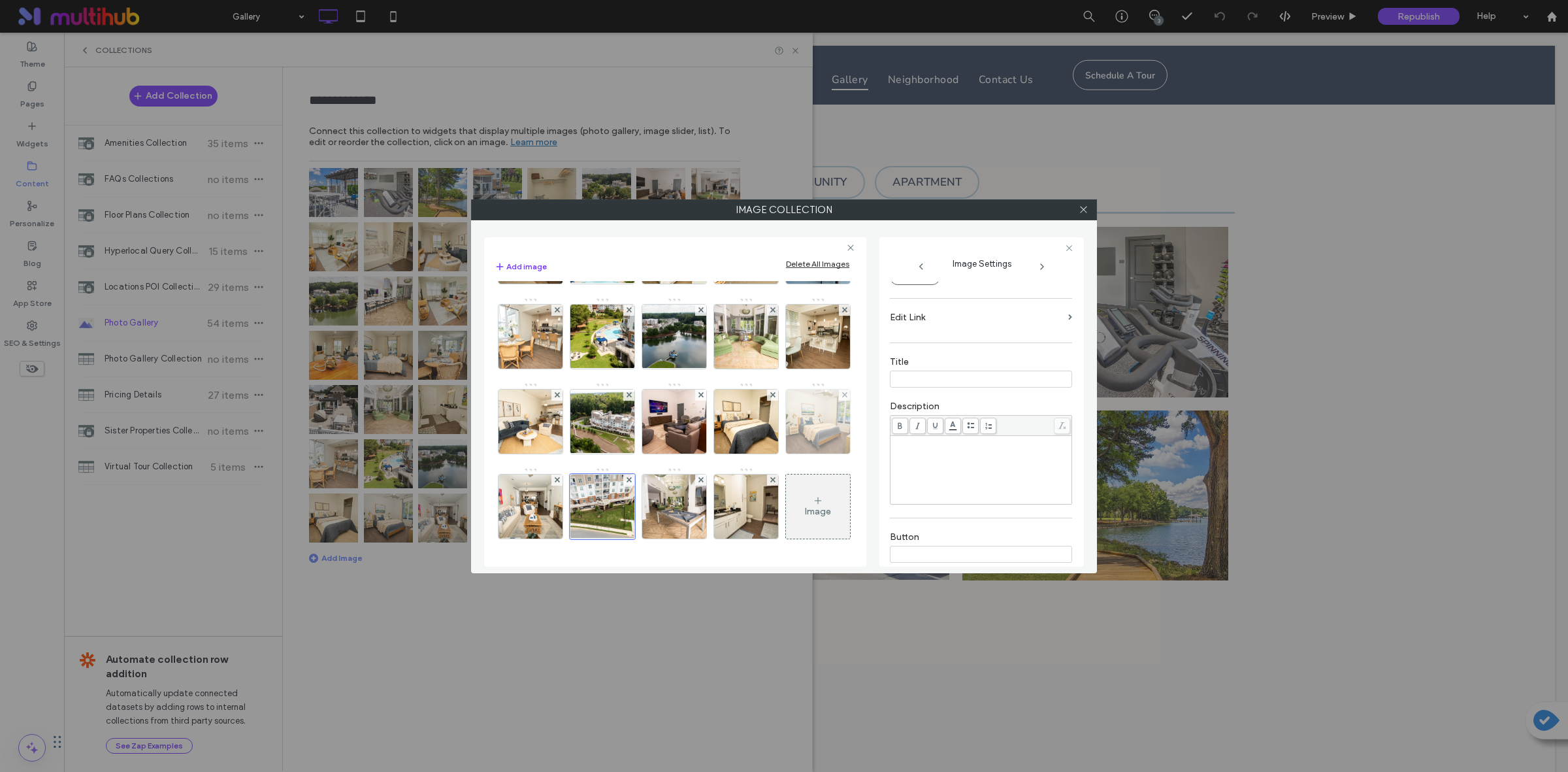
click at [770, 410] on img at bounding box center [818, 422] width 96 height 64
click at [987, 376] on input at bounding box center [981, 380] width 182 height 17
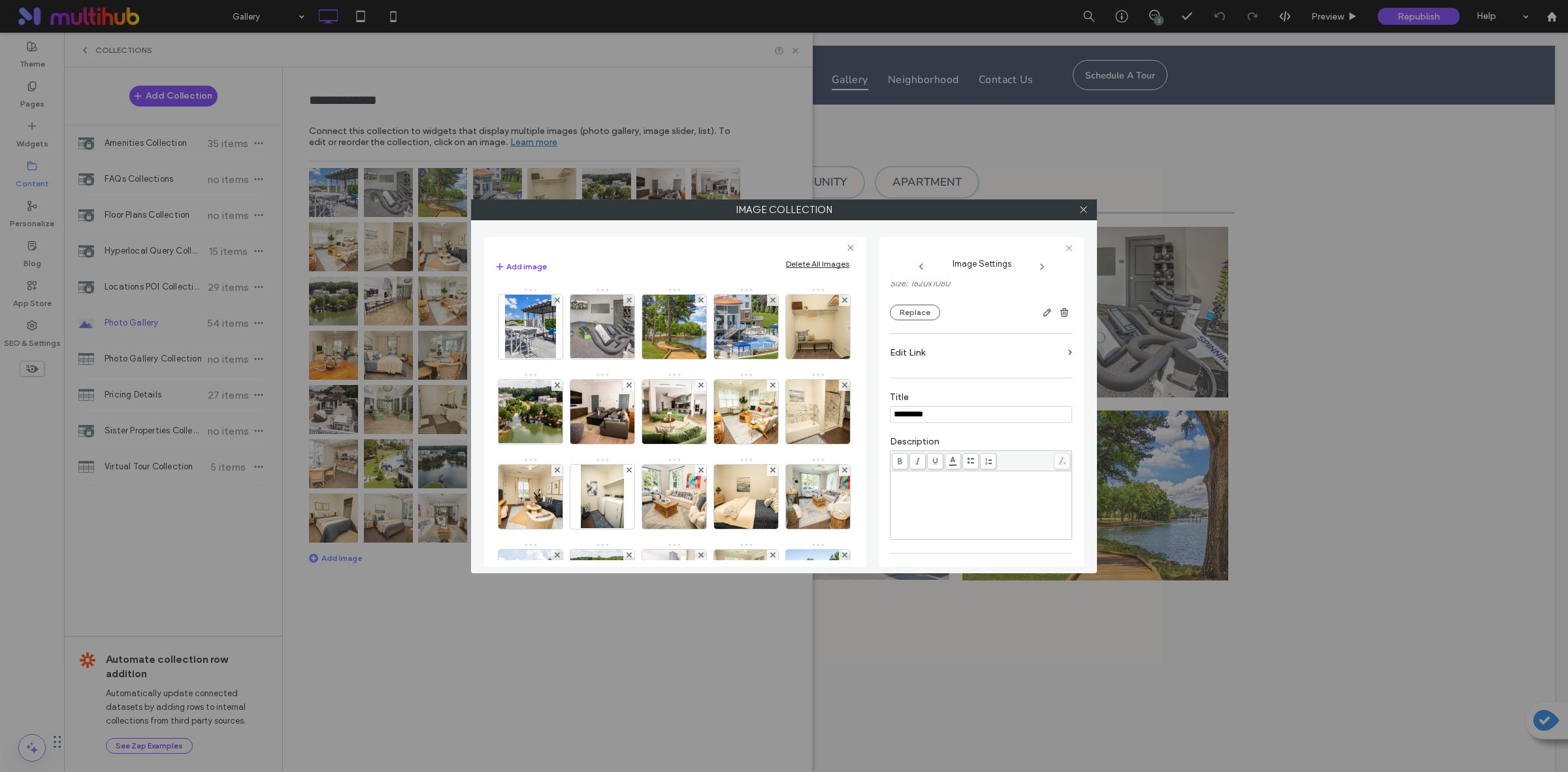
scroll to position [245, 0]
type input "*********"
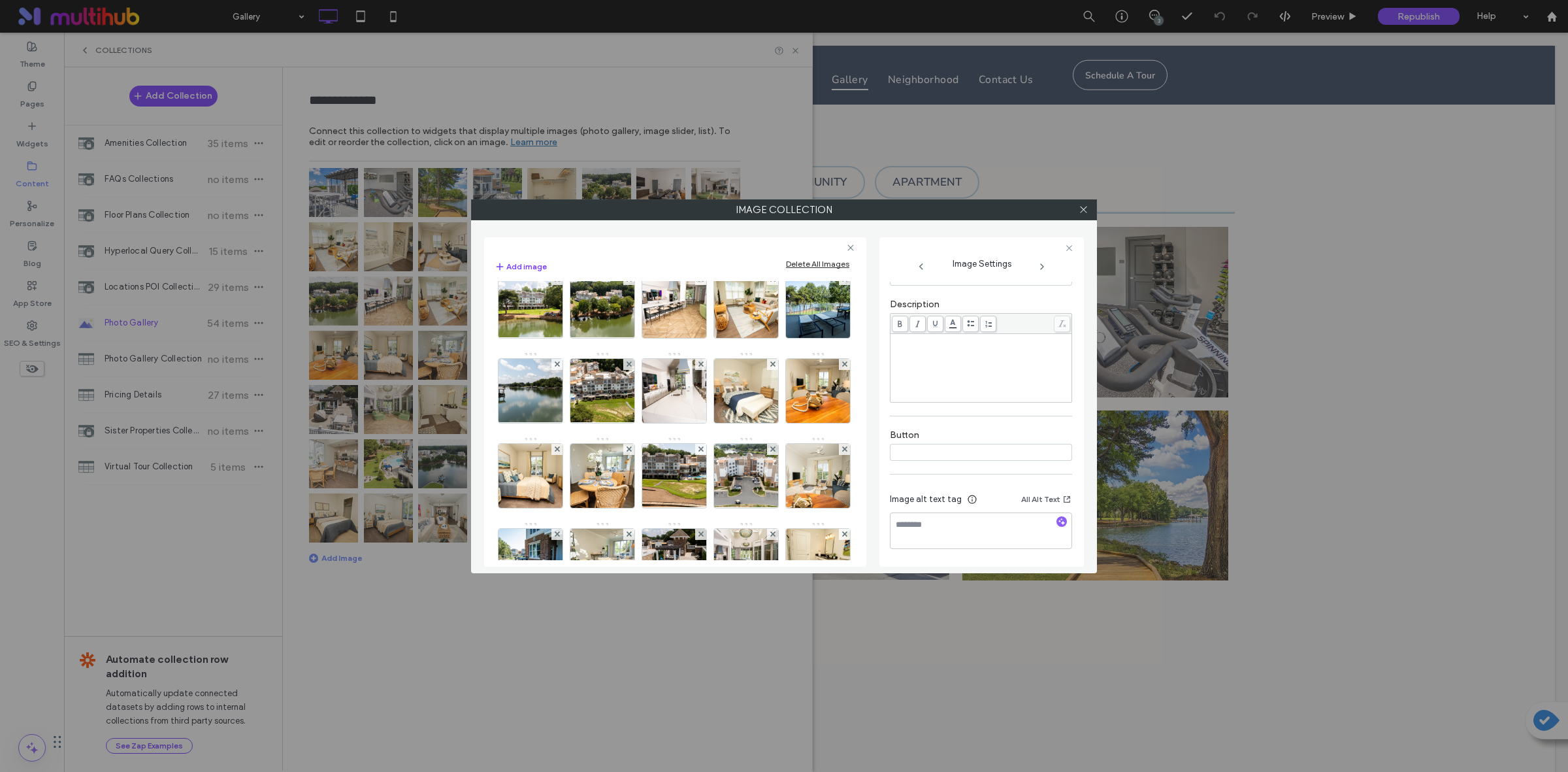
scroll to position [0, 0]
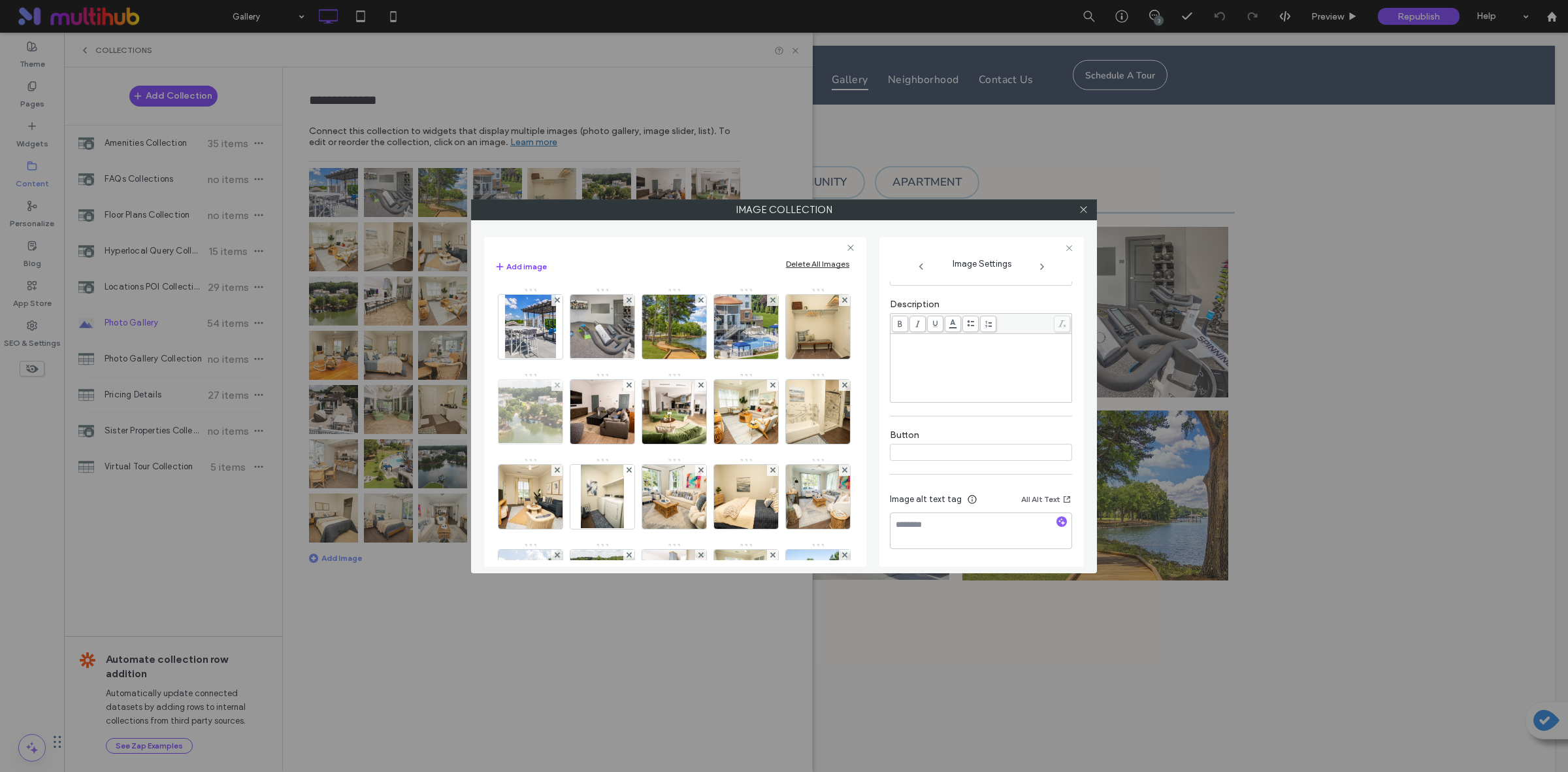
drag, startPoint x: 631, startPoint y: 432, endPoint x: 621, endPoint y: 429, distance: 10.4
click at [587, 431] on img at bounding box center [530, 411] width 113 height 64
click at [651, 416] on img at bounding box center [602, 411] width 96 height 64
click at [723, 411] on img at bounding box center [675, 411] width 96 height 64
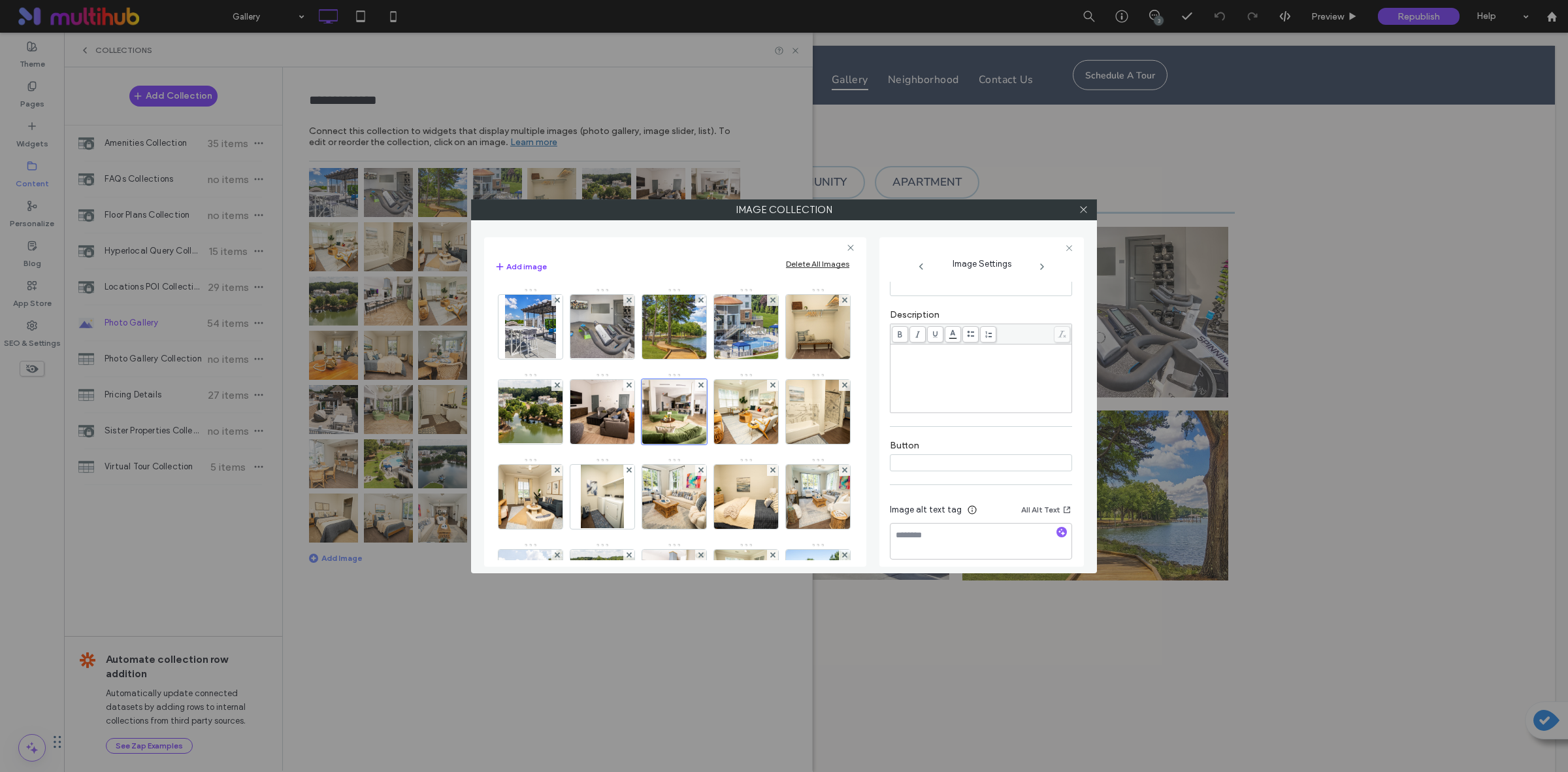
click at [761, 540] on div "Image" at bounding box center [674, 755] width 360 height 934
click at [578, 501] on img at bounding box center [530, 496] width 96 height 64
click at [770, 444] on img at bounding box center [818, 411] width 96 height 64
click at [699, 444] on img at bounding box center [747, 411] width 96 height 64
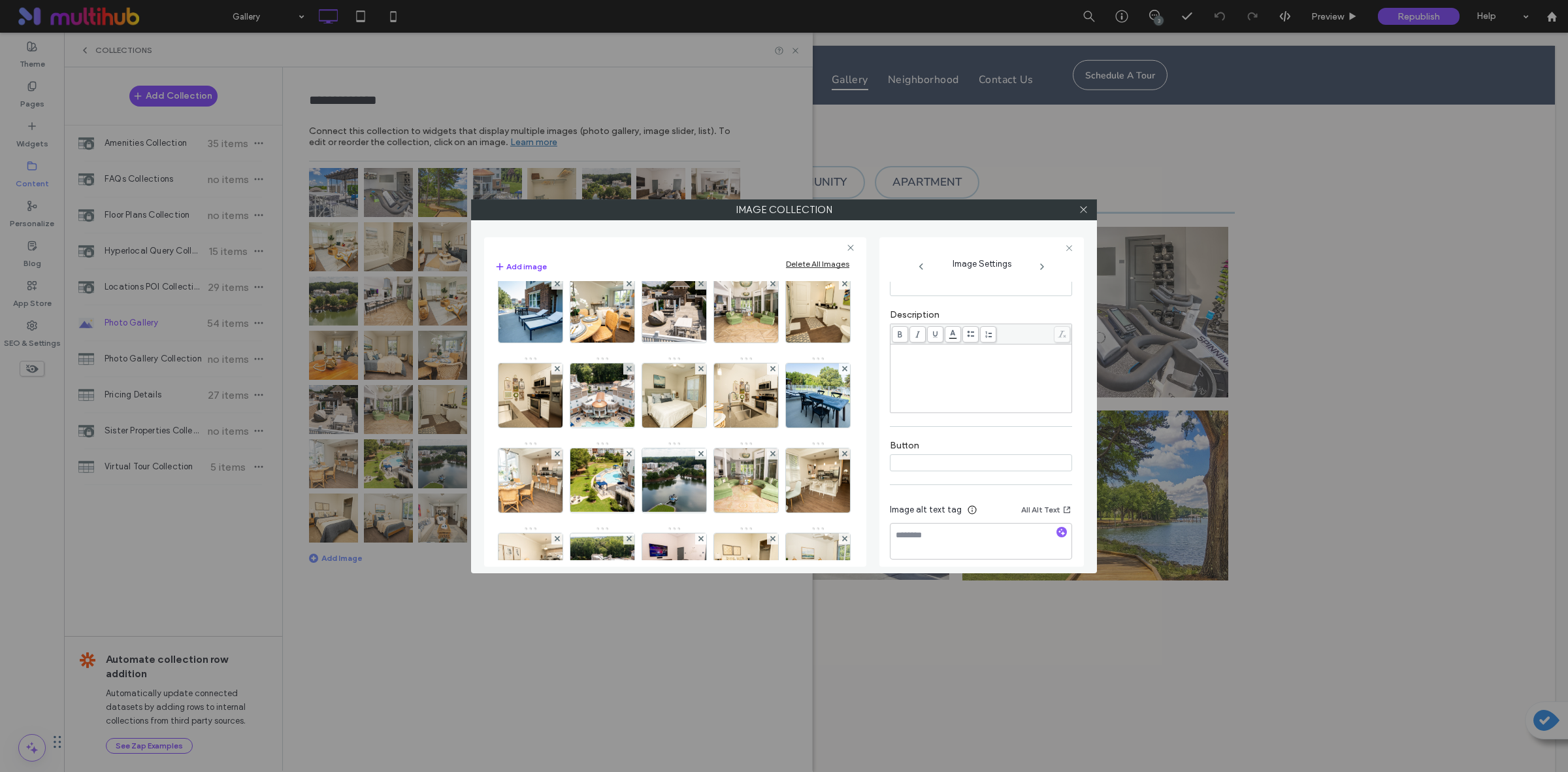
scroll to position [735, 0]
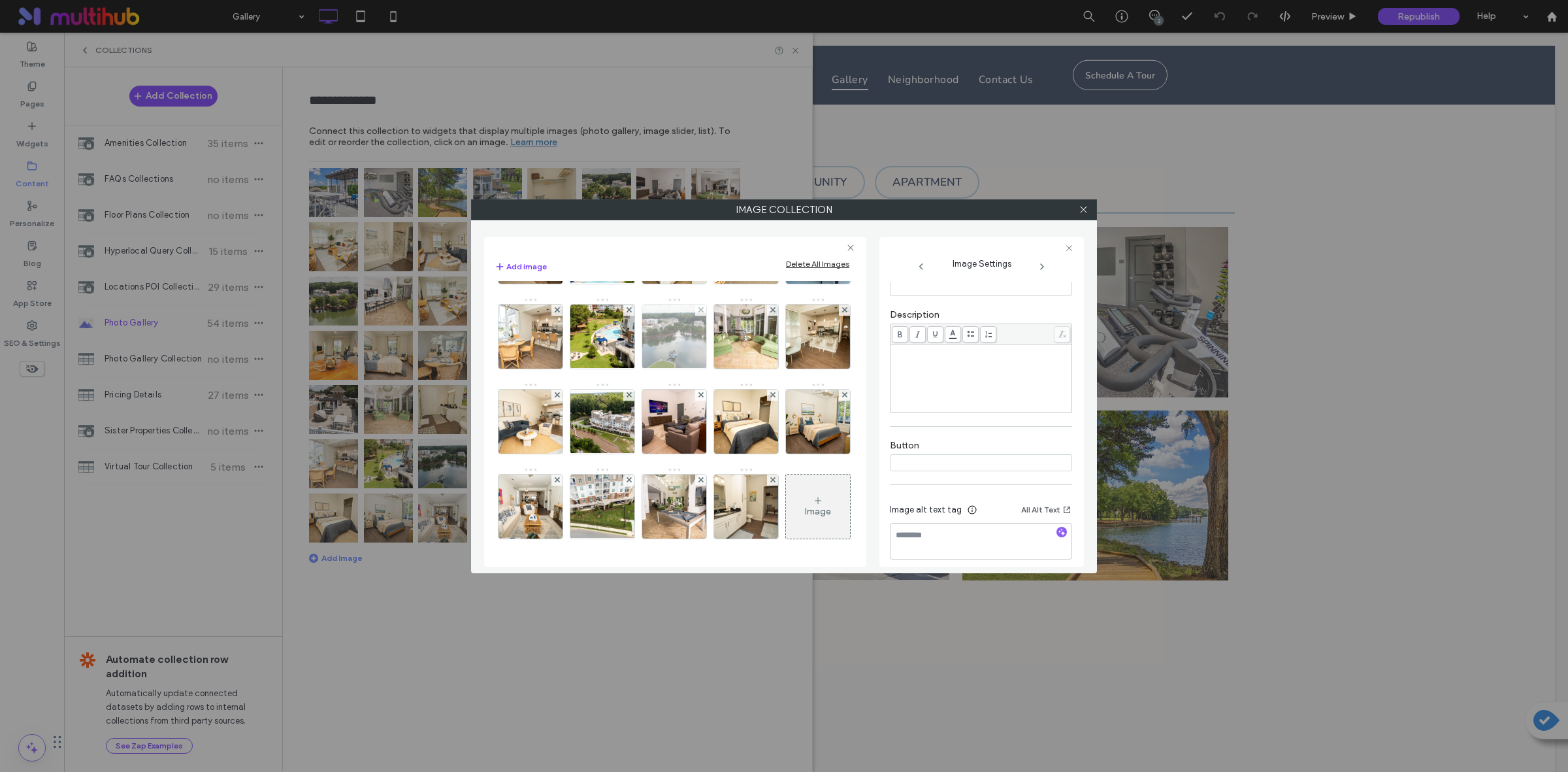
click at [678, 368] on img at bounding box center [674, 337] width 113 height 64
click at [756, 368] on img at bounding box center [747, 337] width 96 height 64
click at [627, 510] on img at bounding box center [675, 507] width 96 height 64
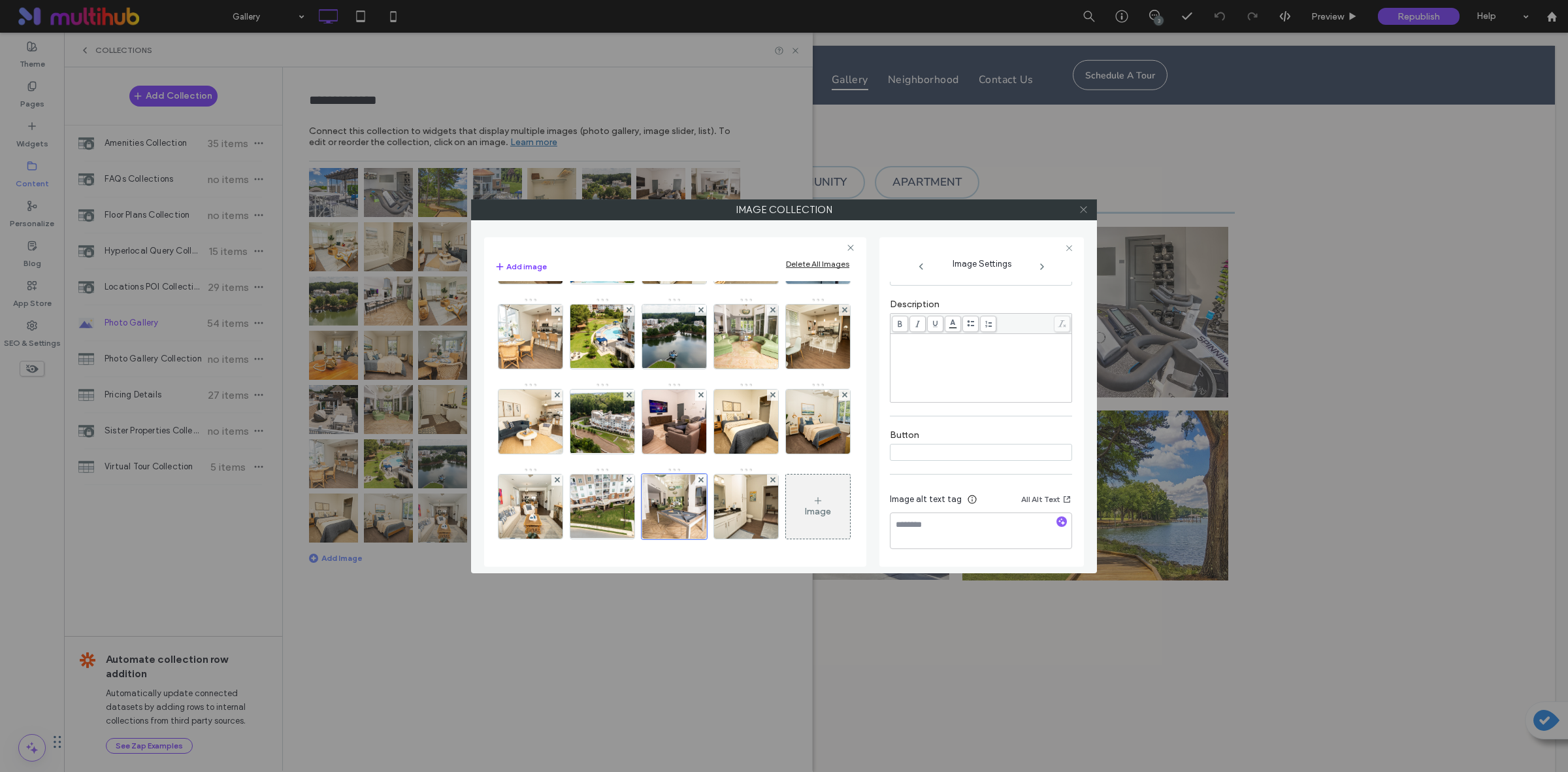
click at [1087, 214] on icon at bounding box center [1083, 209] width 9 height 9
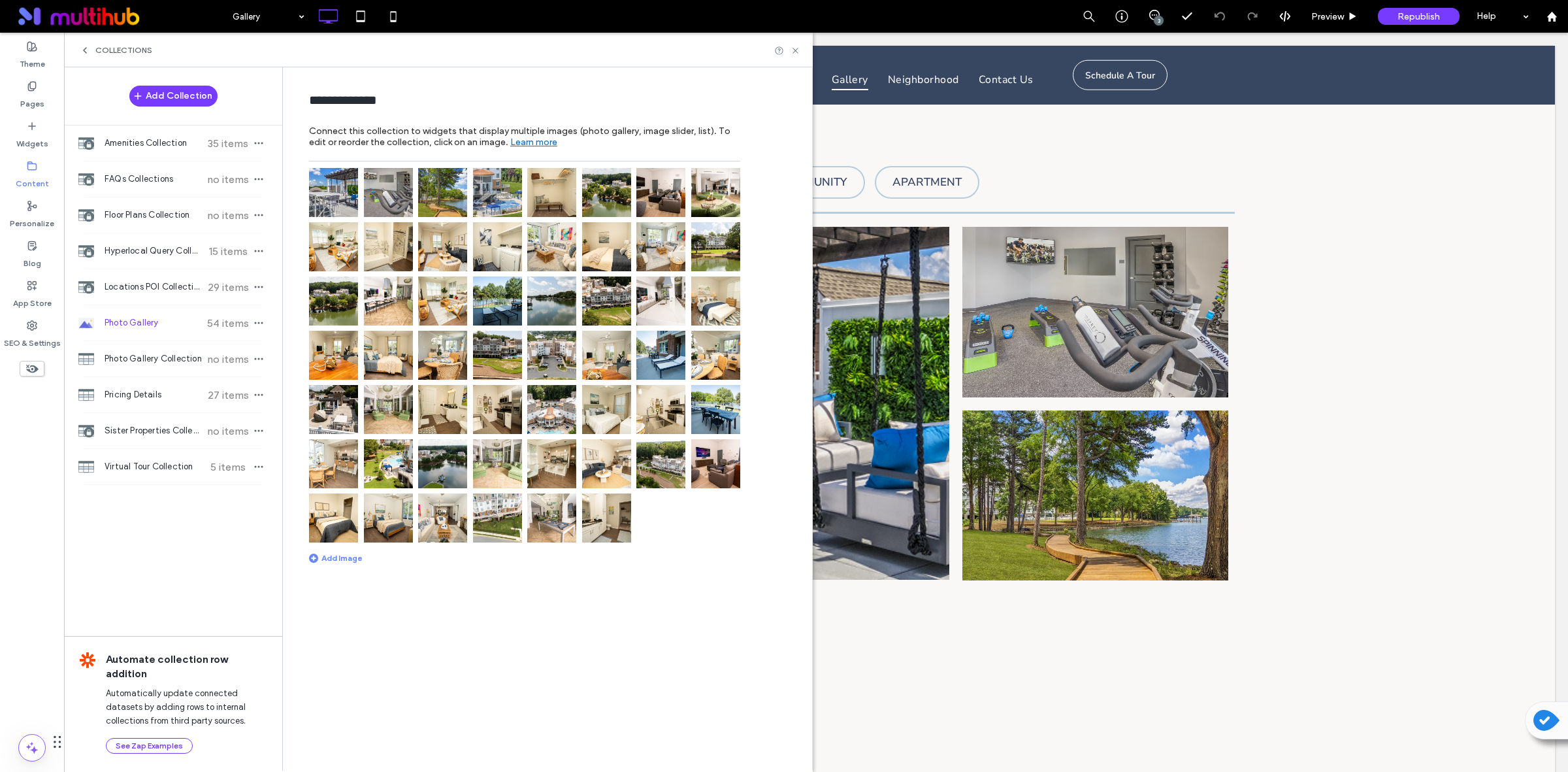
click at [614, 630] on div "**********" at bounding box center [550, 417] width 523 height 702
click at [337, 201] on img at bounding box center [333, 192] width 49 height 49
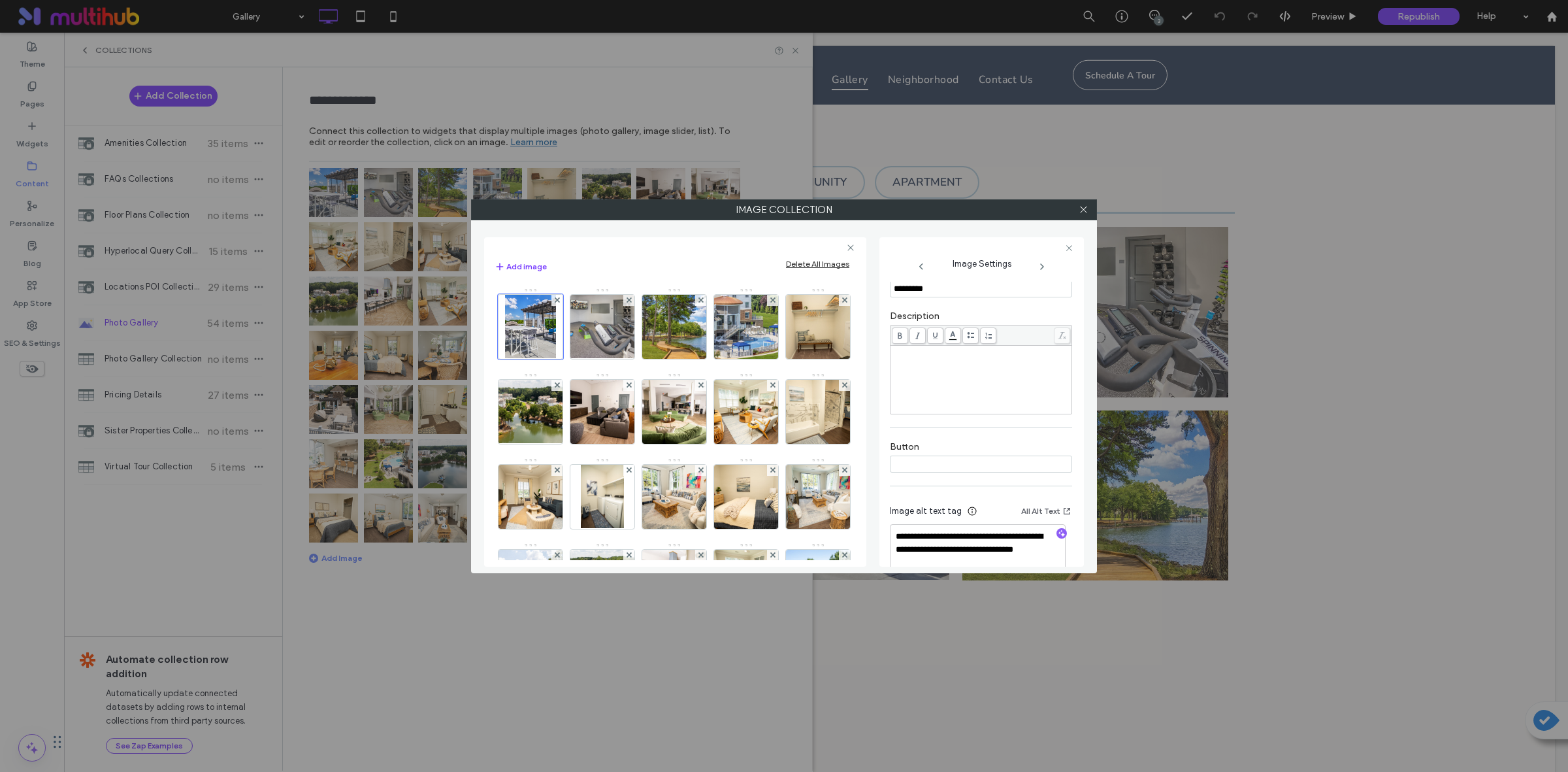
scroll to position [277, 0]
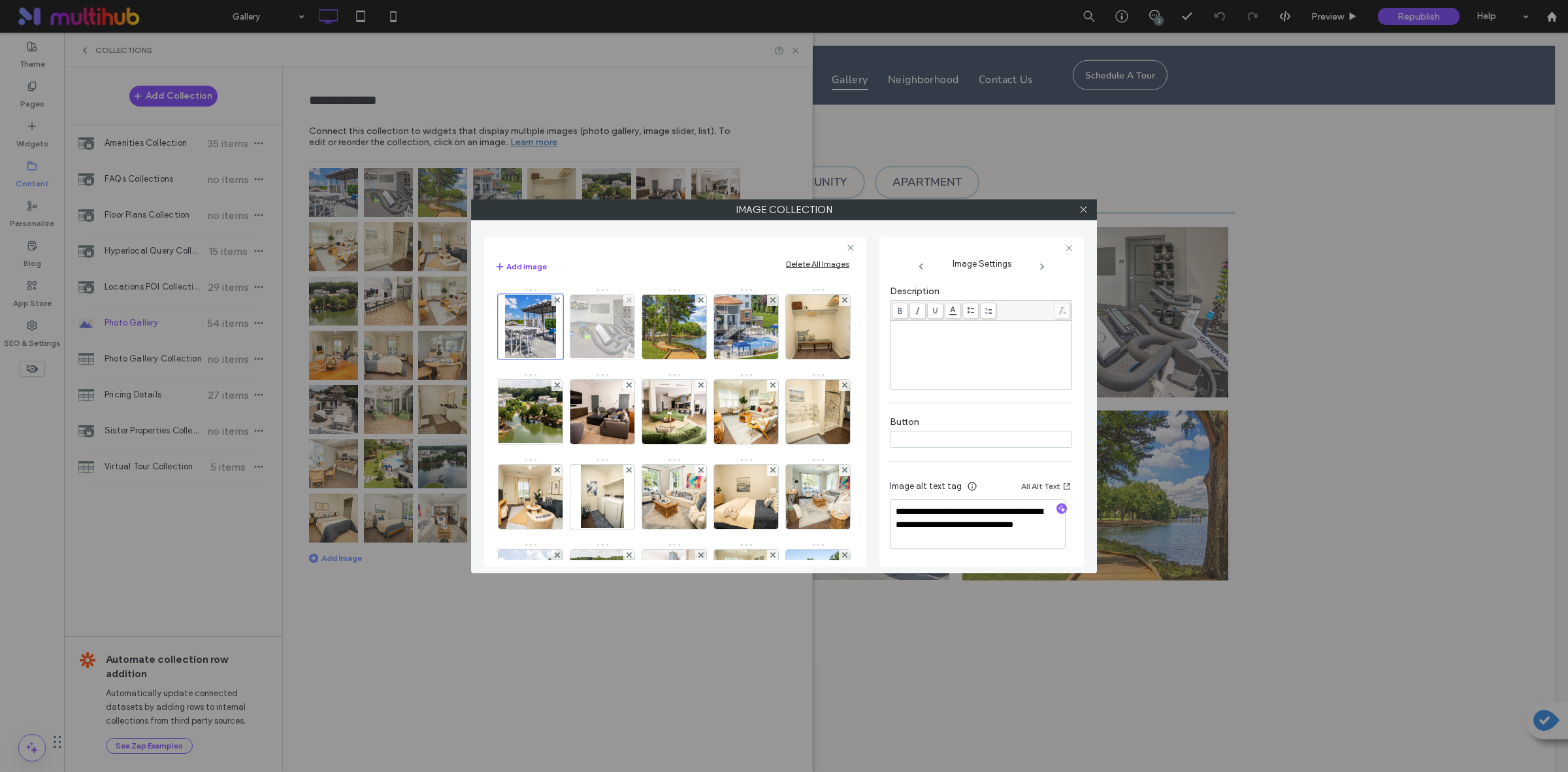
click at [600, 322] on img at bounding box center [602, 326] width 96 height 64
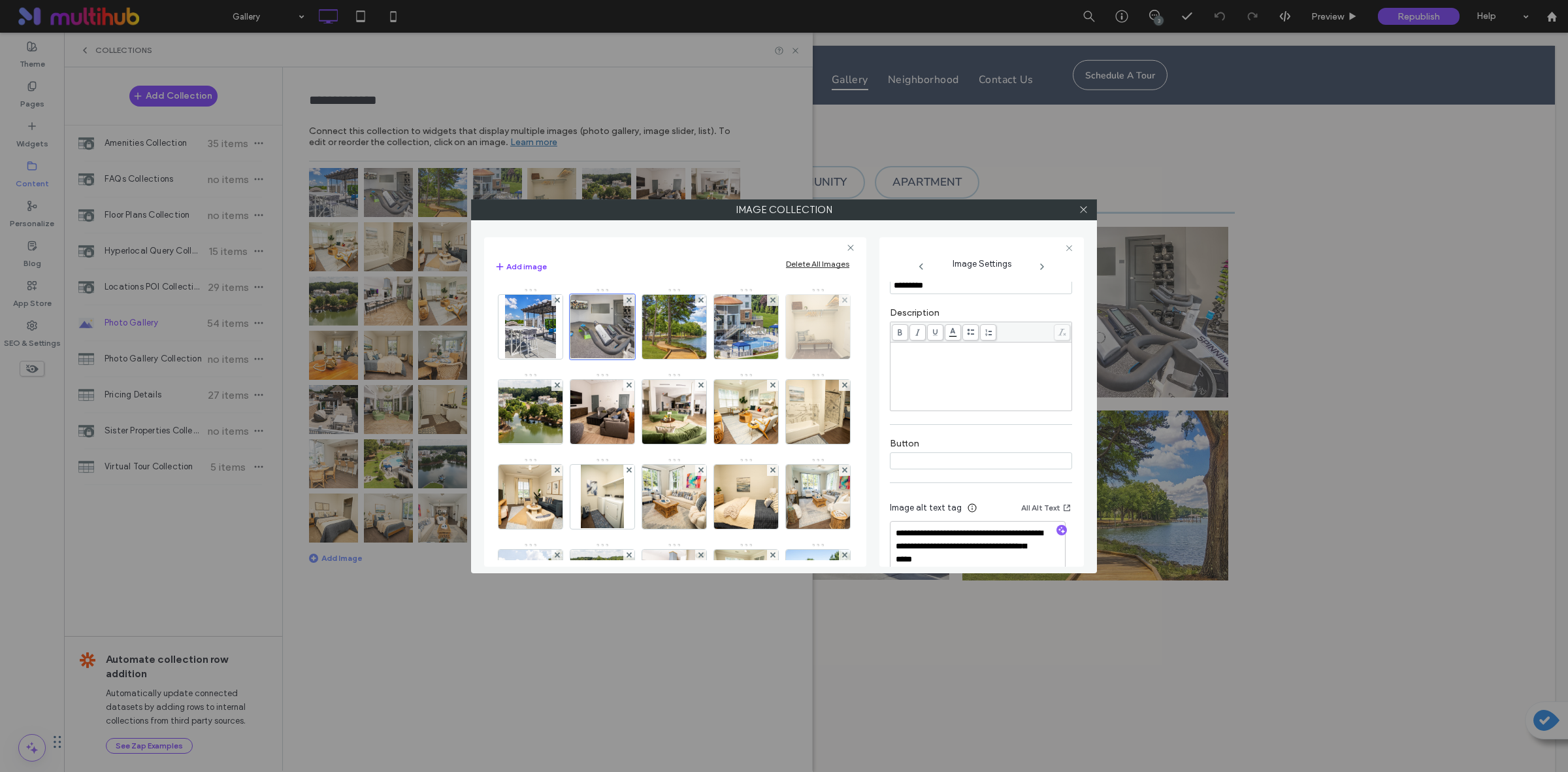
click at [770, 359] on img at bounding box center [818, 326] width 96 height 64
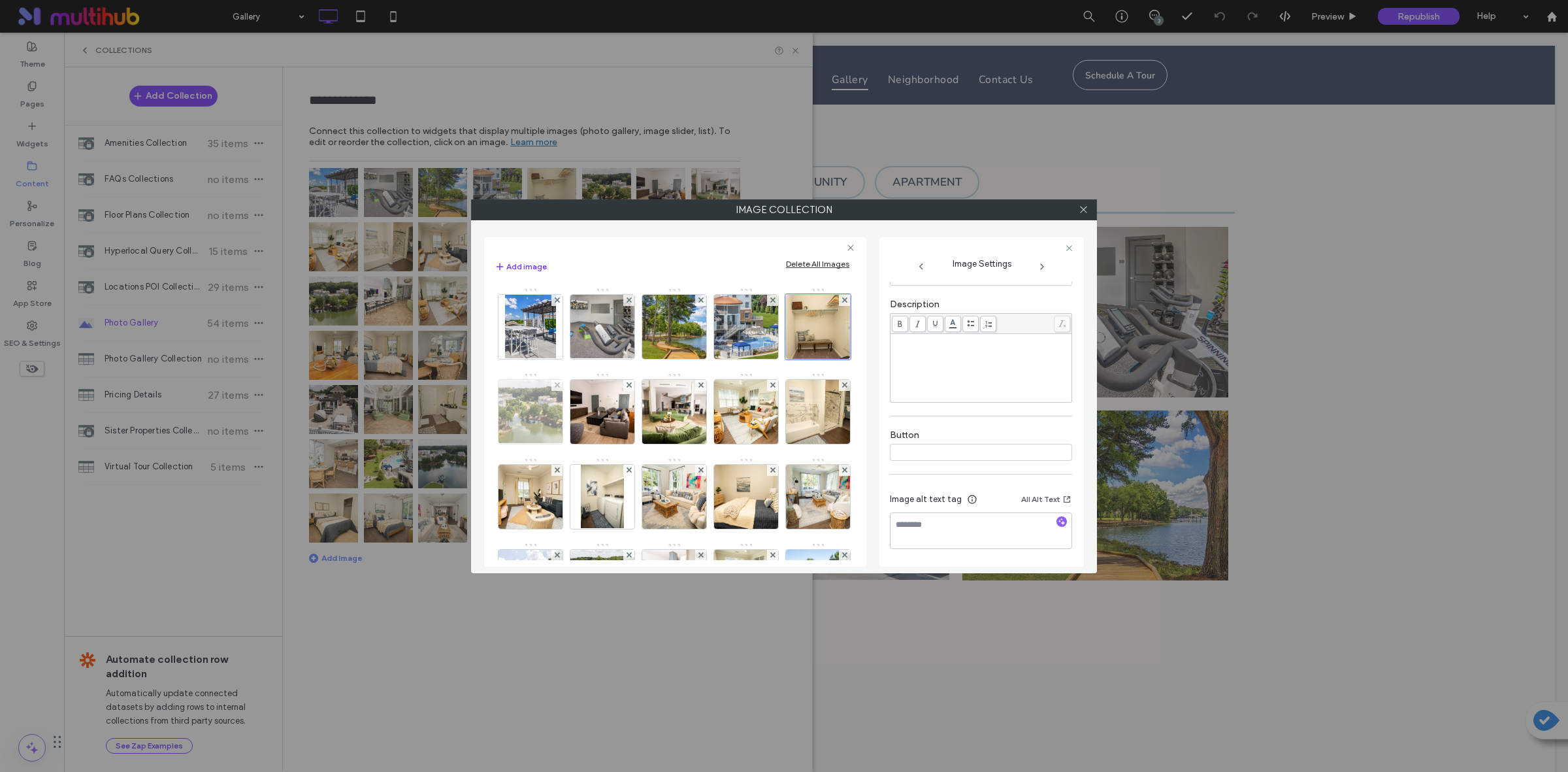
click at [587, 415] on img at bounding box center [530, 411] width 113 height 64
click at [651, 411] on img at bounding box center [602, 411] width 96 height 64
click at [723, 414] on img at bounding box center [675, 411] width 96 height 64
click at [766, 391] on div at bounding box center [772, 385] width 11 height 11
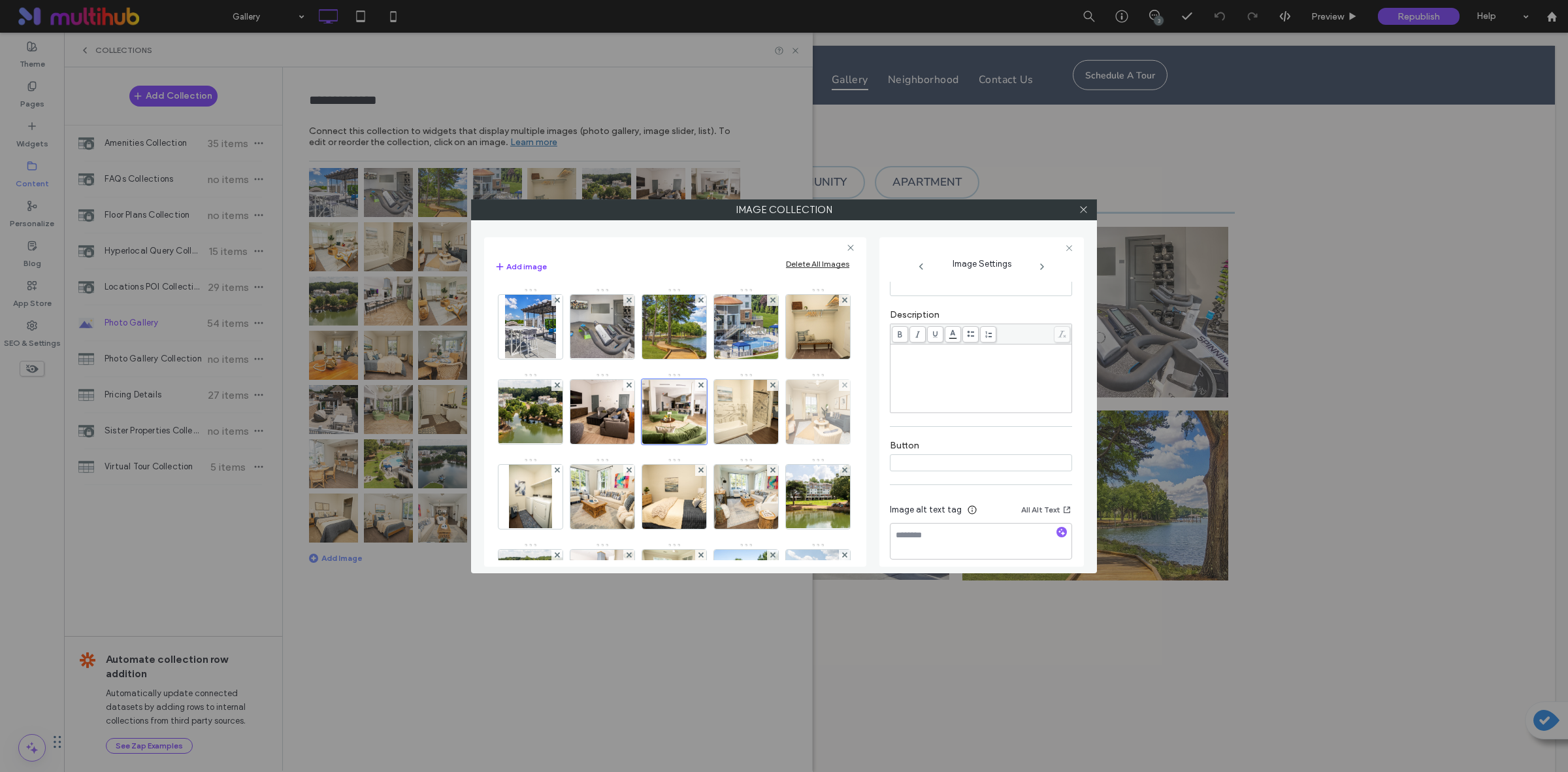
click at [770, 444] on img at bounding box center [818, 411] width 96 height 64
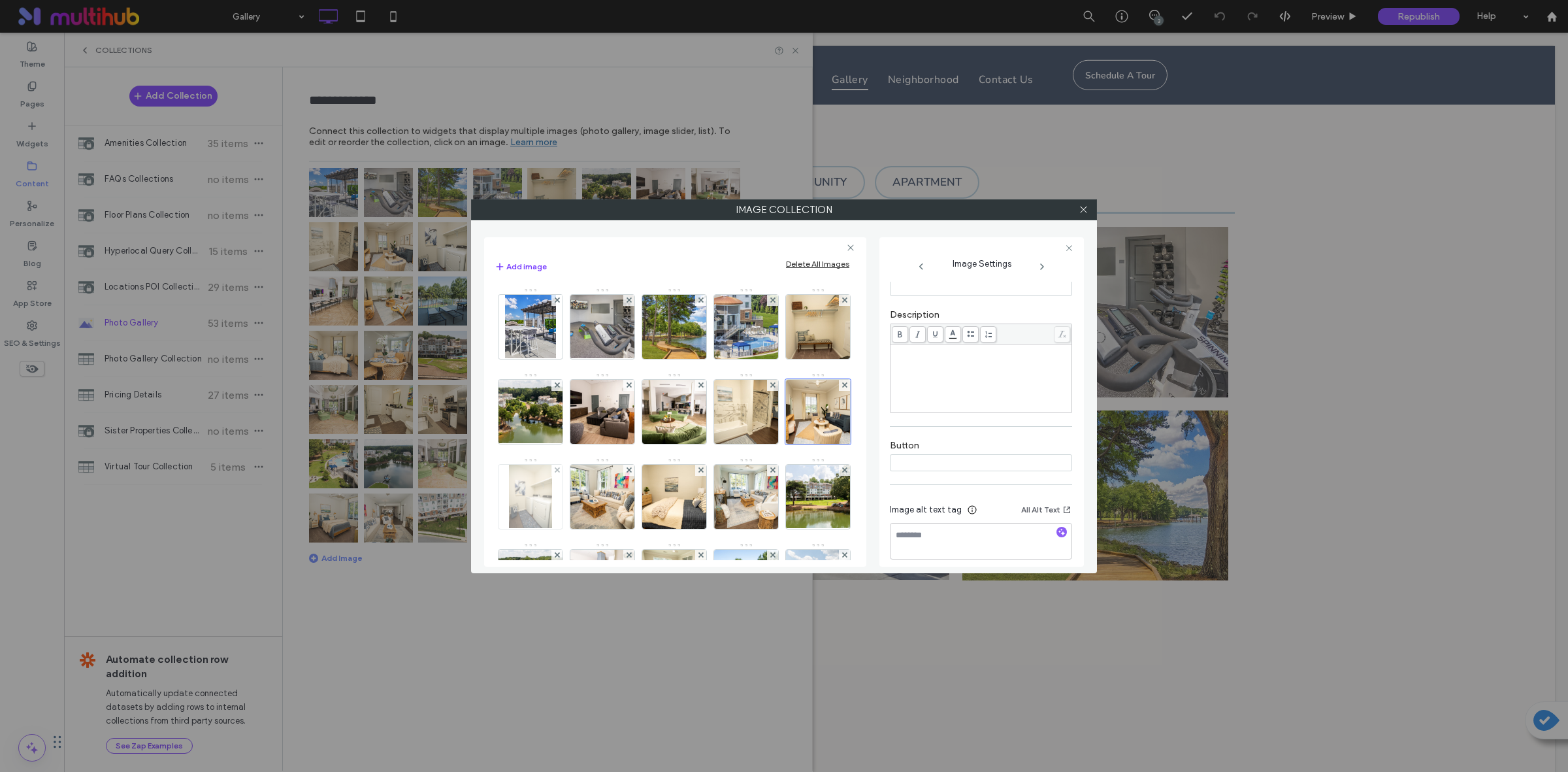
click at [551, 484] on img at bounding box center [530, 496] width 42 height 64
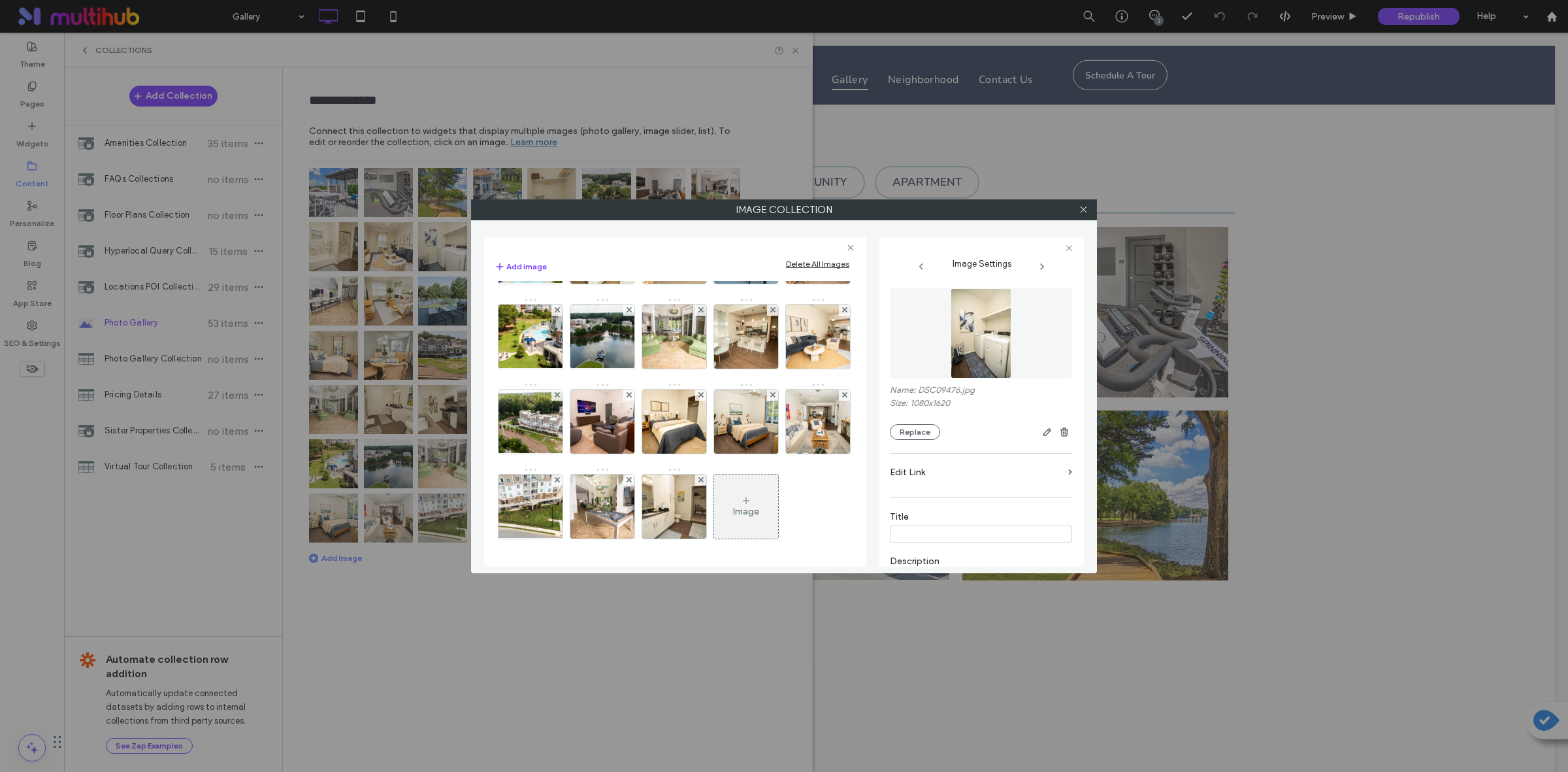
scroll to position [684, 0]
click at [1086, 212] on icon at bounding box center [1083, 209] width 9 height 9
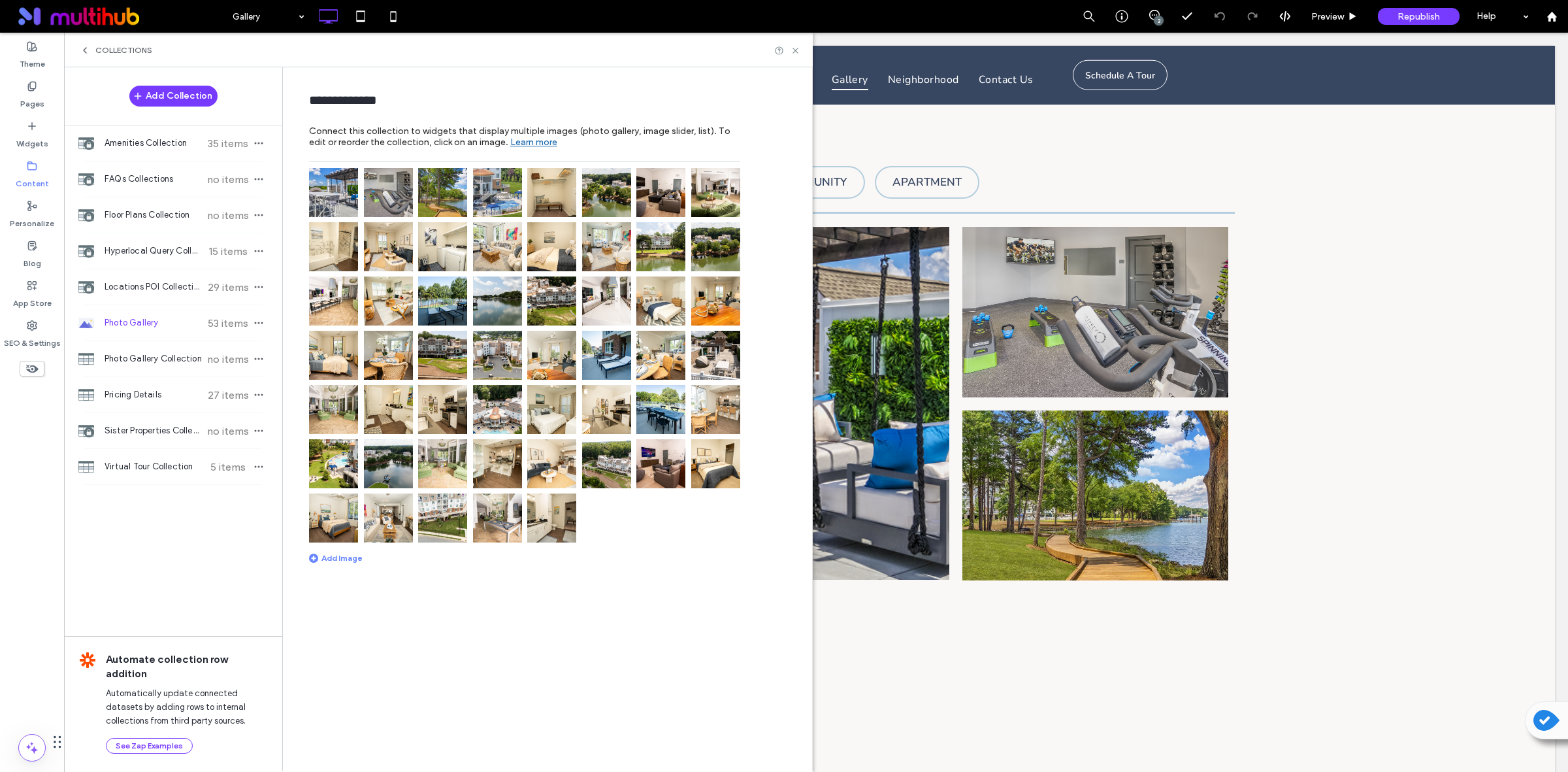
click at [530, 143] on link "Learn more" at bounding box center [533, 139] width 47 height 26
click at [256, 321] on icon "button" at bounding box center [258, 323] width 10 height 10
click at [363, 324] on span "Publish Collection" at bounding box center [334, 323] width 71 height 13
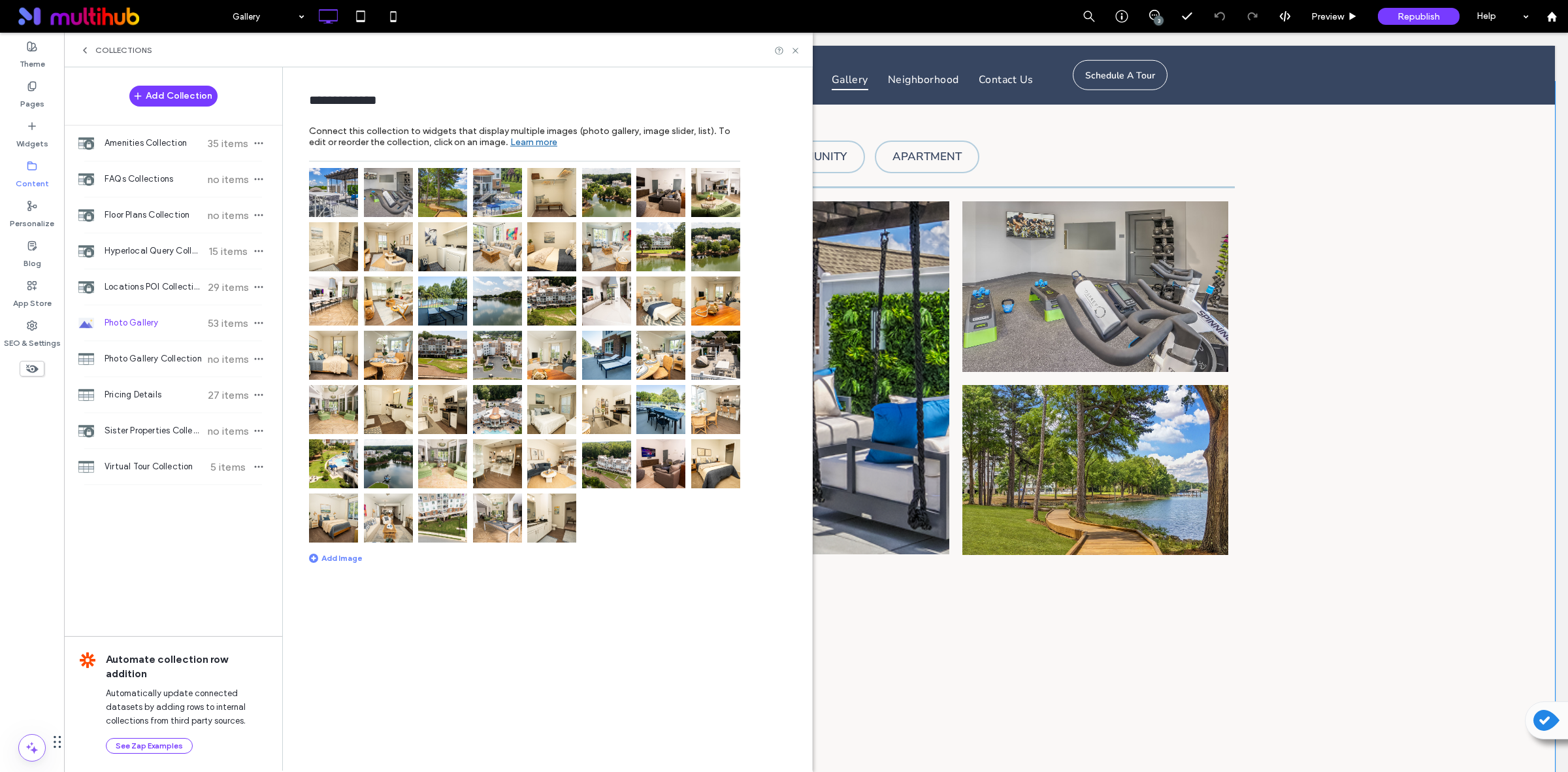
scroll to position [788, 0]
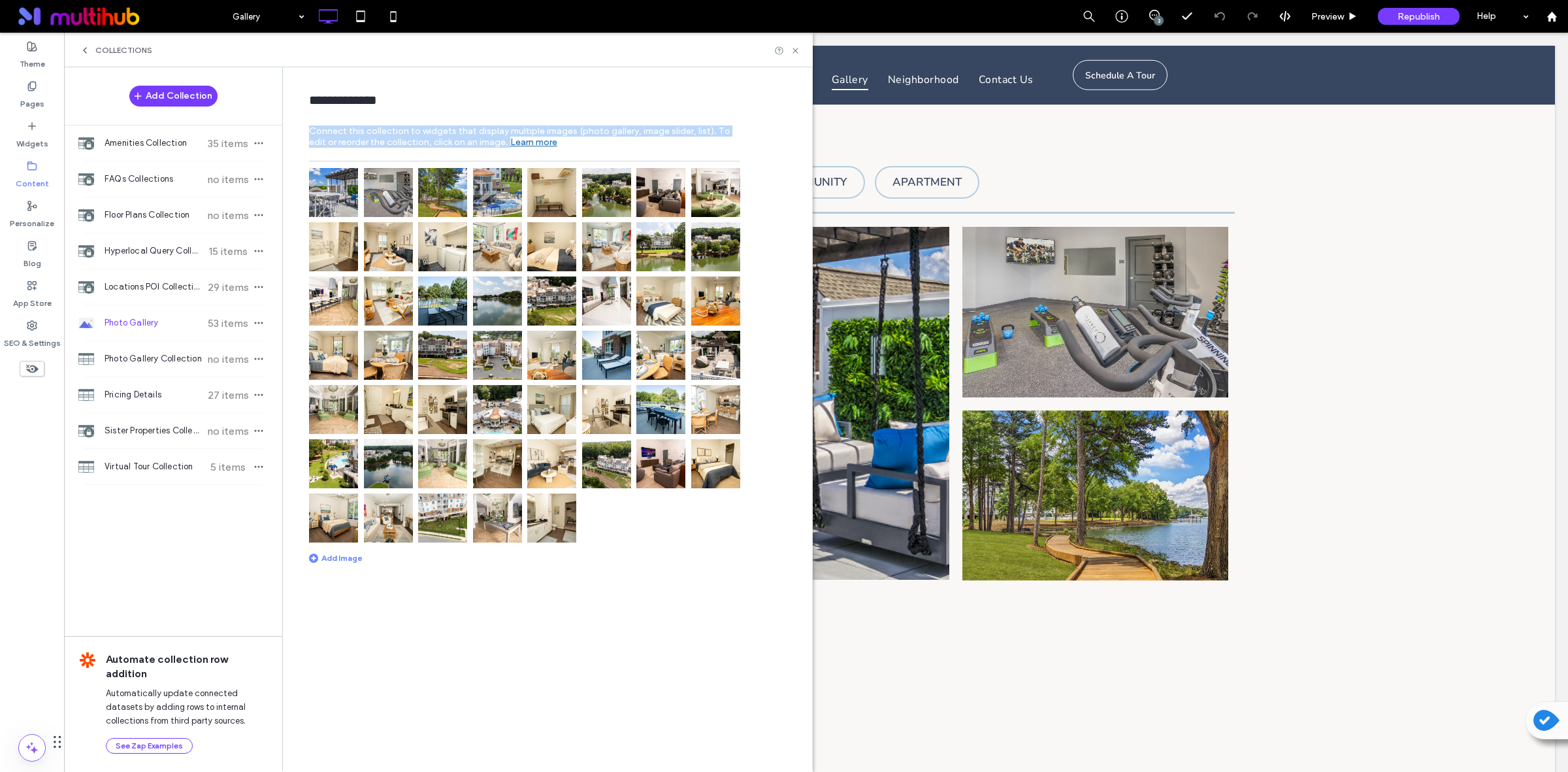
drag, startPoint x: 312, startPoint y: 128, endPoint x: 592, endPoint y: 144, distance: 280.5
click at [592, 144] on label "Connect this collection to widgets that display multiple images (photo gallery,…" at bounding box center [524, 139] width 431 height 28
click at [776, 157] on div "**********" at bounding box center [550, 417] width 523 height 702
click at [322, 519] on img at bounding box center [333, 518] width 49 height 49
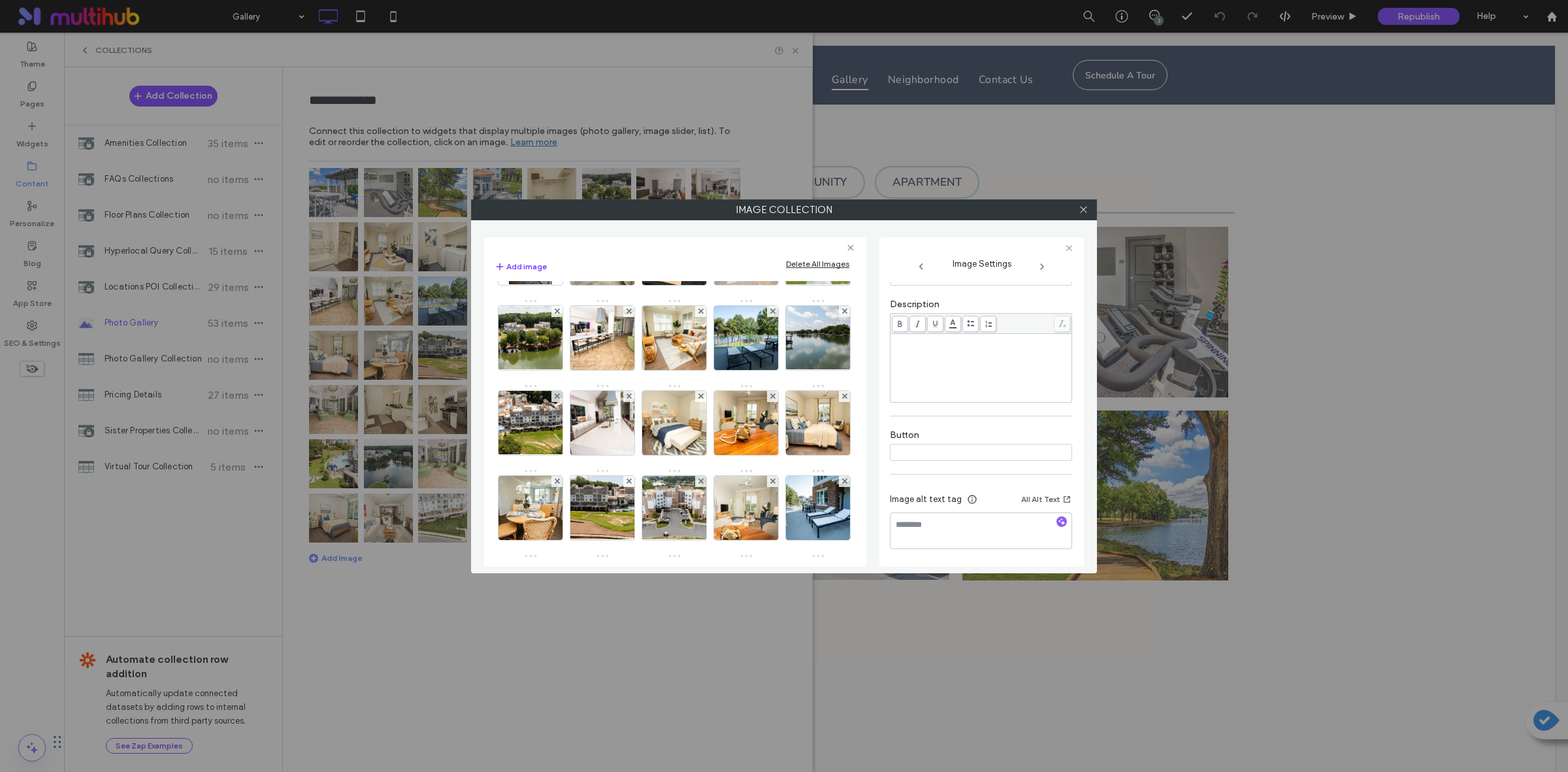
scroll to position [163, 0]
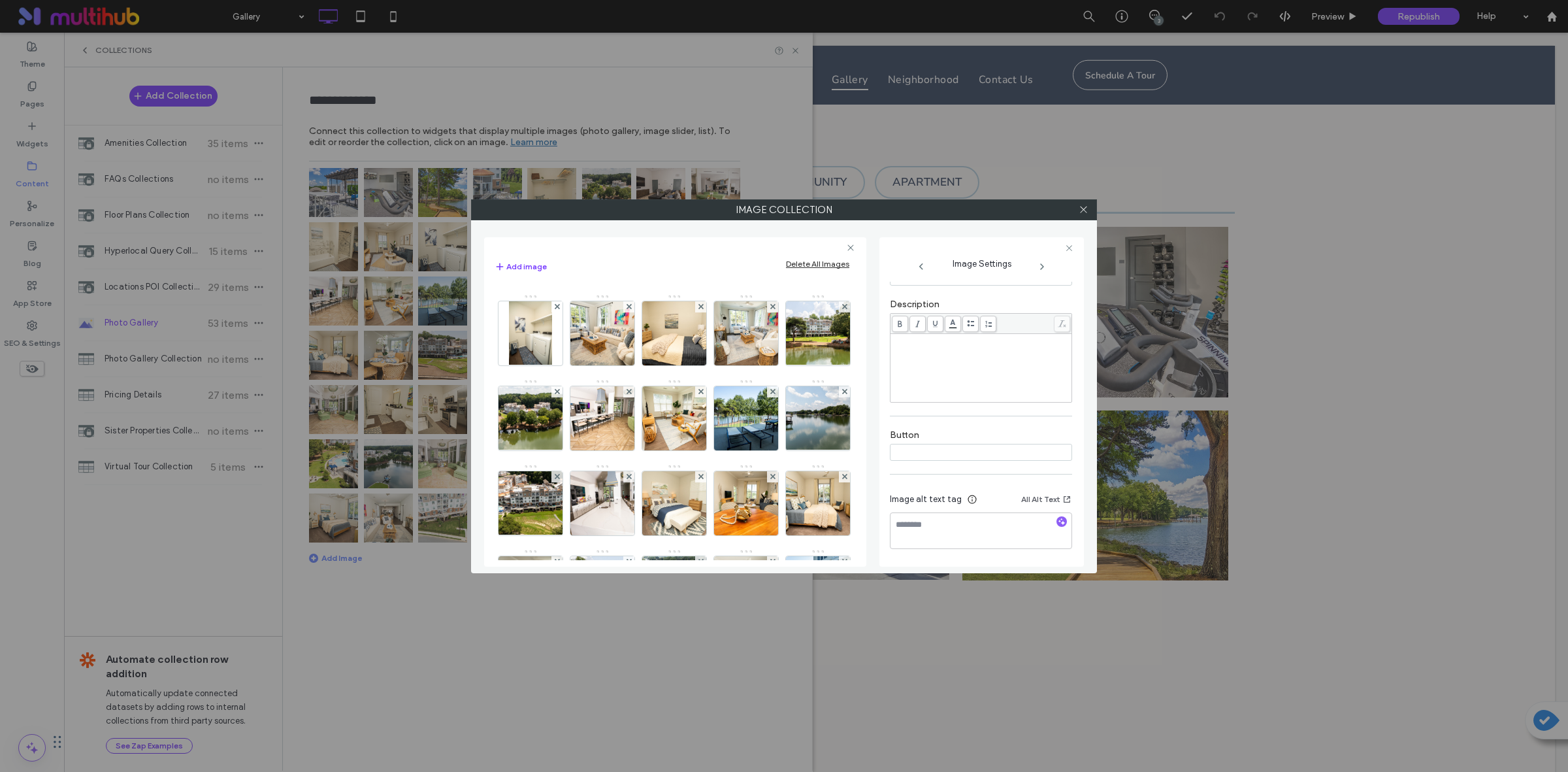
click at [699, 280] on img at bounding box center [747, 248] width 96 height 64
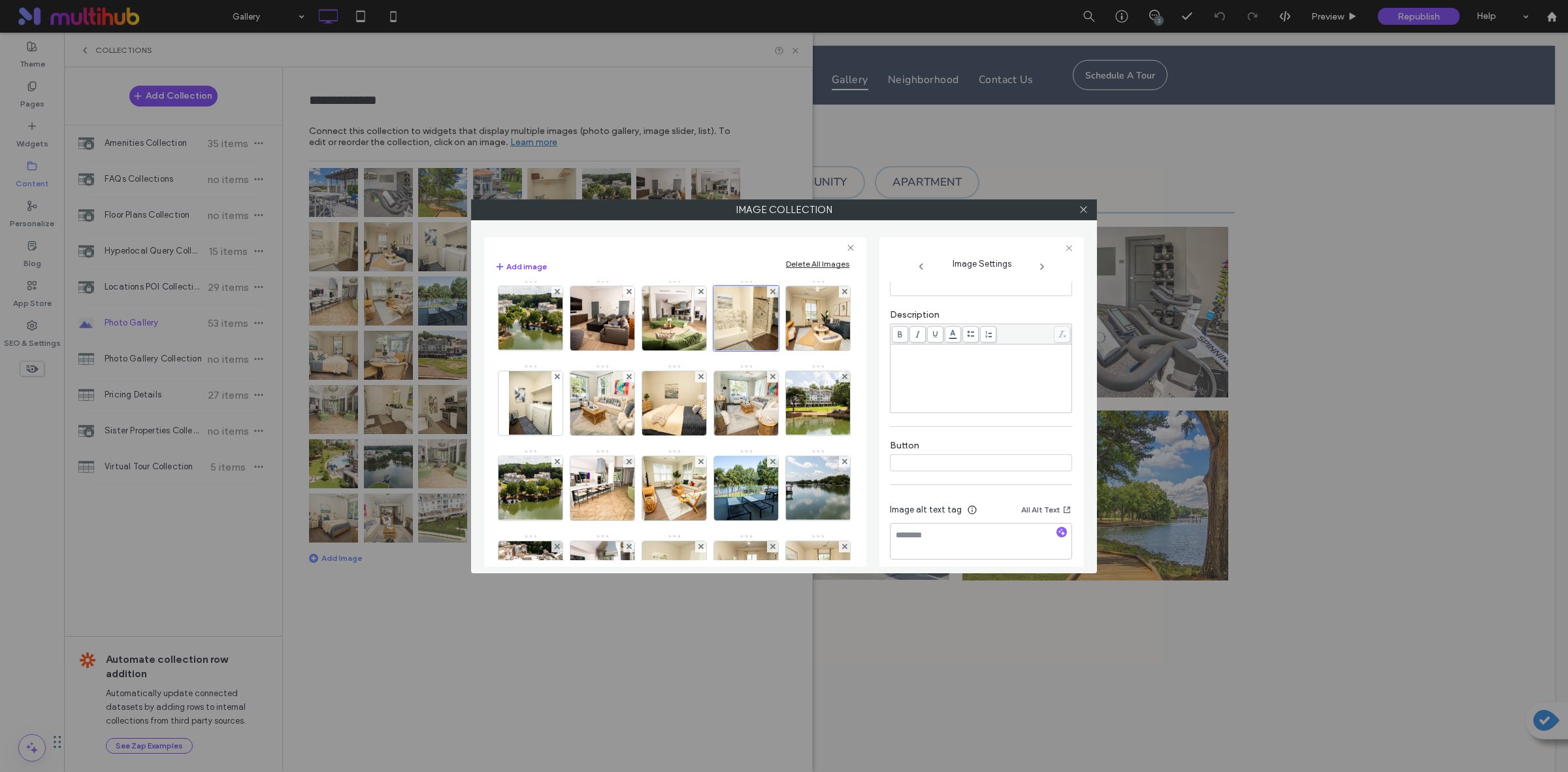
scroll to position [0, 0]
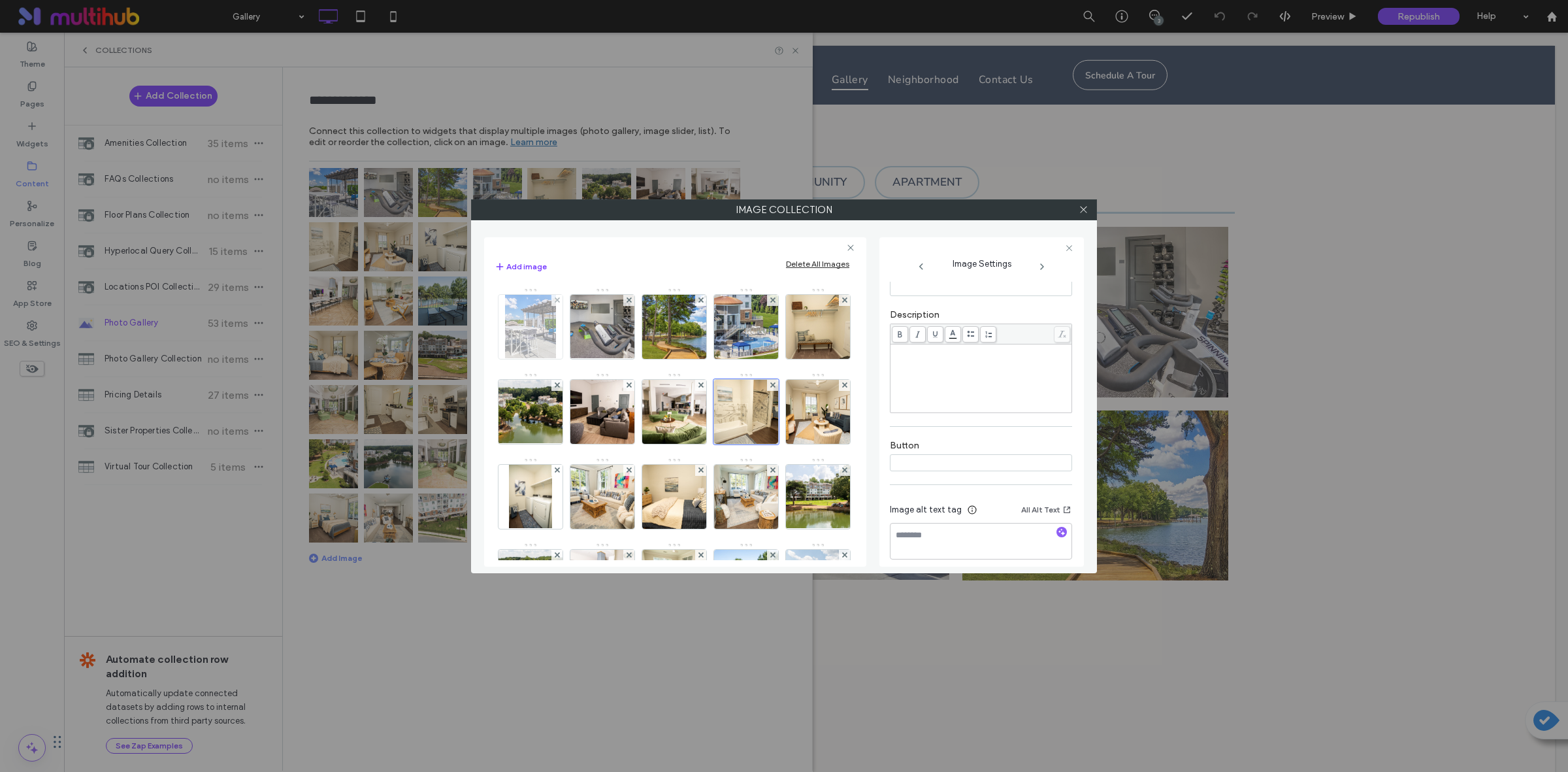
click at [539, 333] on img at bounding box center [530, 326] width 51 height 64
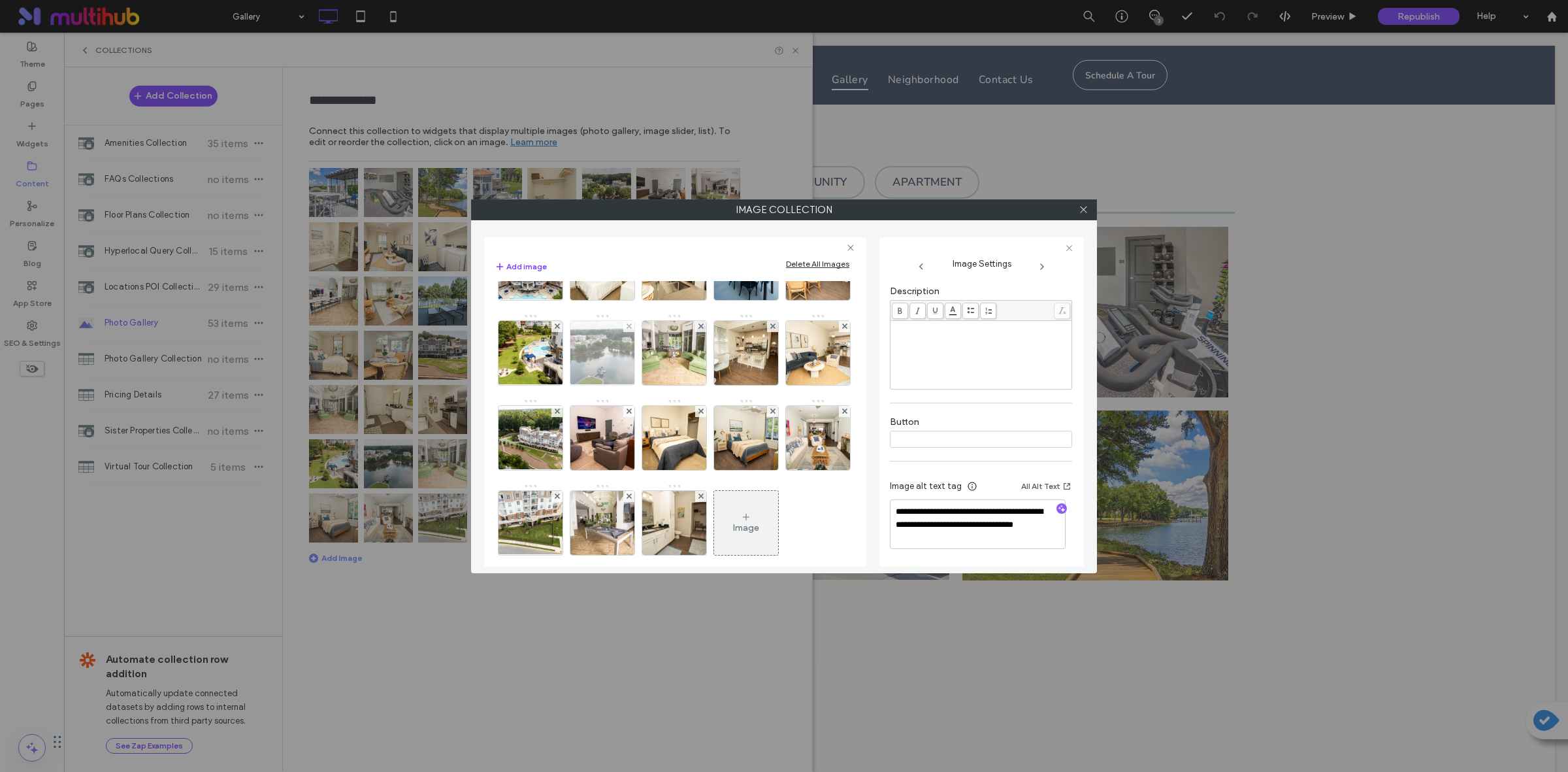
scroll to position [929, 0]
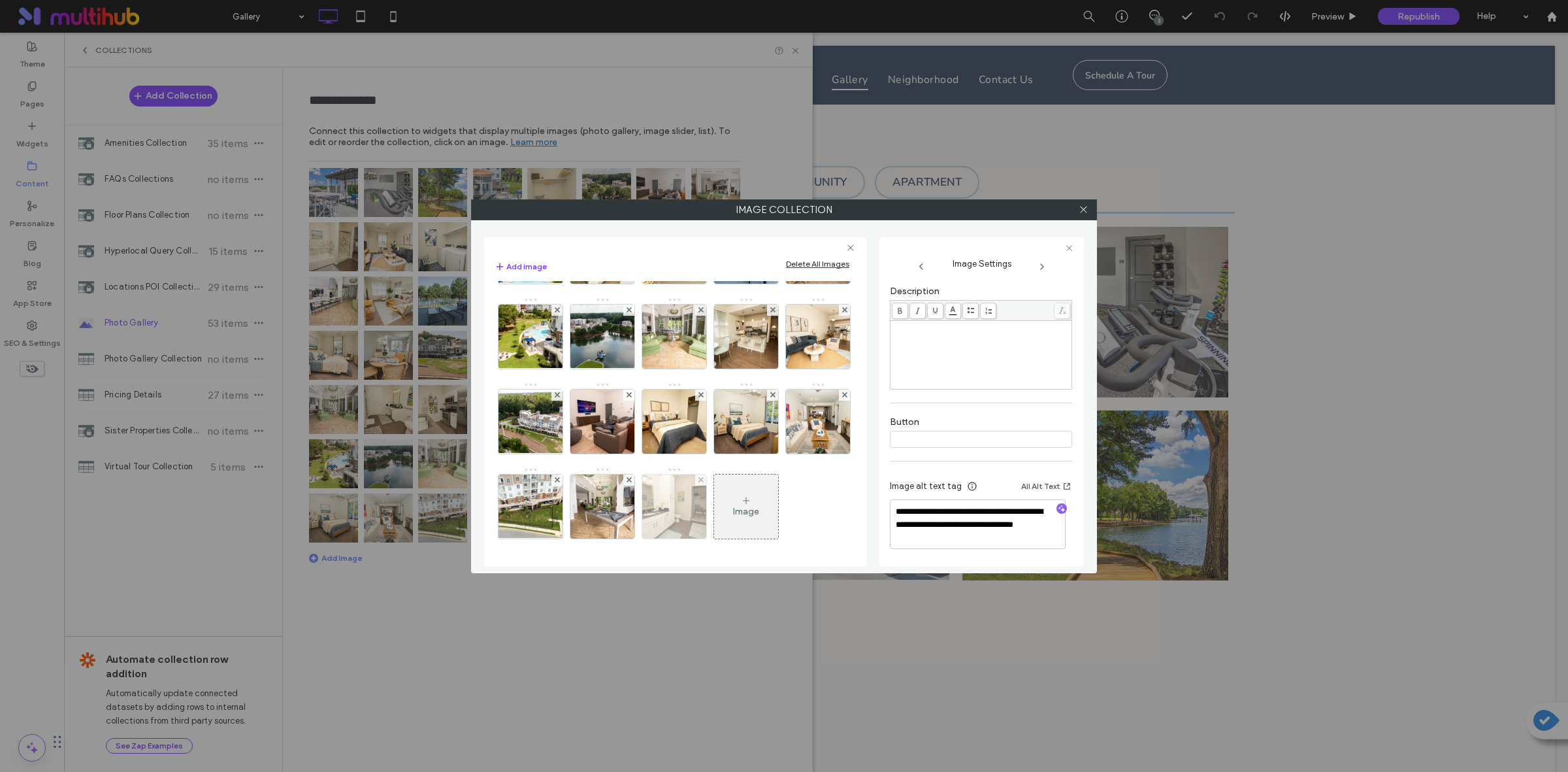
click at [627, 513] on img at bounding box center [675, 507] width 96 height 64
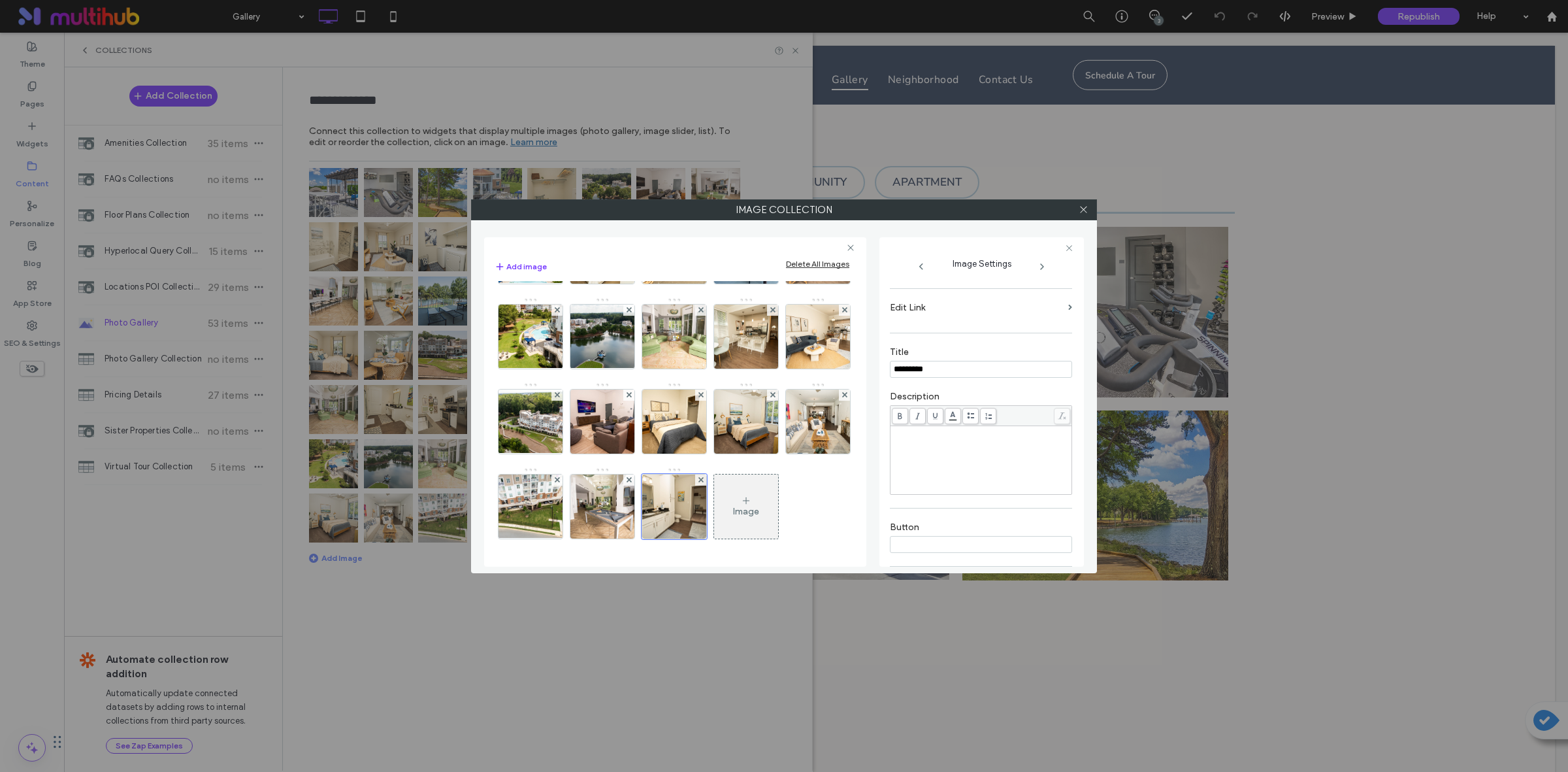
scroll to position [264, 0]
click at [699, 412] on img at bounding box center [747, 422] width 96 height 64
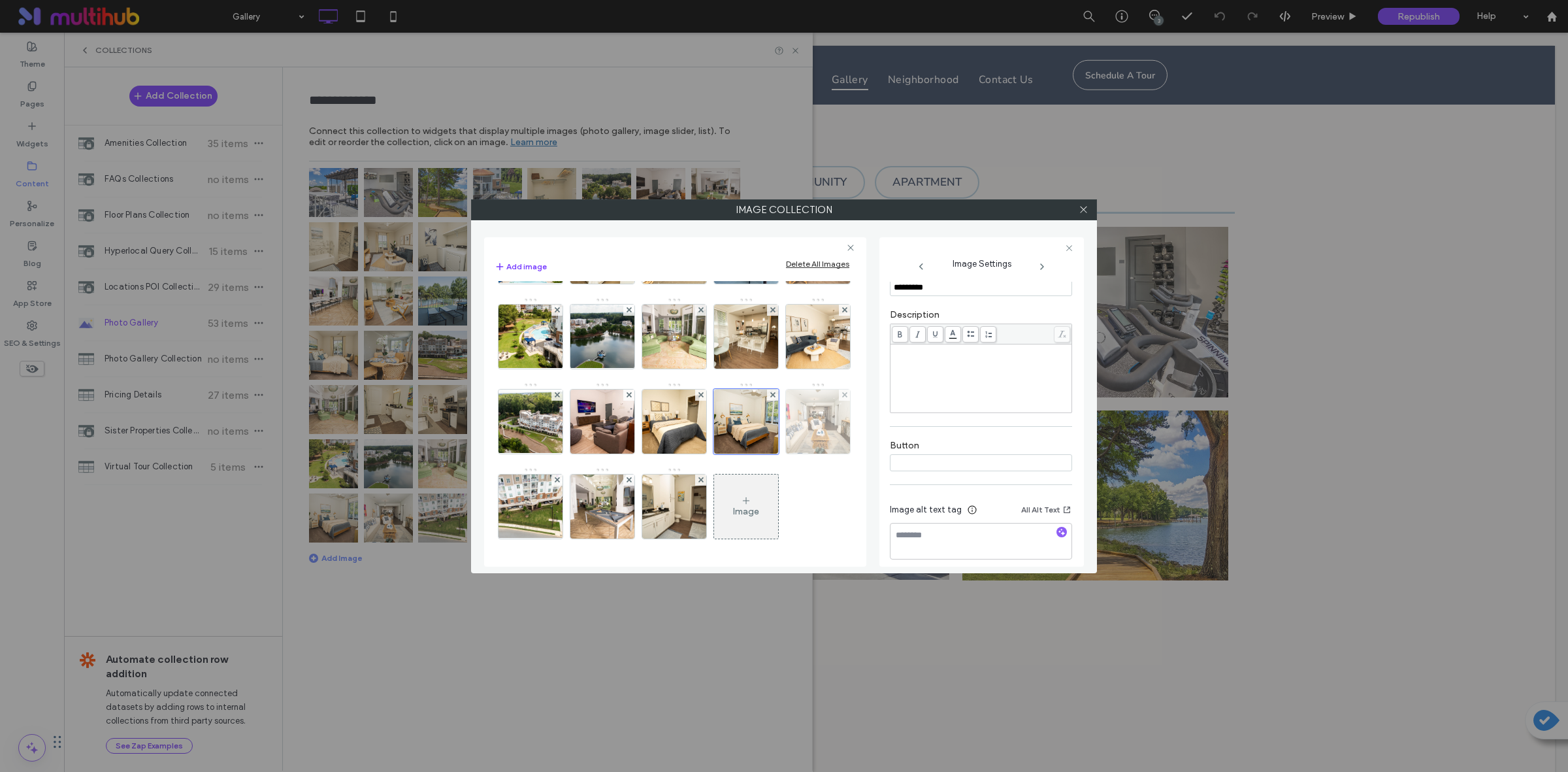
click at [770, 413] on img at bounding box center [818, 422] width 96 height 64
type input "*********"
click at [587, 475] on img at bounding box center [530, 507] width 113 height 64
click at [699, 283] on img at bounding box center [747, 252] width 96 height 64
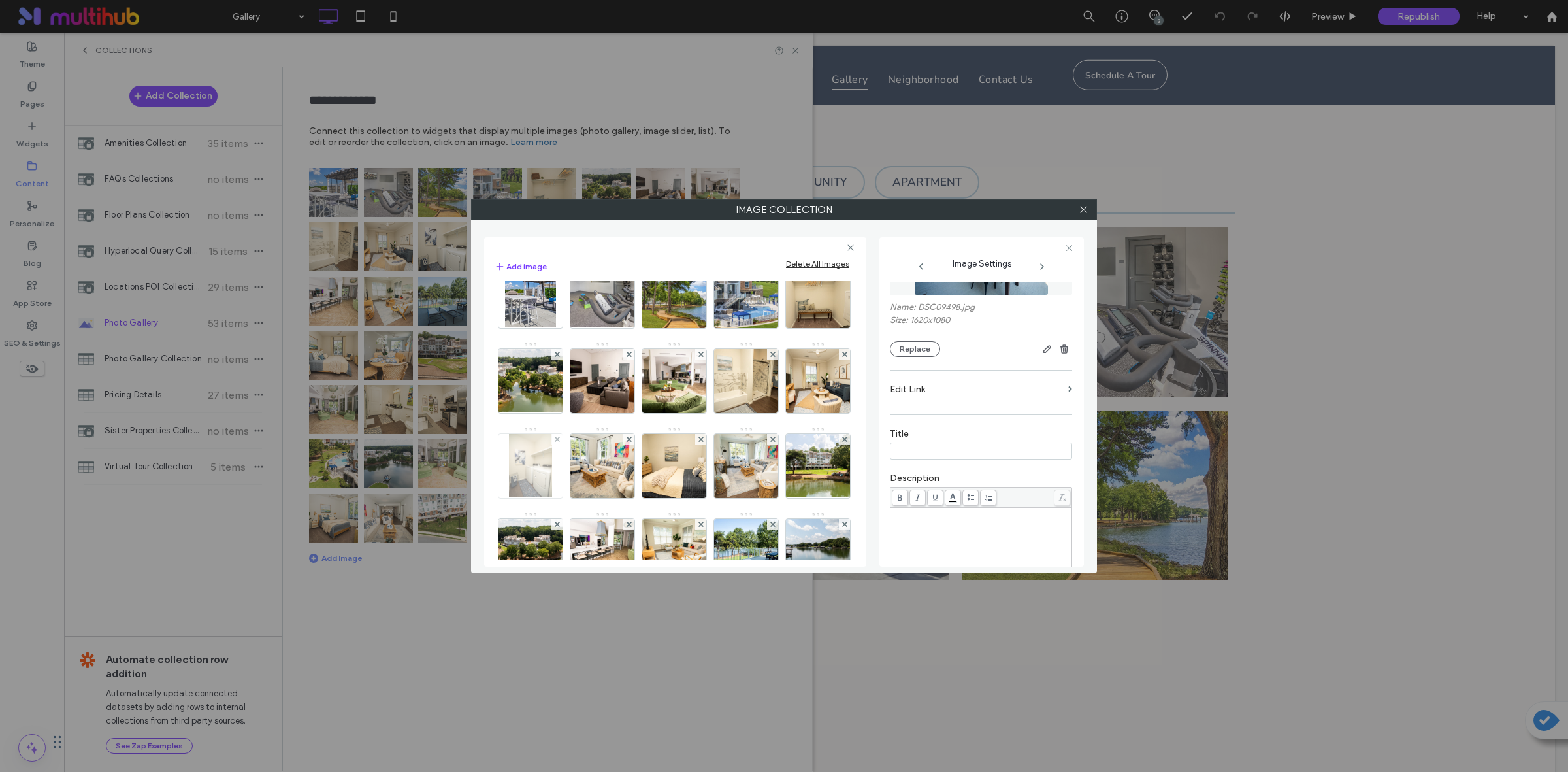
scroll to position [0, 0]
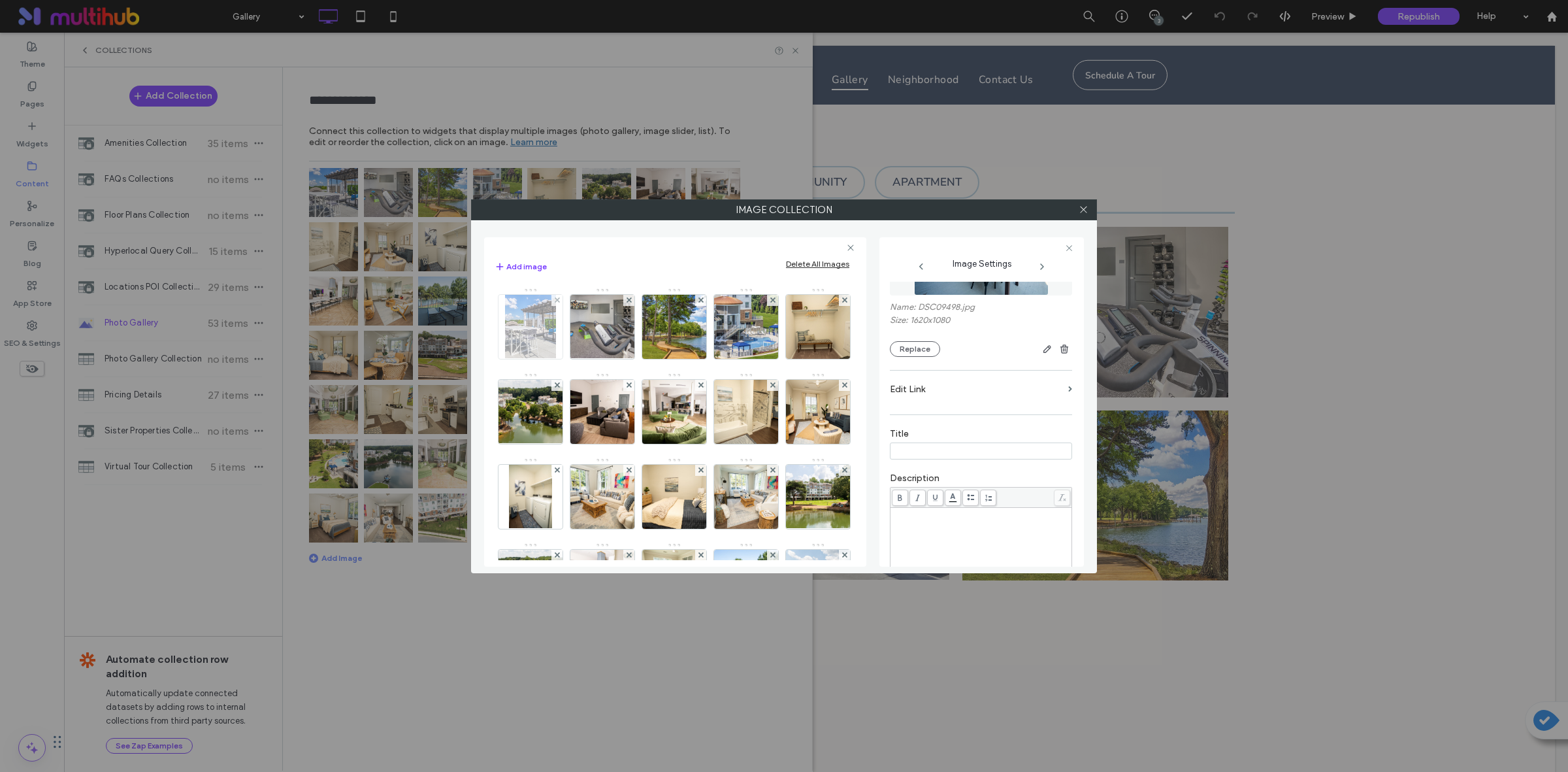
click at [530, 311] on img at bounding box center [530, 326] width 51 height 64
click at [984, 450] on input "*********" at bounding box center [981, 451] width 182 height 17
click at [618, 337] on img at bounding box center [602, 326] width 96 height 64
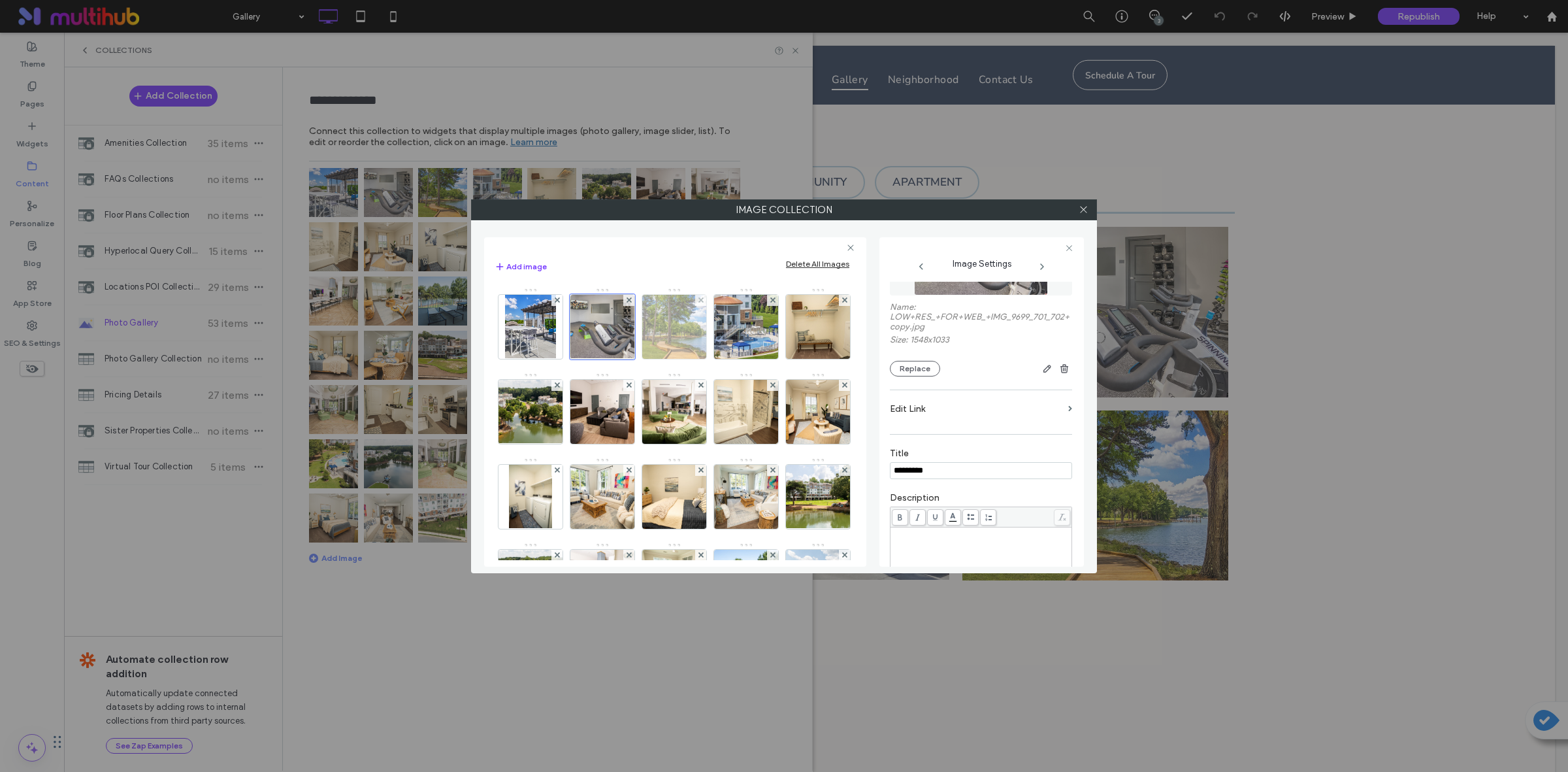
click at [647, 337] on img at bounding box center [675, 326] width 96 height 64
click at [961, 479] on input "*********" at bounding box center [981, 471] width 182 height 17
click at [952, 479] on input "*********" at bounding box center [981, 471] width 182 height 17
paste input
type input "*********"
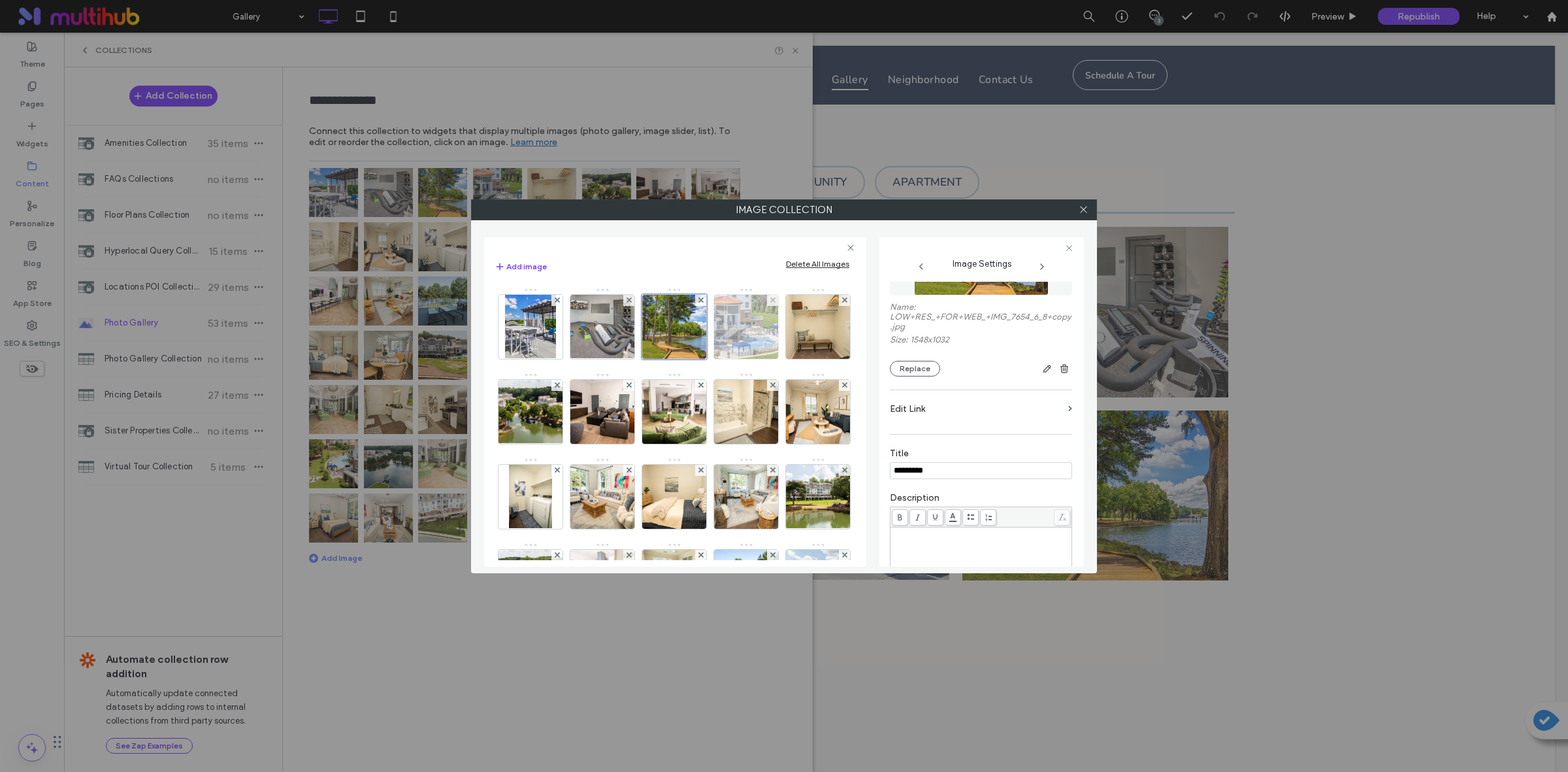
click at [764, 321] on img at bounding box center [747, 326] width 96 height 64
click at [770, 359] on img at bounding box center [818, 326] width 96 height 64
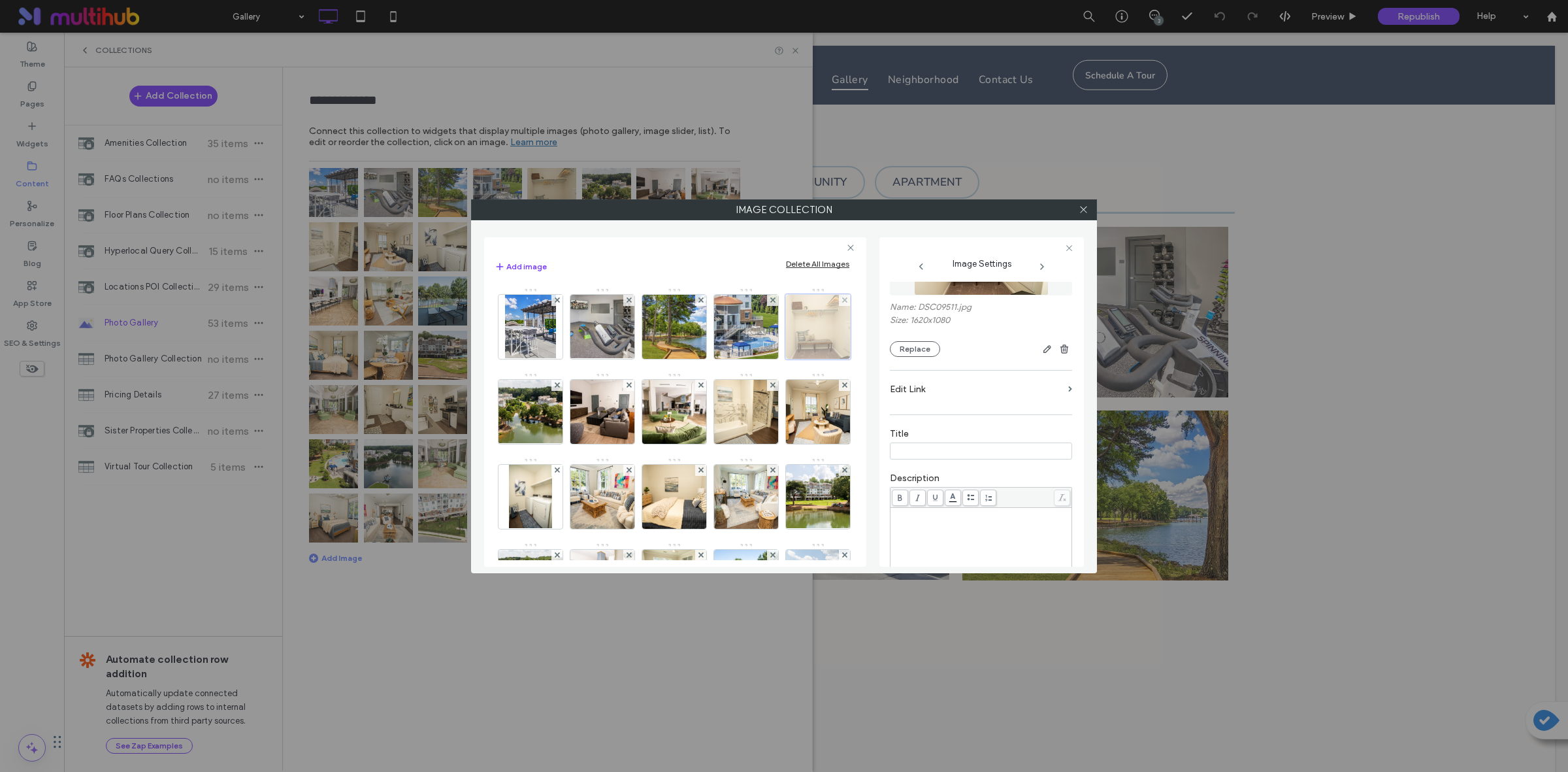
click at [785, 360] on div at bounding box center [818, 326] width 65 height 65
click at [941, 459] on input at bounding box center [981, 451] width 182 height 17
paste input "*********"
type input "*********"
drag, startPoint x: 595, startPoint y: 409, endPoint x: 606, endPoint y: 413, distance: 11.7
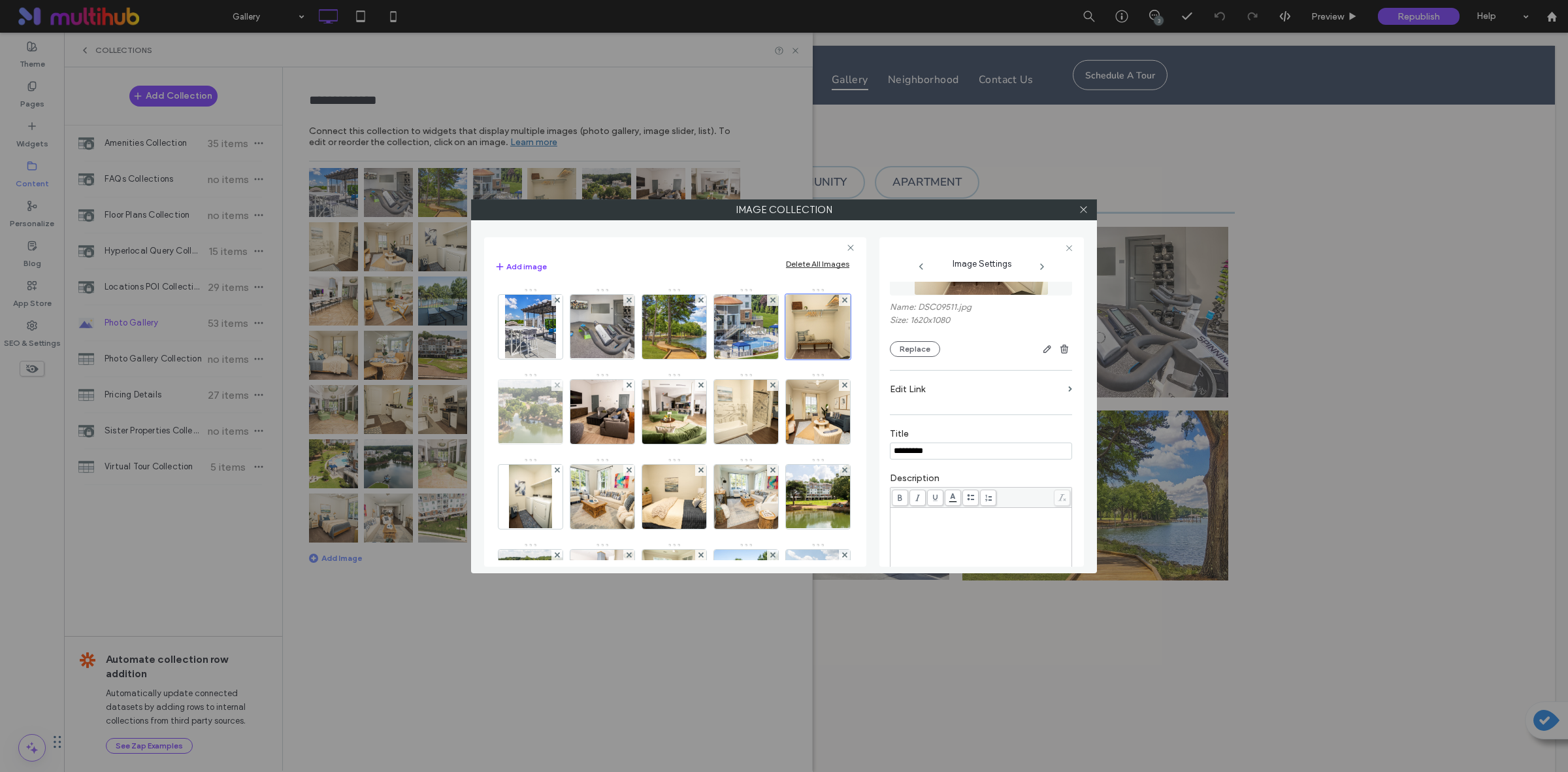
click at [587, 409] on img at bounding box center [530, 411] width 113 height 64
click at [986, 459] on input "*********" at bounding box center [981, 451] width 182 height 17
click at [651, 416] on img at bounding box center [602, 411] width 96 height 64
click at [635, 425] on div at bounding box center [602, 411] width 65 height 65
click at [988, 459] on input at bounding box center [981, 451] width 182 height 17
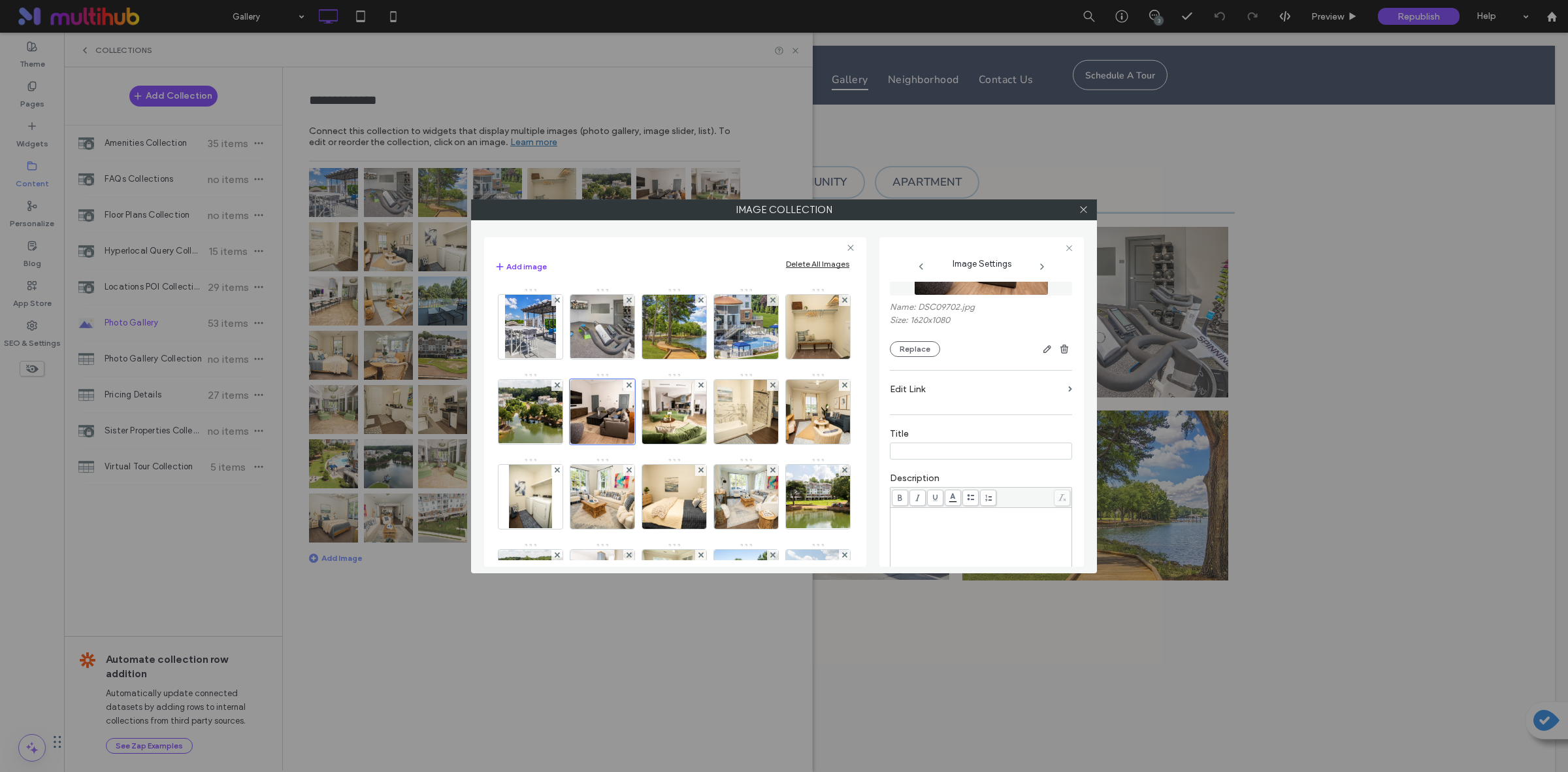
paste input "*********"
type input "*********"
click at [723, 414] on img at bounding box center [675, 411] width 96 height 64
click at [975, 449] on input at bounding box center [981, 451] width 182 height 17
paste input "*********"
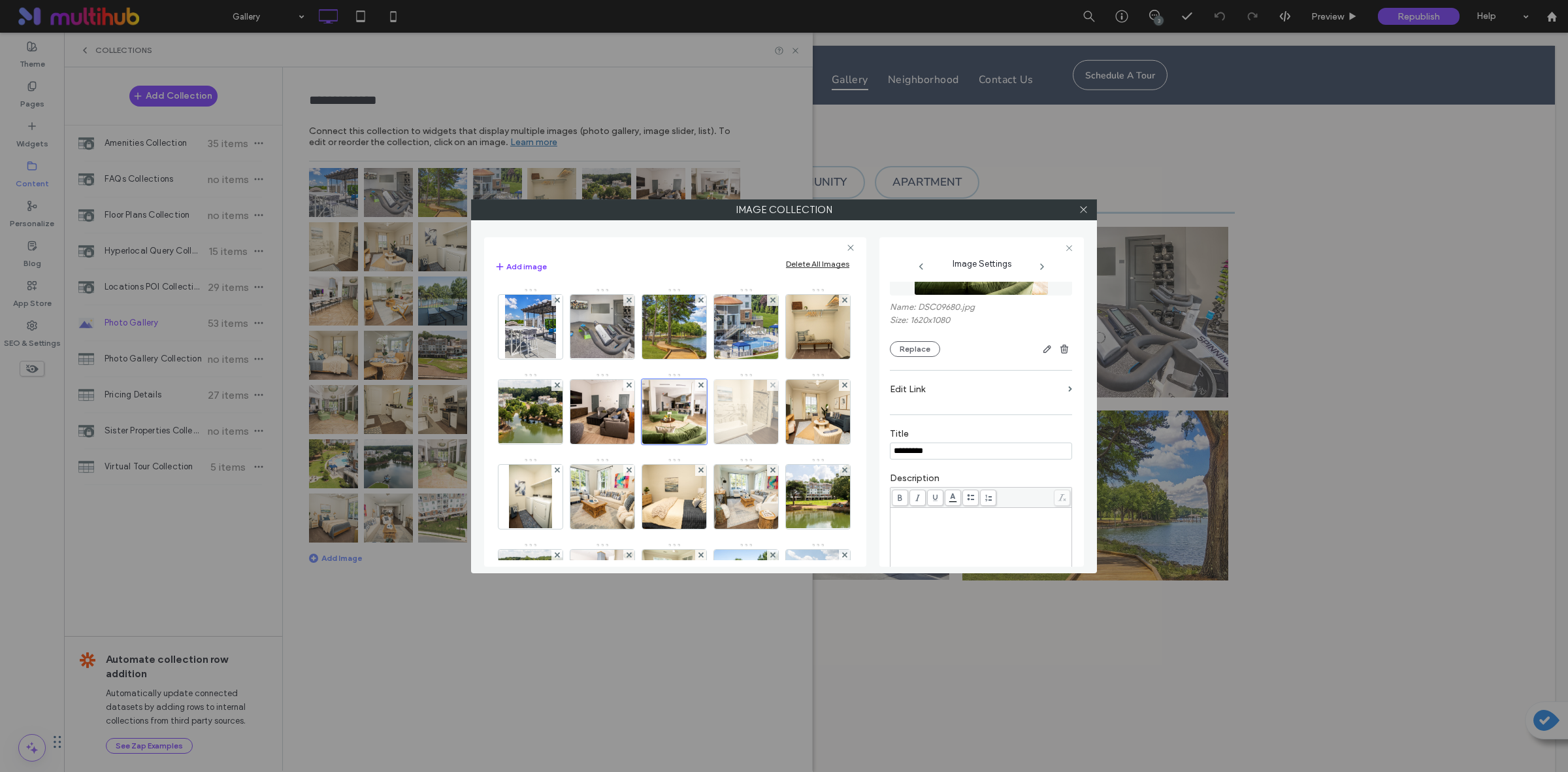
type input "*********"
click at [699, 444] on img at bounding box center [747, 411] width 96 height 64
click at [960, 465] on div "Title" at bounding box center [981, 444] width 182 height 45
click at [966, 459] on input at bounding box center [981, 451] width 182 height 17
paste input "*********"
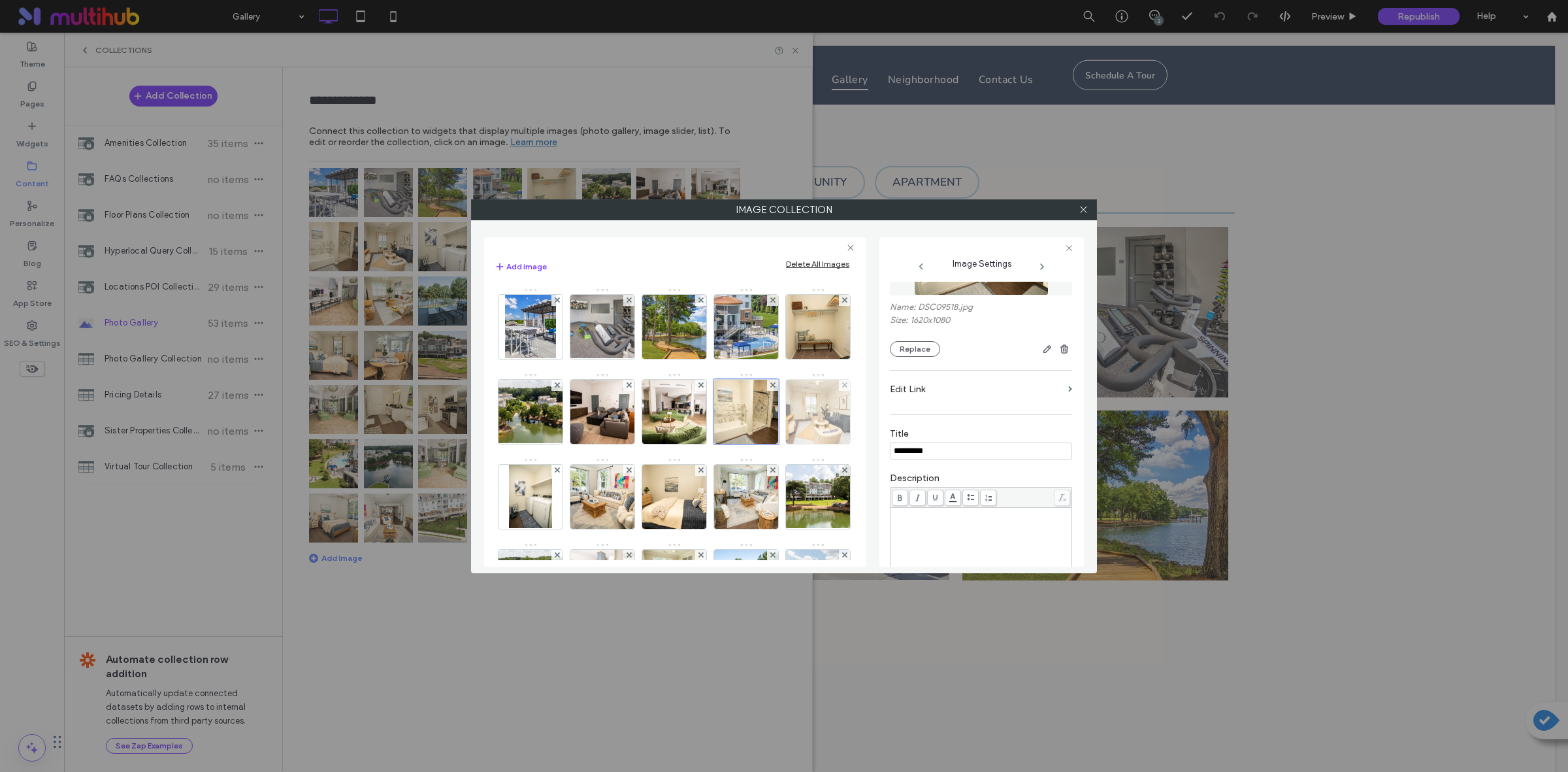
type input "*********"
click at [770, 444] on img at bounding box center [818, 411] width 96 height 64
click at [988, 459] on input at bounding box center [981, 451] width 182 height 17
type input "*********"
click at [551, 501] on img at bounding box center [530, 496] width 42 height 64
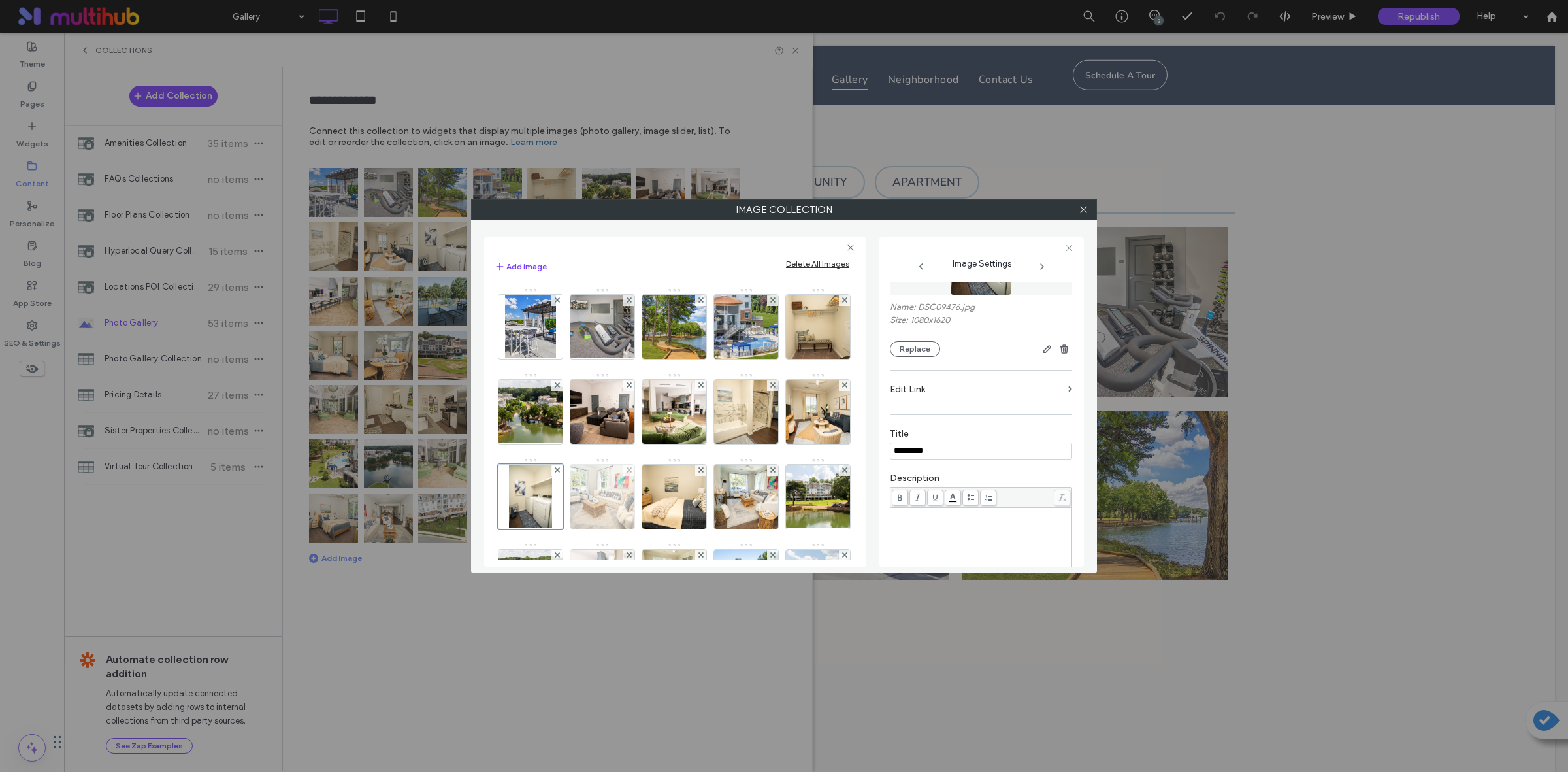
type input "*********"
click at [651, 498] on img at bounding box center [602, 496] width 96 height 64
click at [966, 455] on input at bounding box center [981, 451] width 182 height 17
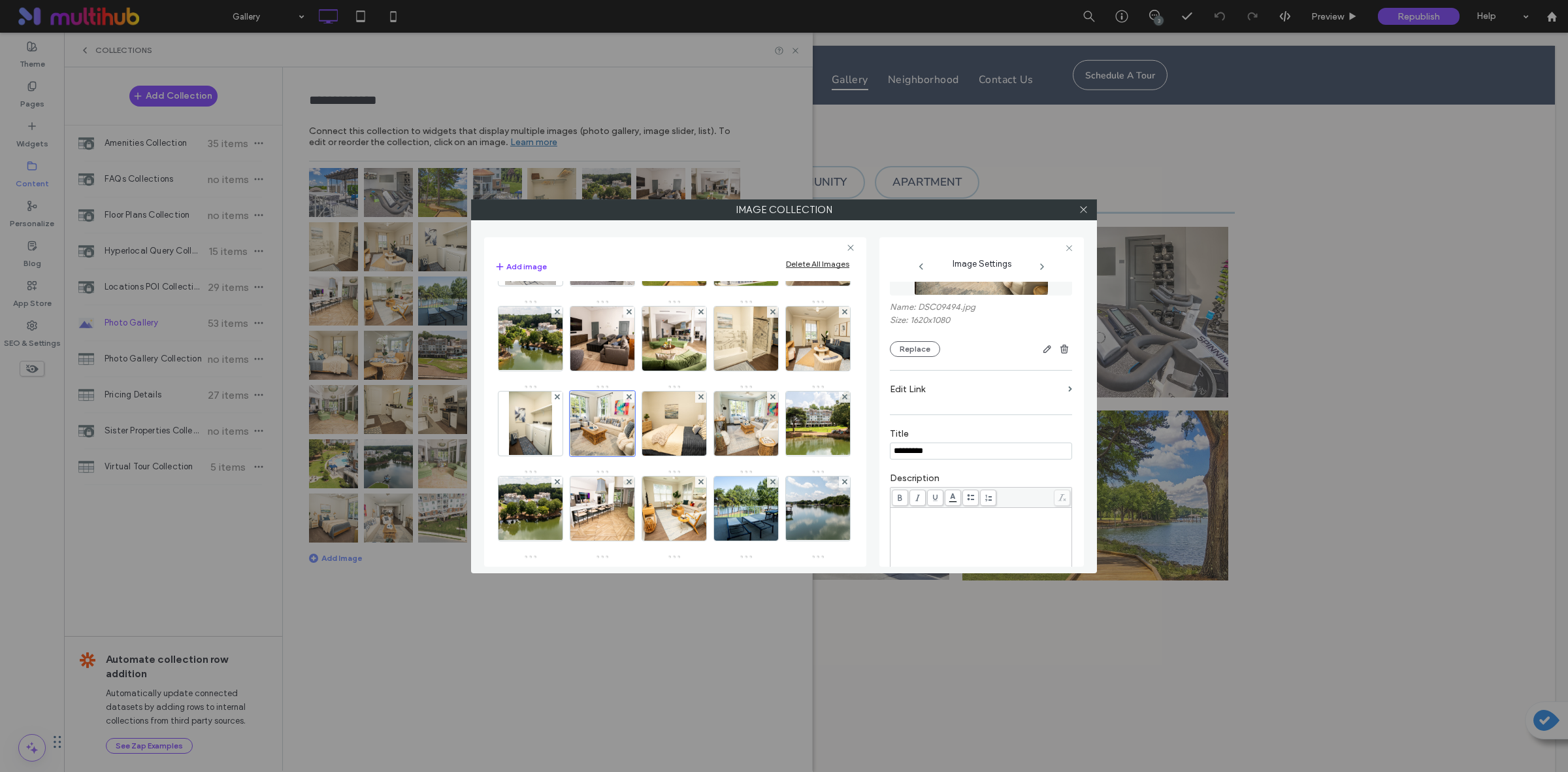
scroll to position [163, 0]
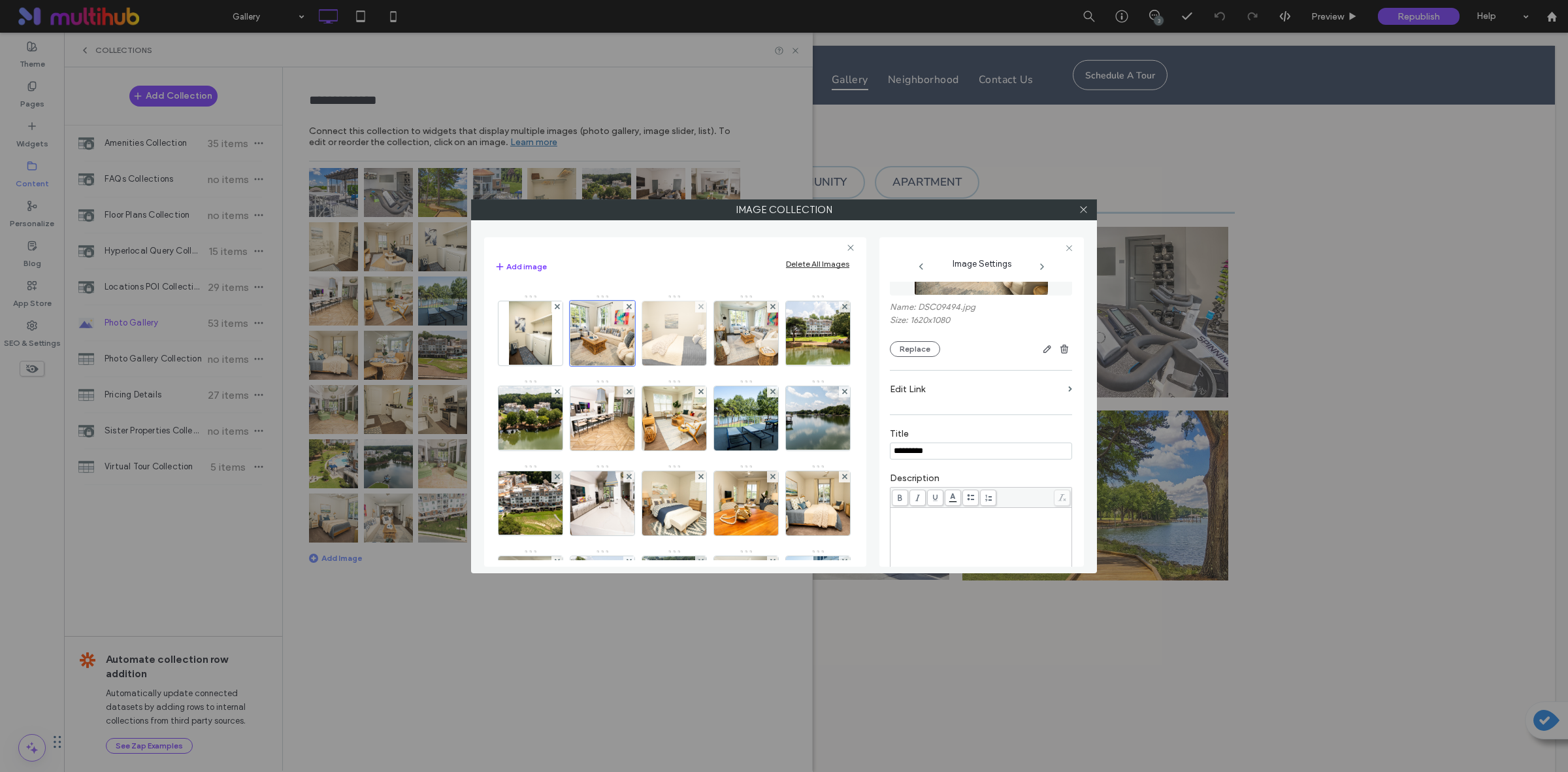
type input "*********"
click at [627, 365] on img at bounding box center [675, 333] width 96 height 64
click at [974, 459] on input at bounding box center [981, 451] width 182 height 17
type input "*********"
click at [699, 365] on img at bounding box center [747, 333] width 96 height 64
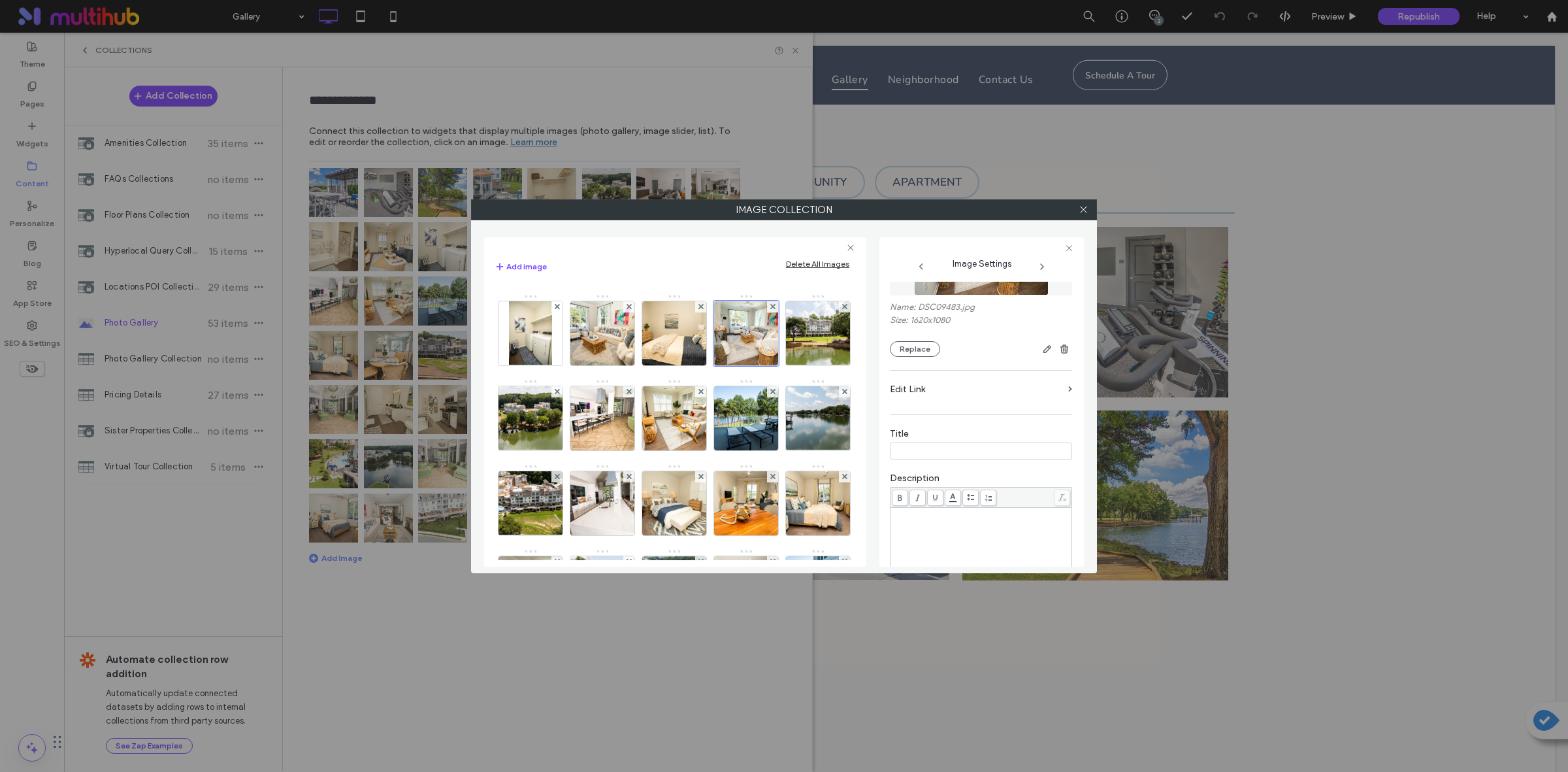
click at [959, 453] on input at bounding box center [981, 451] width 182 height 17
type input "*********"
click at [761, 365] on img at bounding box center [818, 333] width 113 height 64
click at [980, 459] on input at bounding box center [981, 451] width 182 height 17
type input "*********"
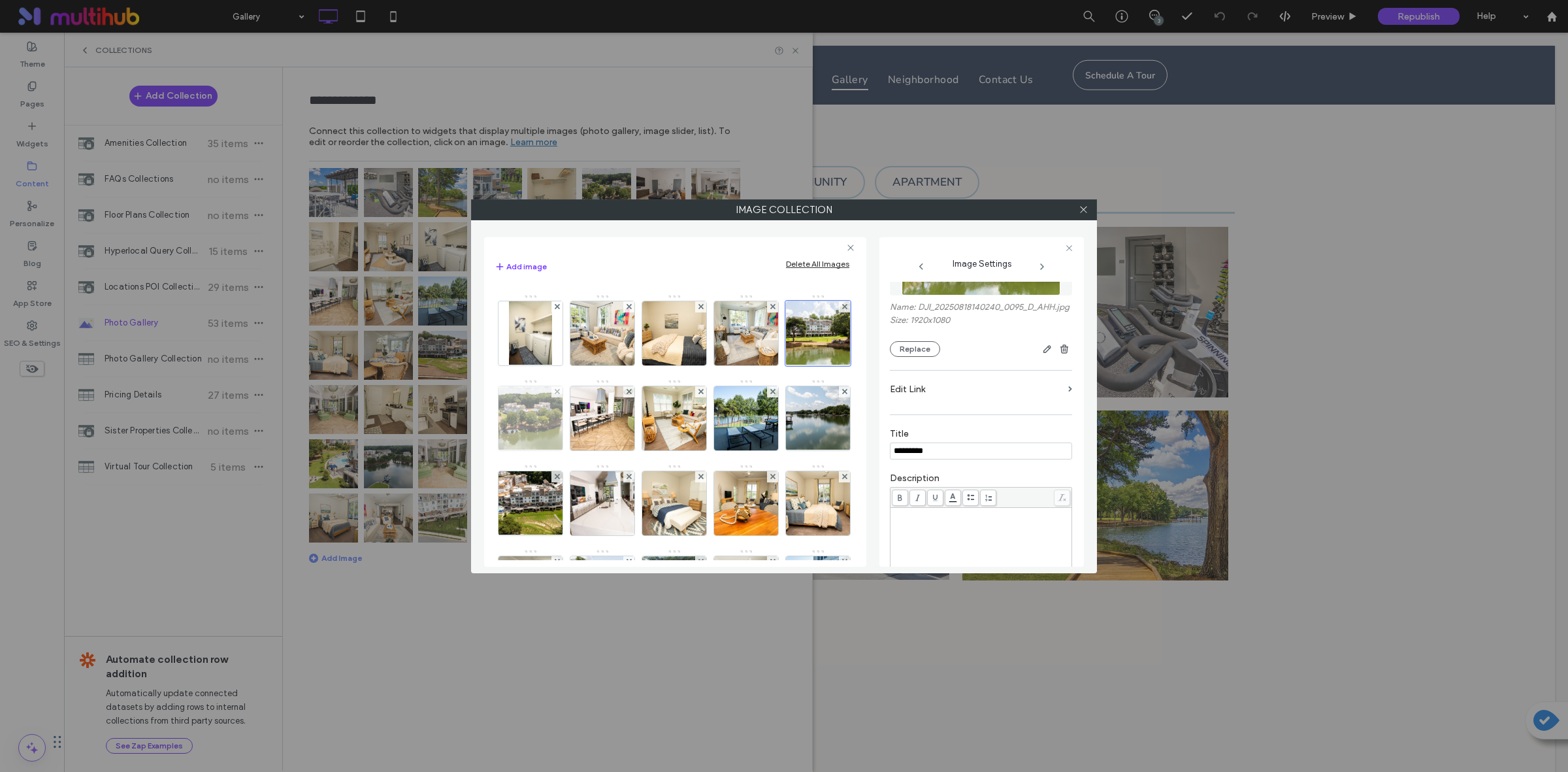
click at [587, 420] on img at bounding box center [530, 418] width 113 height 64
click at [985, 459] on input at bounding box center [981, 451] width 182 height 17
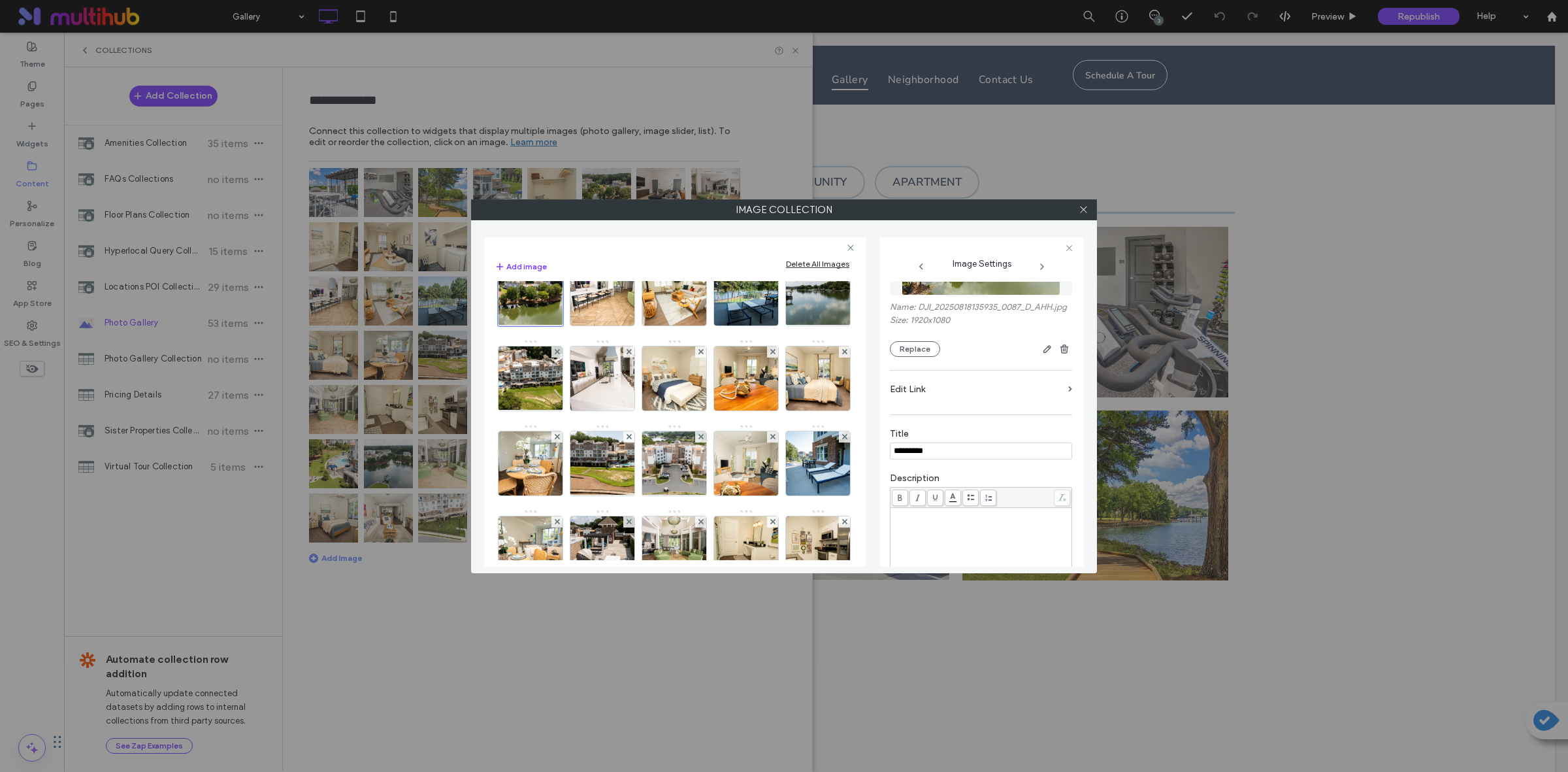
scroll to position [327, 0]
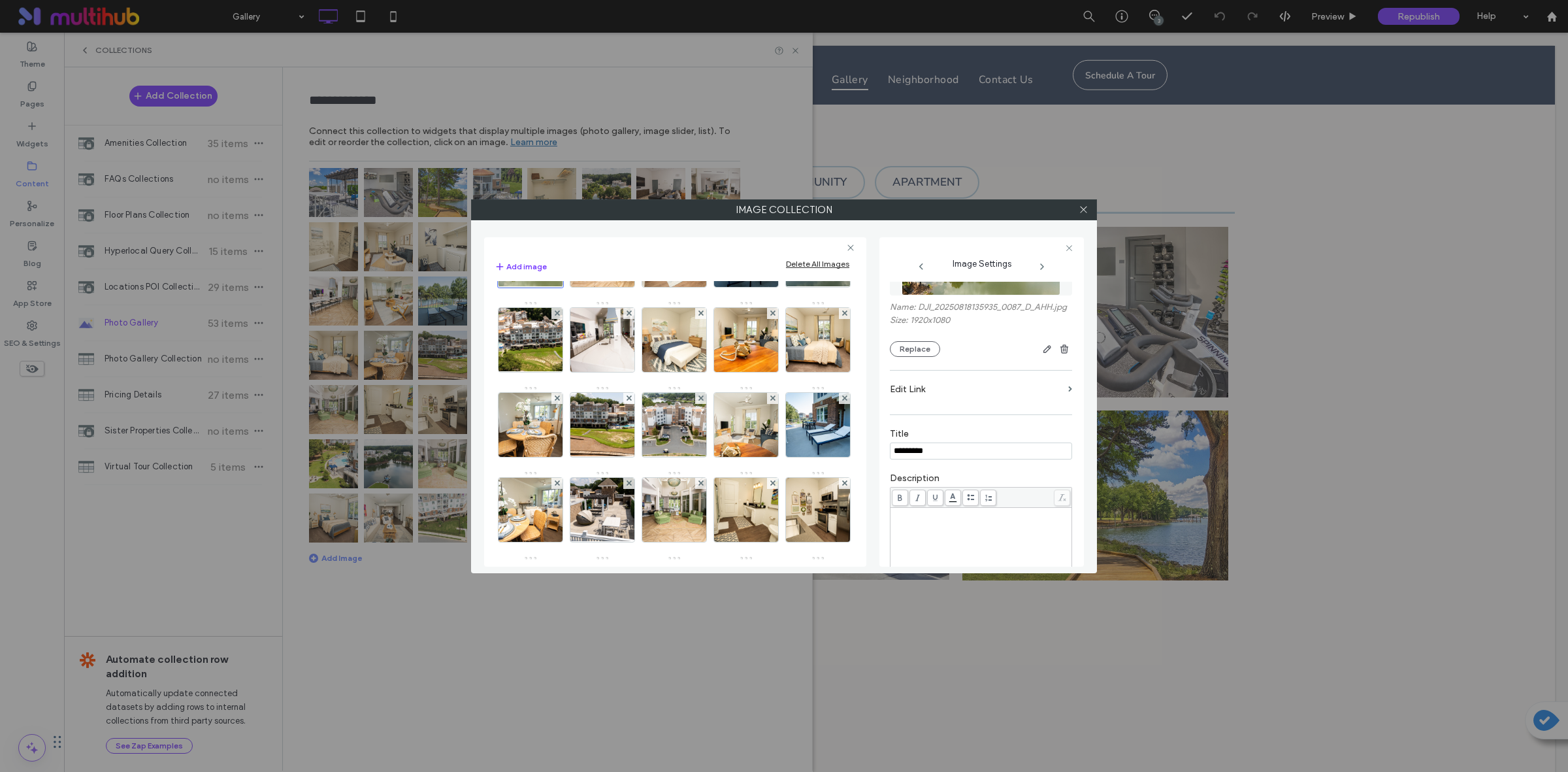
type input "*********"
drag, startPoint x: 533, startPoint y: 332, endPoint x: 569, endPoint y: 369, distance: 51.6
click at [554, 287] on img at bounding box center [602, 255] width 96 height 64
type input "*********"
click at [627, 287] on img at bounding box center [675, 255] width 96 height 64
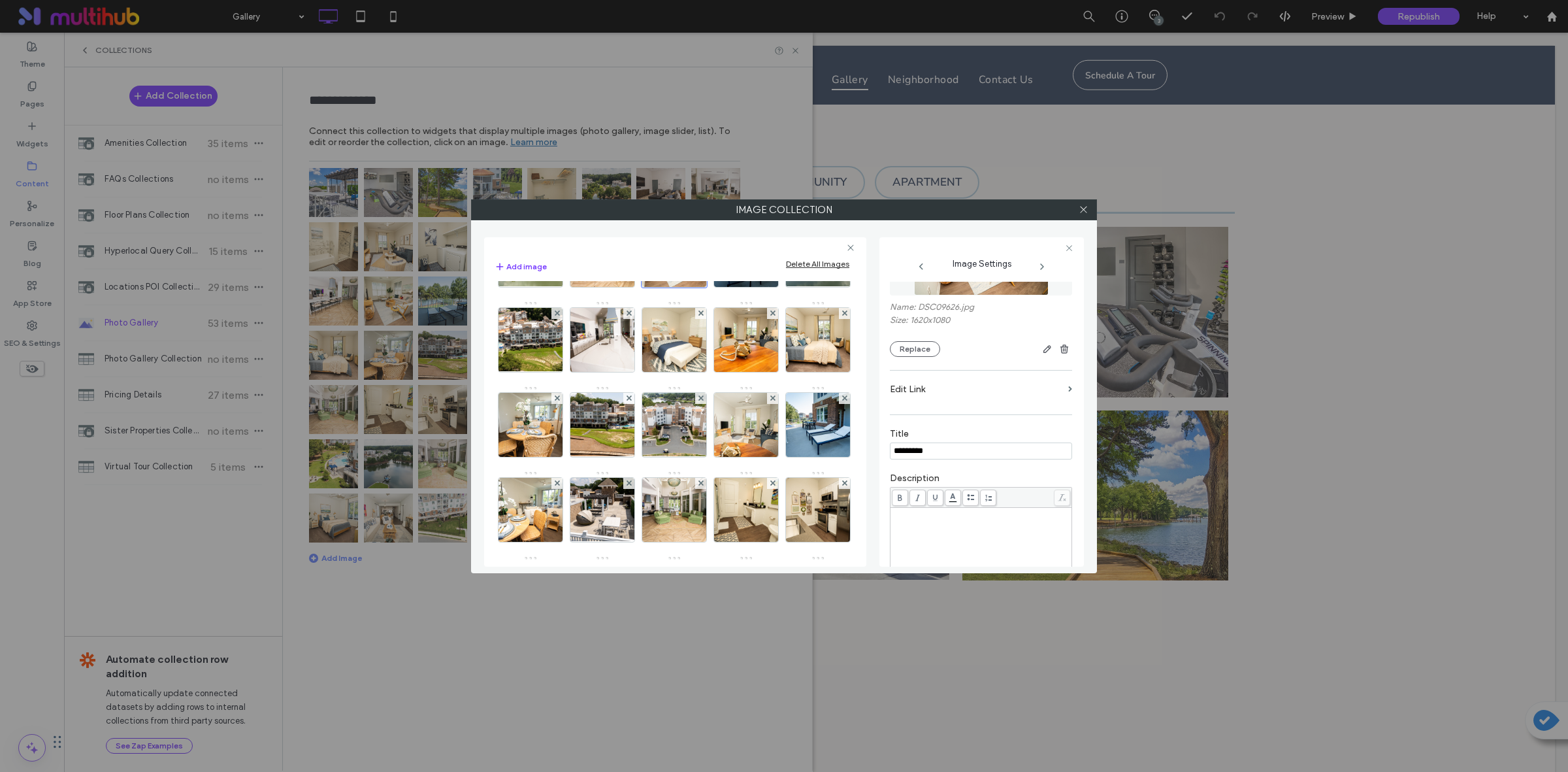
type input "*********"
click at [699, 287] on img at bounding box center [747, 255] width 96 height 64
click at [995, 459] on input at bounding box center [981, 451] width 182 height 17
type input "*********"
click at [761, 287] on img at bounding box center [818, 255] width 113 height 64
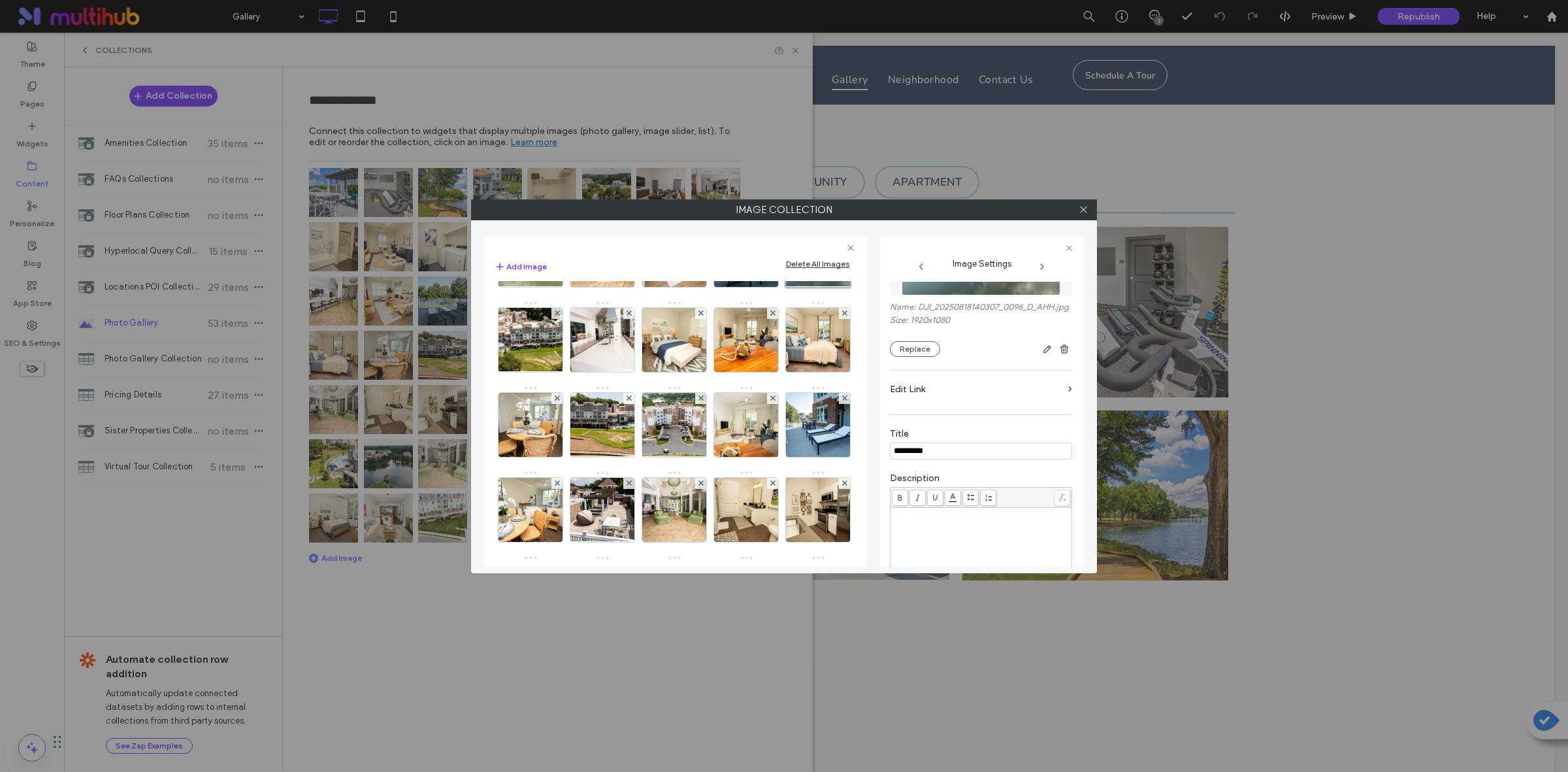
type input "*********"
click at [519, 372] on img at bounding box center [530, 339] width 113 height 64
type input "*********"
click at [606, 372] on img at bounding box center [602, 339] width 96 height 64
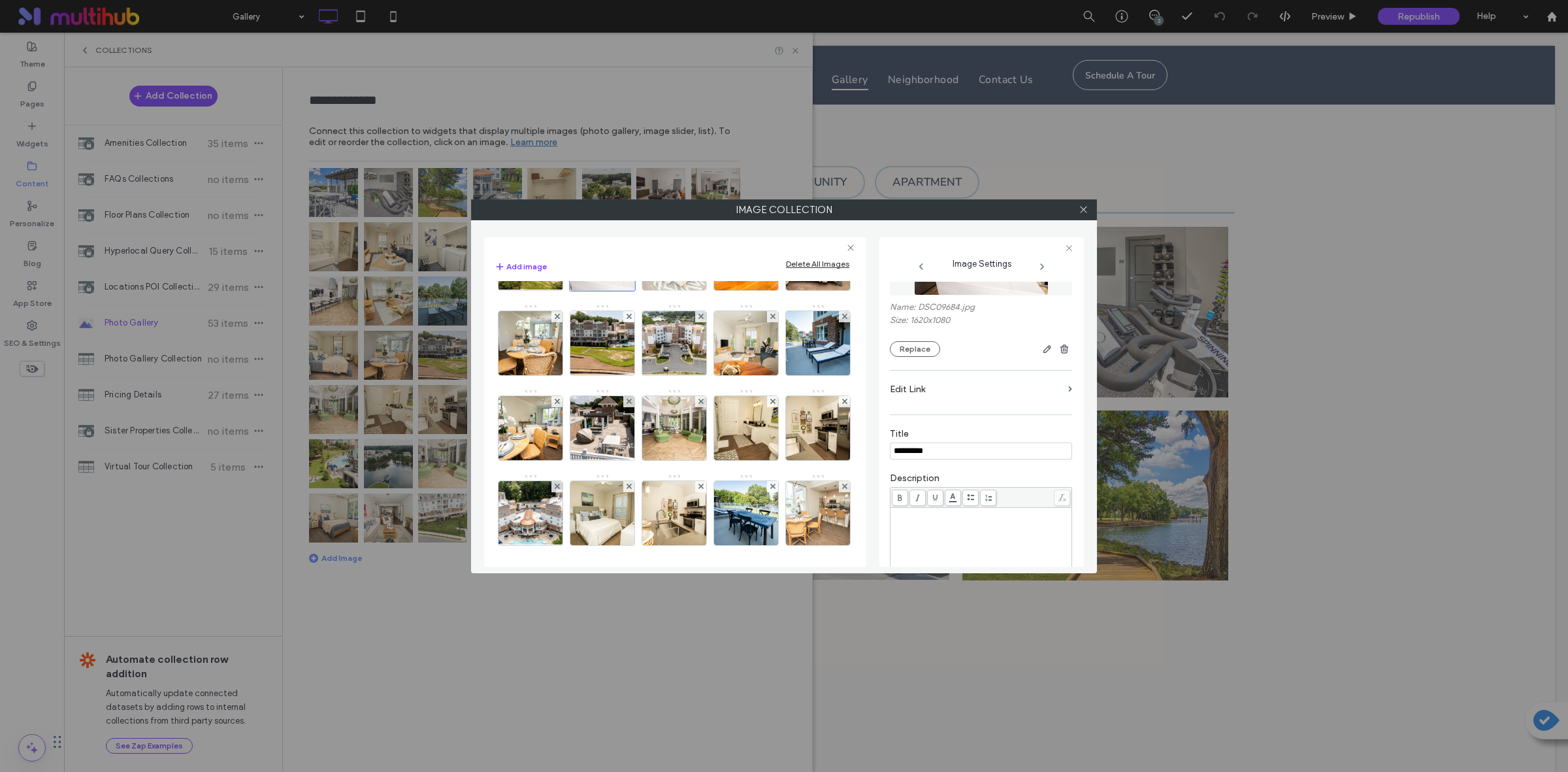
type input "*********"
click at [686, 290] on img at bounding box center [675, 258] width 96 height 64
type input "*********"
click at [756, 290] on img at bounding box center [747, 258] width 96 height 64
type input "*********"
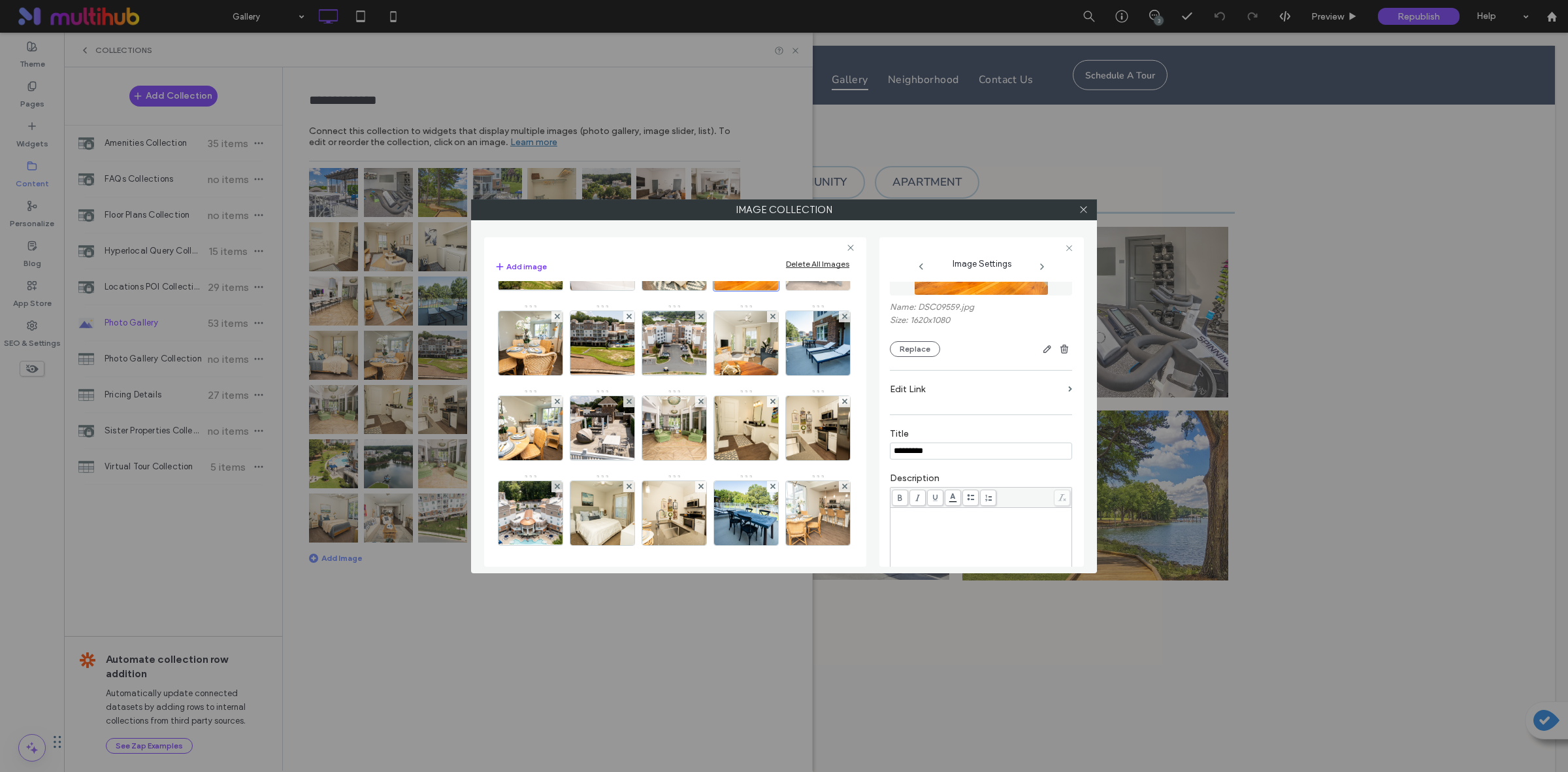
click at [770, 290] on img at bounding box center [818, 258] width 96 height 64
type input "*********"
click at [578, 375] on img at bounding box center [530, 343] width 96 height 64
type input "*********"
click at [659, 375] on img at bounding box center [602, 343] width 113 height 64
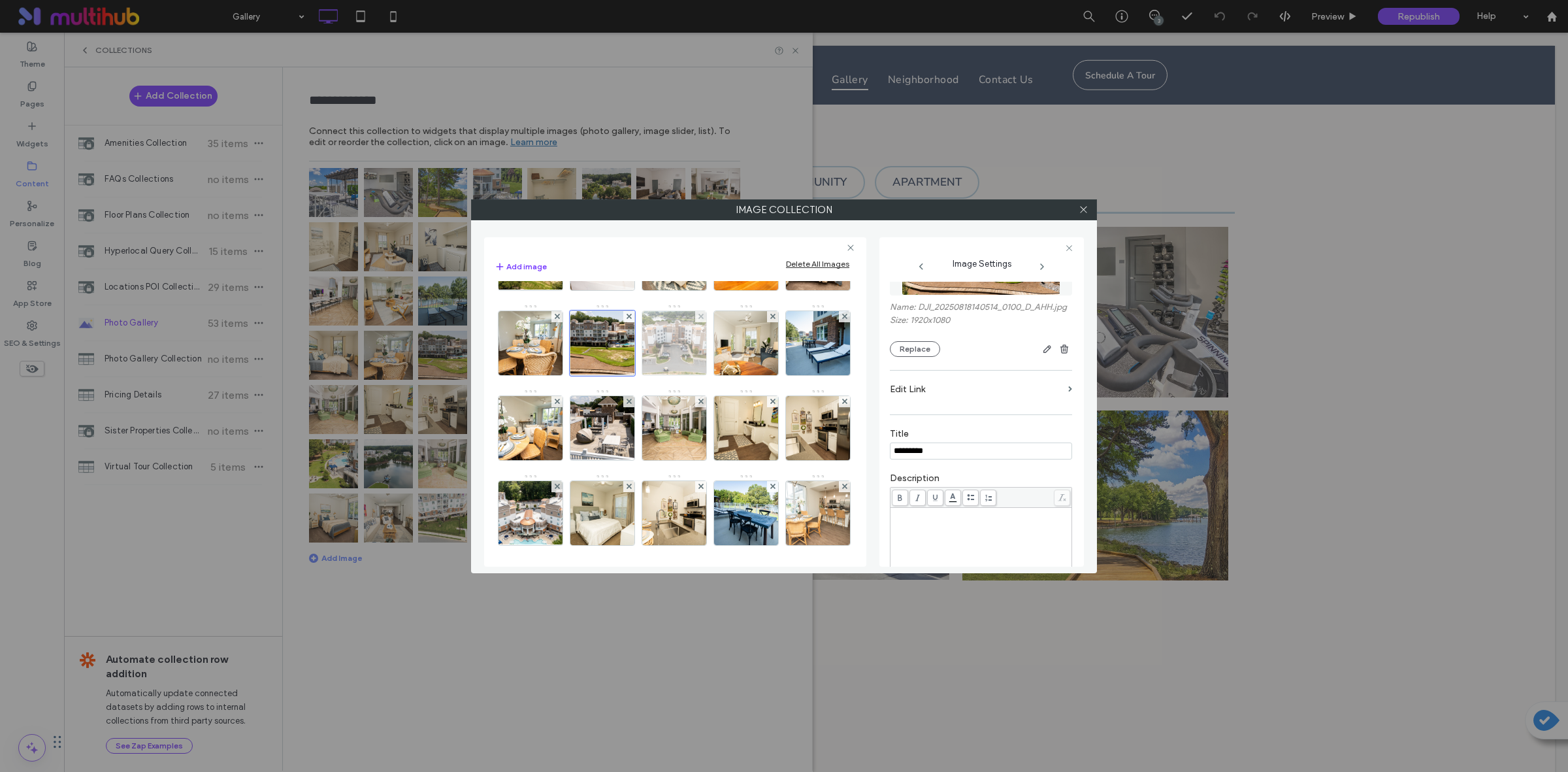
type input "*********"
click at [731, 375] on img at bounding box center [674, 343] width 113 height 64
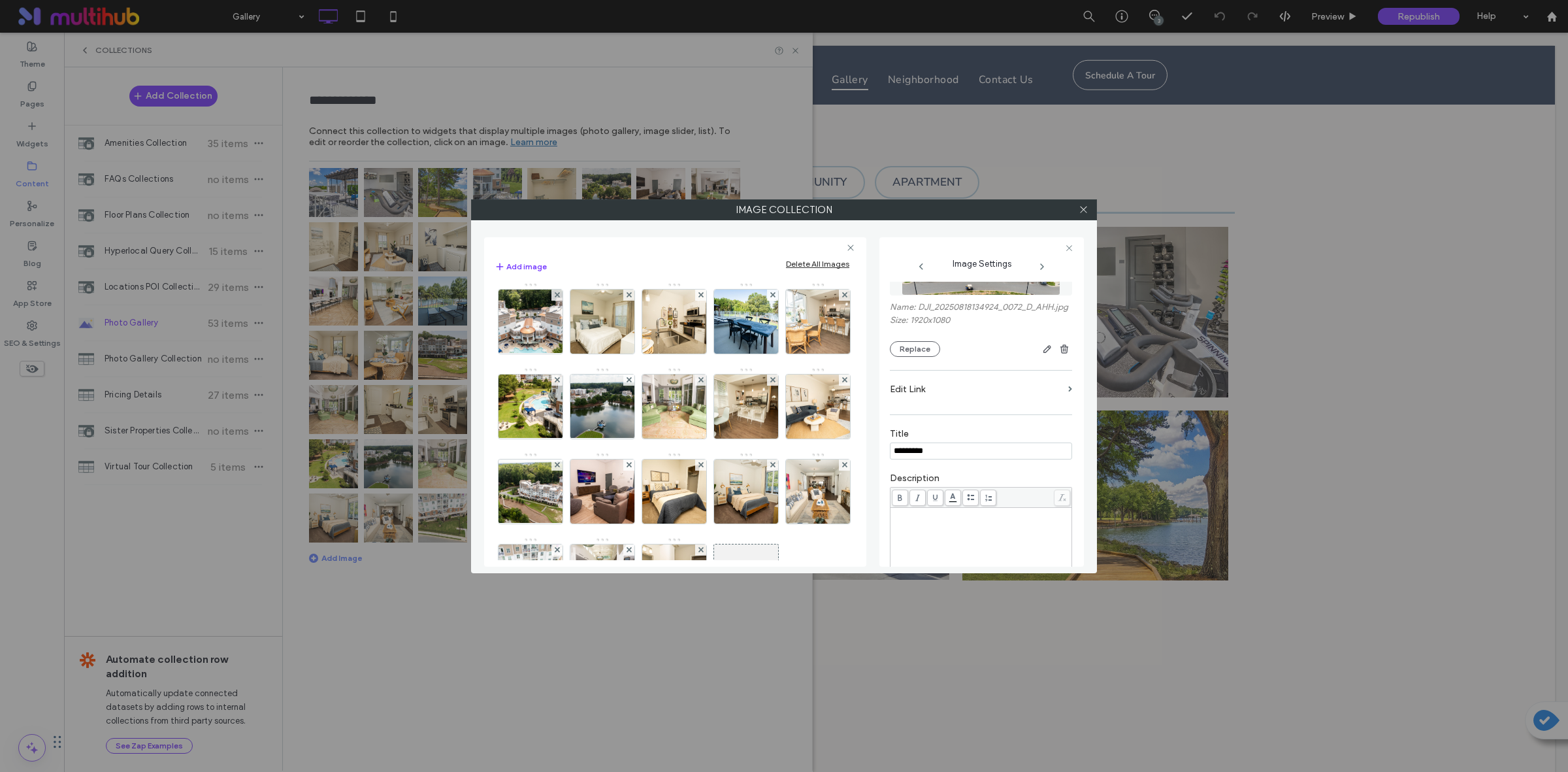
scroll to position [572, 0]
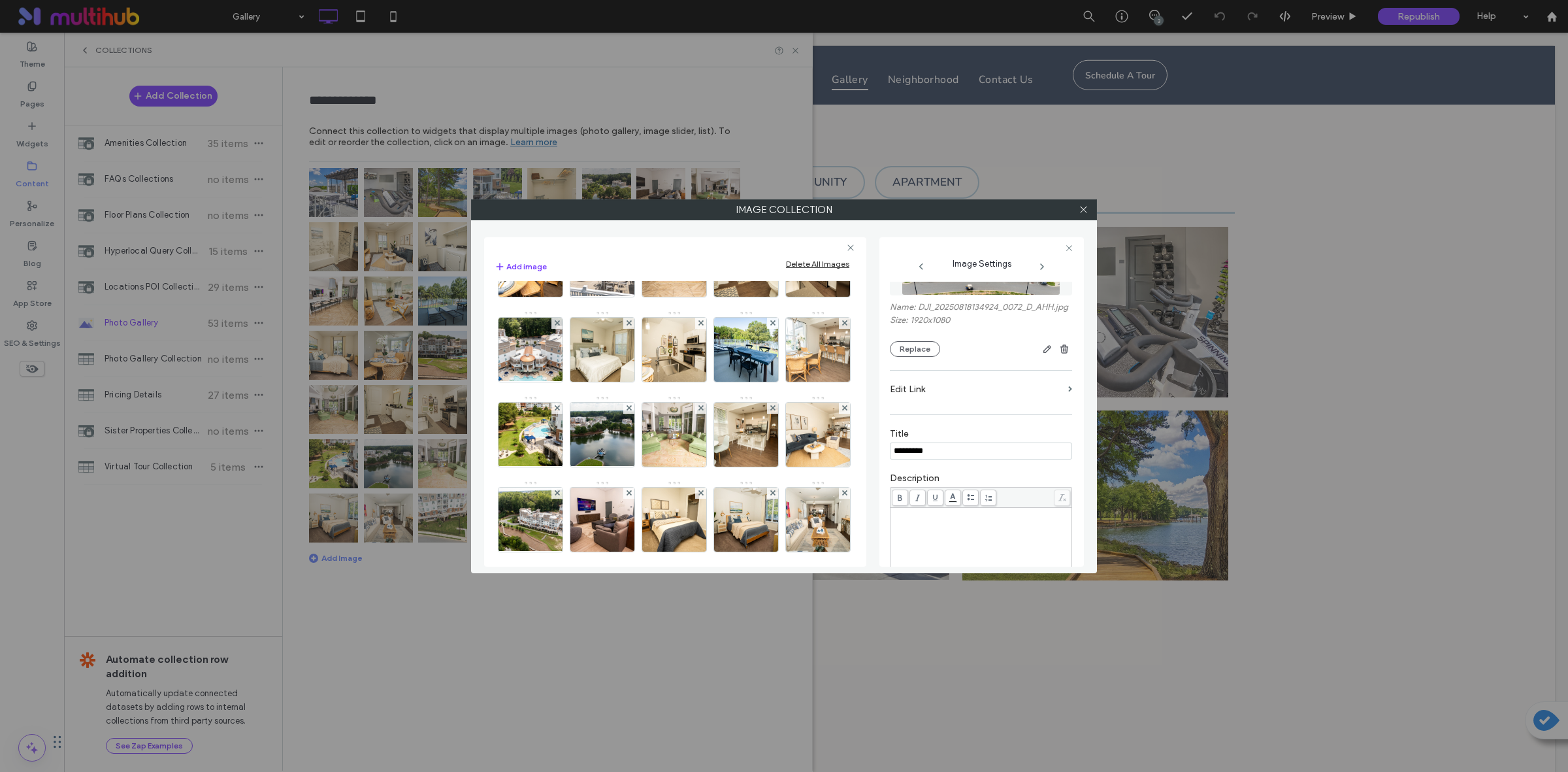
type input "*********"
drag, startPoint x: 549, startPoint y: 360, endPoint x: 908, endPoint y: 380, distance: 359.6
click at [699, 212] on img at bounding box center [747, 179] width 96 height 64
type input "*********"
click at [770, 212] on img at bounding box center [818, 179] width 96 height 64
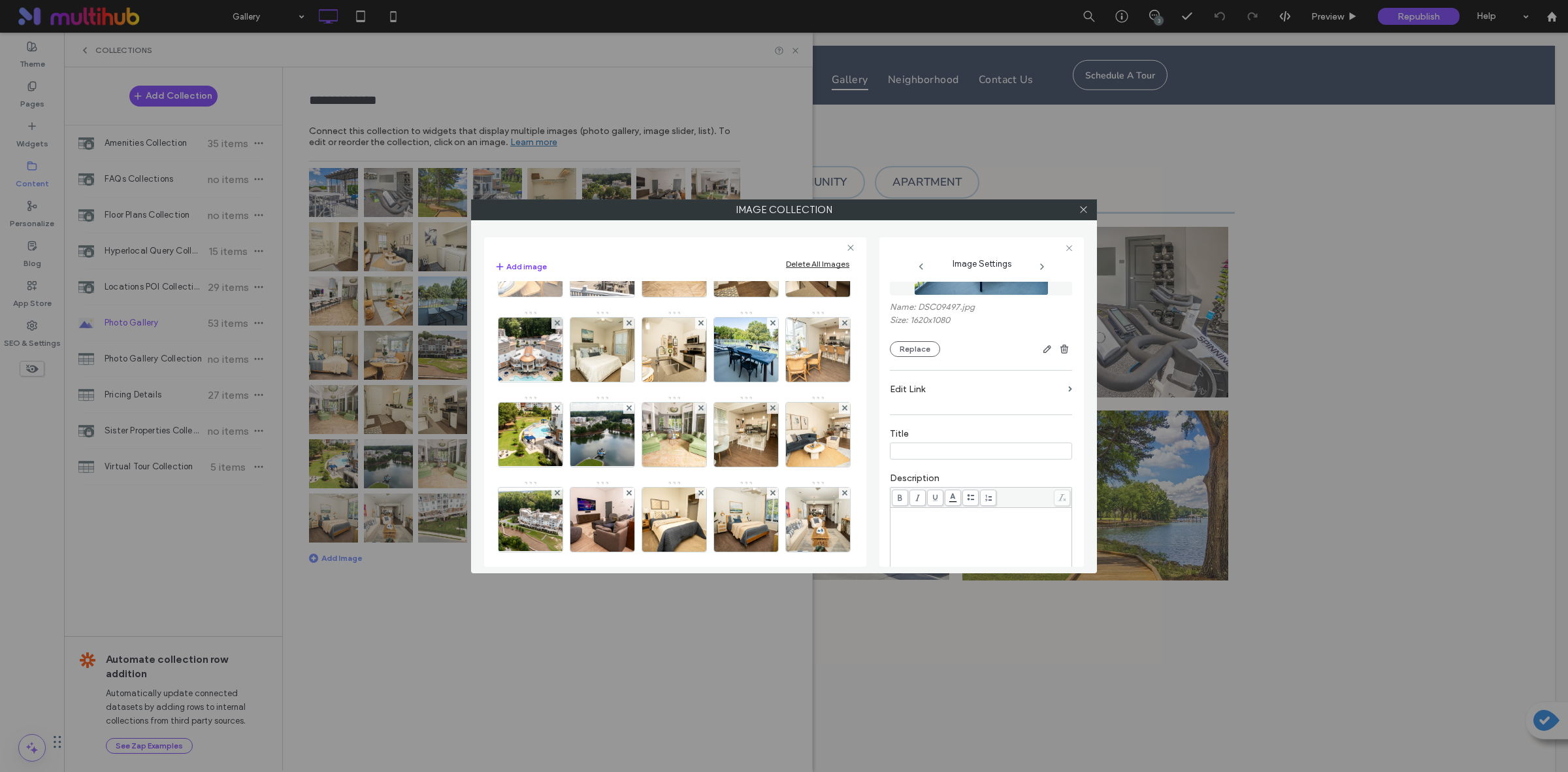
click at [578, 297] on img at bounding box center [530, 264] width 96 height 64
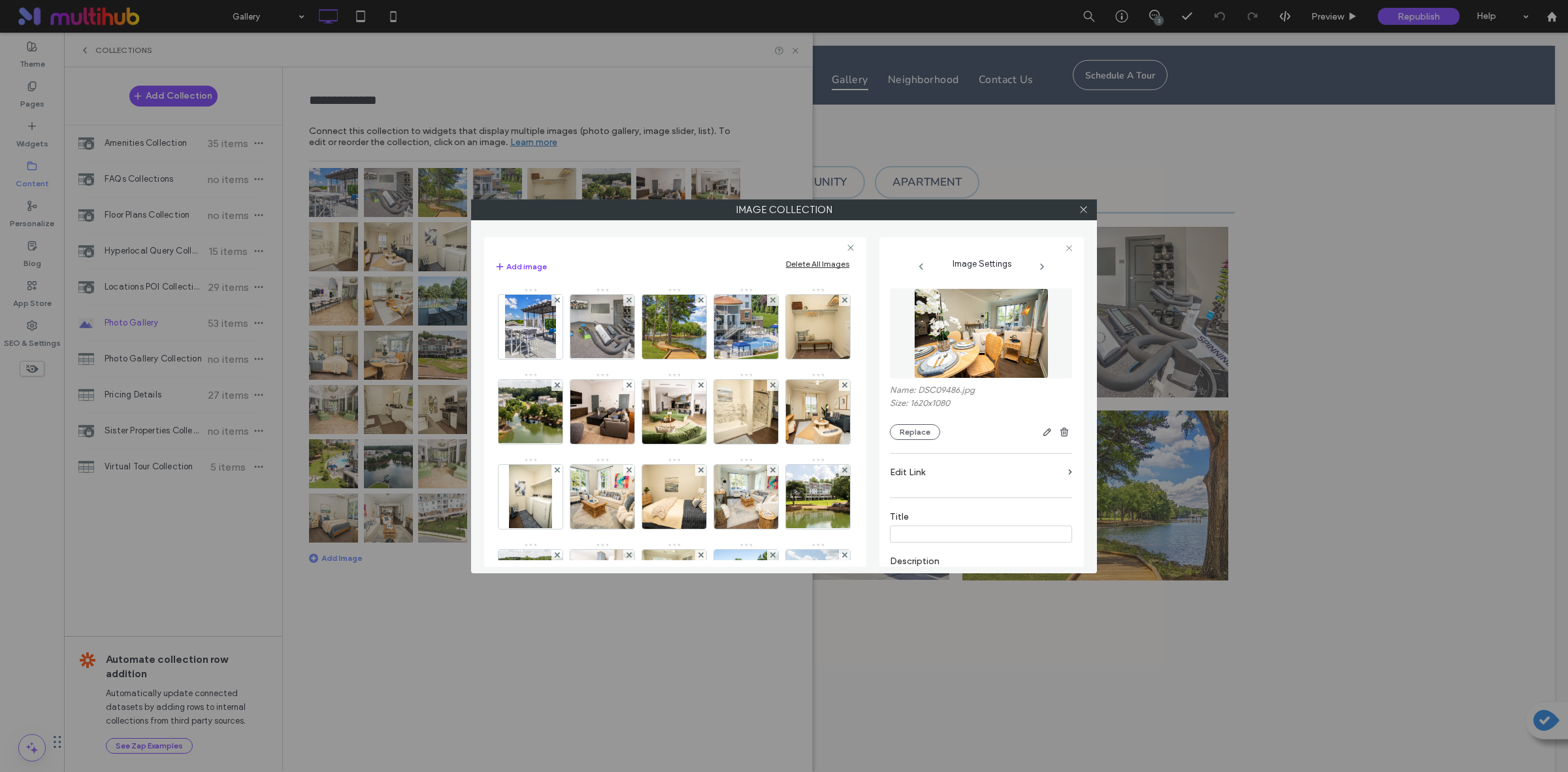
scroll to position [83, 0]
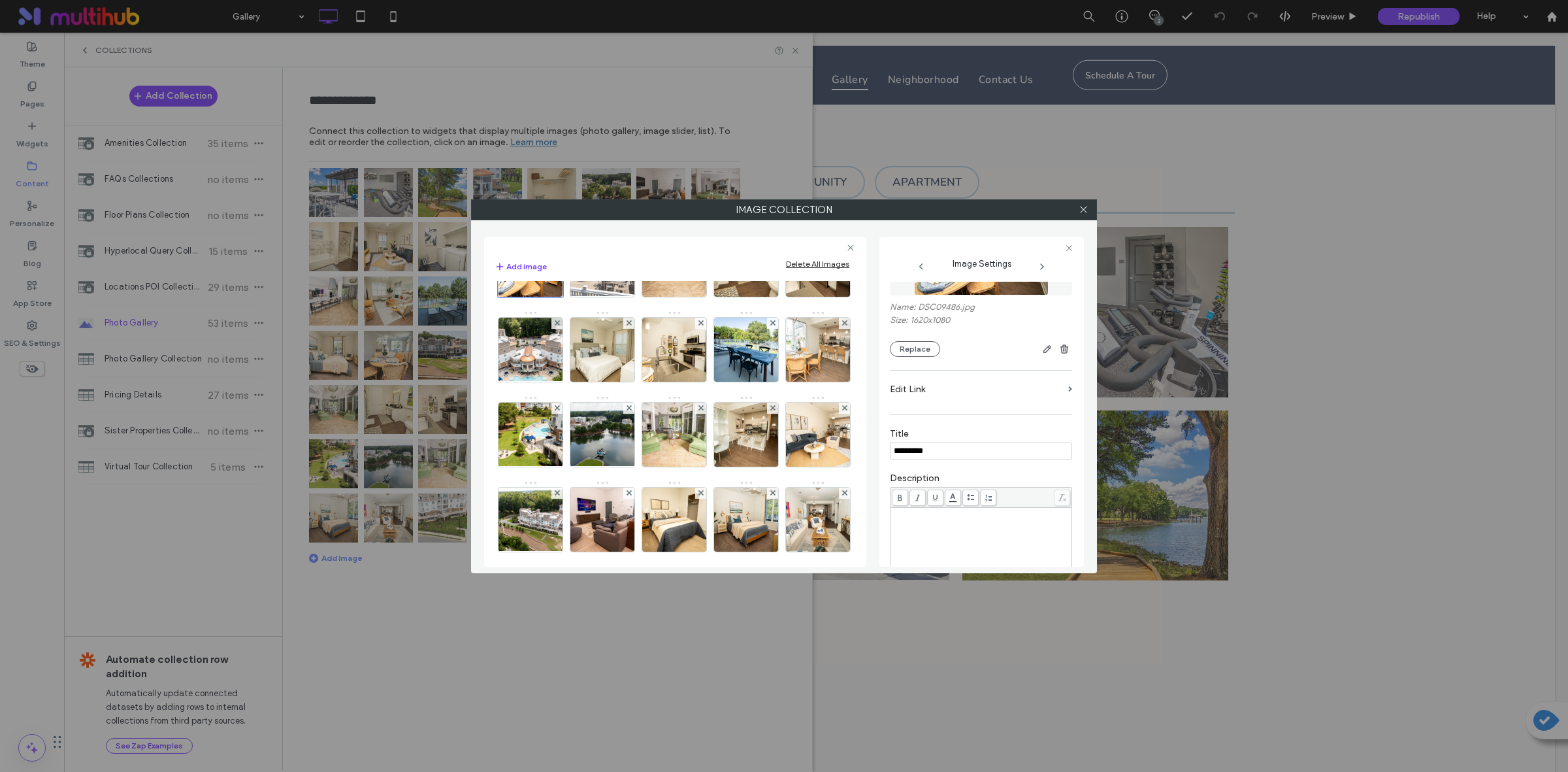
type input "*********"
drag, startPoint x: 602, startPoint y: 357, endPoint x: 760, endPoint y: 360, distance: 158.0
click at [770, 212] on img at bounding box center [818, 179] width 96 height 64
type input "*********"
click at [659, 297] on img at bounding box center [602, 264] width 113 height 64
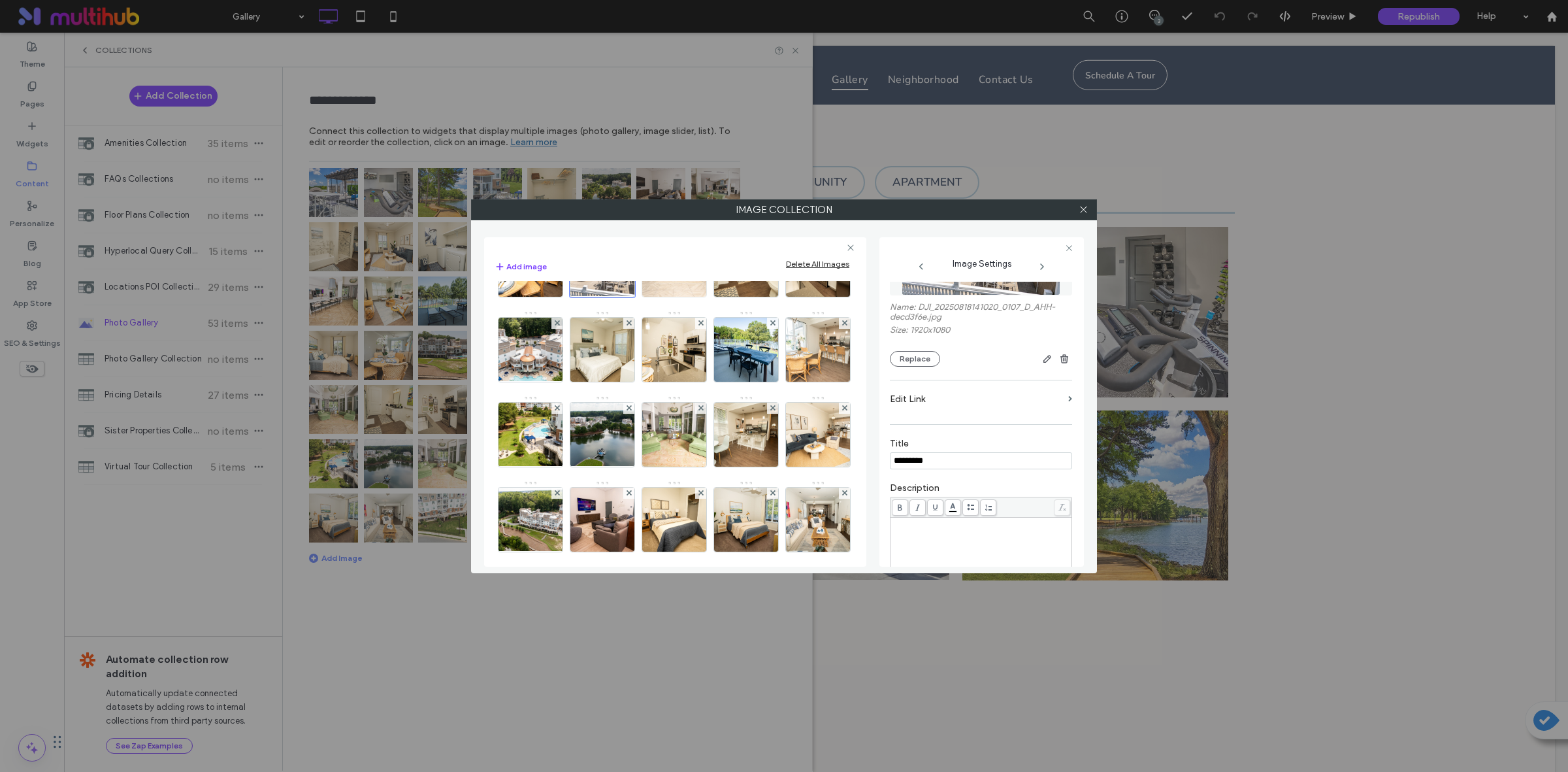
type input "*********"
click at [627, 297] on img at bounding box center [675, 264] width 96 height 64
click at [958, 465] on div "Title" at bounding box center [981, 444] width 182 height 45
click at [699, 297] on img at bounding box center [747, 264] width 96 height 64
click at [627, 297] on img at bounding box center [675, 264] width 96 height 64
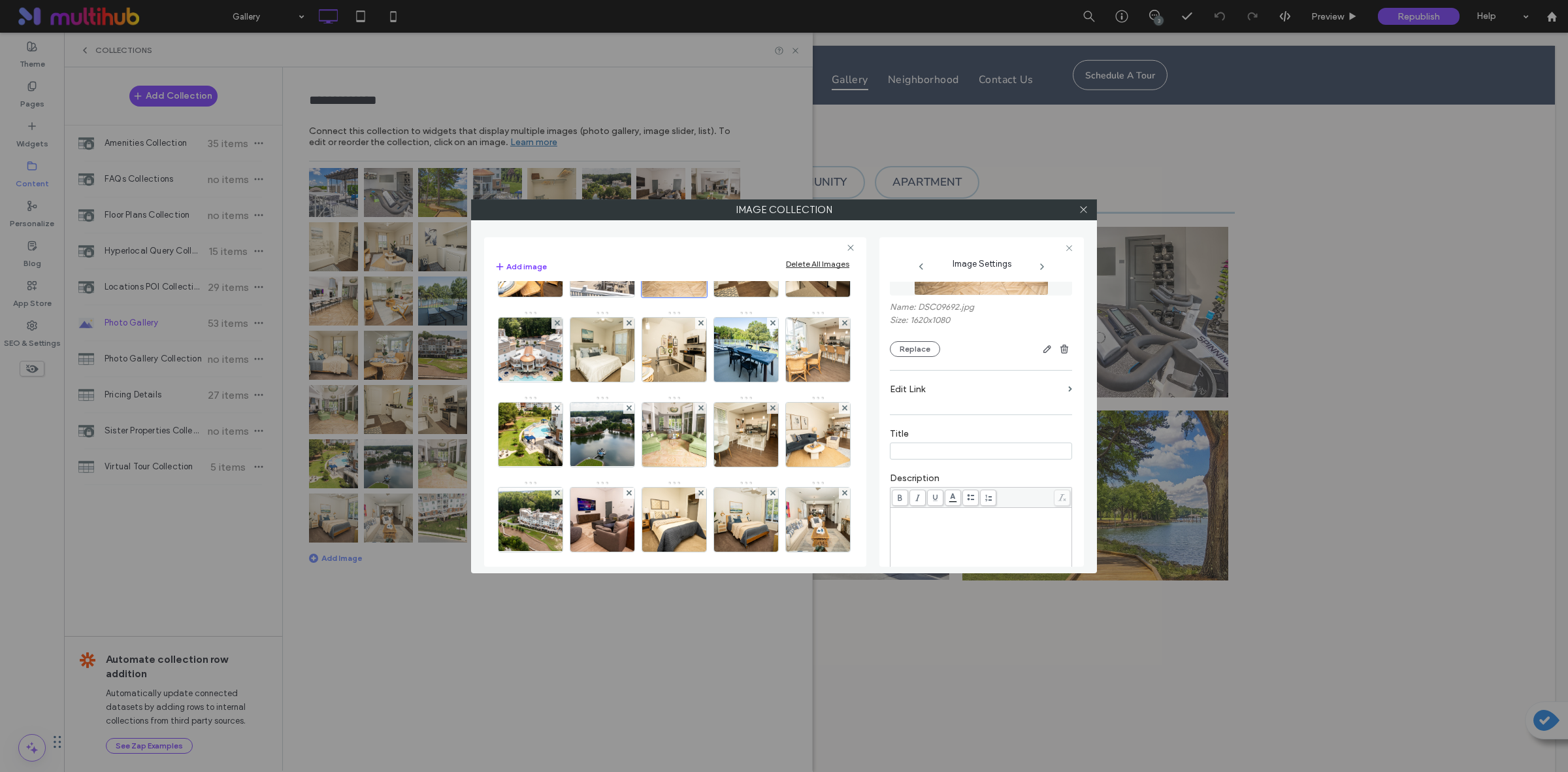
click at [925, 453] on input at bounding box center [981, 451] width 182 height 17
type input "*********"
click at [699, 212] on img at bounding box center [747, 179] width 96 height 64
click at [699, 297] on img at bounding box center [747, 264] width 96 height 64
type input "*********"
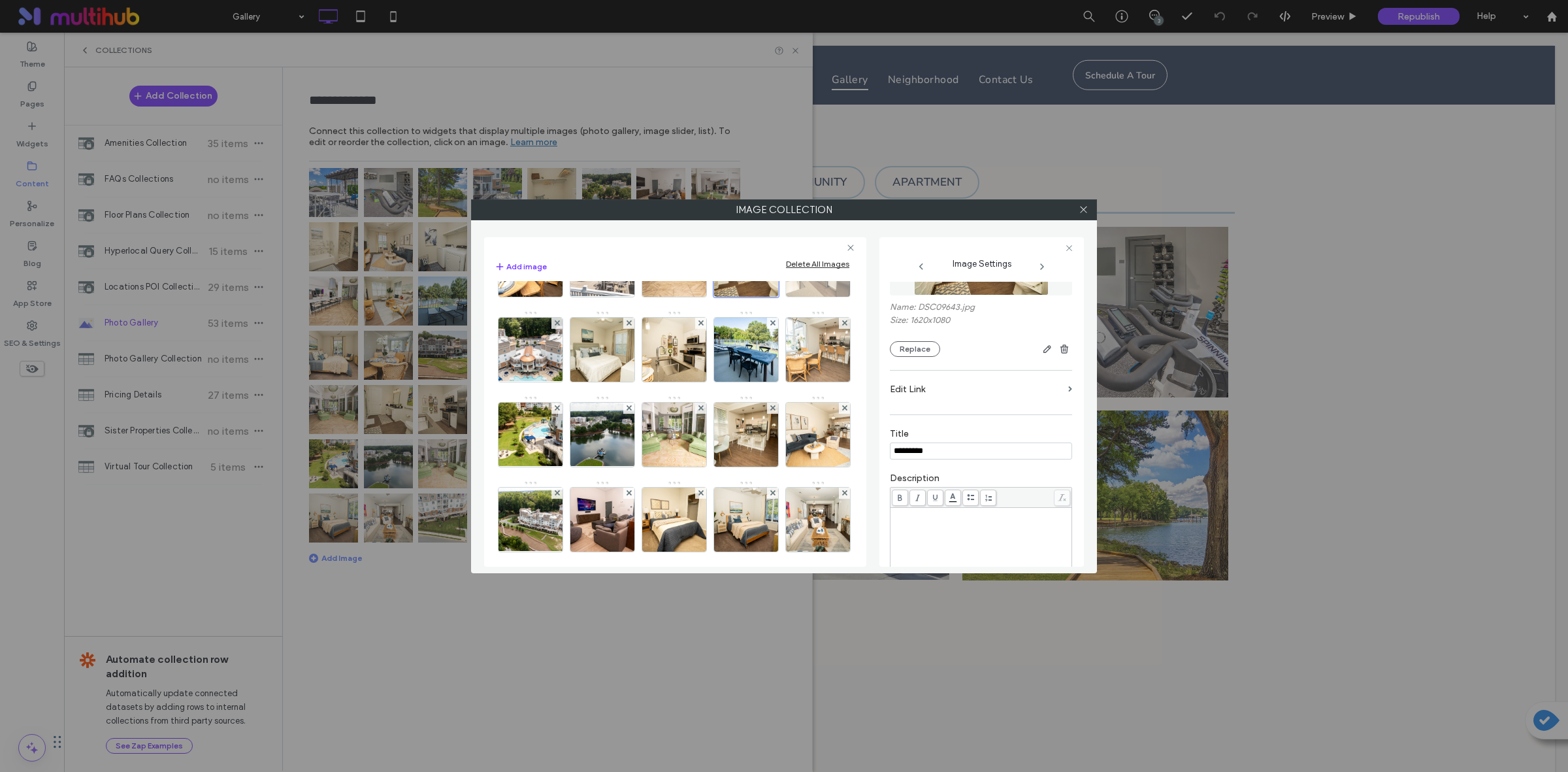
click at [770, 297] on img at bounding box center [818, 264] width 96 height 64
type input "*********"
click at [587, 381] on img at bounding box center [530, 350] width 113 height 64
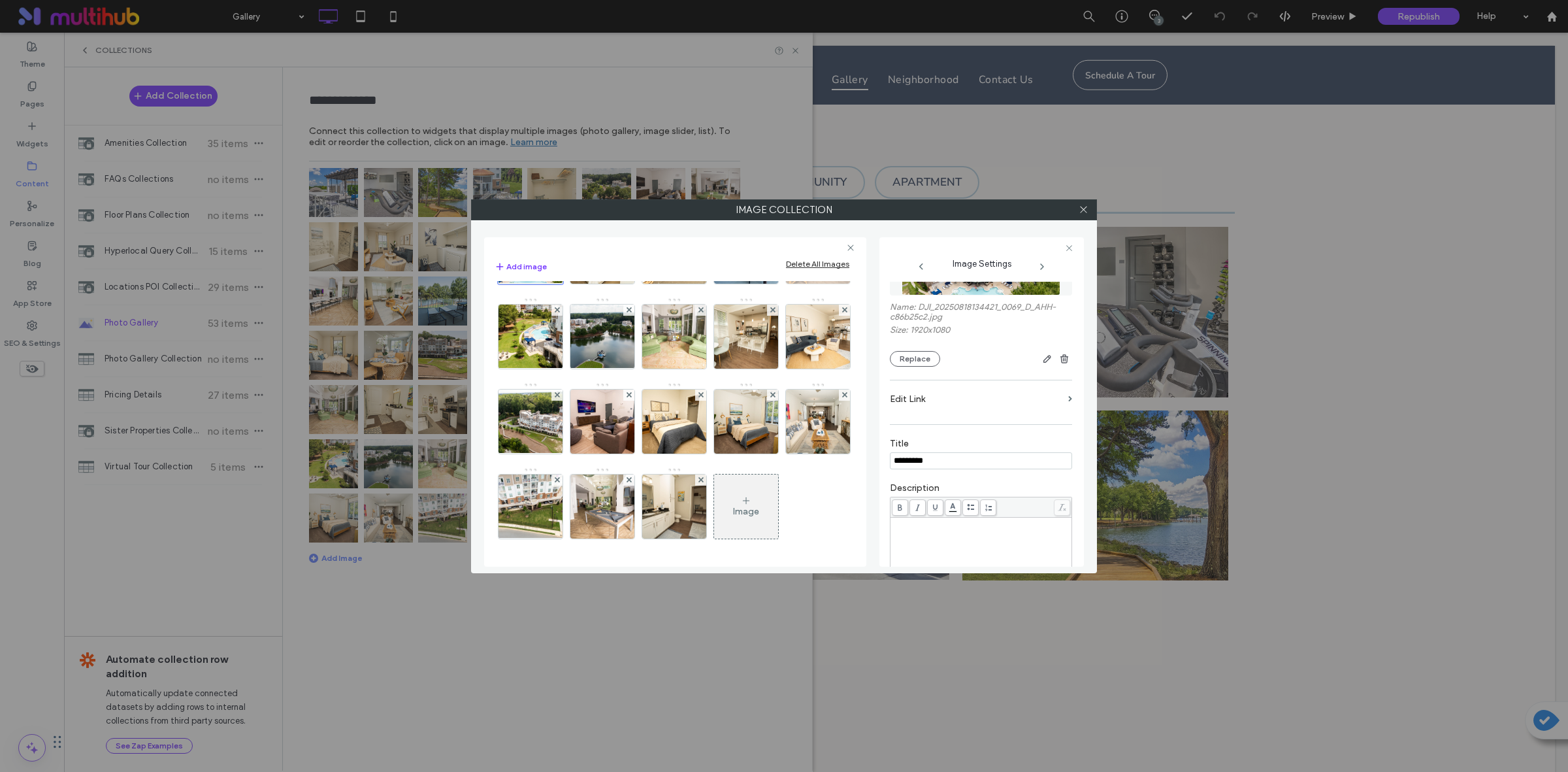
scroll to position [735, 0]
type input "*********"
click at [554, 283] on img at bounding box center [602, 252] width 96 height 64
type input "*********"
click at [699, 283] on img at bounding box center [747, 252] width 96 height 64
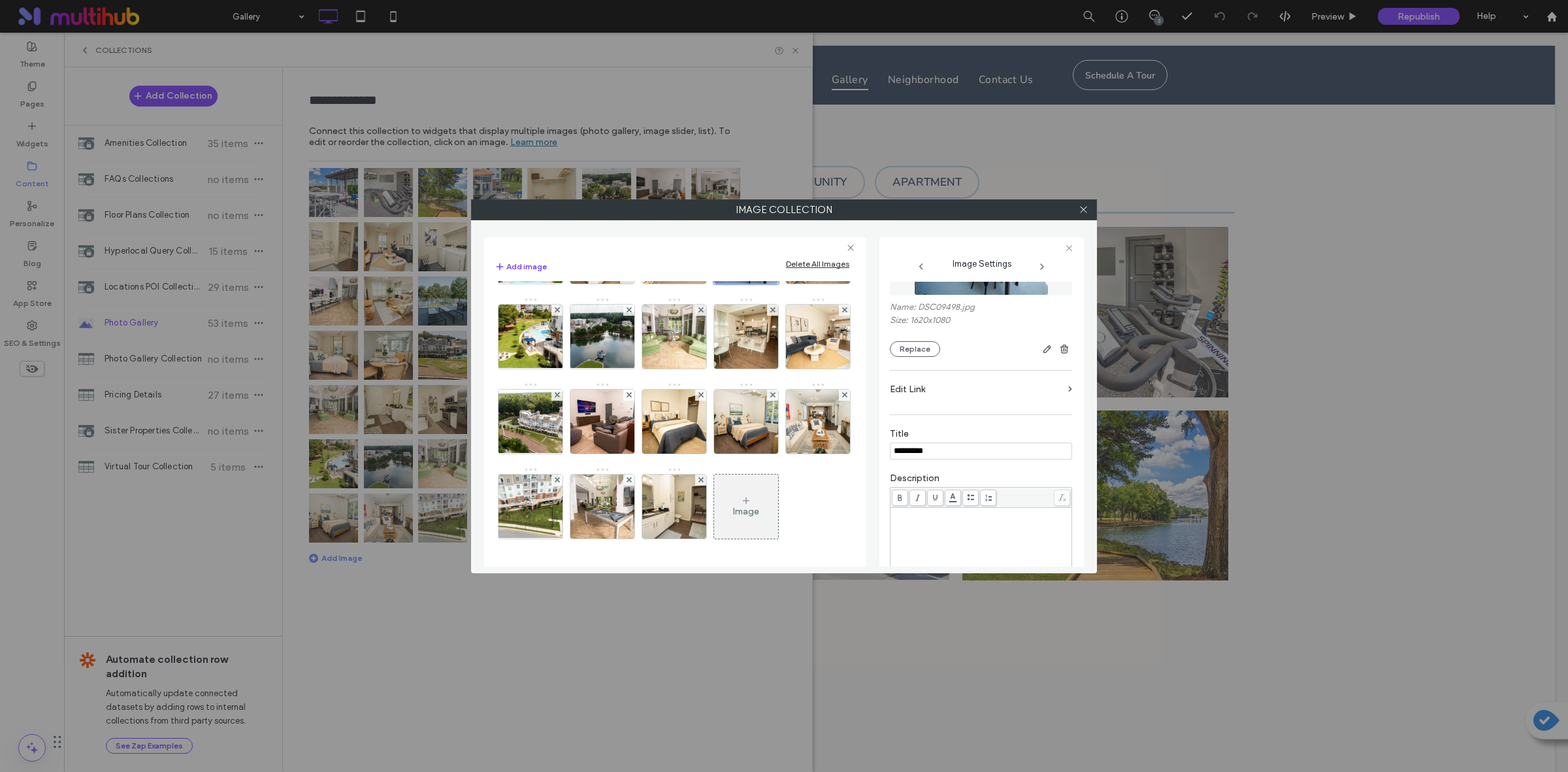
type input "*********"
click at [554, 283] on img at bounding box center [602, 252] width 96 height 64
type input "*********"
click at [627, 283] on img at bounding box center [675, 252] width 96 height 64
type input "*********"
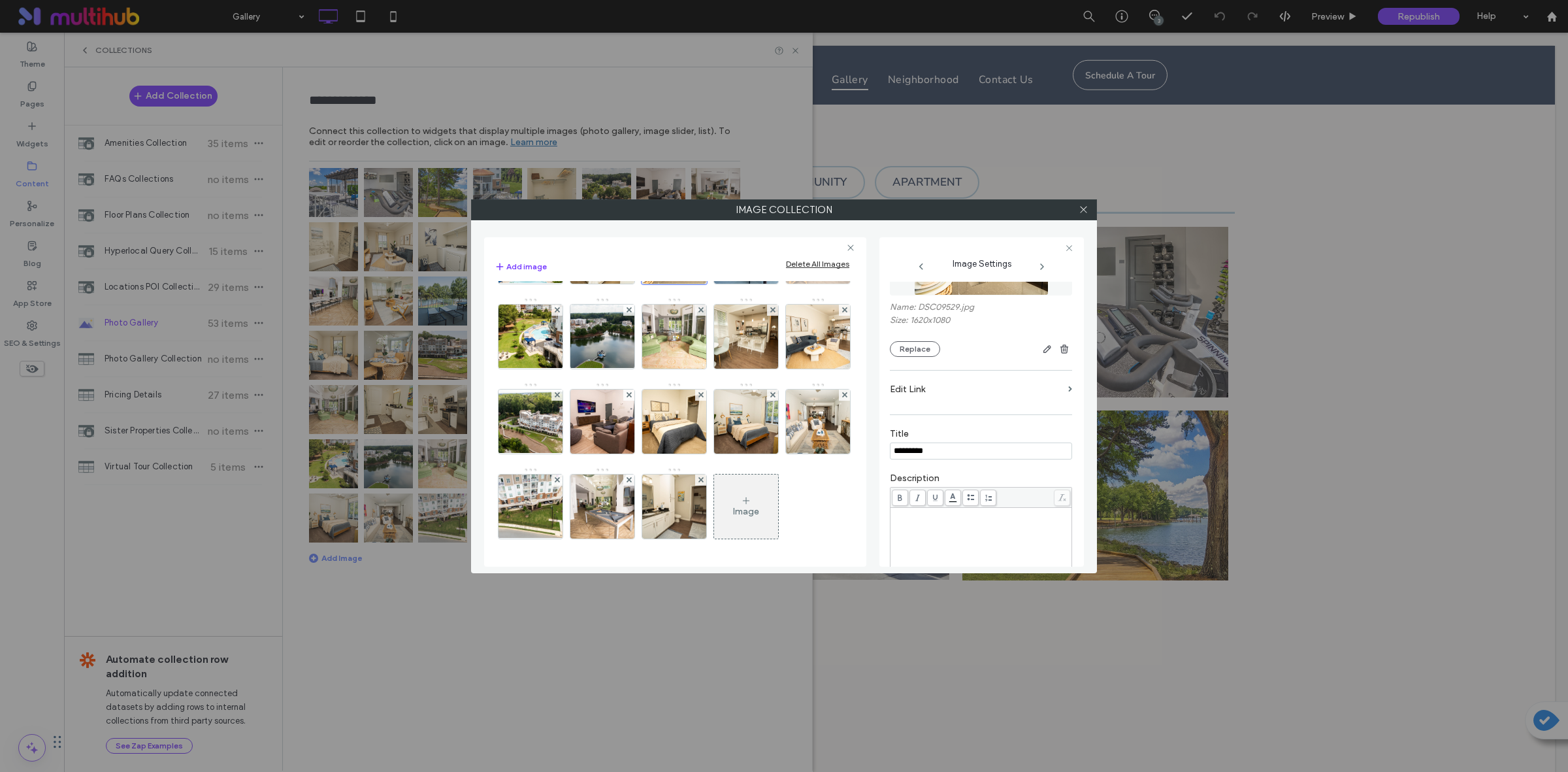
click at [770, 283] on img at bounding box center [818, 252] width 96 height 64
type input "*********"
click at [536, 364] on img at bounding box center [530, 337] width 113 height 64
type input "*********"
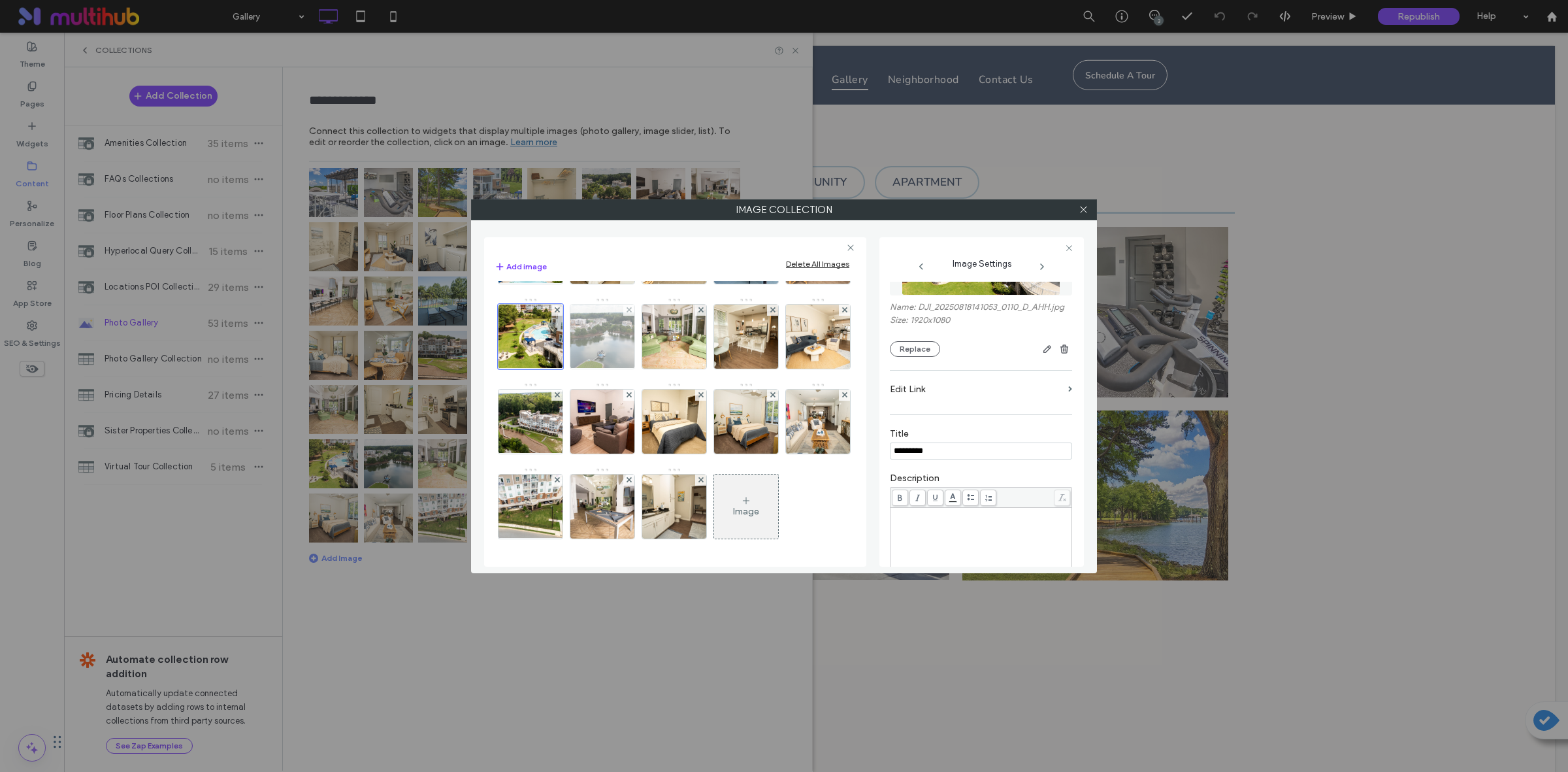
click at [606, 368] on img at bounding box center [602, 337] width 113 height 64
type input "*********"
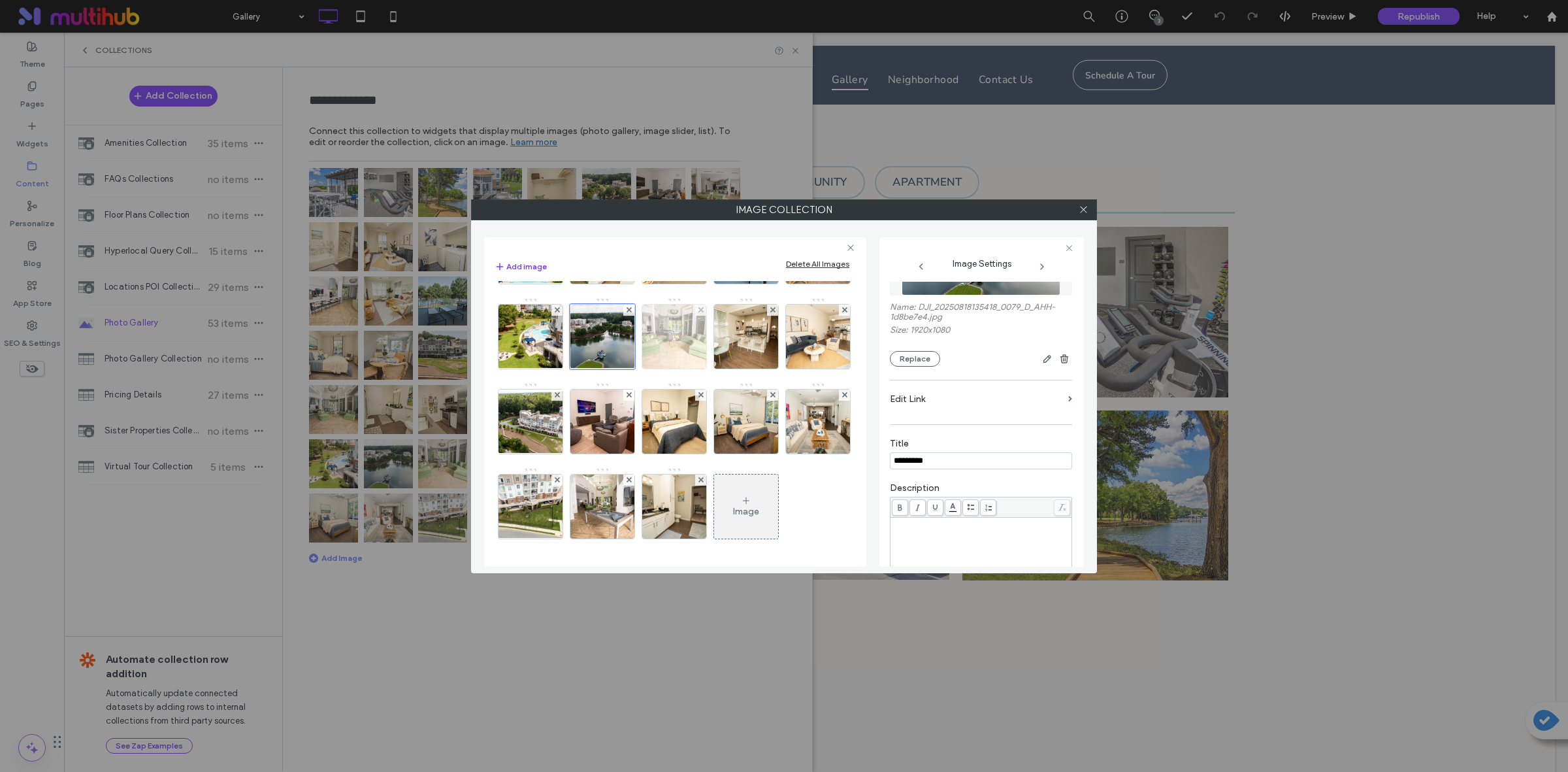
click at [687, 368] on img at bounding box center [675, 337] width 96 height 64
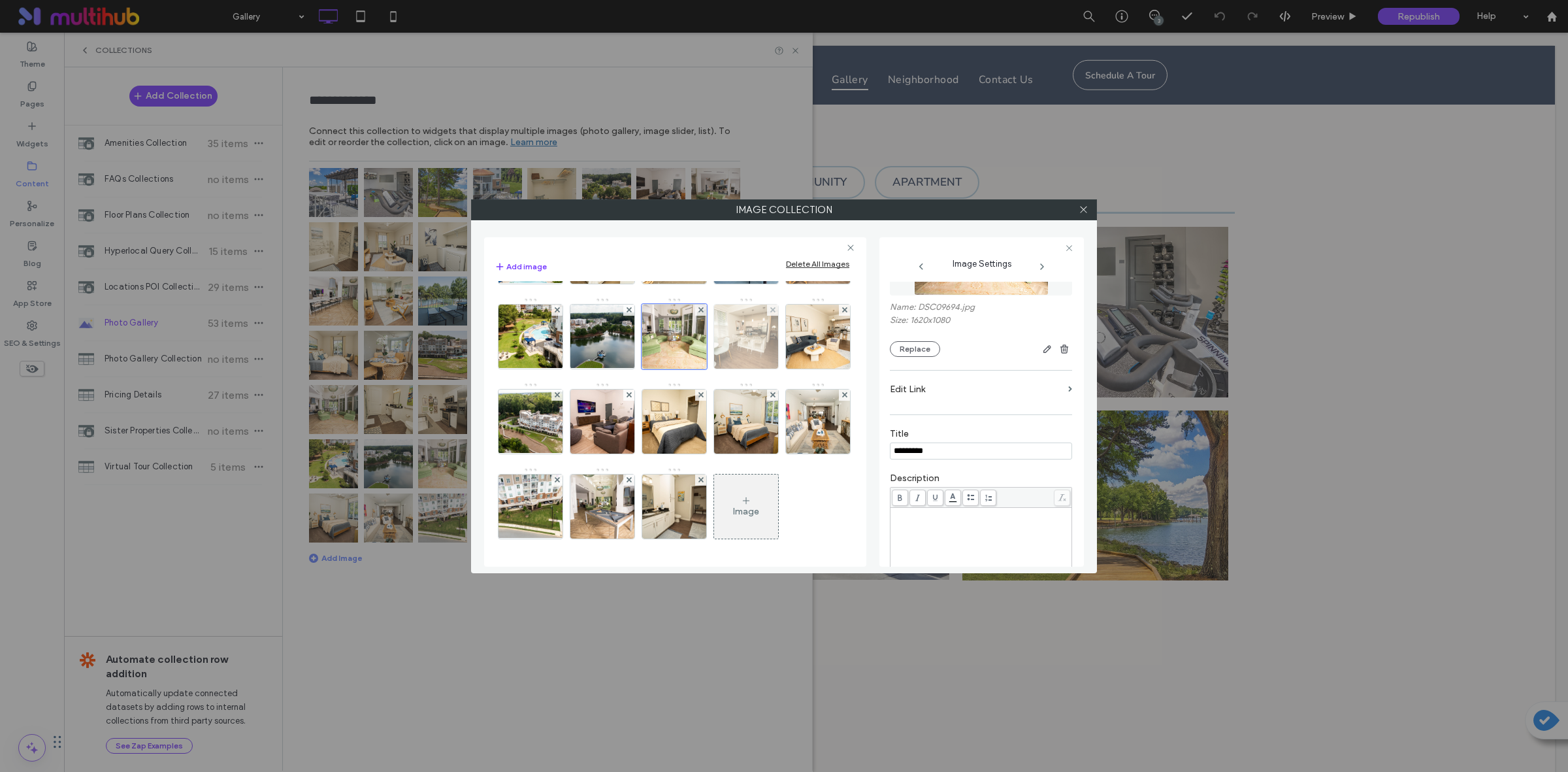
type input "*********"
click at [766, 368] on img at bounding box center [747, 337] width 96 height 64
type input "*********"
click at [770, 355] on img at bounding box center [818, 337] width 96 height 64
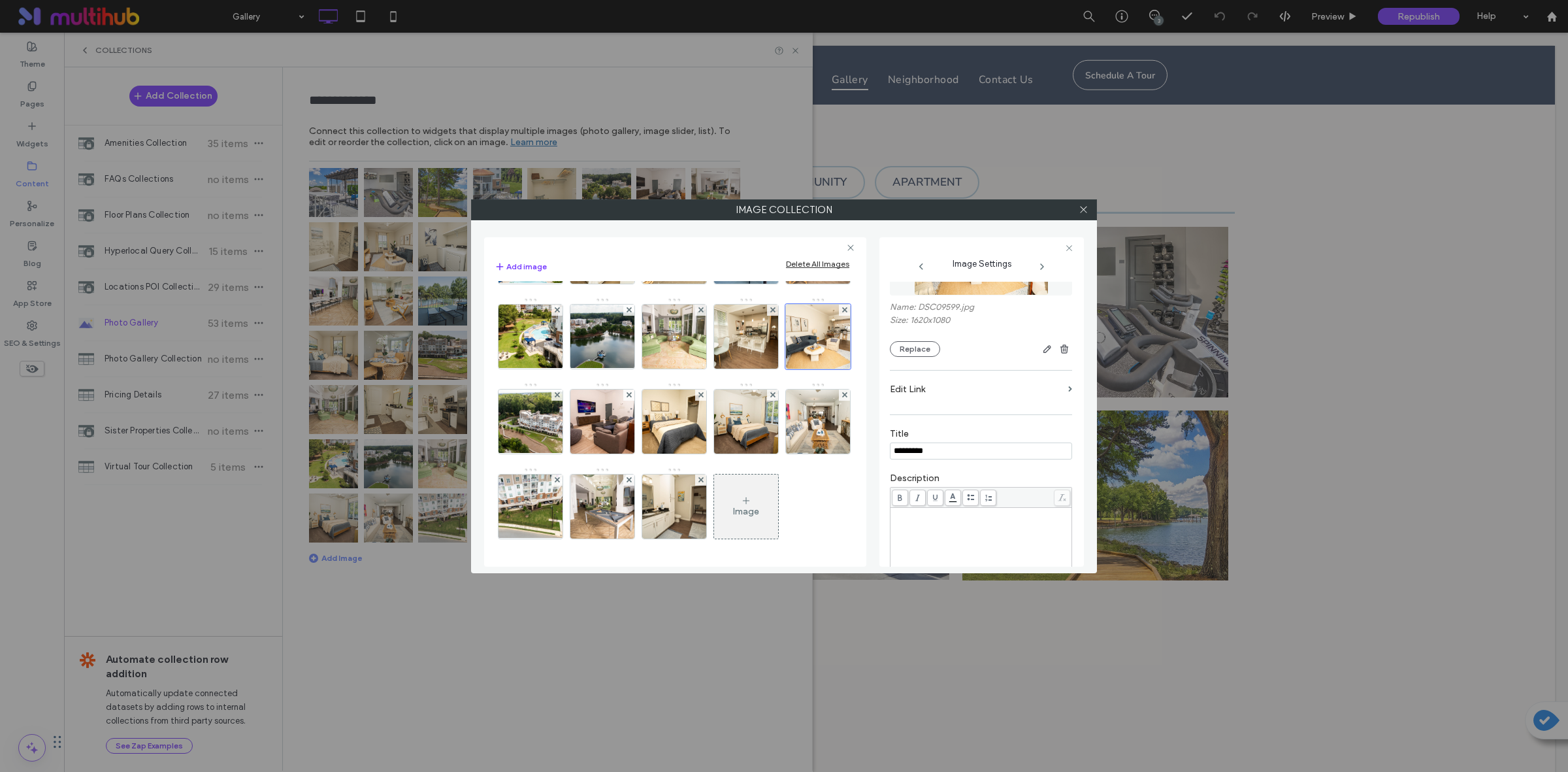
type input "*********"
drag, startPoint x: 605, startPoint y: 342, endPoint x: 681, endPoint y: 349, distance: 76.3
click at [587, 390] on img at bounding box center [530, 422] width 113 height 64
type input "*********"
click at [651, 390] on img at bounding box center [602, 422] width 96 height 64
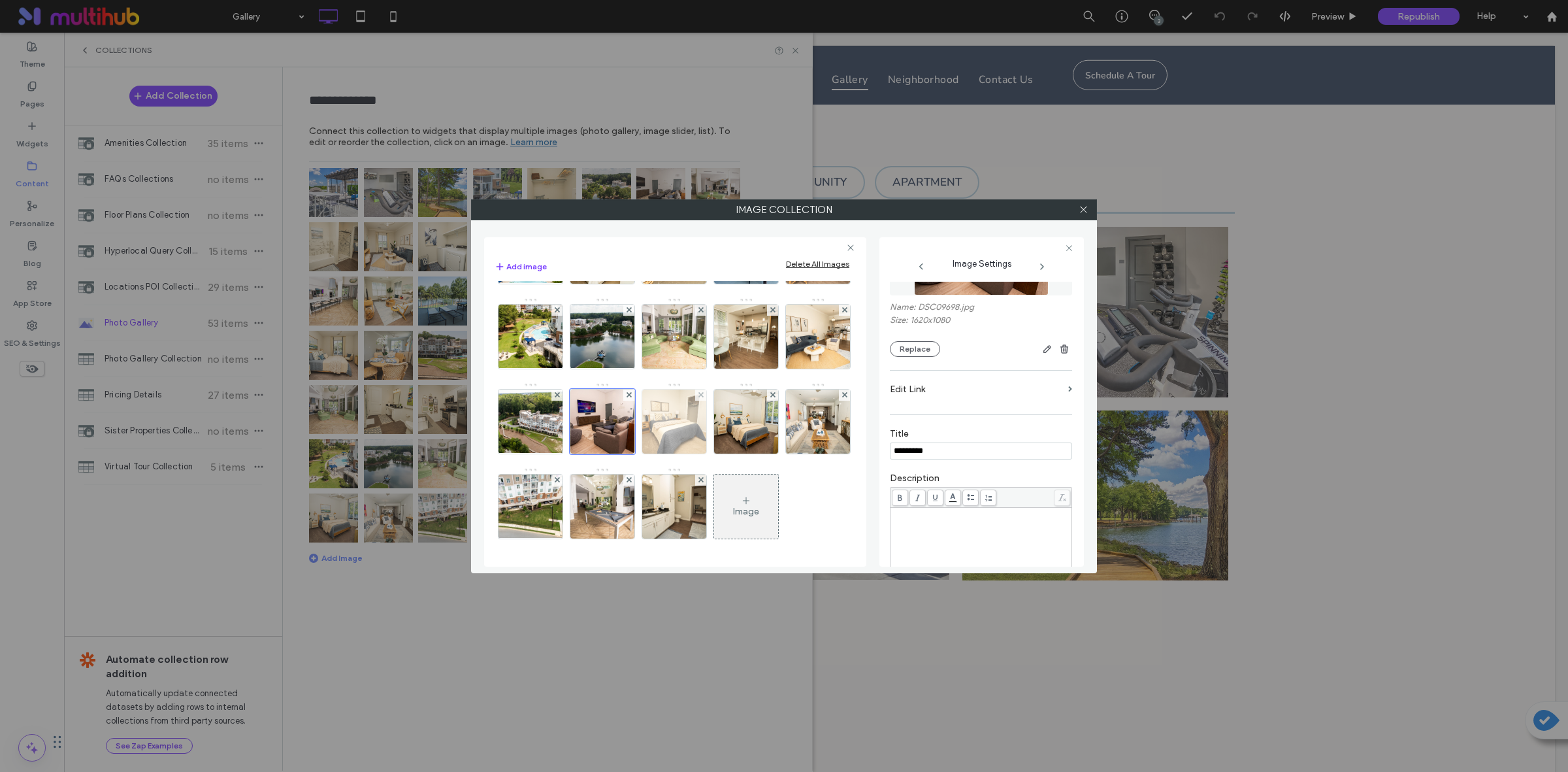
type input "*********"
click at [723, 390] on img at bounding box center [675, 422] width 96 height 64
click at [699, 415] on img at bounding box center [747, 422] width 96 height 64
click at [770, 417] on img at bounding box center [818, 422] width 96 height 64
click at [587, 475] on img at bounding box center [530, 507] width 113 height 64
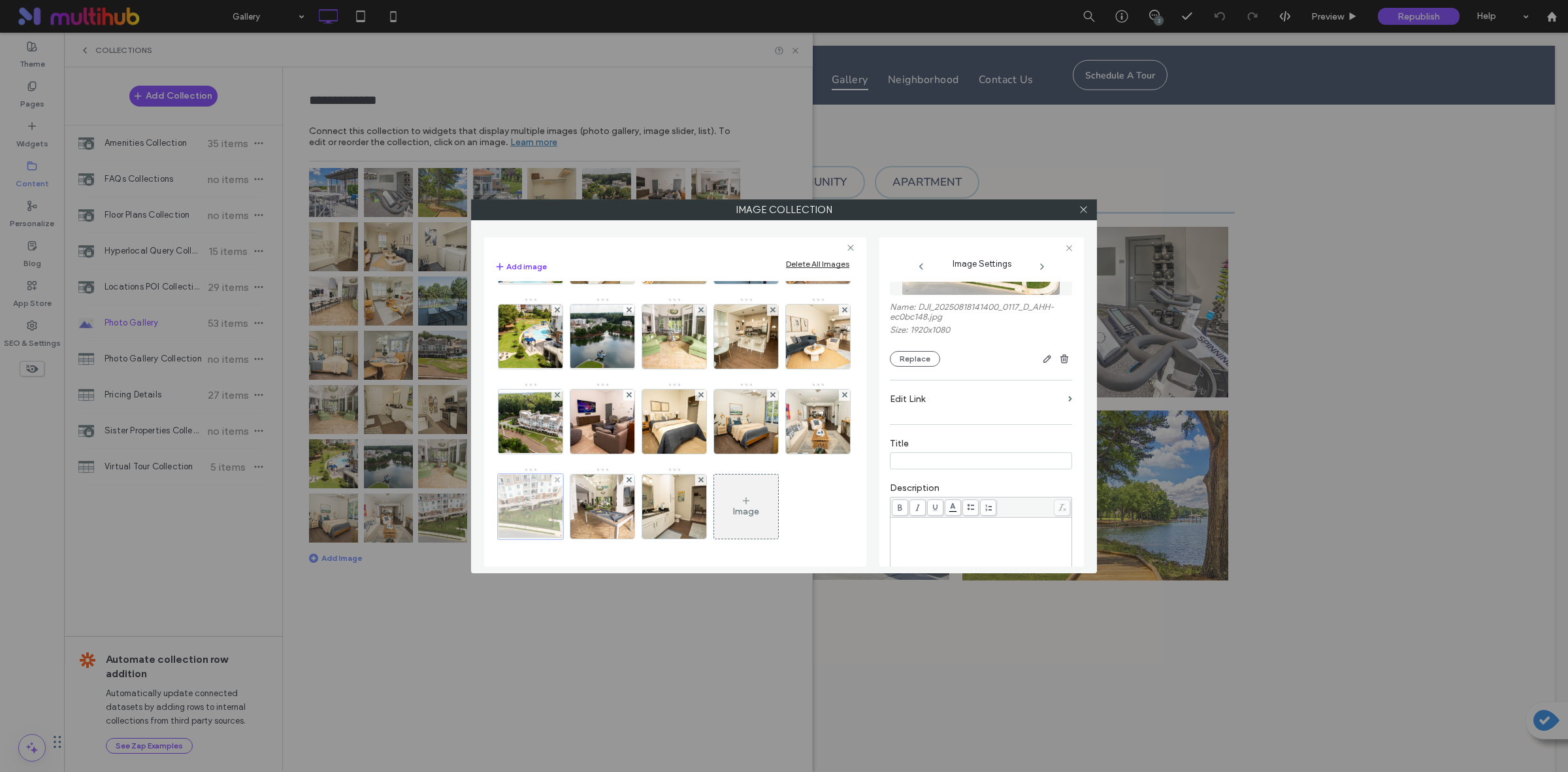
click at [563, 474] on div at bounding box center [530, 507] width 65 height 65
click at [958, 466] on input at bounding box center [981, 461] width 182 height 17
paste input "*********"
type input "*********"
click at [651, 475] on img at bounding box center [602, 507] width 96 height 64
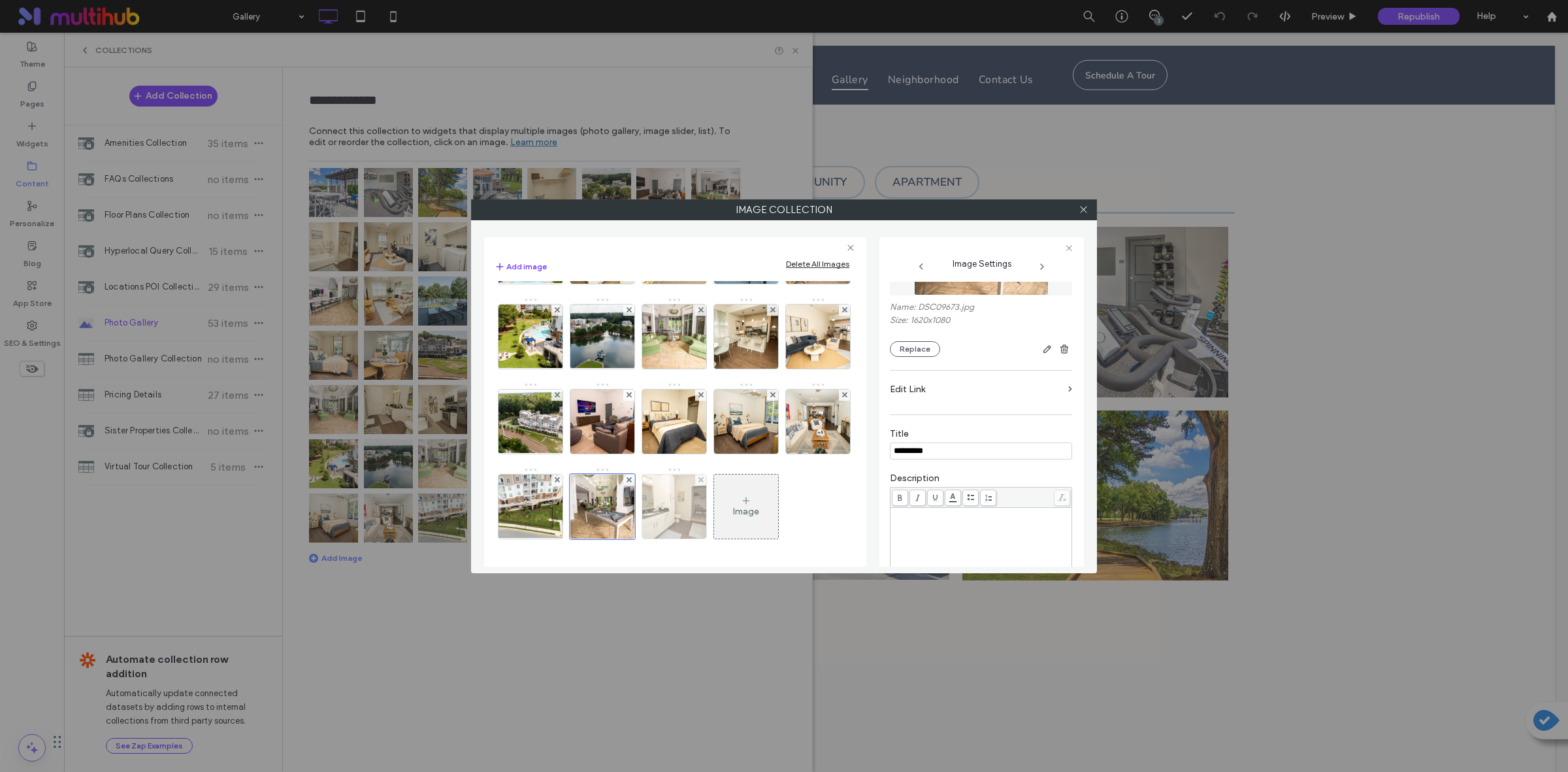
click at [627, 515] on img at bounding box center [675, 507] width 96 height 64
click at [1089, 210] on div at bounding box center [1082, 210] width 20 height 20
click at [1087, 213] on icon at bounding box center [1083, 209] width 9 height 9
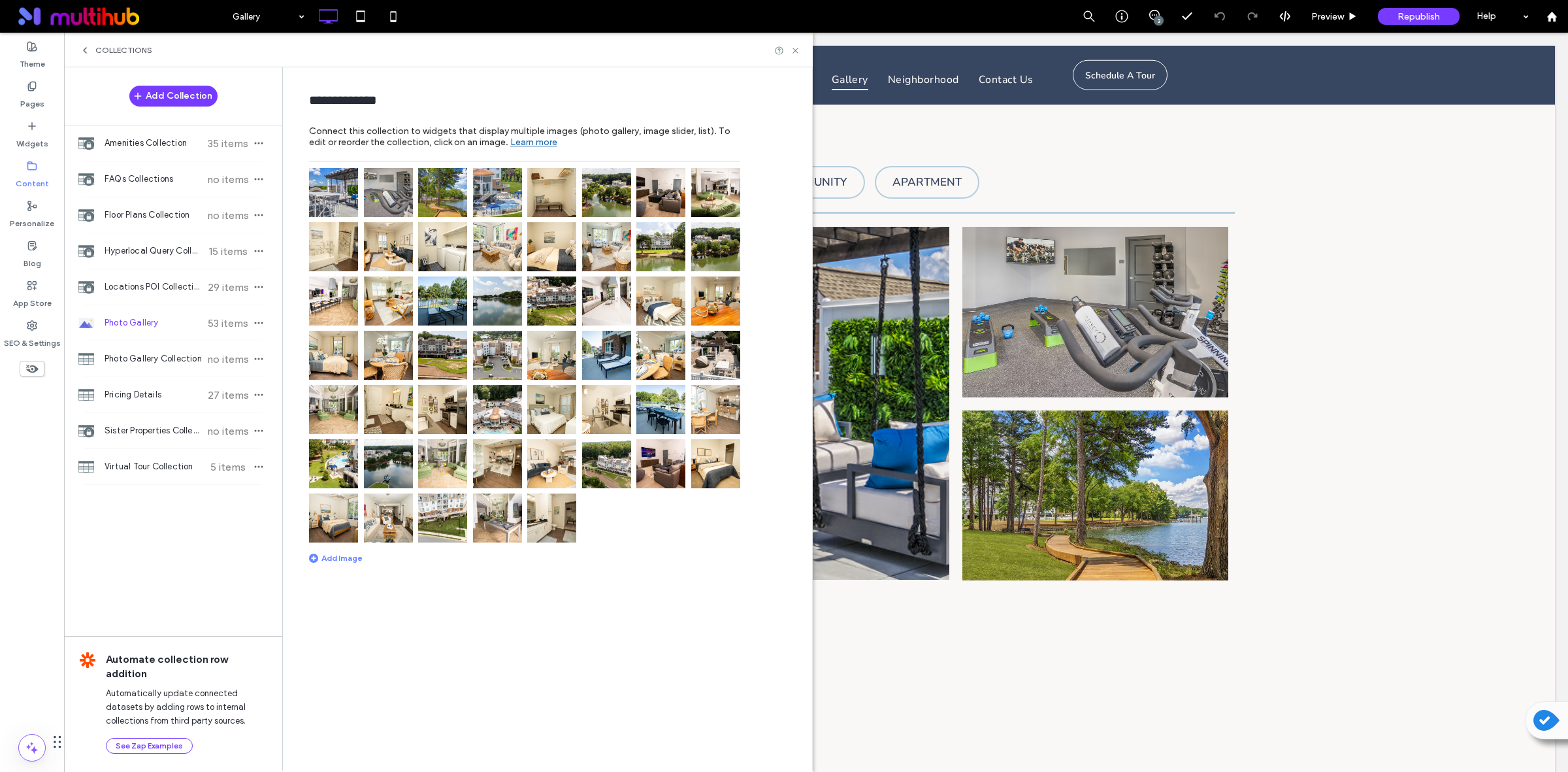
click at [272, 325] on div "Photo Gallery 53 items" at bounding box center [173, 322] width 218 height 35
click at [265, 324] on span "button" at bounding box center [258, 323] width 15 height 15
click at [347, 322] on span "Publish Collection" at bounding box center [334, 323] width 71 height 13
click at [794, 46] on icon at bounding box center [795, 50] width 9 height 9
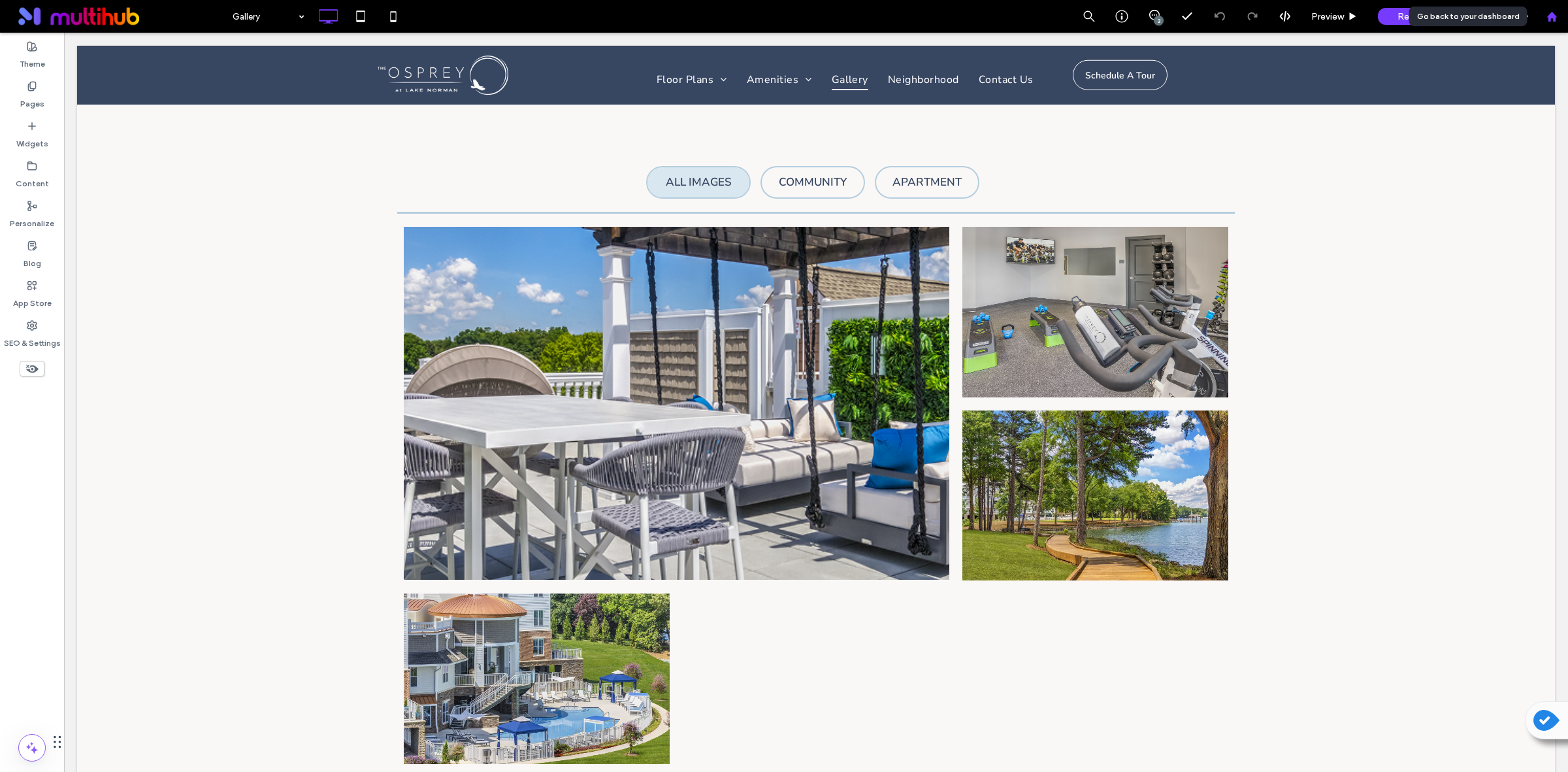
click at [1546, 9] on div at bounding box center [1551, 16] width 33 height 33
